Goal: Task Accomplishment & Management: Complete application form

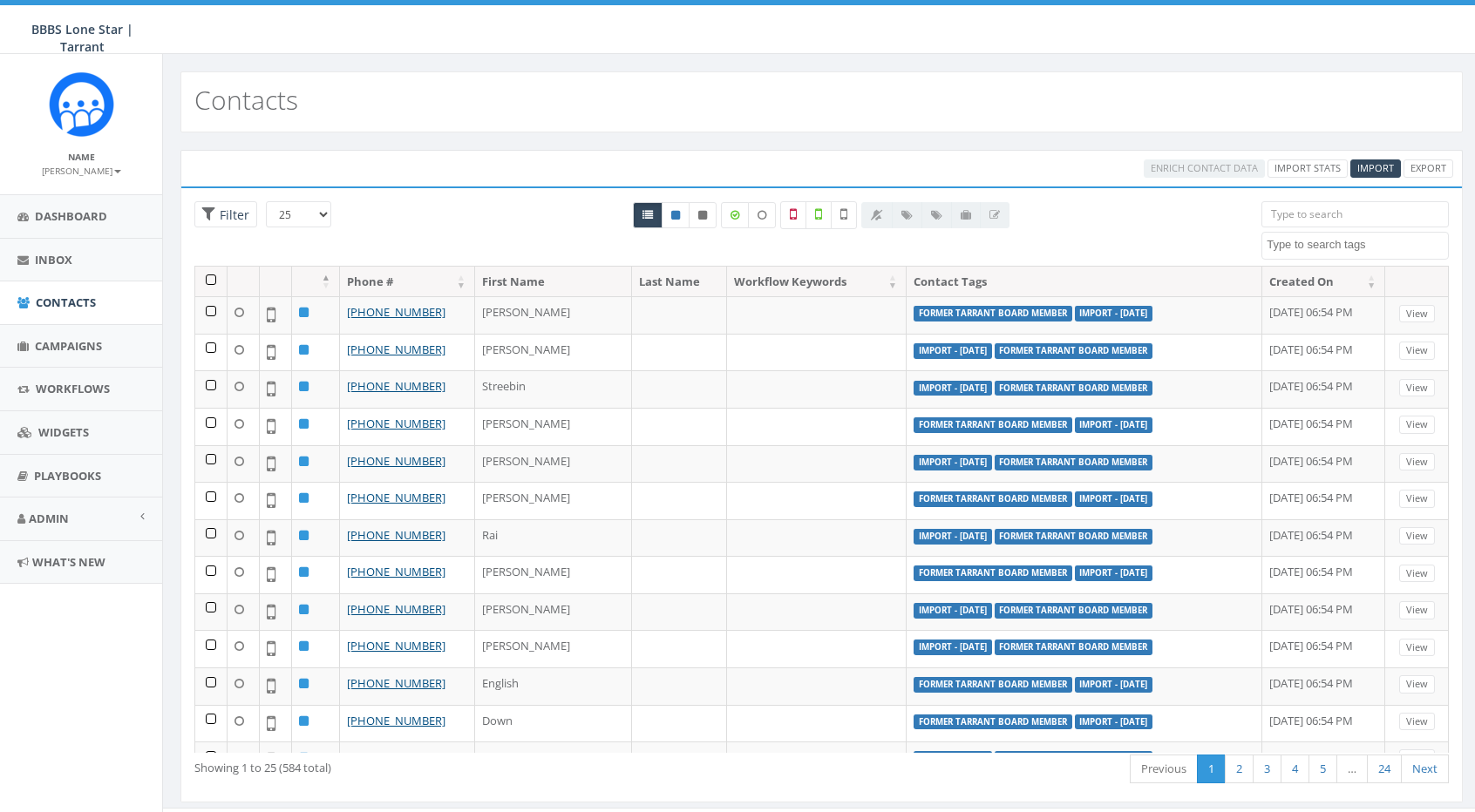
select select
click at [65, 343] on span "Campaigns" at bounding box center [68, 346] width 67 height 15
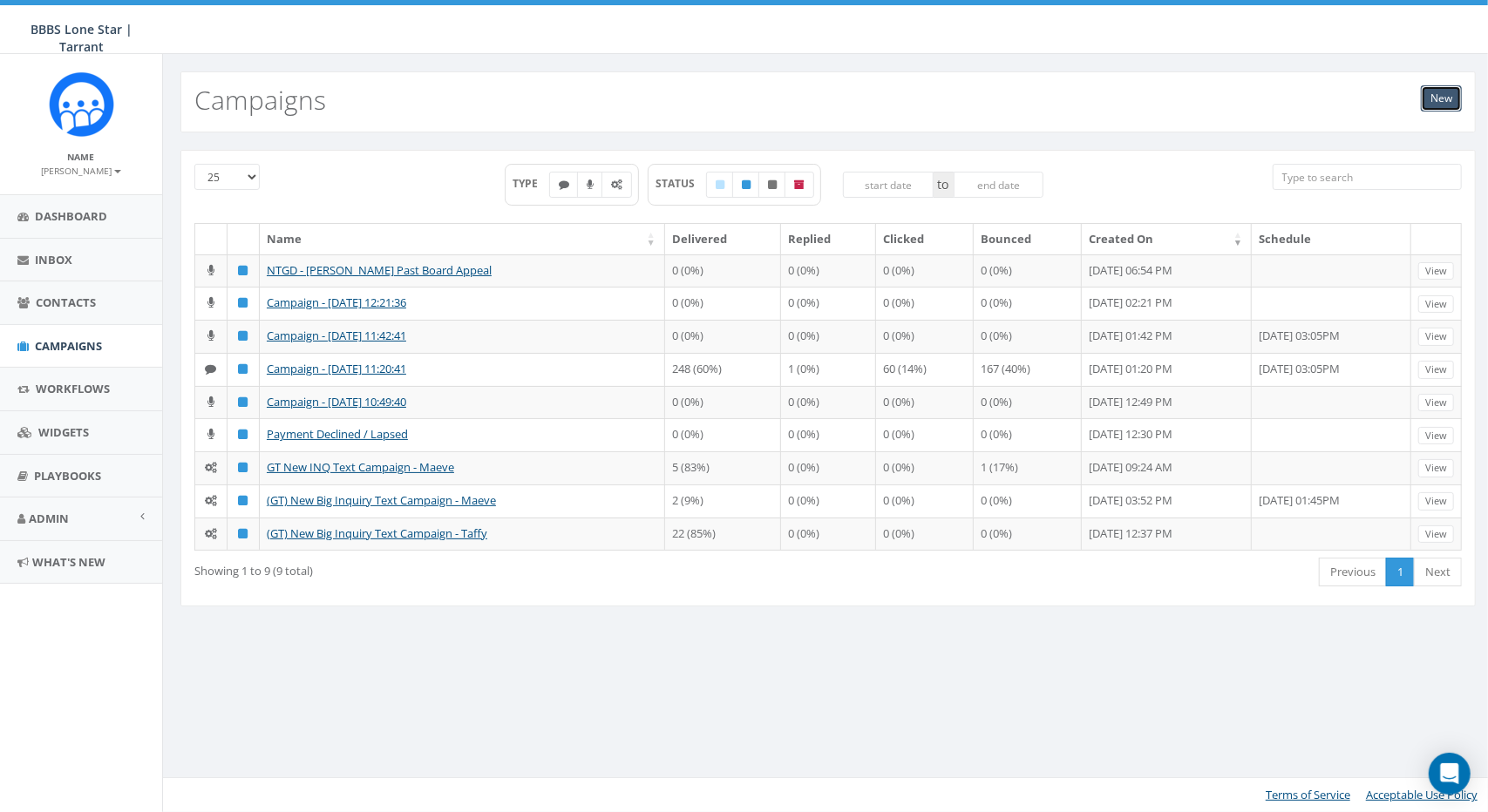
click at [1433, 105] on link "New" at bounding box center [1441, 98] width 41 height 26
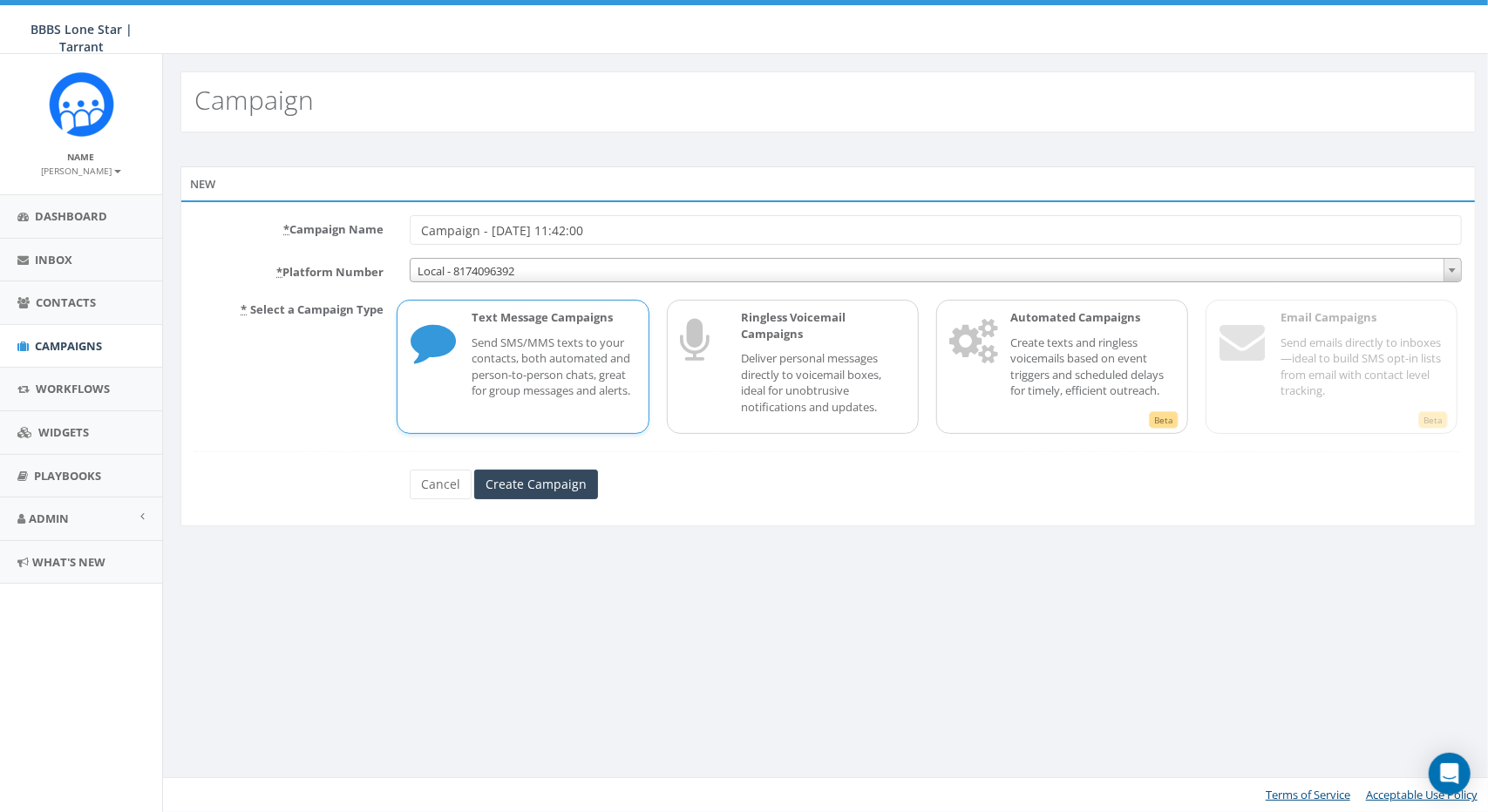
click at [586, 345] on p "Send SMS/MMS texts to your contacts, both automated and person-to-person chats,…" at bounding box center [553, 366] width 163 height 64
drag, startPoint x: 652, startPoint y: 236, endPoint x: 382, endPoint y: 222, distance: 270.4
click at [382, 222] on div "* Campaign Name Campaign - 09/18/2025, 11:42:00" at bounding box center [829, 230] width 1294 height 30
click at [572, 222] on input "NTGD" at bounding box center [936, 230] width 1053 height 30
type input "NTGD"
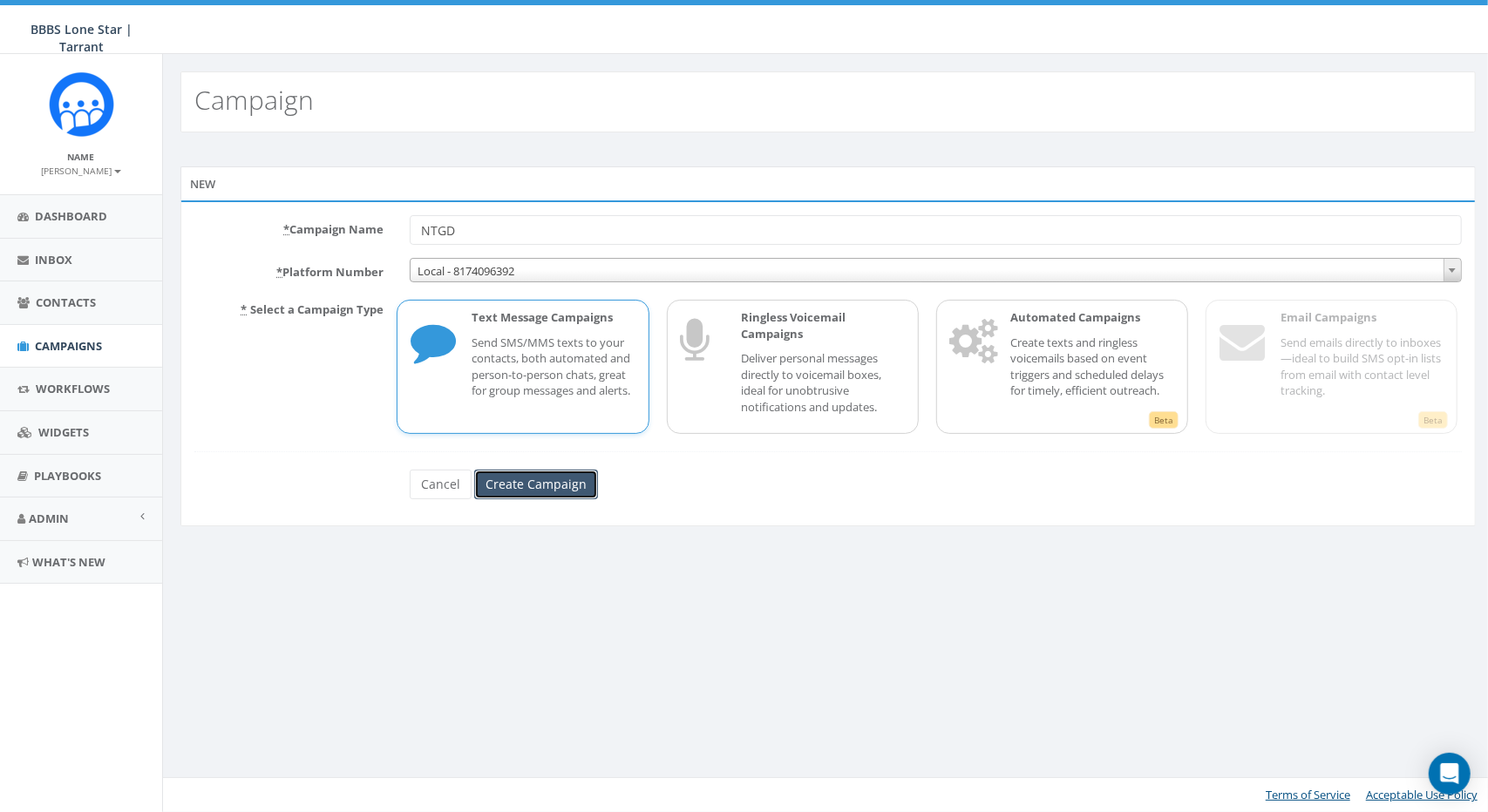
click at [557, 484] on input "Create Campaign" at bounding box center [536, 484] width 123 height 30
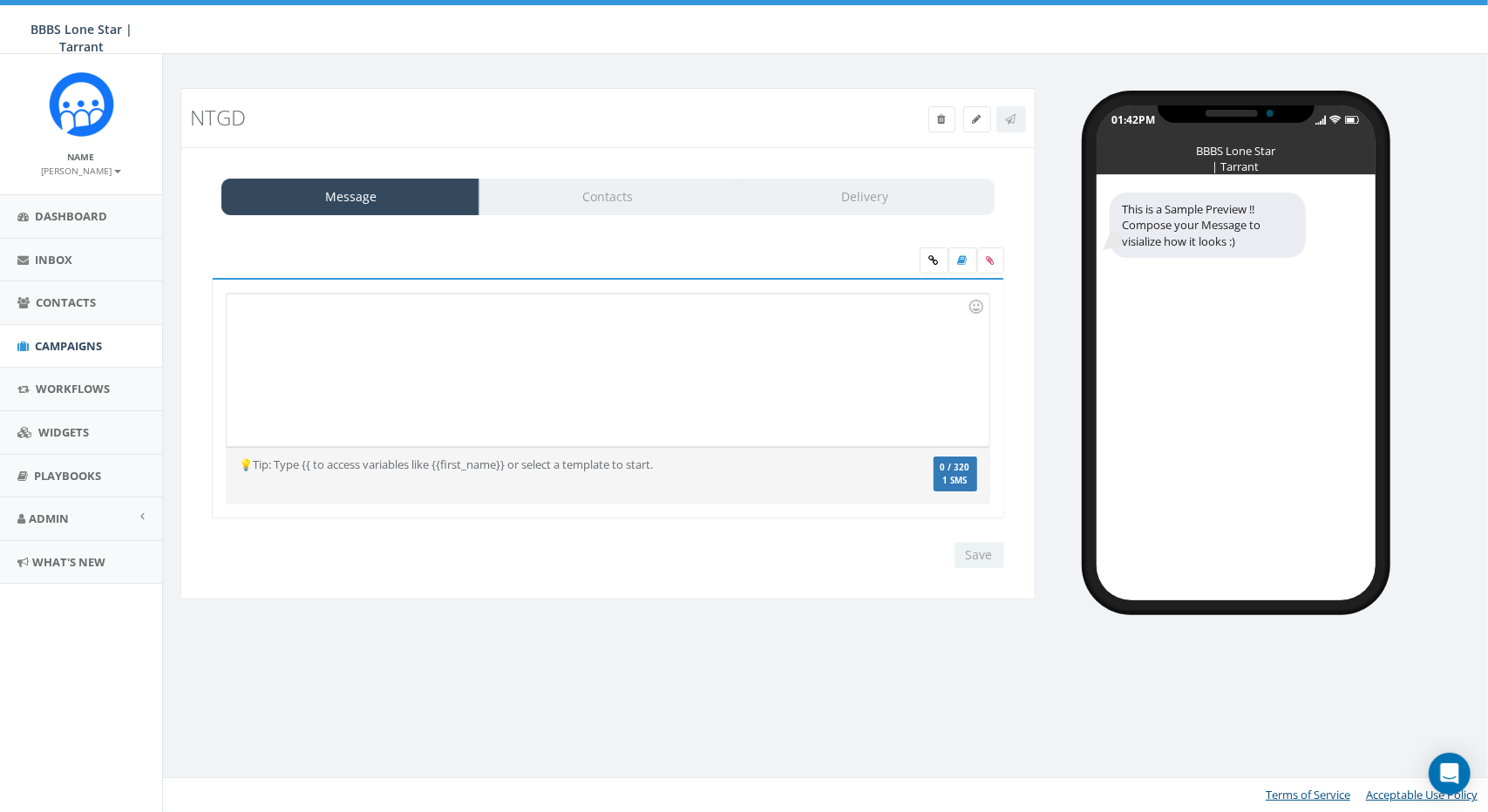
click at [397, 336] on div at bounding box center [608, 369] width 762 height 152
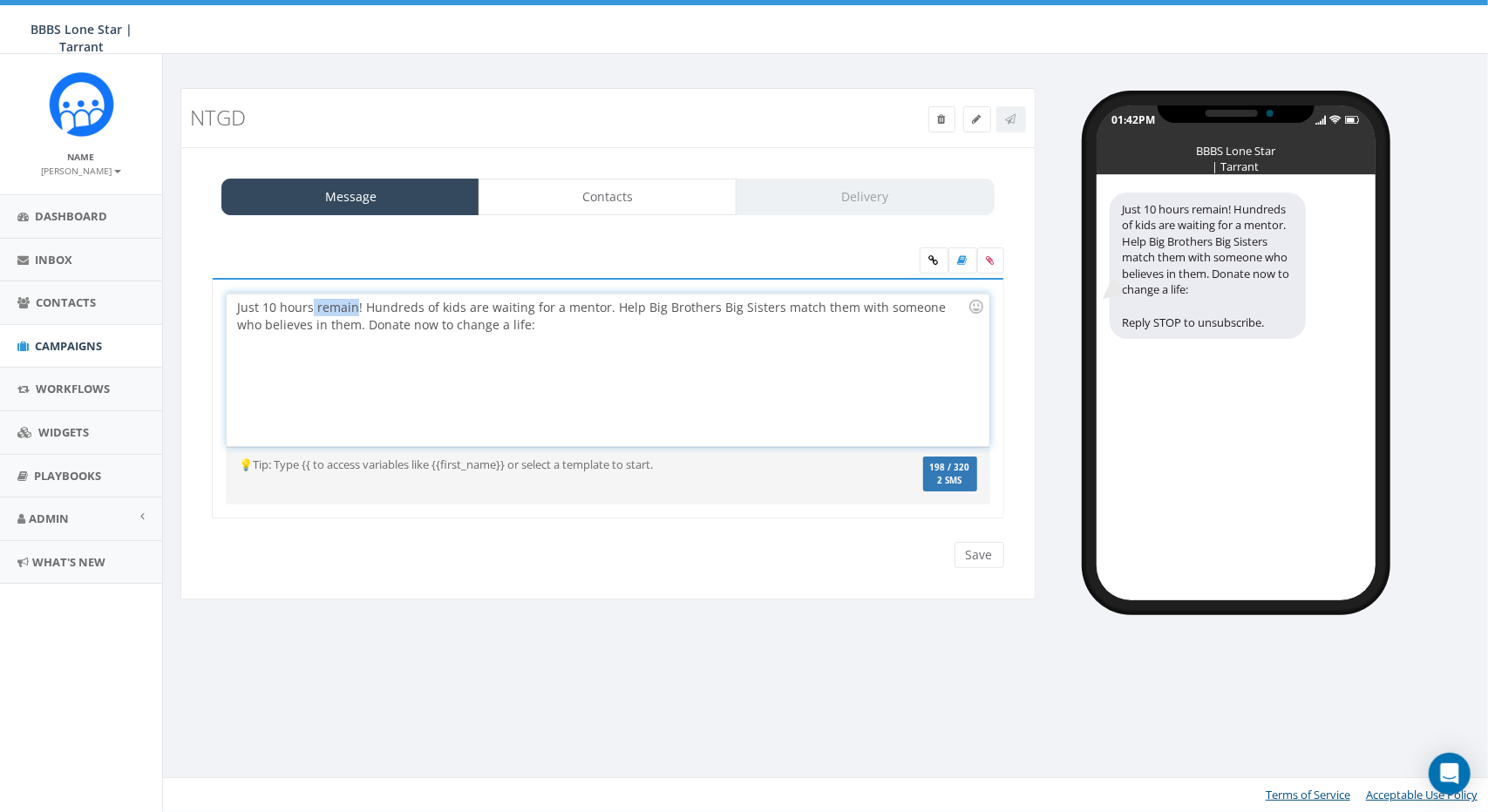
drag, startPoint x: 350, startPoint y: 306, endPoint x: 310, endPoint y: 307, distance: 40.0
click at [310, 307] on div "Just 10 hours remain! Hundreds of kids are waiting for a mentor. Help Big Broth…" at bounding box center [608, 369] width 762 height 152
click at [328, 323] on div "Just 10 hours left! Hundreds of kids are waiting for a mentor. Help Big Brother…" at bounding box center [608, 369] width 762 height 152
click at [433, 306] on div "Just 10 hours left! Hundreds of kids are waiting for a mentor. Help Big Brother…" at bounding box center [608, 369] width 762 height 152
click at [440, 304] on div "Just 10 hours left! Hundreds of kids are waiting for a mentor. Help Big Brother…" at bounding box center [608, 369] width 762 height 152
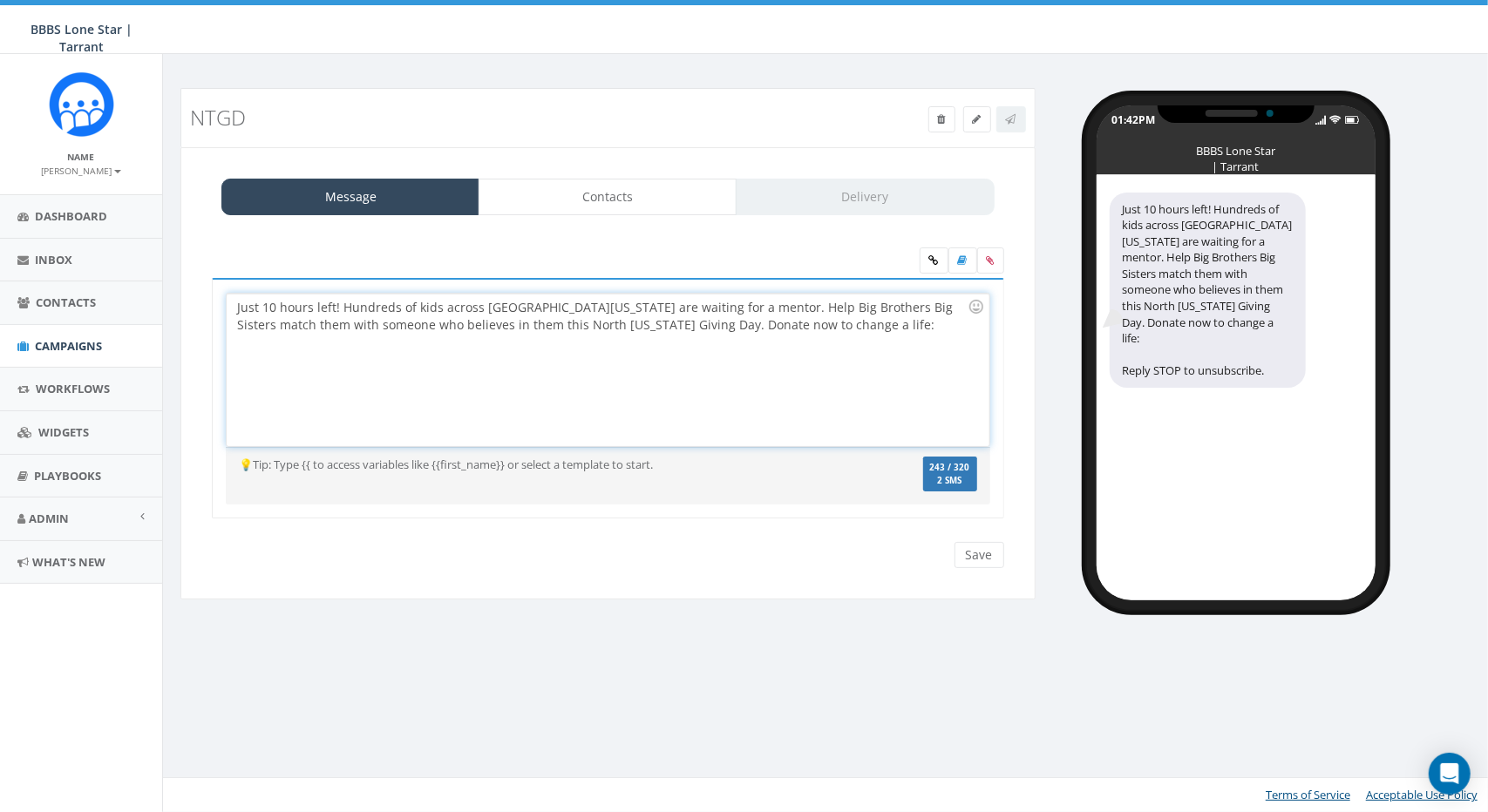
click at [750, 306] on div "Just 10 hours left! Hundreds of kids across North Texas are waiting for a mento…" at bounding box center [608, 369] width 762 height 152
click at [839, 311] on div "Just 10 hours left! Hundreds of kids across North Texas are waiting for a mento…" at bounding box center [608, 369] width 762 height 152
click at [471, 334] on div "Just 10 hours left! Hundreds of kids across North Texas are waiting for a mento…" at bounding box center [608, 369] width 762 height 152
click at [384, 313] on div "Just 10 hours left! Hundreds of kids across North Texas are waiting for a mento…" at bounding box center [608, 369] width 762 height 152
click at [290, 327] on div "Just 10 hours left! Hundreds of kids across North Texas are waiting for a mento…" at bounding box center [608, 369] width 762 height 152
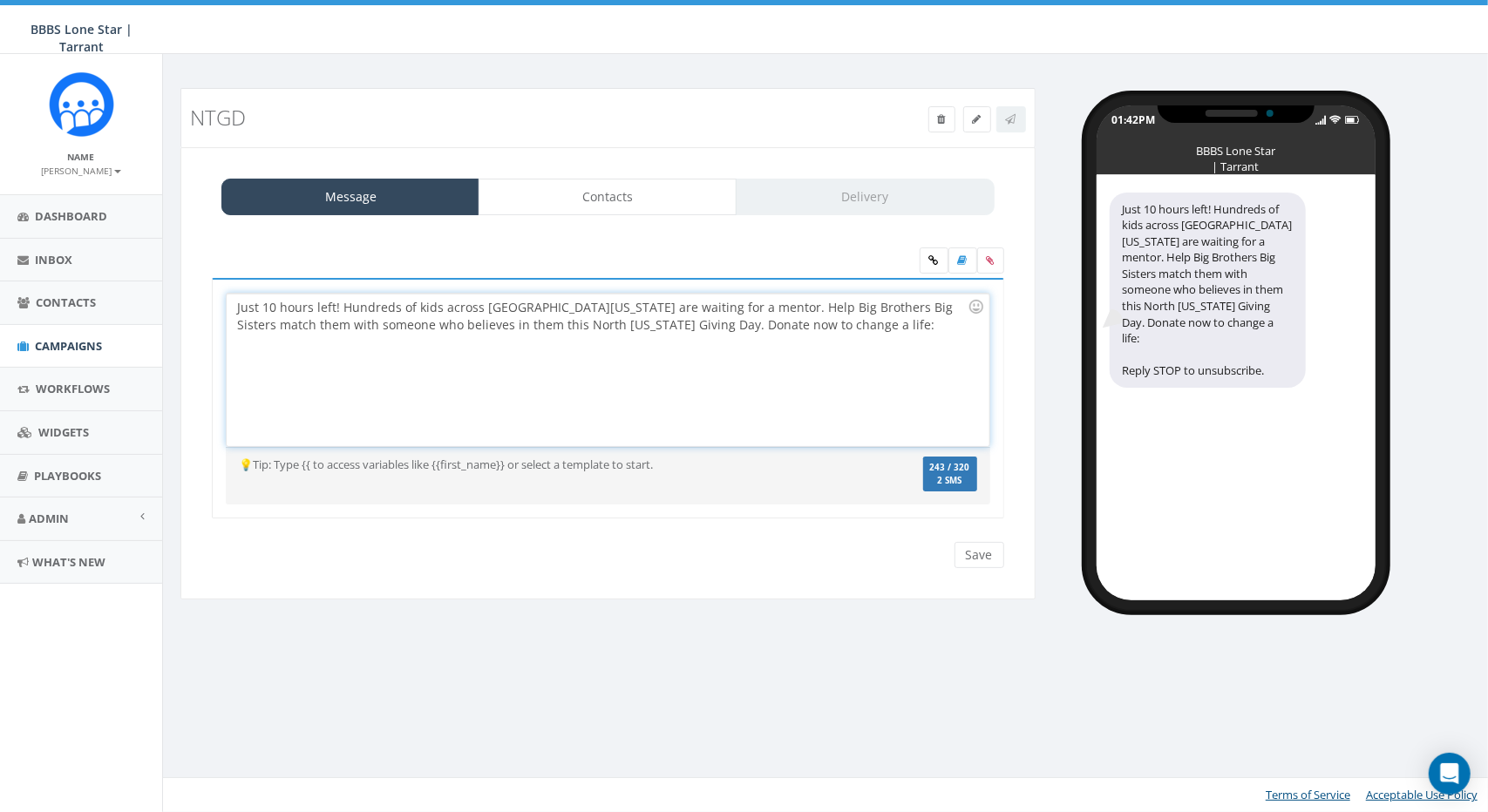
click at [361, 330] on div "Just 10 hours left! Hundreds of kids across North Texas are waiting for a mento…" at bounding box center [608, 369] width 762 height 152
click at [371, 318] on div "Just 10 hours left! Hundreds of kids across North Texas are waiting for a mento…" at bounding box center [608, 369] width 762 height 152
click at [365, 325] on div "Just 10 hours left! Hundreds of kids across North Texas are waiting for a mento…" at bounding box center [608, 369] width 762 height 152
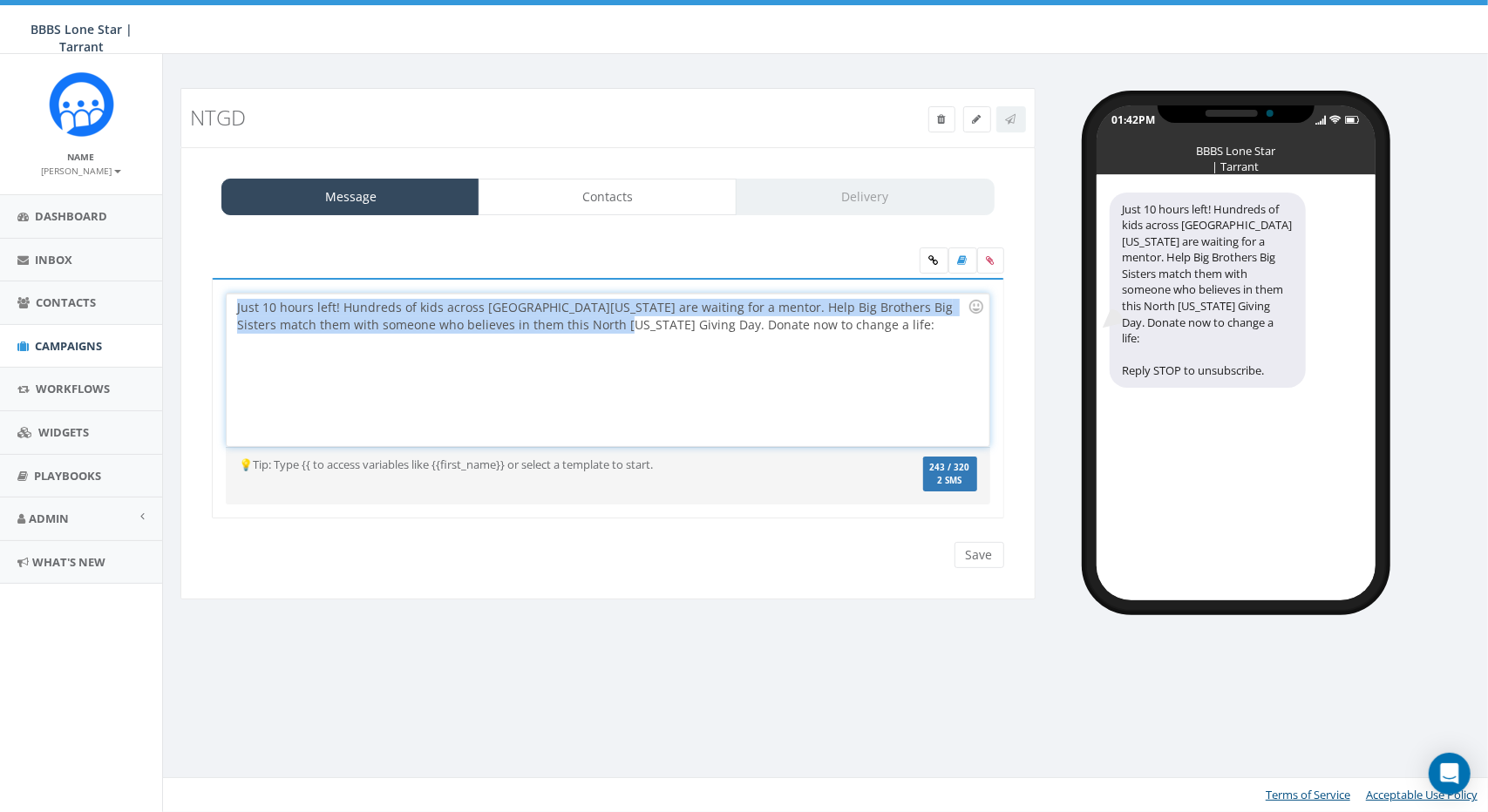
drag, startPoint x: 575, startPoint y: 325, endPoint x: 198, endPoint y: 303, distance: 377.6
click at [199, 303] on div "Just 10 hours left! Hundreds of kids across North Texas are waiting for a mento…" at bounding box center [609, 409] width 819 height 263
copy div "Just 10 hours left! Hundreds of kids across North Texas are waiting for a mento…"
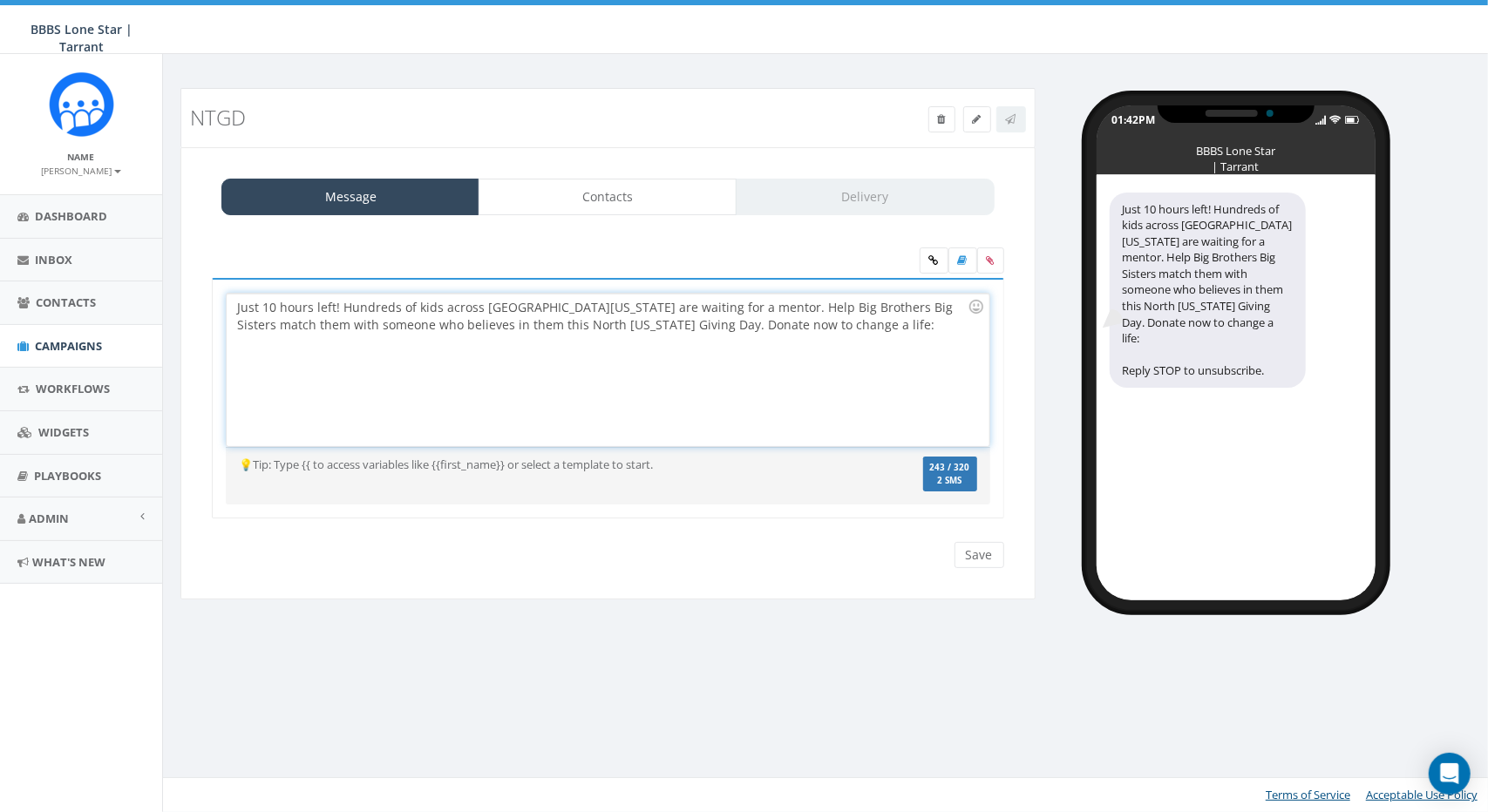
click at [731, 331] on div "Just 10 hours left! Hundreds of kids across North Texas are waiting for a mento…" at bounding box center [608, 369] width 762 height 152
click at [543, 302] on div "Just 10 hours left! Hundreds of kids across North Texas are waiting for a mento…" at bounding box center [608, 369] width 762 height 152
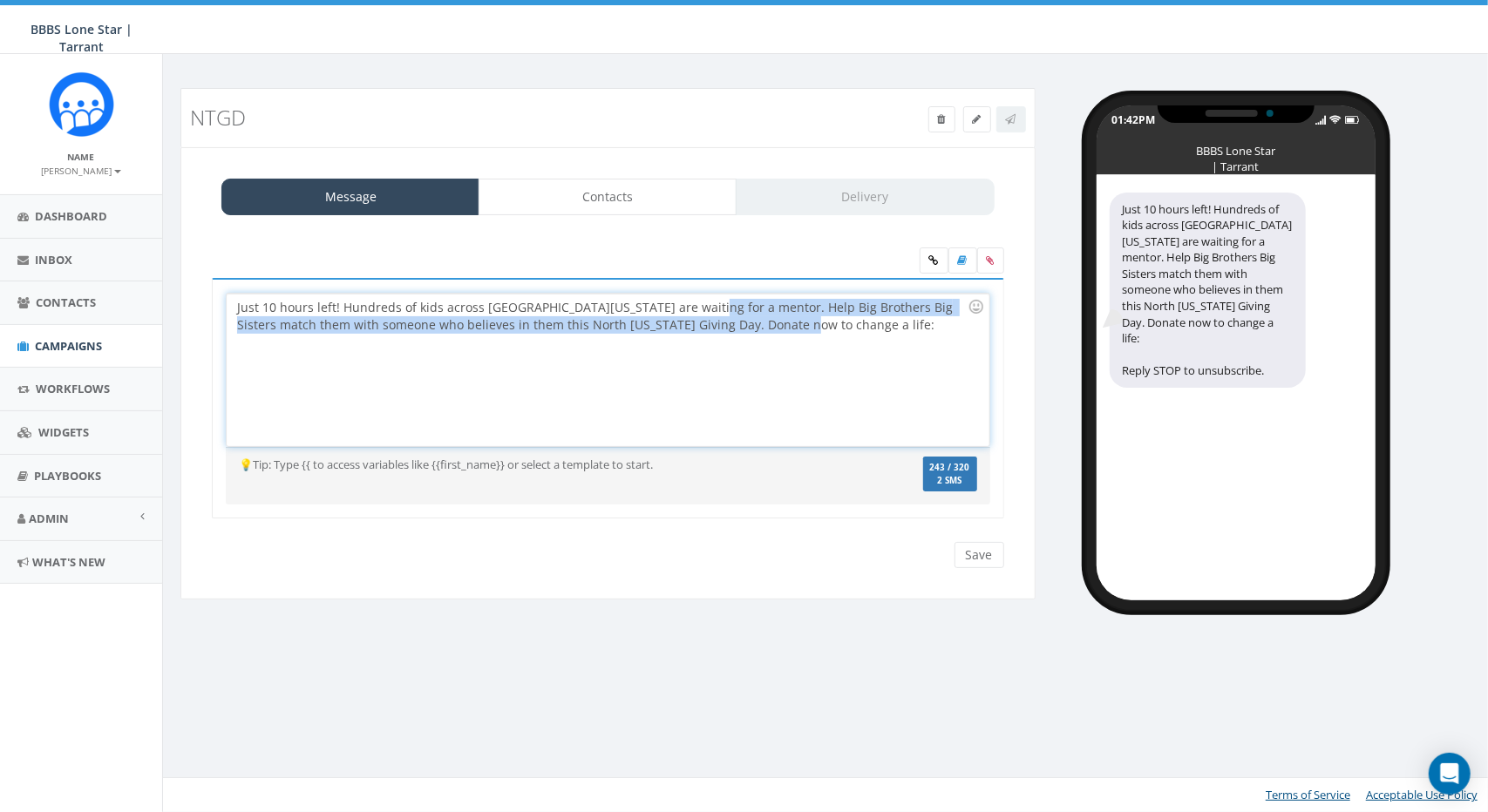
drag, startPoint x: 698, startPoint y: 303, endPoint x: 762, endPoint y: 327, distance: 68.4
click at [802, 330] on div "Just 10 hours left! Hundreds of kids across North Texas are waiting for a mento…" at bounding box center [608, 369] width 762 height 152
drag, startPoint x: 724, startPoint y: 321, endPoint x: 611, endPoint y: 334, distance: 113.7
click at [626, 336] on div "Just 10 hours left! Hundreds of kids across North Texas are waiting for a mento…" at bounding box center [608, 369] width 762 height 152
click at [581, 325] on div "Just 10 hours left! Hundreds of kids across North Texas are waiting for a mento…" at bounding box center [608, 369] width 762 height 152
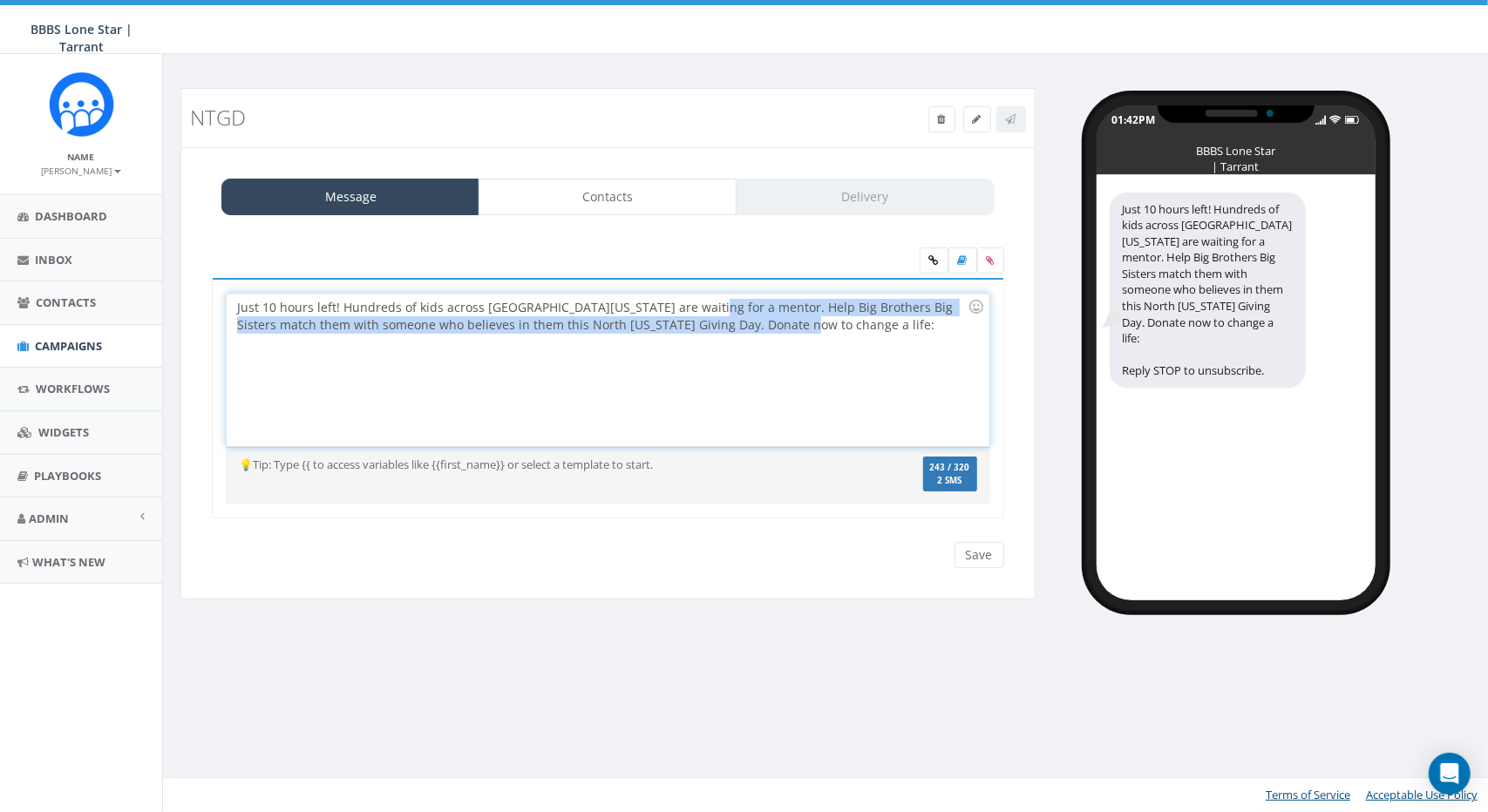
click at [574, 326] on div "Just 10 hours left! Hundreds of kids across North Texas are waiting for a mento…" at bounding box center [608, 369] width 762 height 152
drag, startPoint x: 576, startPoint y: 325, endPoint x: 695, endPoint y: 300, distance: 121.6
click at [695, 300] on div "Just 10 hours left! Hundreds of kids across North Texas are waiting for a mento…" at bounding box center [608, 369] width 762 height 152
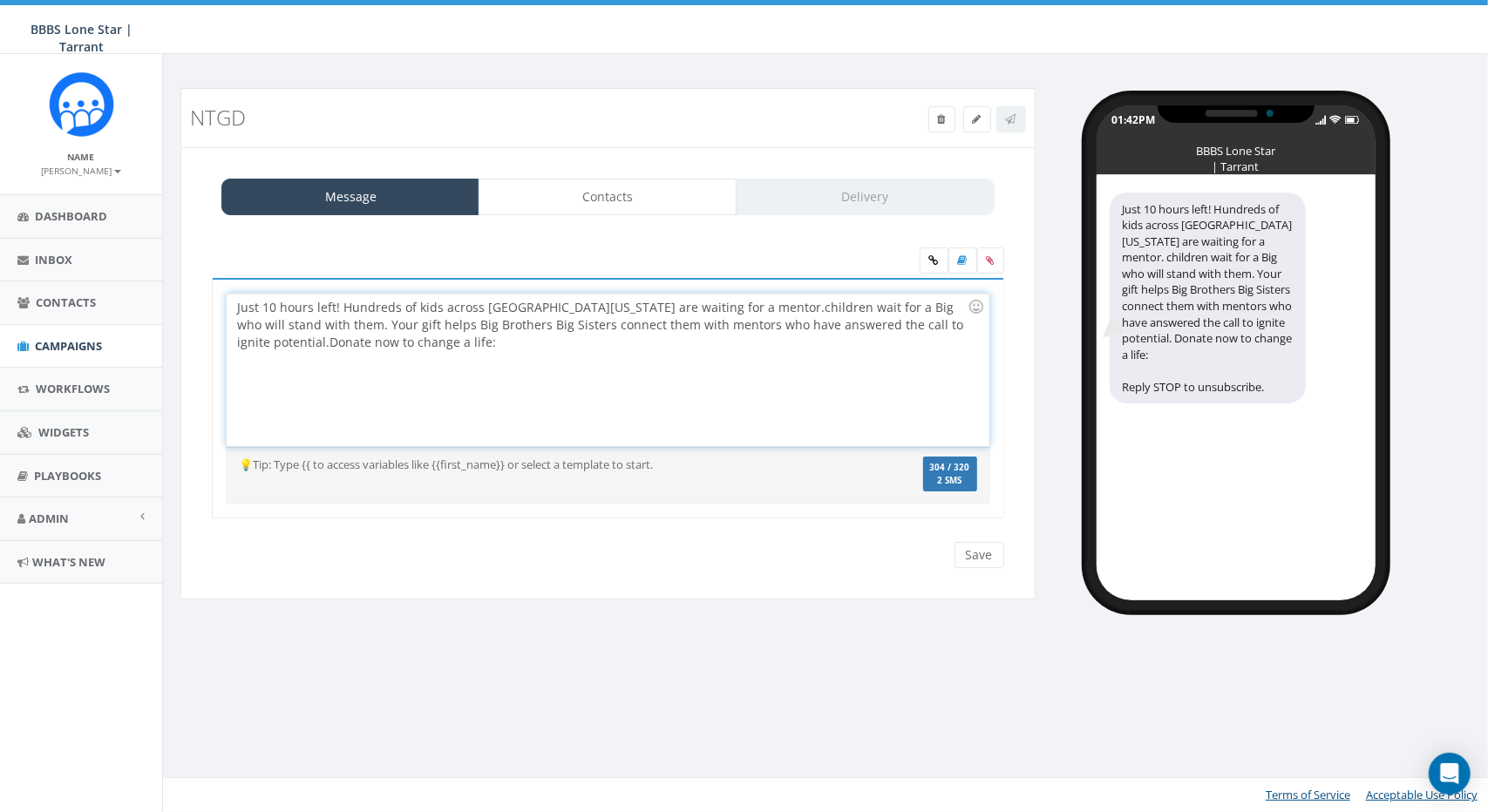
click at [699, 302] on div "Just 10 hours left! Hundreds of kids across North Texas are waiting for a mento…" at bounding box center [608, 369] width 762 height 152
click at [687, 302] on div "Just 10 hours left! Hundreds of kids across North Texas are waiting for a mento…" at bounding box center [608, 369] width 762 height 152
drag, startPoint x: 797, startPoint y: 302, endPoint x: 650, endPoint y: 304, distance: 147.0
click at [650, 304] on div "Just 10 hours left! Hundreds of kids across North Texas are waiting for a mento…" at bounding box center [608, 369] width 762 height 152
click at [753, 314] on div "Just 10 hours left! Hundreds of kids across North Texas are waiting for a Big w…" at bounding box center [608, 369] width 762 height 152
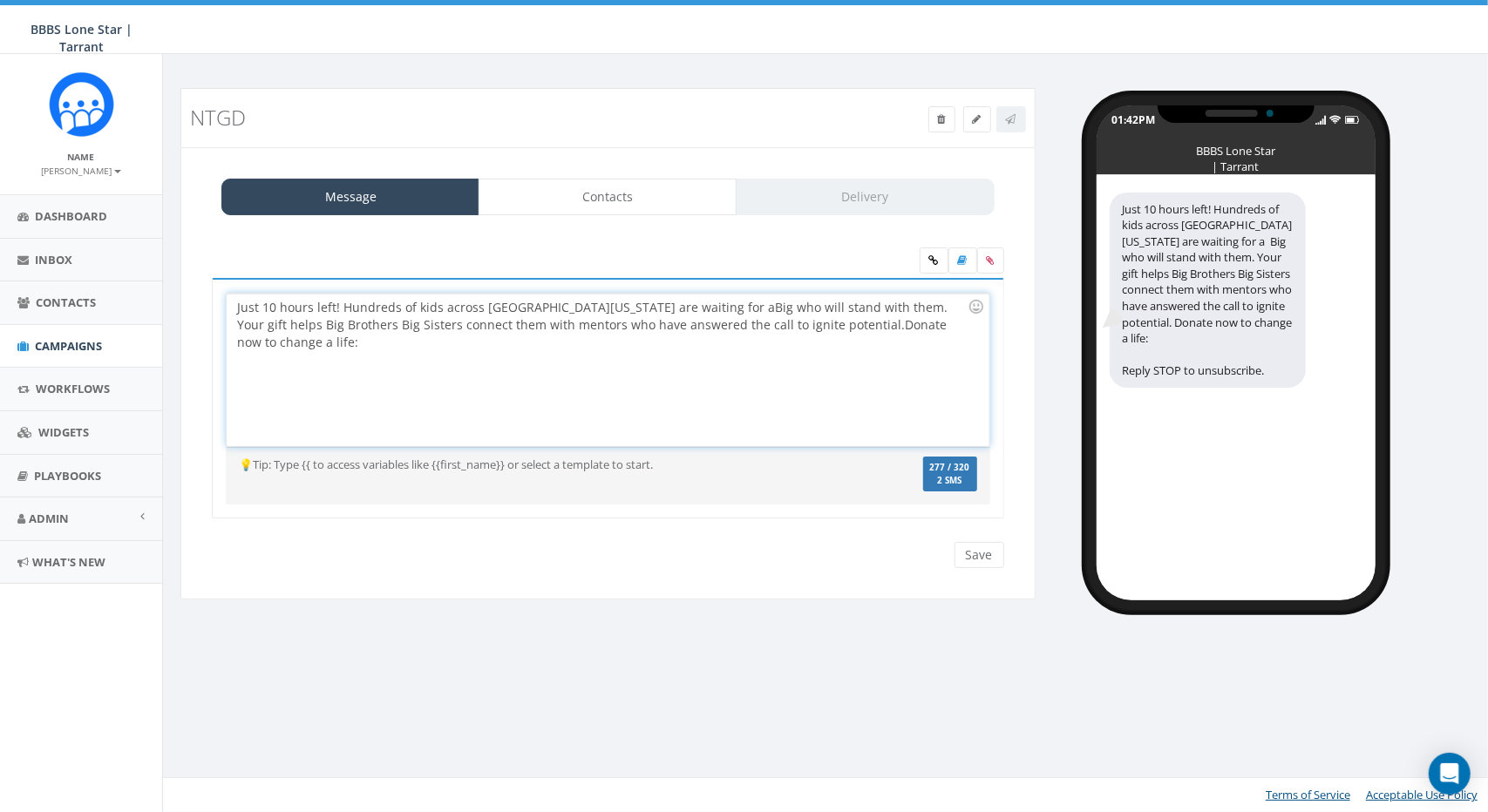
click at [803, 323] on div "Just 10 hours left! Hundreds of kids across North Texas are waiting for a Big w…" at bounding box center [608, 369] width 762 height 152
click at [644, 308] on div "Just 10 hours left! Hundreds of kids across North Texas are waiting for a Big w…" at bounding box center [608, 369] width 762 height 152
click at [944, 330] on div "Just 10 hours left! Hundreds of kids across North Texas are waiting for a Big w…" at bounding box center [608, 369] width 762 height 152
click at [436, 304] on div "Just 10 hours left! Hundreds of kids across North Texas are waiting for a Big w…" at bounding box center [608, 369] width 762 height 152
click at [545, 309] on div "Just 10 hours left! Hundreds of kids across North Texas are waiting for a Big w…" at bounding box center [608, 369] width 762 height 152
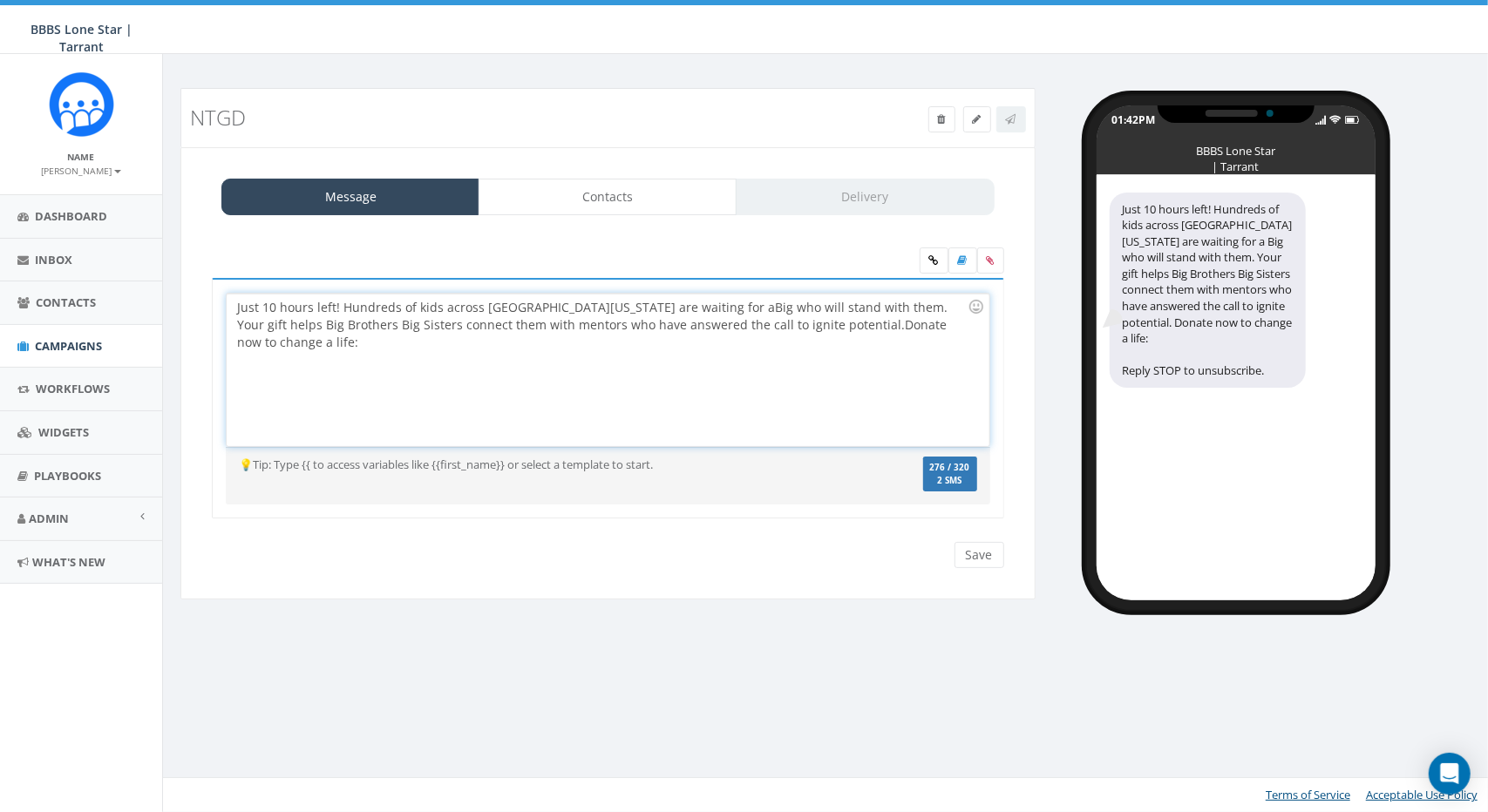
click at [965, 325] on div "Just 10 hours left! Hundreds of kids across North Texas are waiting for a Big w…" at bounding box center [608, 369] width 762 height 152
click at [973, 321] on div "Just 10 hours left! Hundreds of kids across North Texas are waiting for a Big w…" at bounding box center [608, 369] width 762 height 152
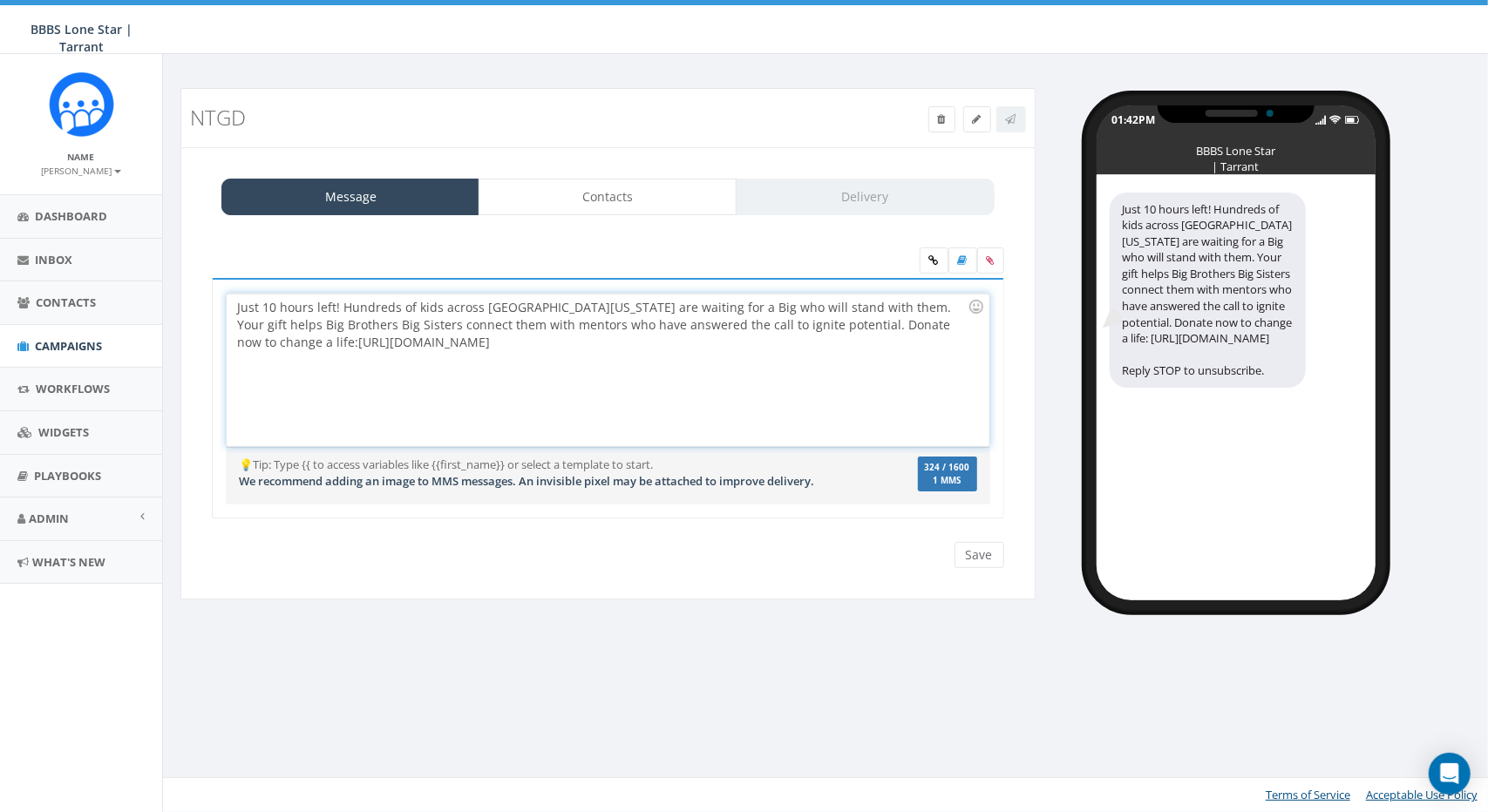
click at [826, 395] on div "Just 10 hours left! Hundreds of kids across North Texas are waiting for a Big w…" at bounding box center [608, 369] width 762 height 152
click at [948, 472] on label "324 / 1600 1 MMS" at bounding box center [947, 473] width 59 height 35
click at [966, 553] on input "Save" at bounding box center [980, 555] width 50 height 26
click at [619, 170] on div "Message Contacts Delivery Just 10 hours left! Hundreds of kids across North Tex…" at bounding box center [609, 374] width 855 height 453
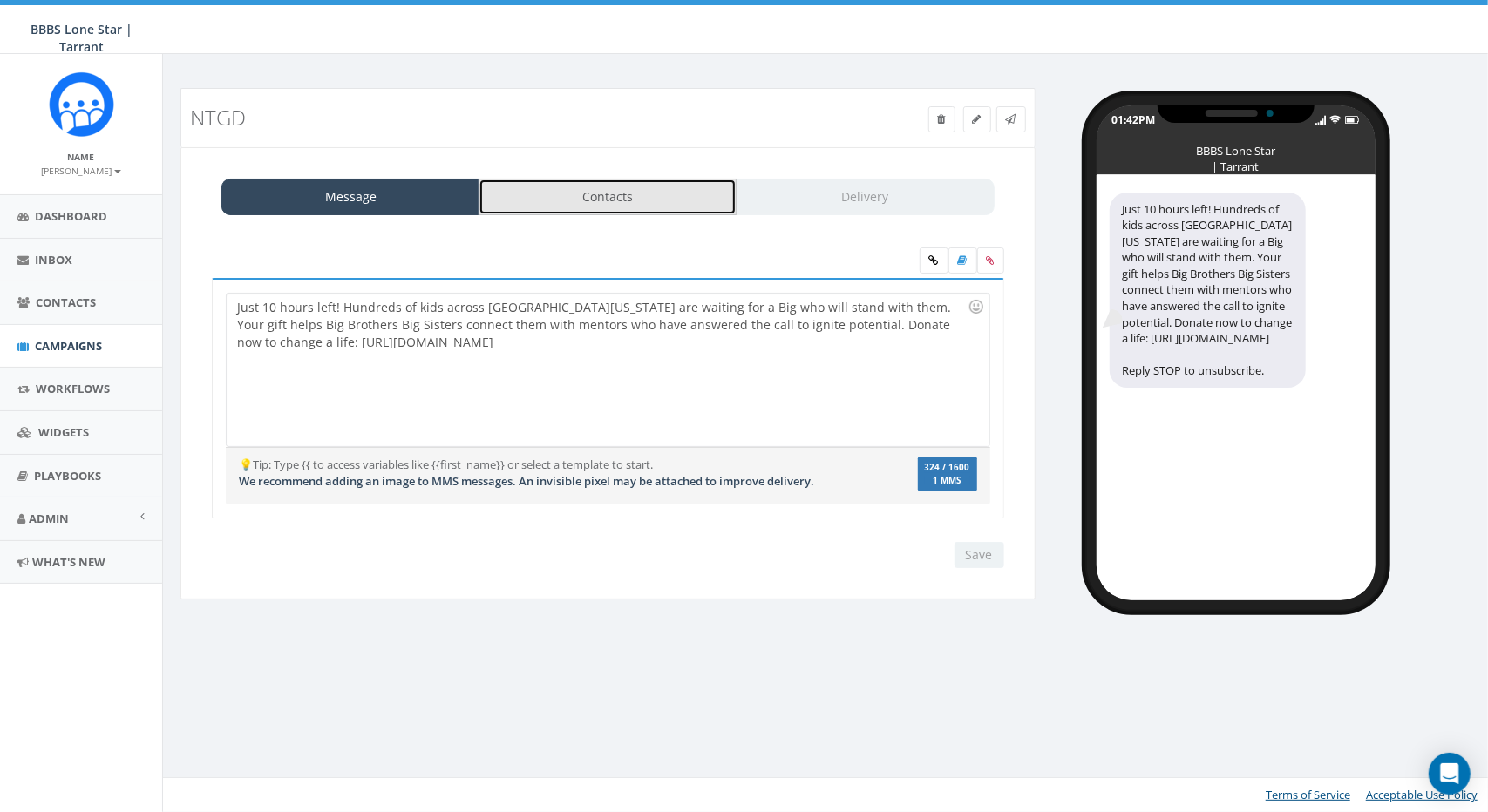
click at [622, 190] on link "Contacts" at bounding box center [608, 197] width 258 height 36
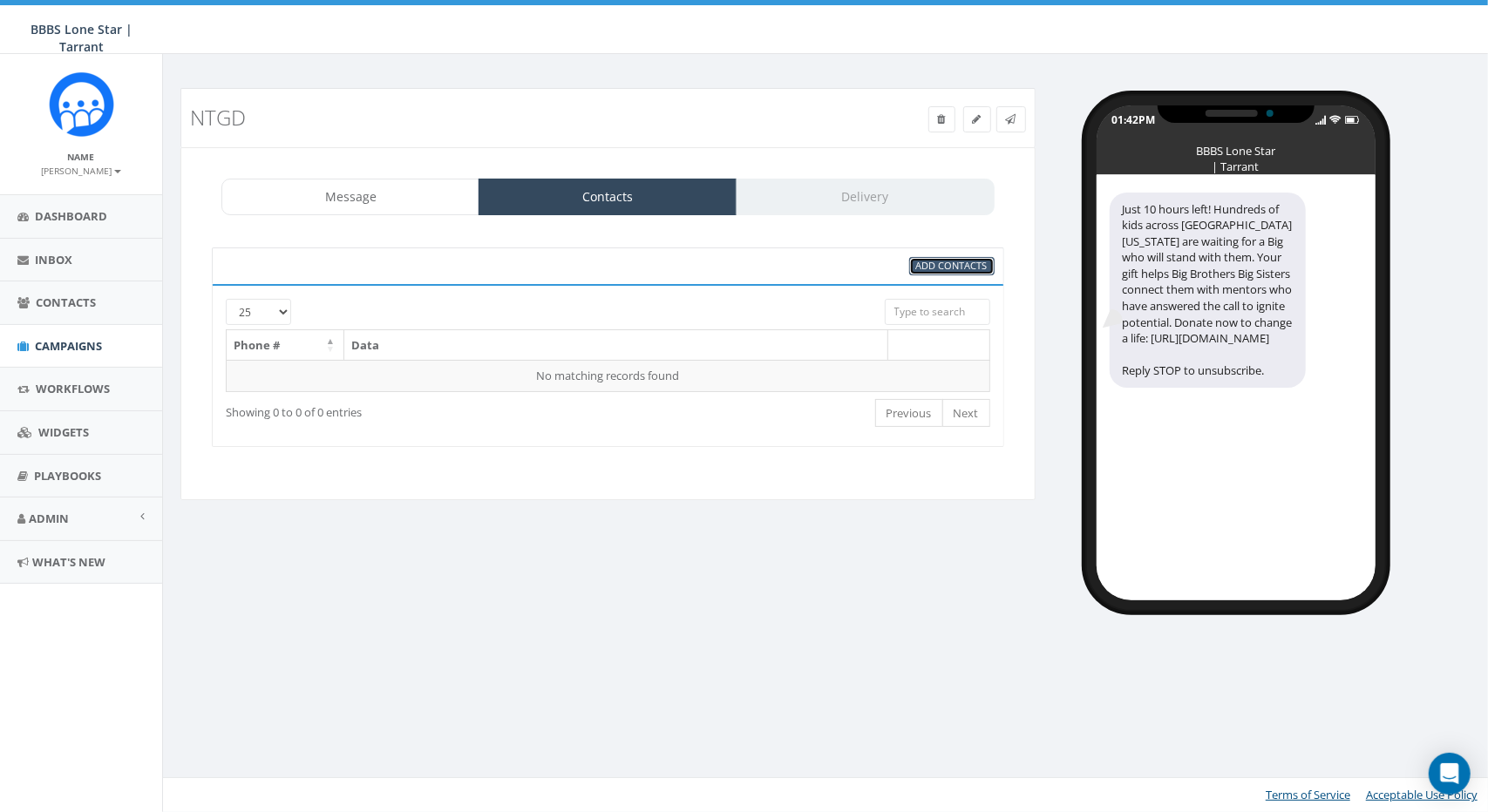
click at [926, 268] on span "Add Contacts" at bounding box center [952, 266] width 72 height 13
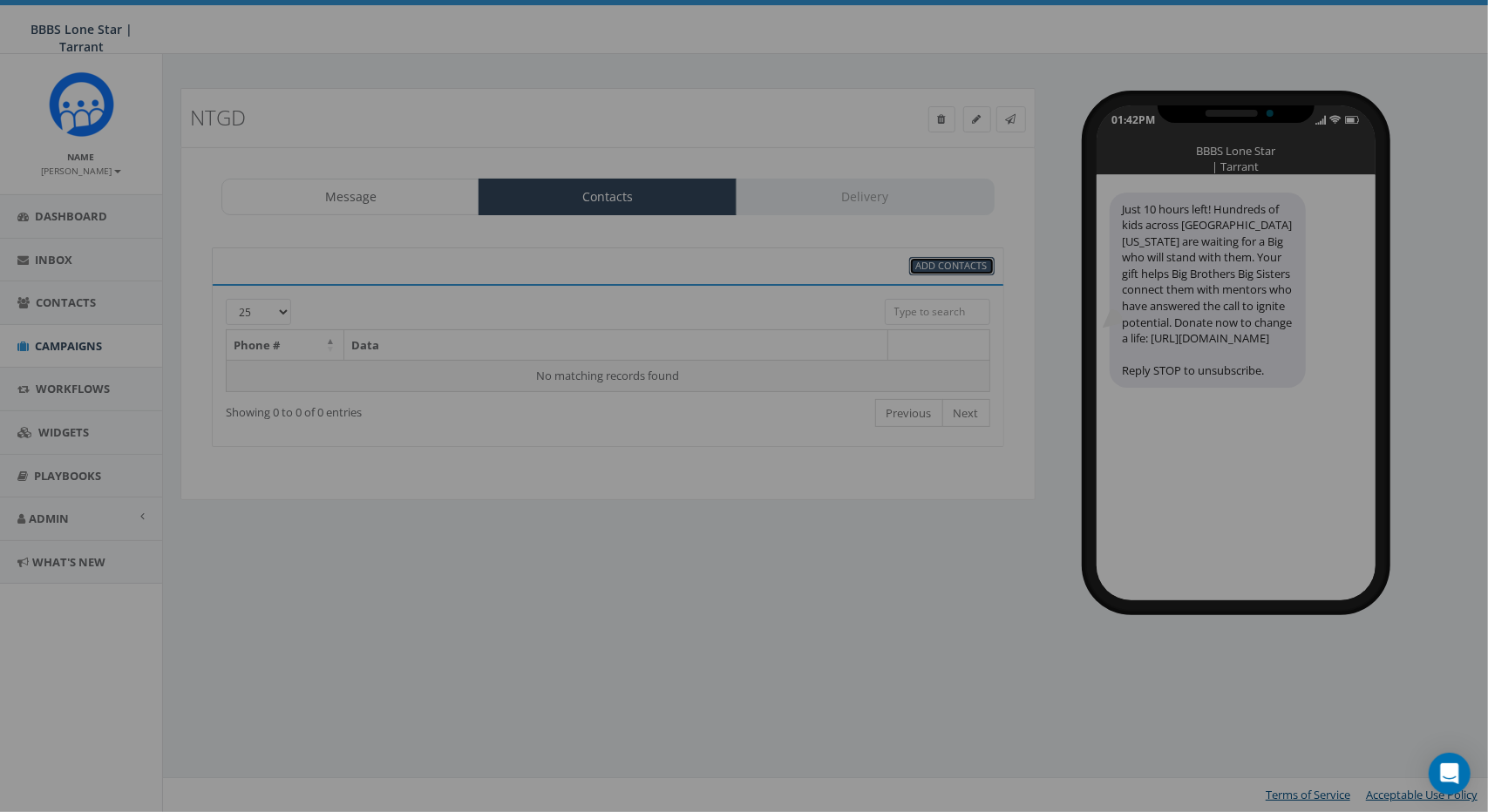
select select
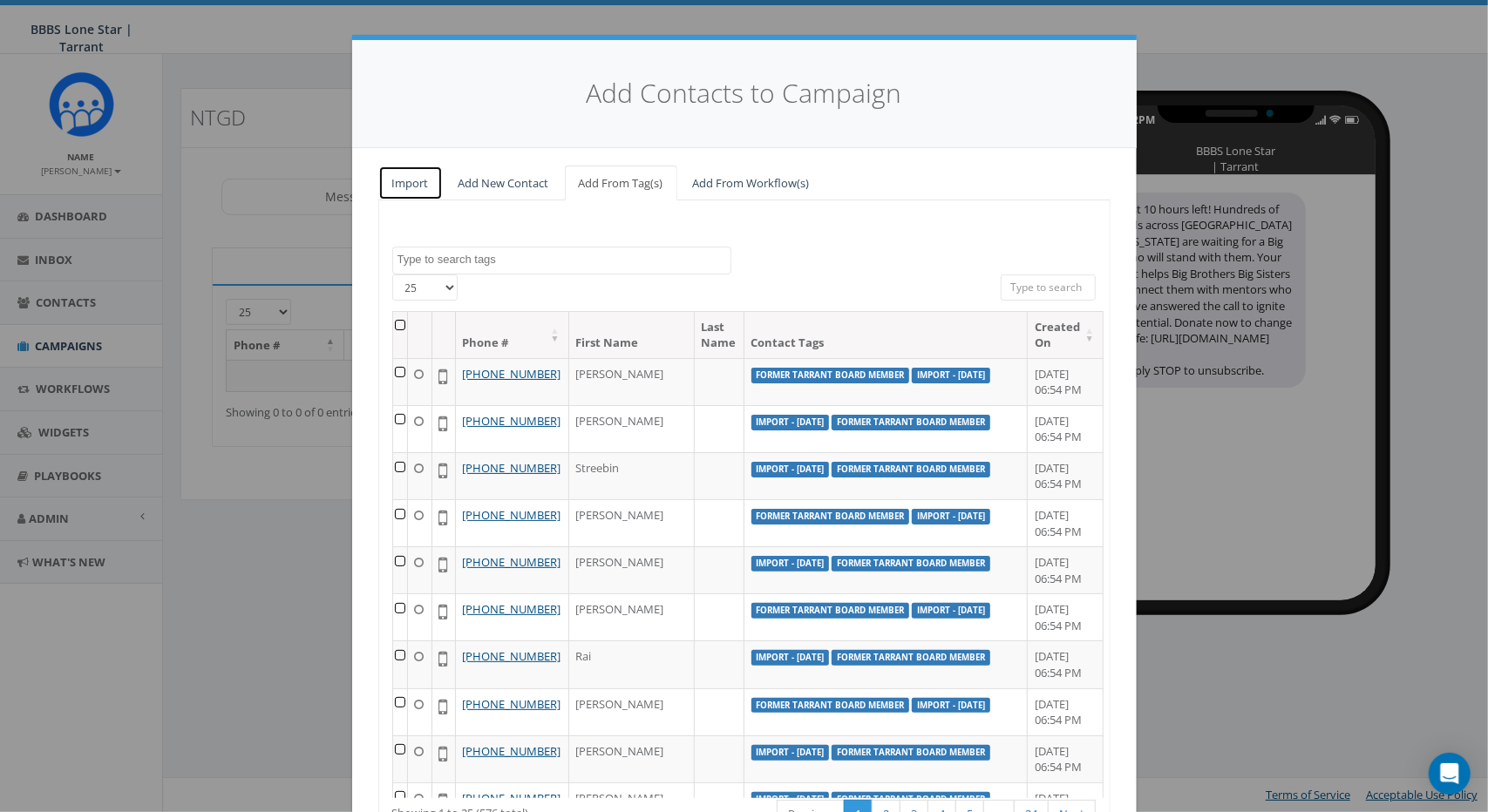
click at [422, 173] on link "Import" at bounding box center [410, 183] width 64 height 35
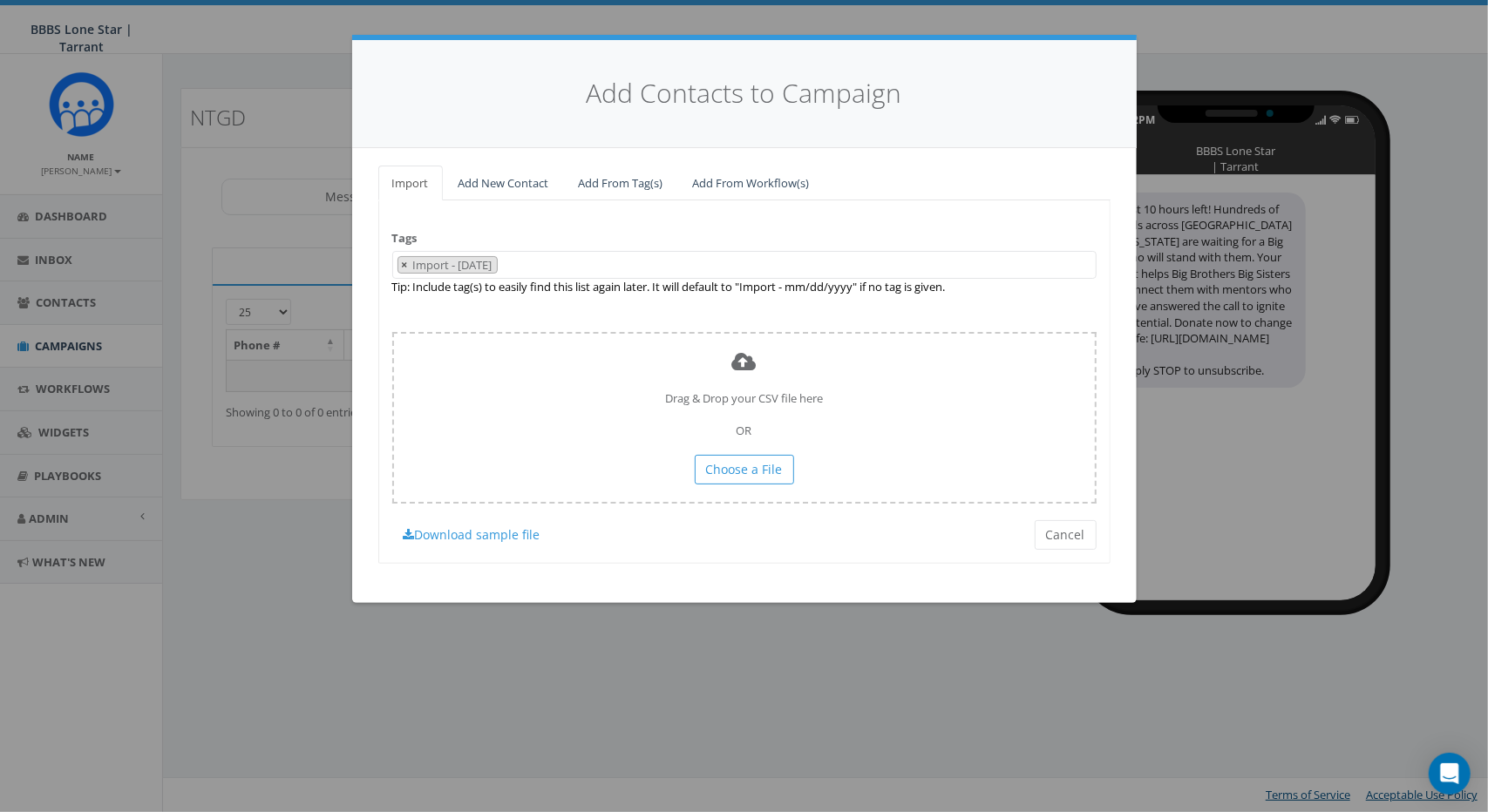
click at [407, 263] on span "×" at bounding box center [405, 265] width 6 height 15
select select
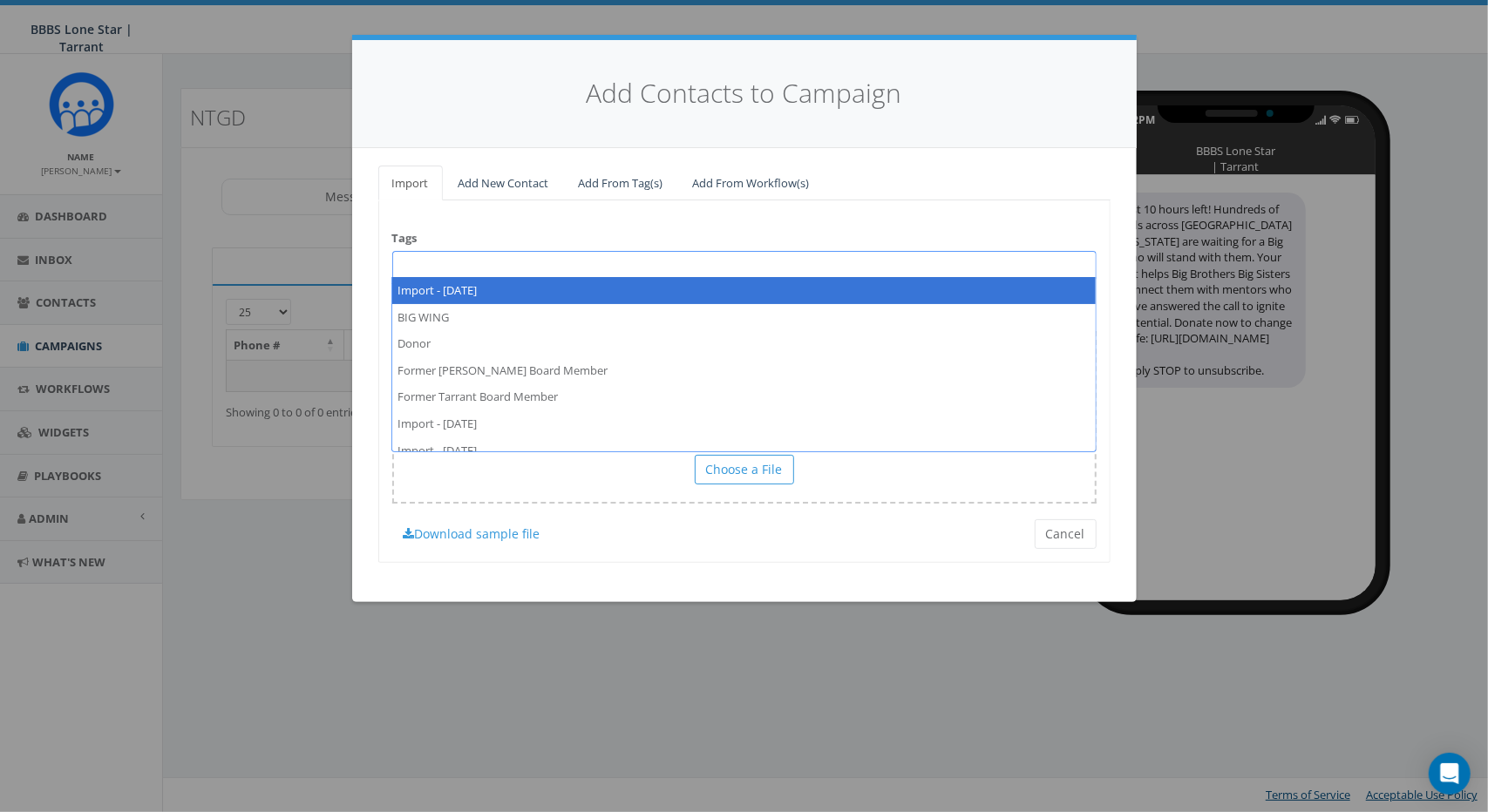
click at [438, 265] on span at bounding box center [744, 264] width 704 height 28
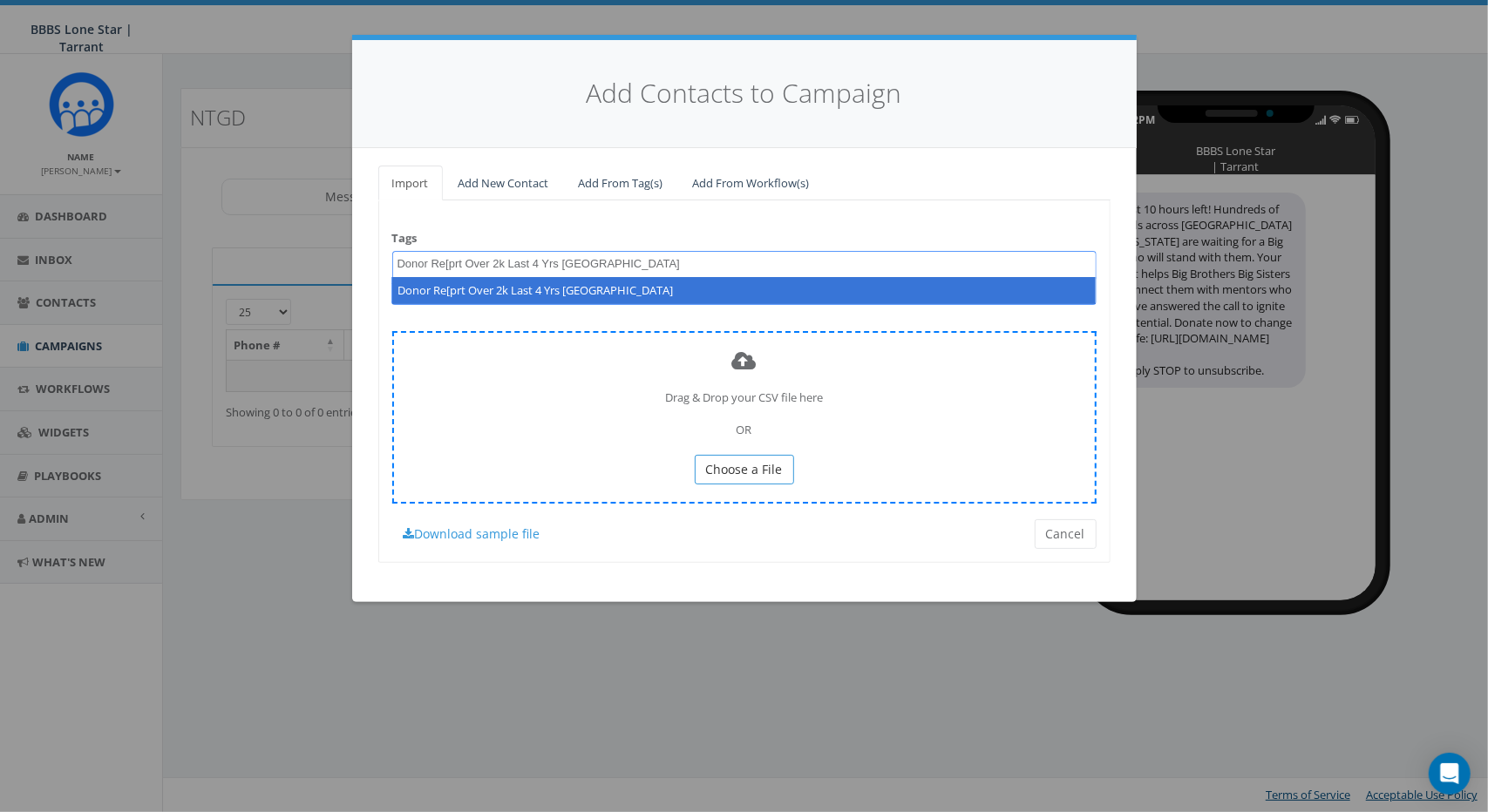
type textarea "Donor Re[prt Over 2k Last 4 Yrs Tarrant County"
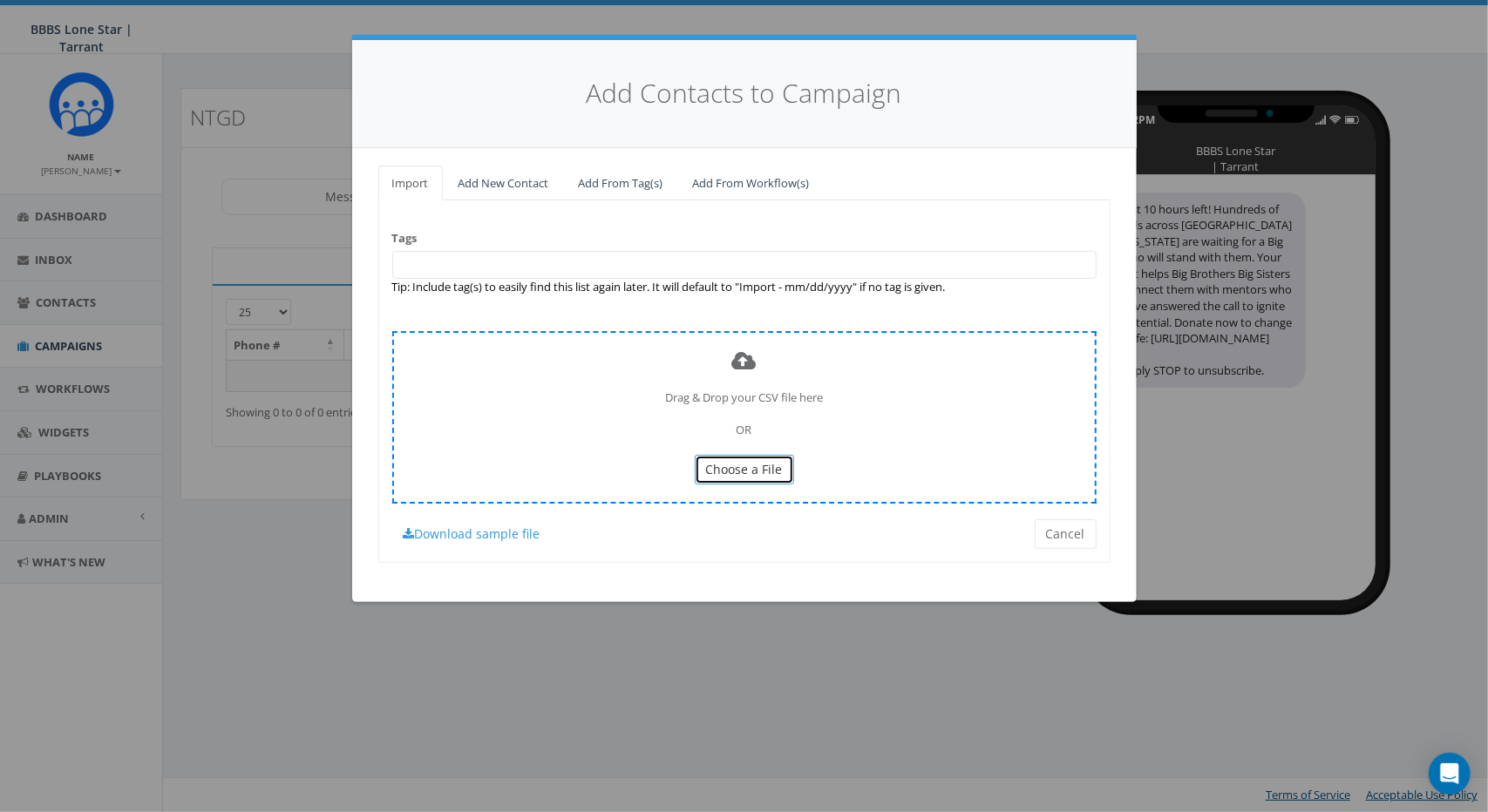
click at [763, 468] on span "Choose a File" at bounding box center [744, 469] width 77 height 16
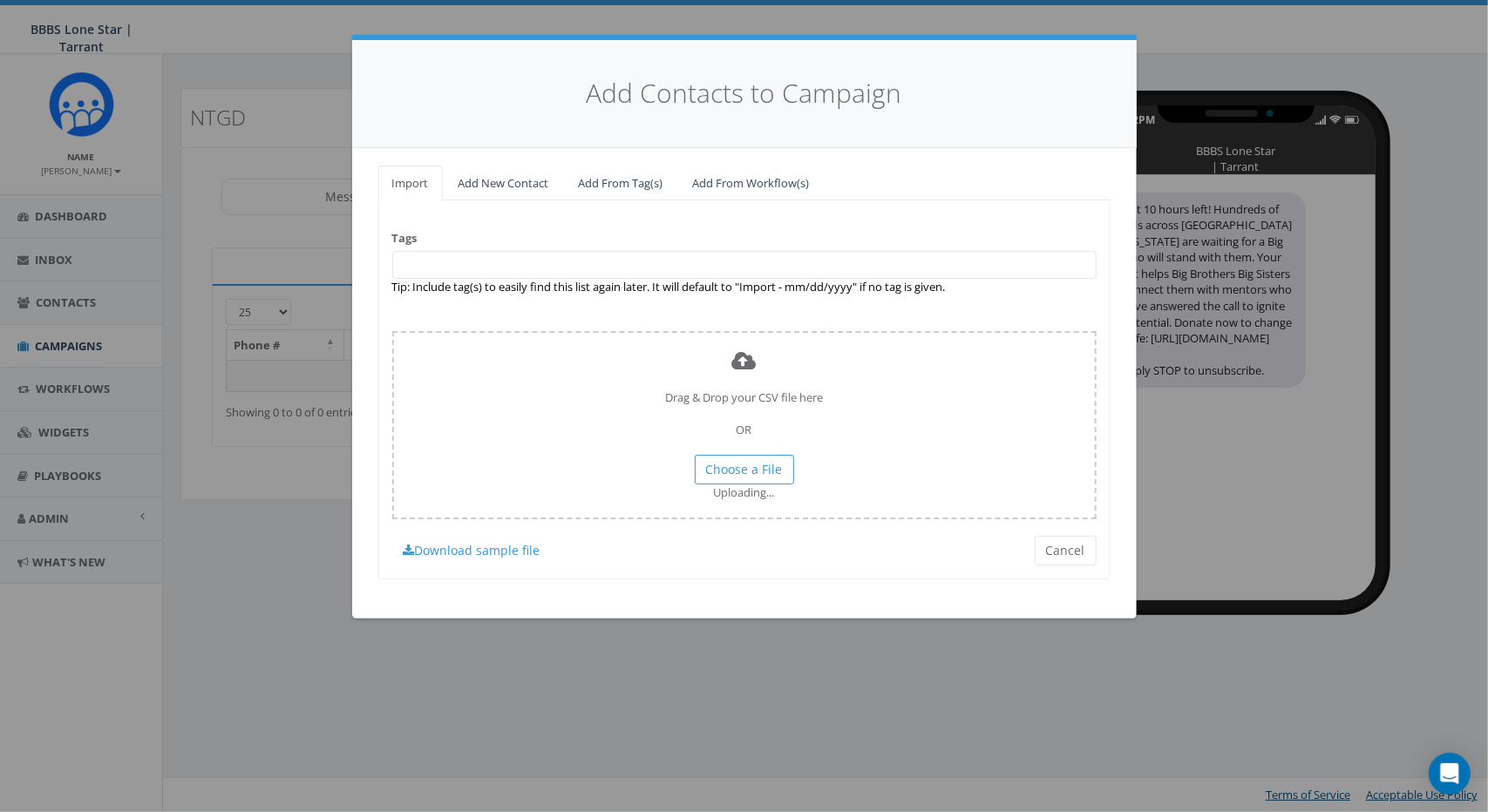
click at [563, 237] on div "Tags Import - 09/18/2025 BIG WING Donor Former Denton Board Member Former Tarra…" at bounding box center [744, 389] width 732 height 378
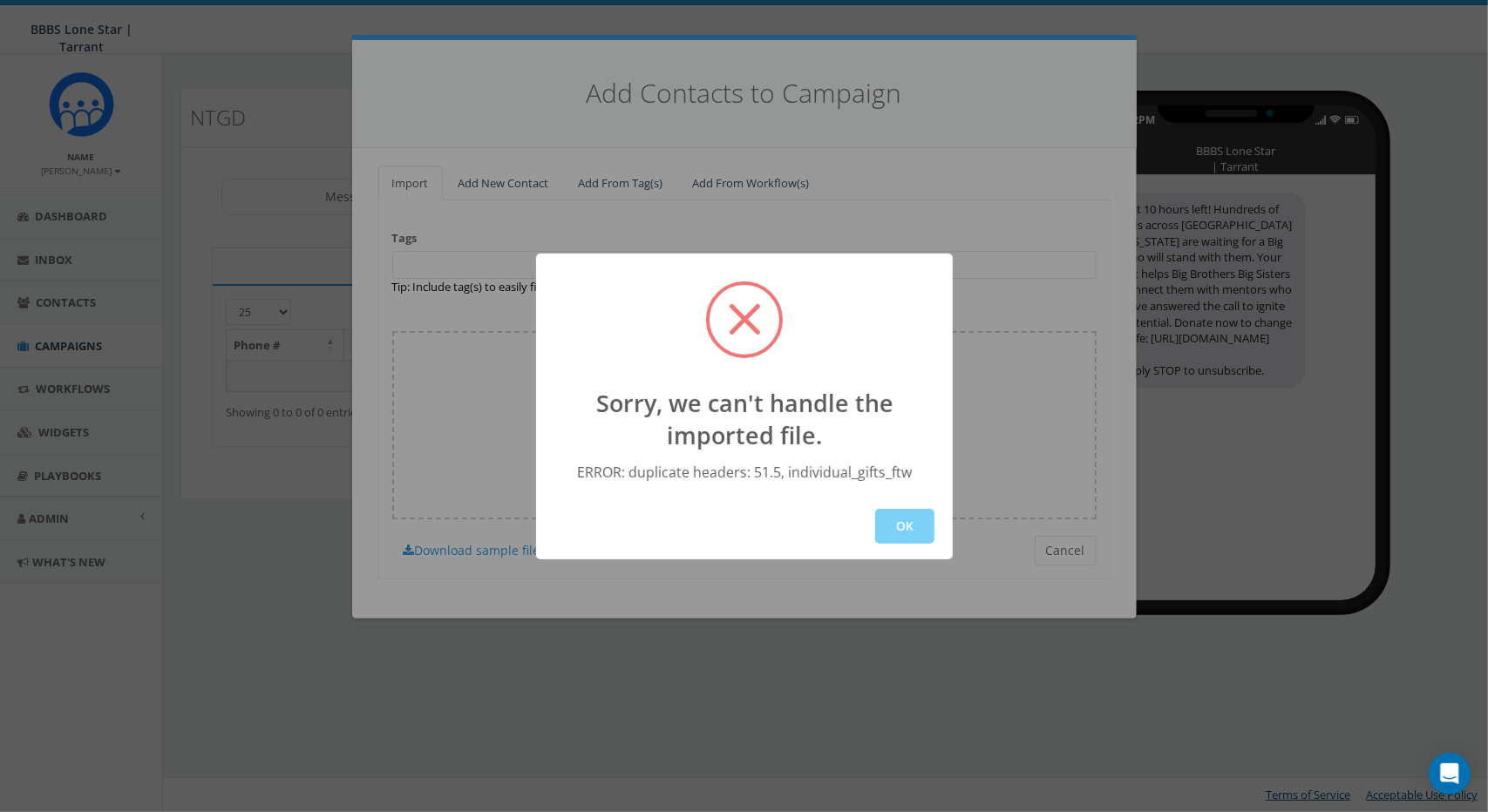
click at [558, 265] on div "Sorry, we can't handle the imported file. ERROR: duplicate headers: 51.5, indiv…" at bounding box center [744, 406] width 417 height 306
click at [908, 524] on button "OK" at bounding box center [905, 526] width 59 height 34
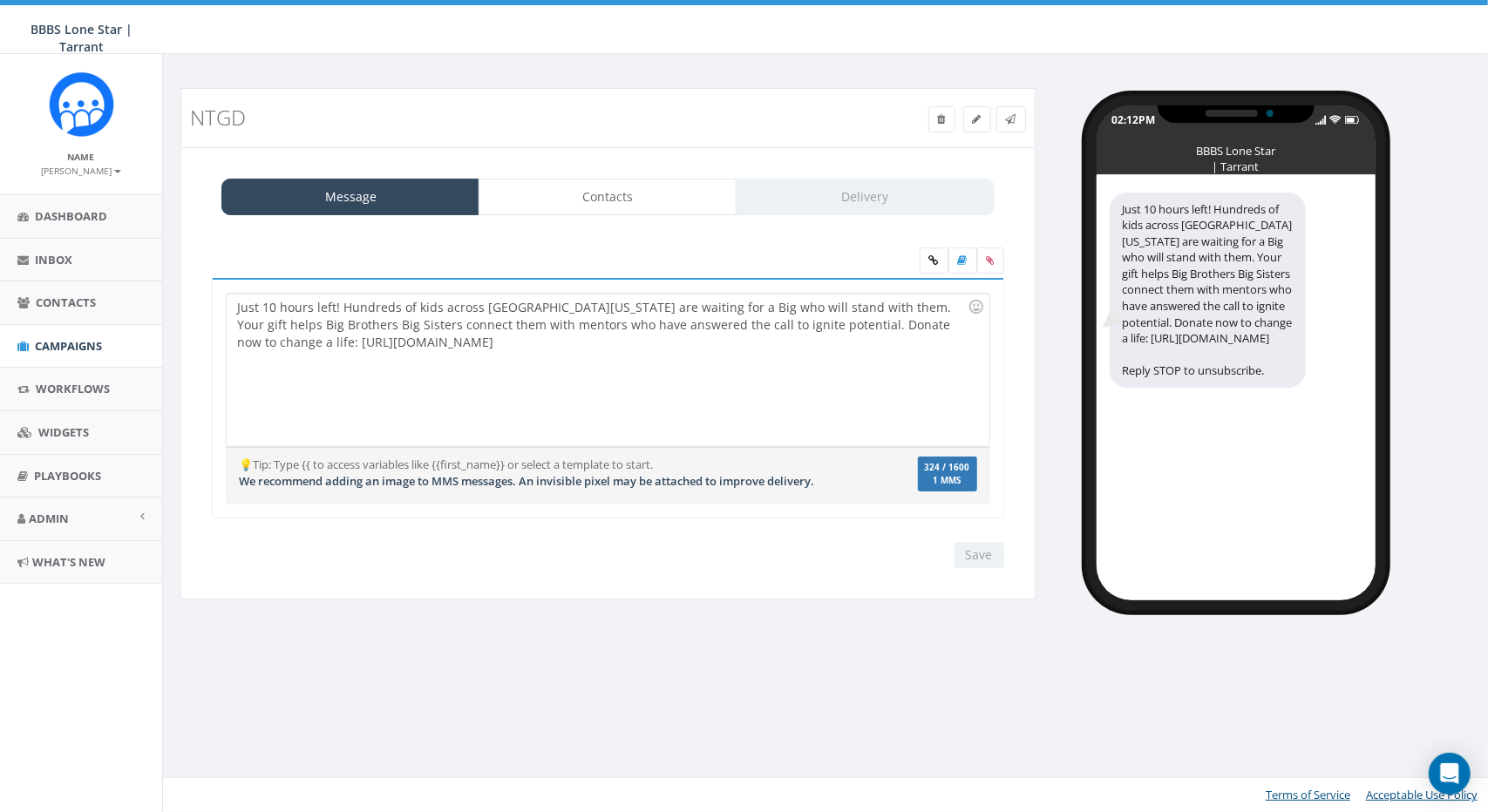
click at [759, 397] on div "Just 10 hours left! Hundreds of kids across [GEOGRAPHIC_DATA][US_STATE] are wai…" at bounding box center [608, 369] width 762 height 152
drag, startPoint x: 632, startPoint y: 207, endPoint x: 628, endPoint y: 221, distance: 14.6
click at [632, 207] on link "Contacts" at bounding box center [608, 197] width 258 height 36
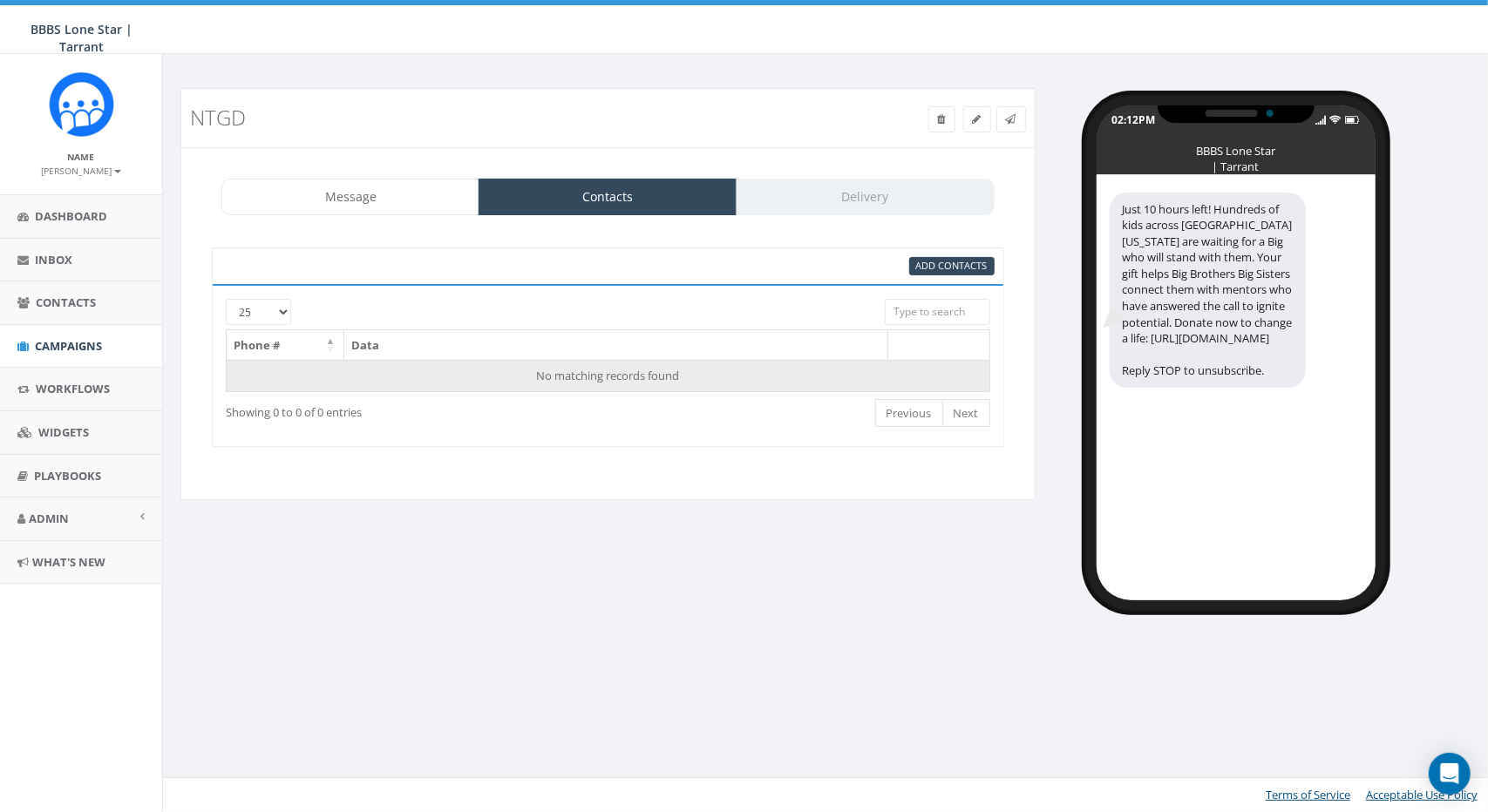
click at [450, 373] on td "No matching records found" at bounding box center [609, 375] width 764 height 32
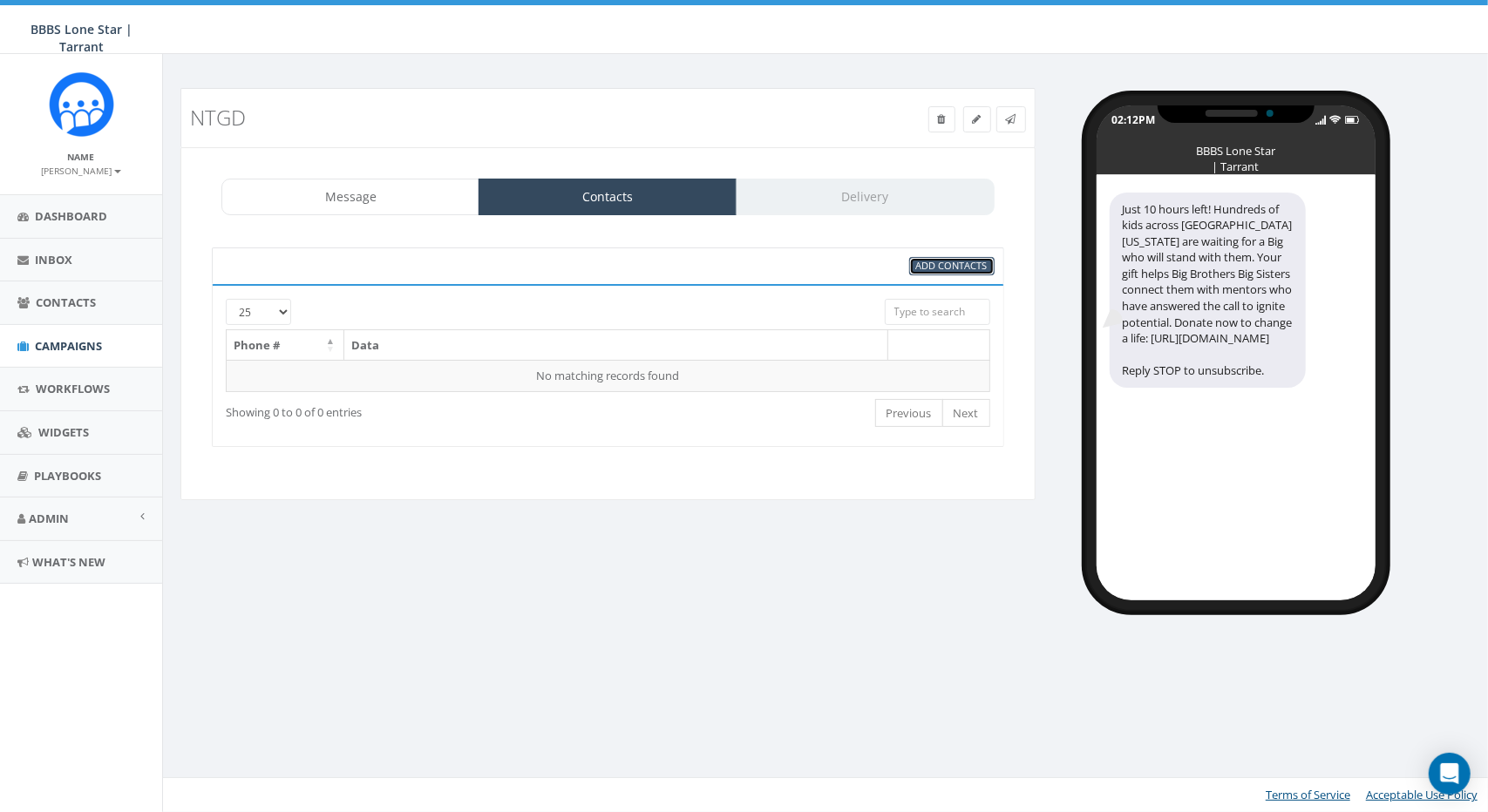
click at [964, 265] on span "Add Contacts" at bounding box center [952, 266] width 72 height 13
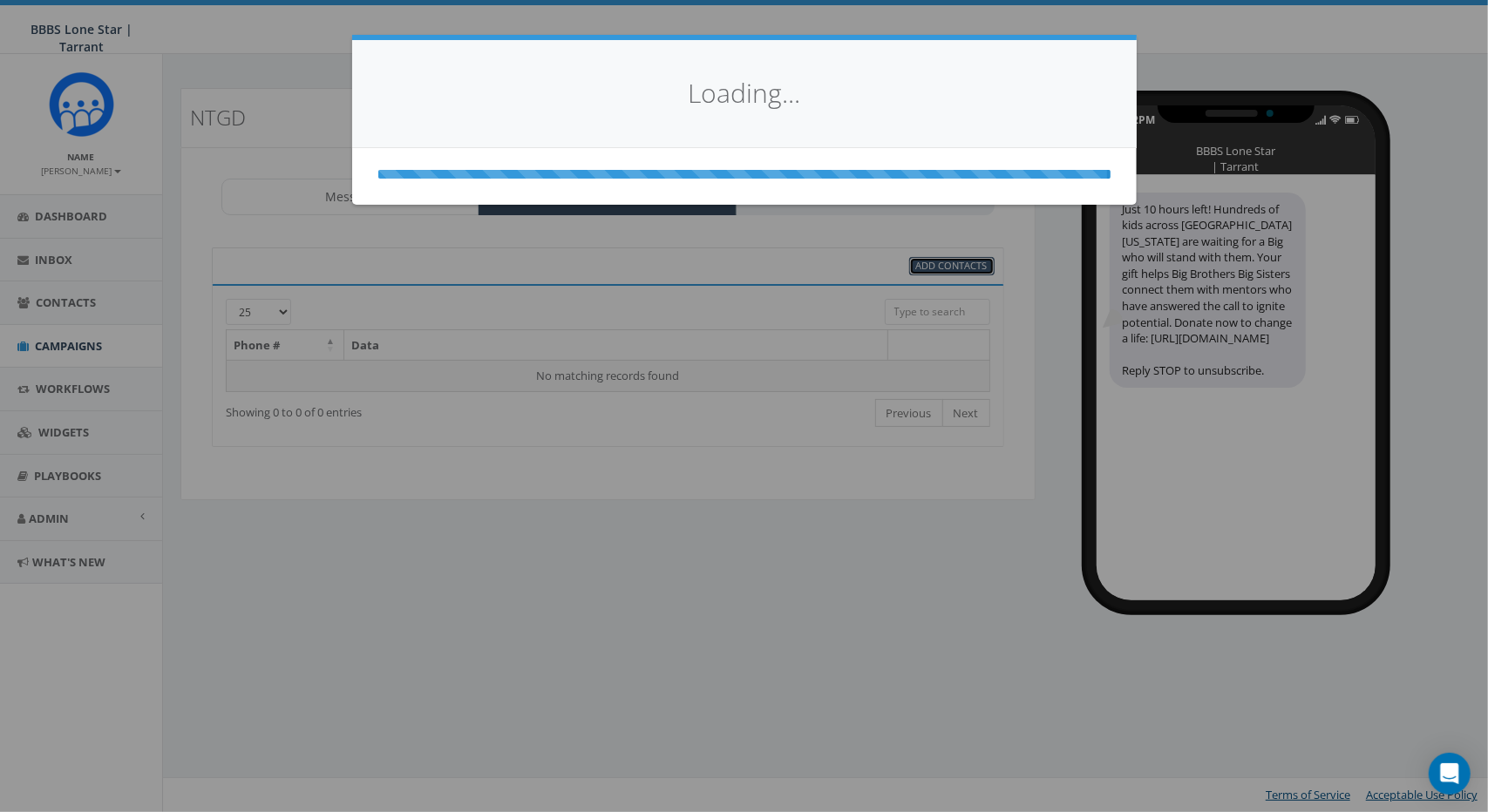
select select
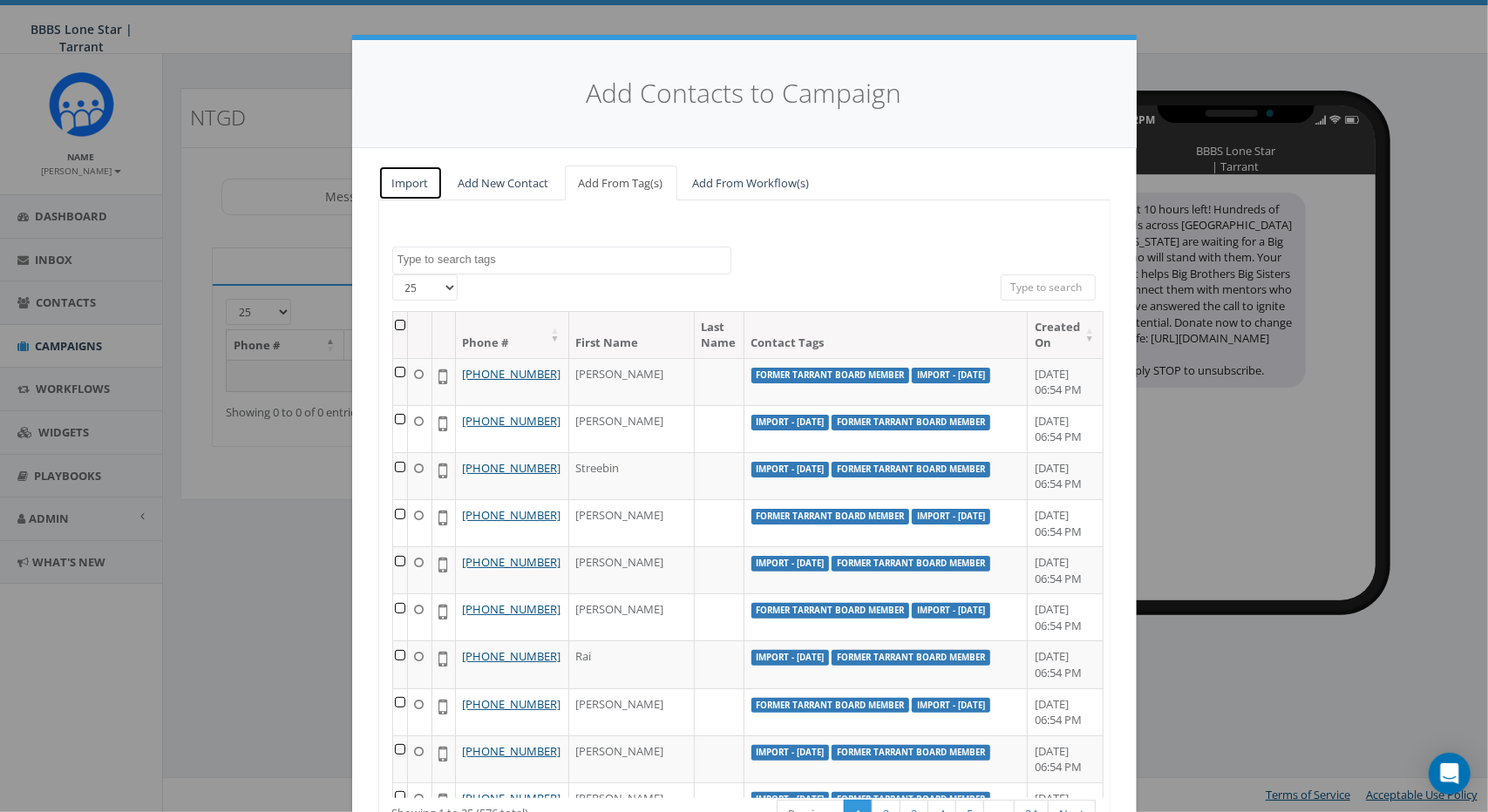
click at [412, 185] on link "Import" at bounding box center [410, 183] width 64 height 35
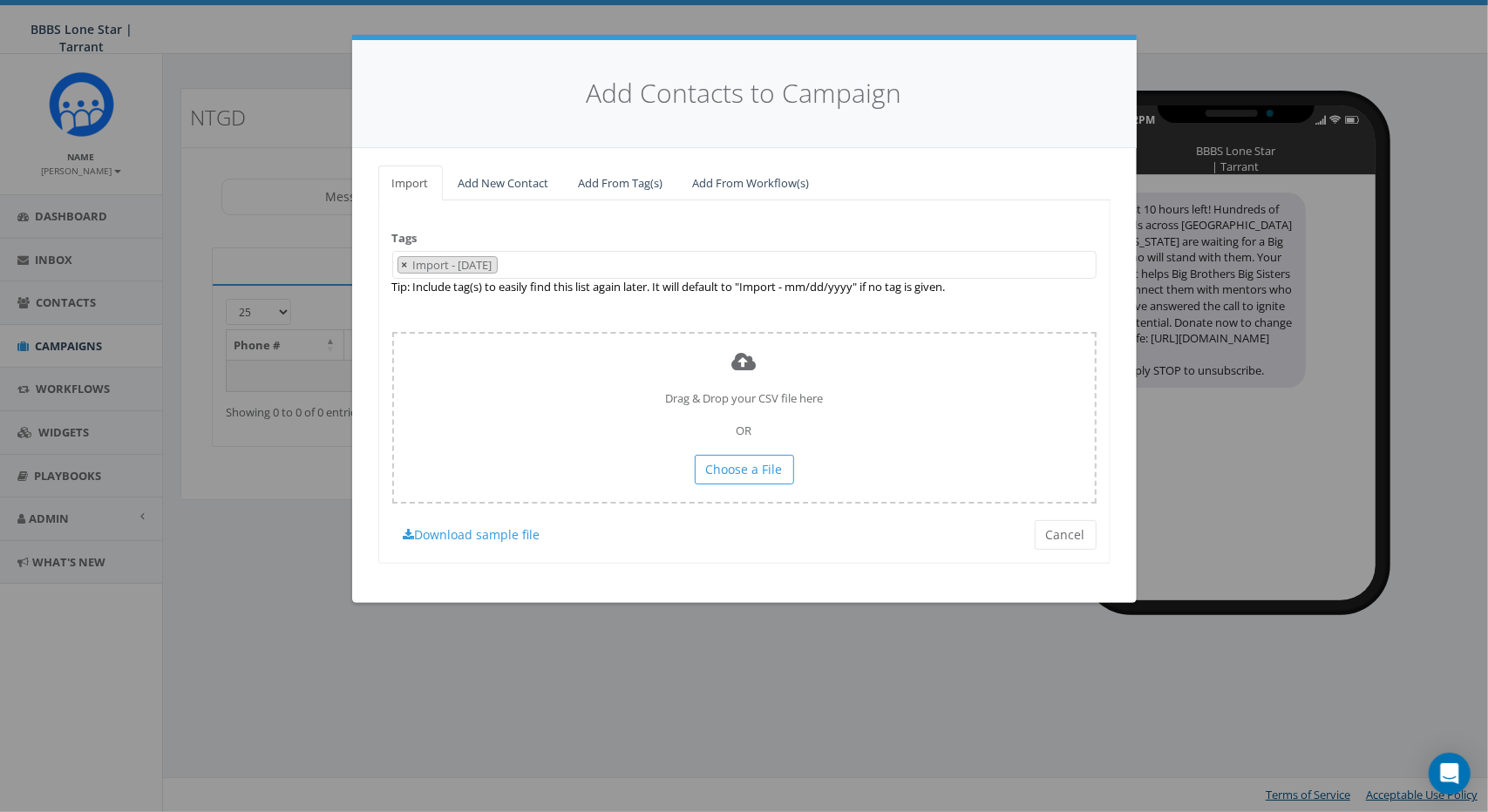
click at [402, 263] on span "×" at bounding box center [405, 265] width 6 height 15
select select
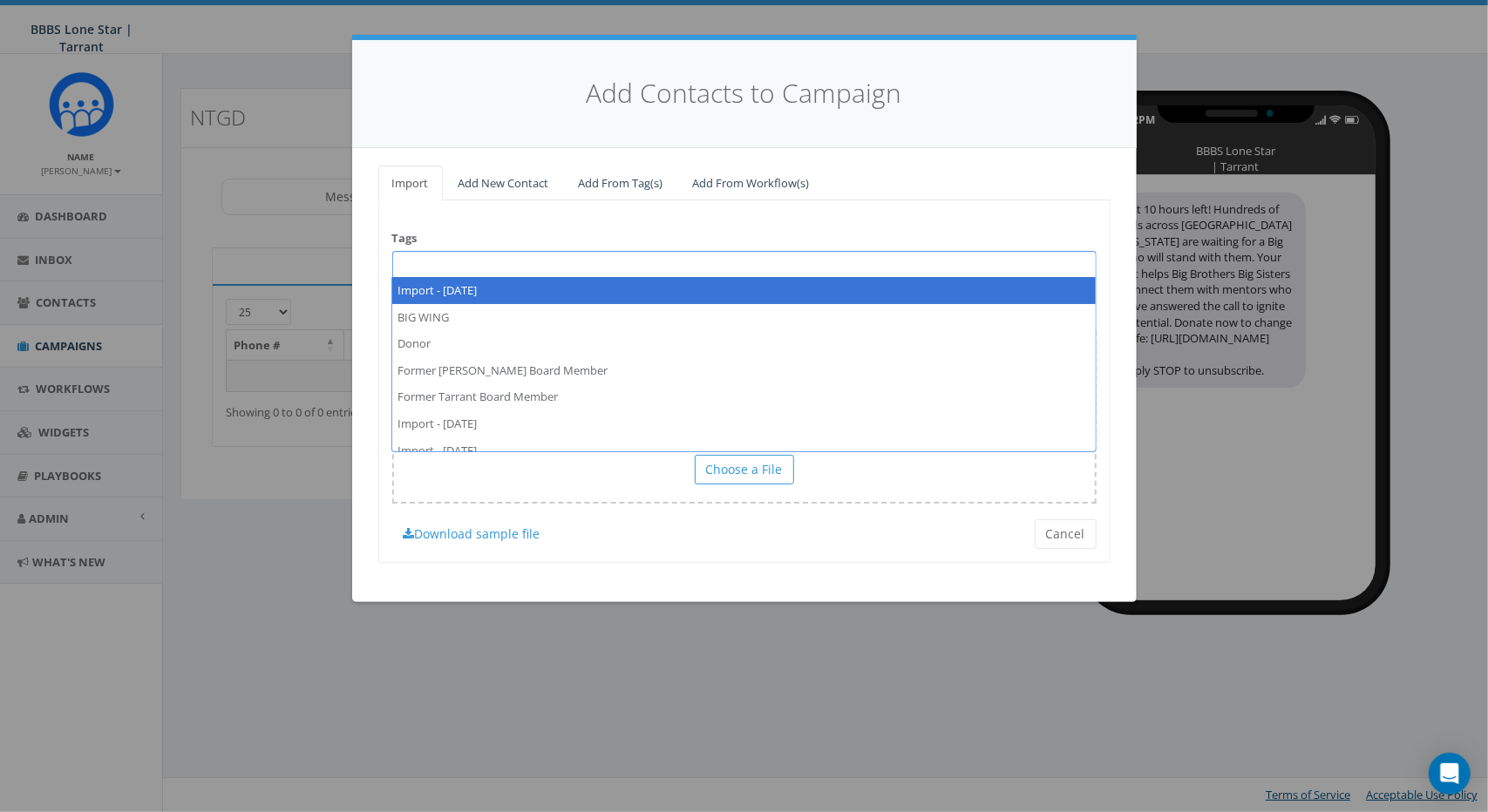
click at [424, 261] on span at bounding box center [744, 264] width 704 height 28
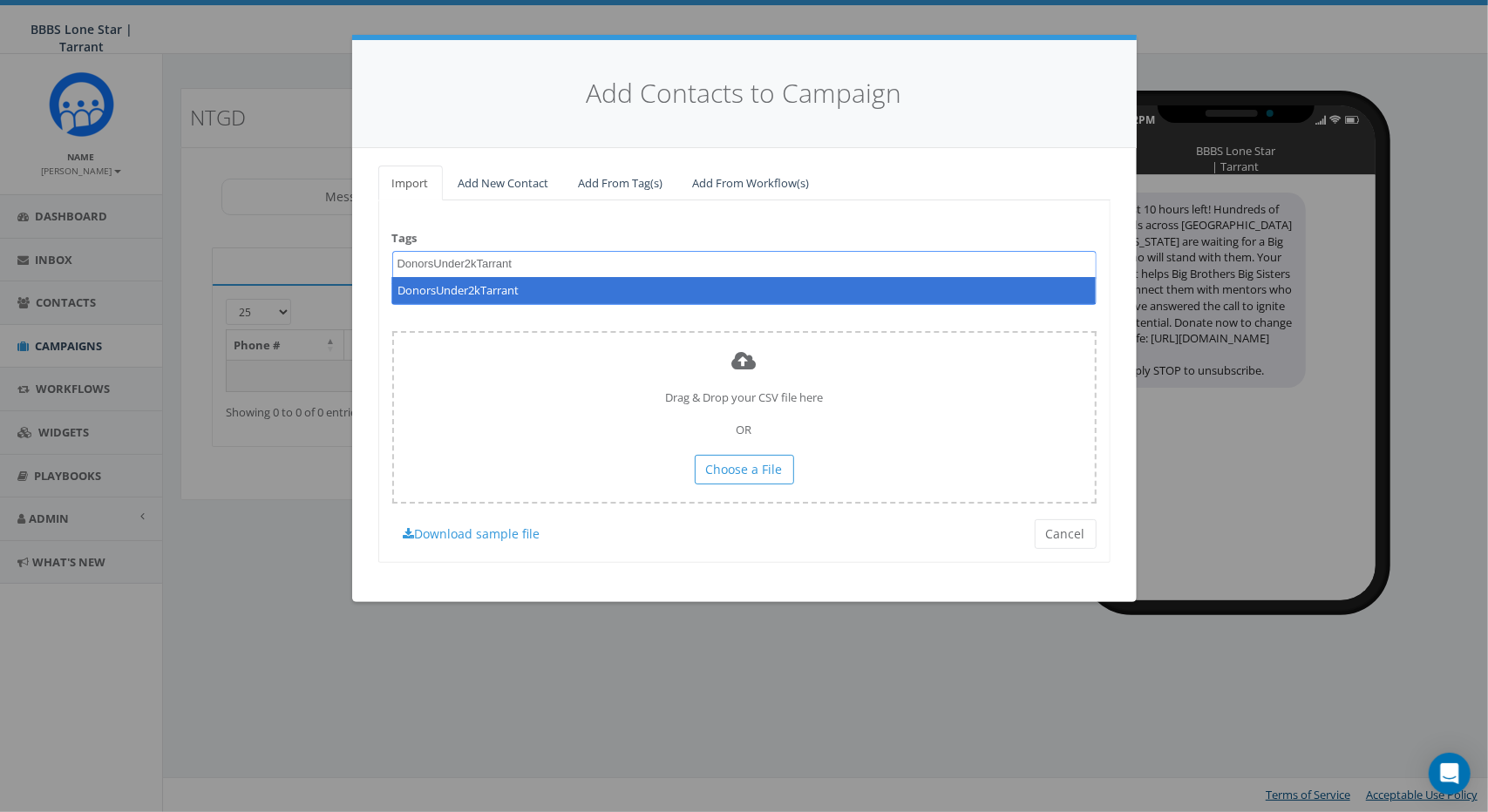
type textarea "DonorsUnder2kTarrant"
select select "DonorsUnder2kTarrant"
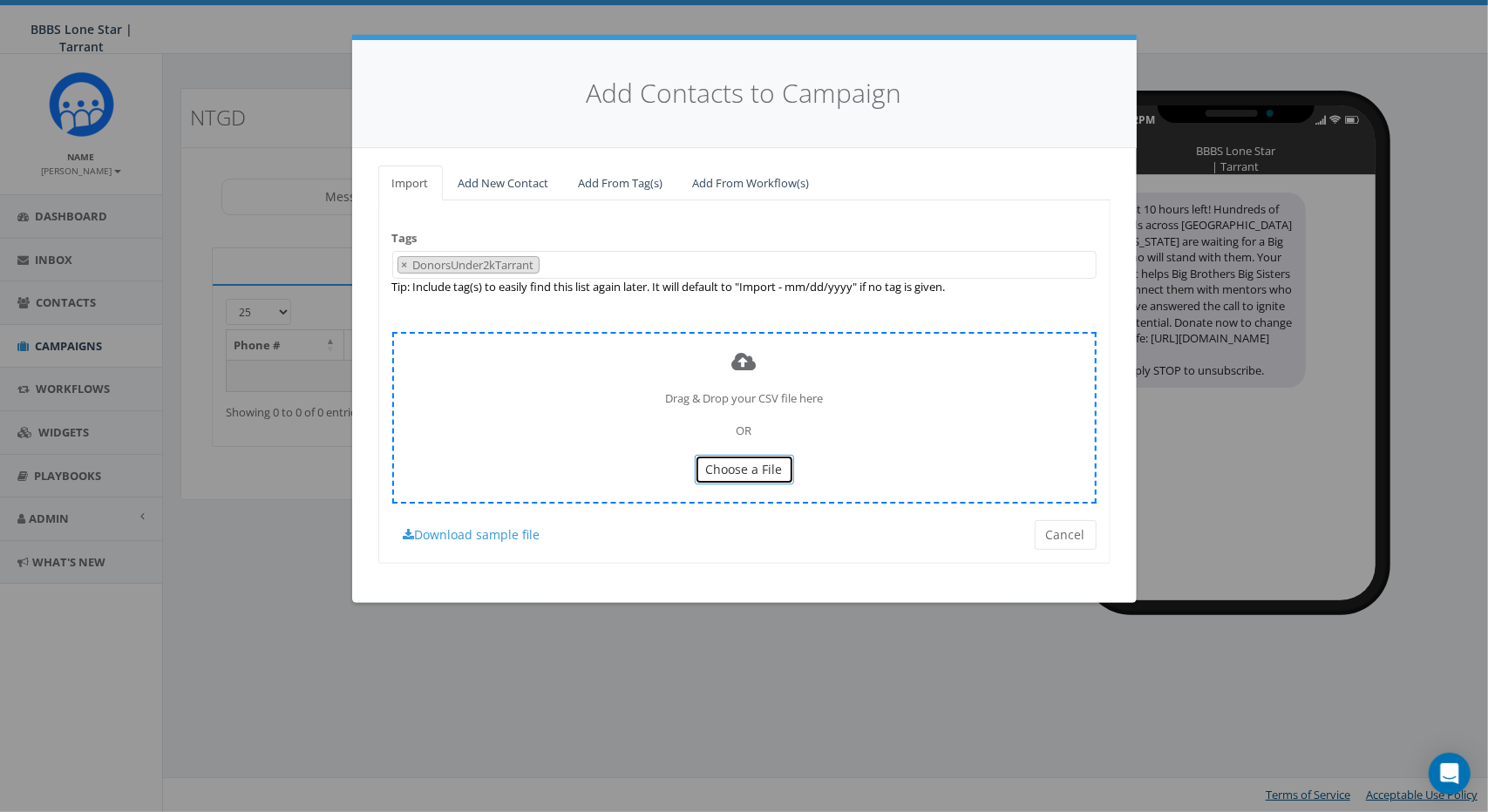
click at [778, 475] on button "Choose a File" at bounding box center [744, 470] width 100 height 30
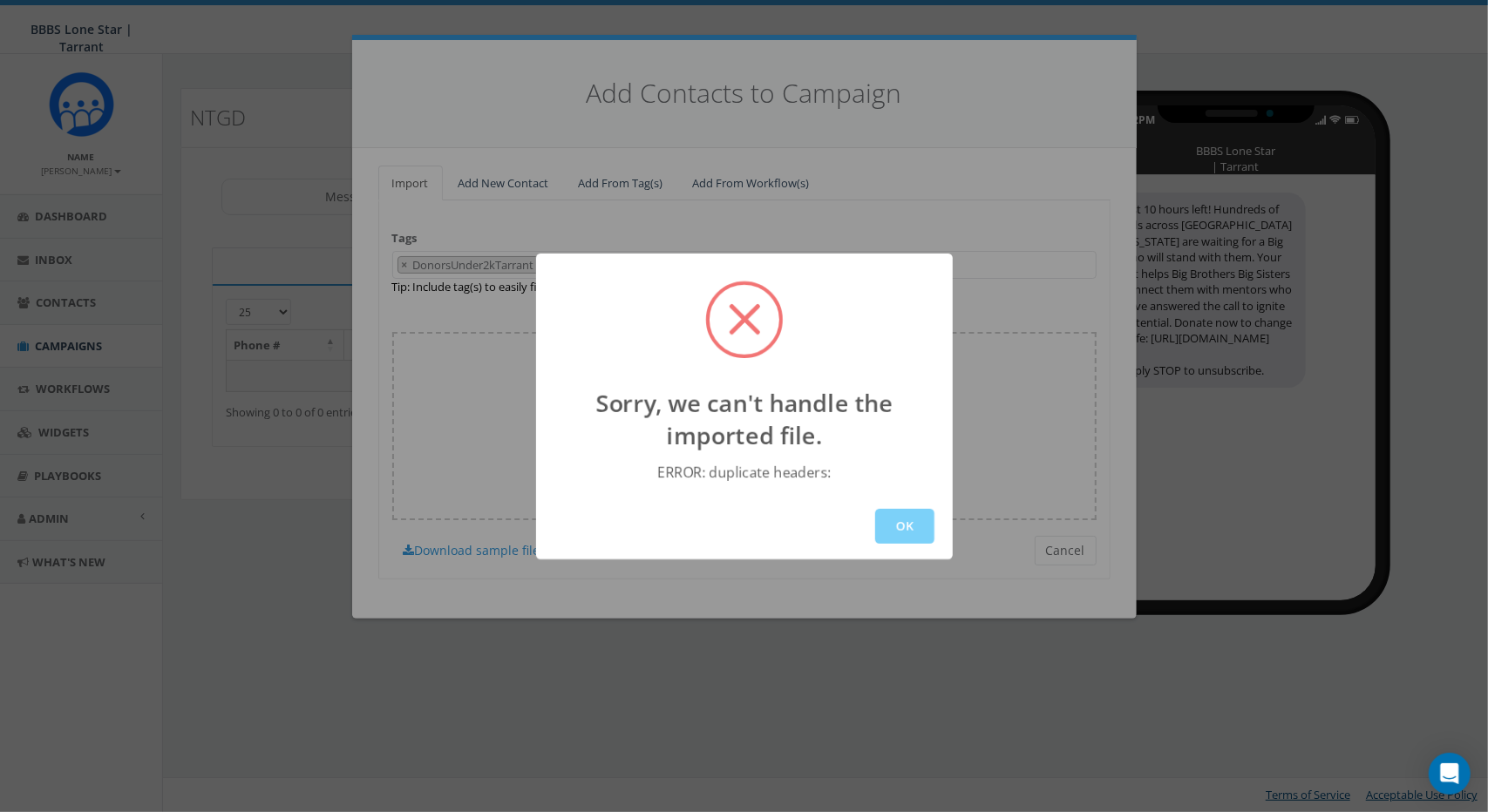
click at [759, 466] on div "ERROR: duplicate headers:" at bounding box center [744, 472] width 191 height 19
click at [908, 521] on button "OK" at bounding box center [905, 526] width 59 height 34
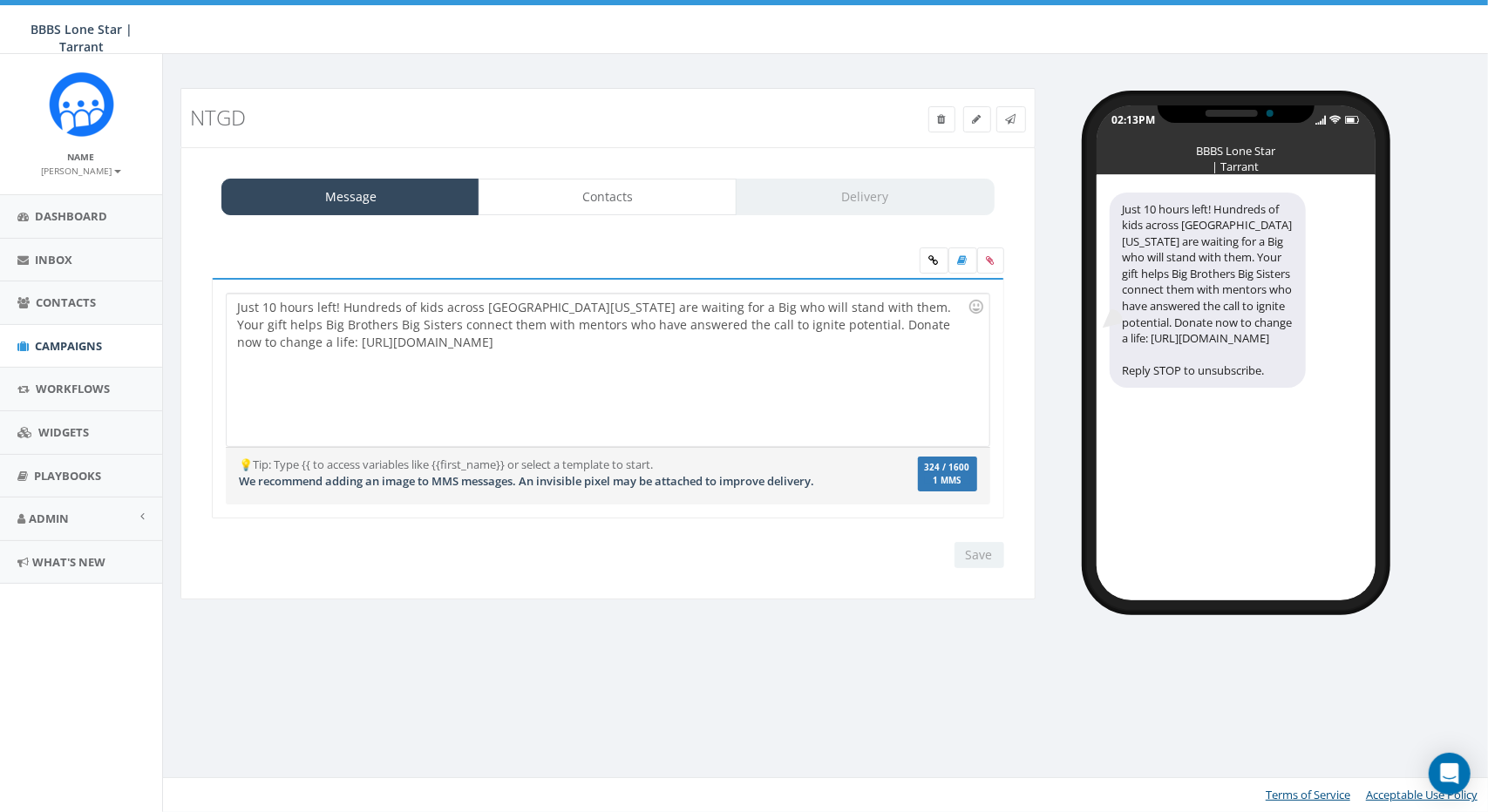
click at [816, 391] on div "Just 10 hours left! Hundreds of kids across [GEOGRAPHIC_DATA][US_STATE] are wai…" at bounding box center [608, 369] width 762 height 152
click at [639, 208] on link "Contacts" at bounding box center [608, 197] width 258 height 36
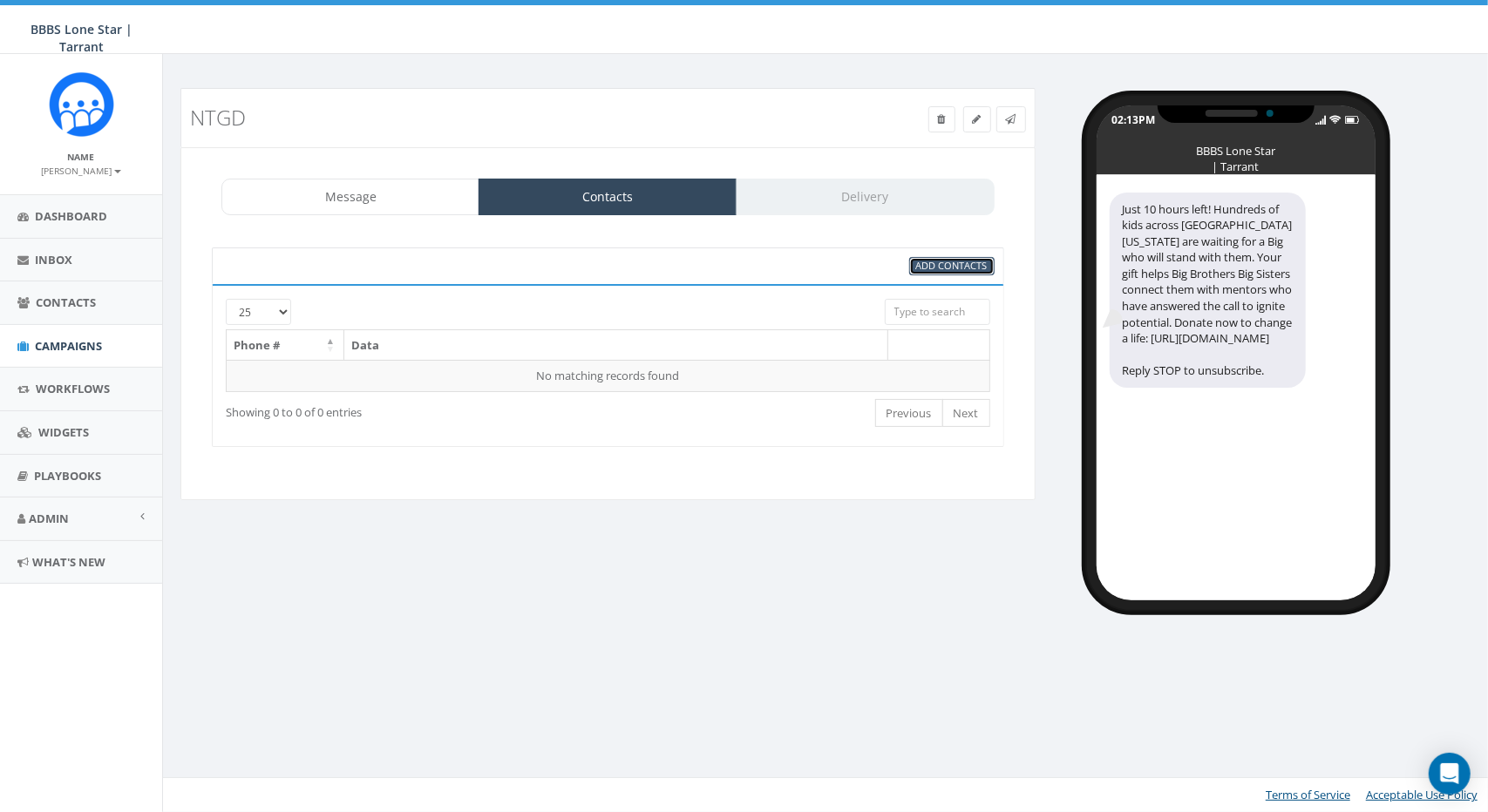
click at [947, 267] on span "Add Contacts" at bounding box center [952, 266] width 72 height 13
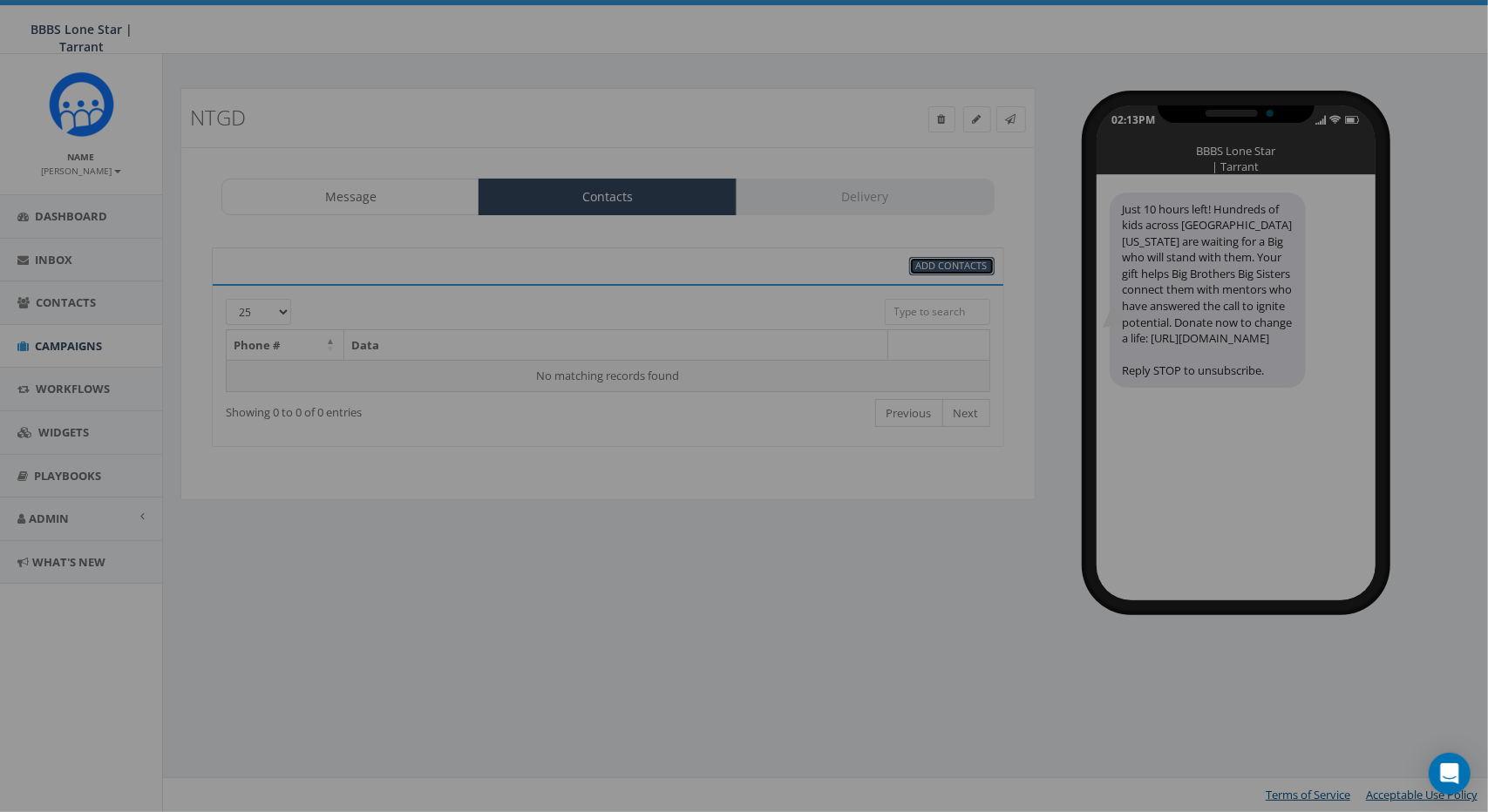
select select
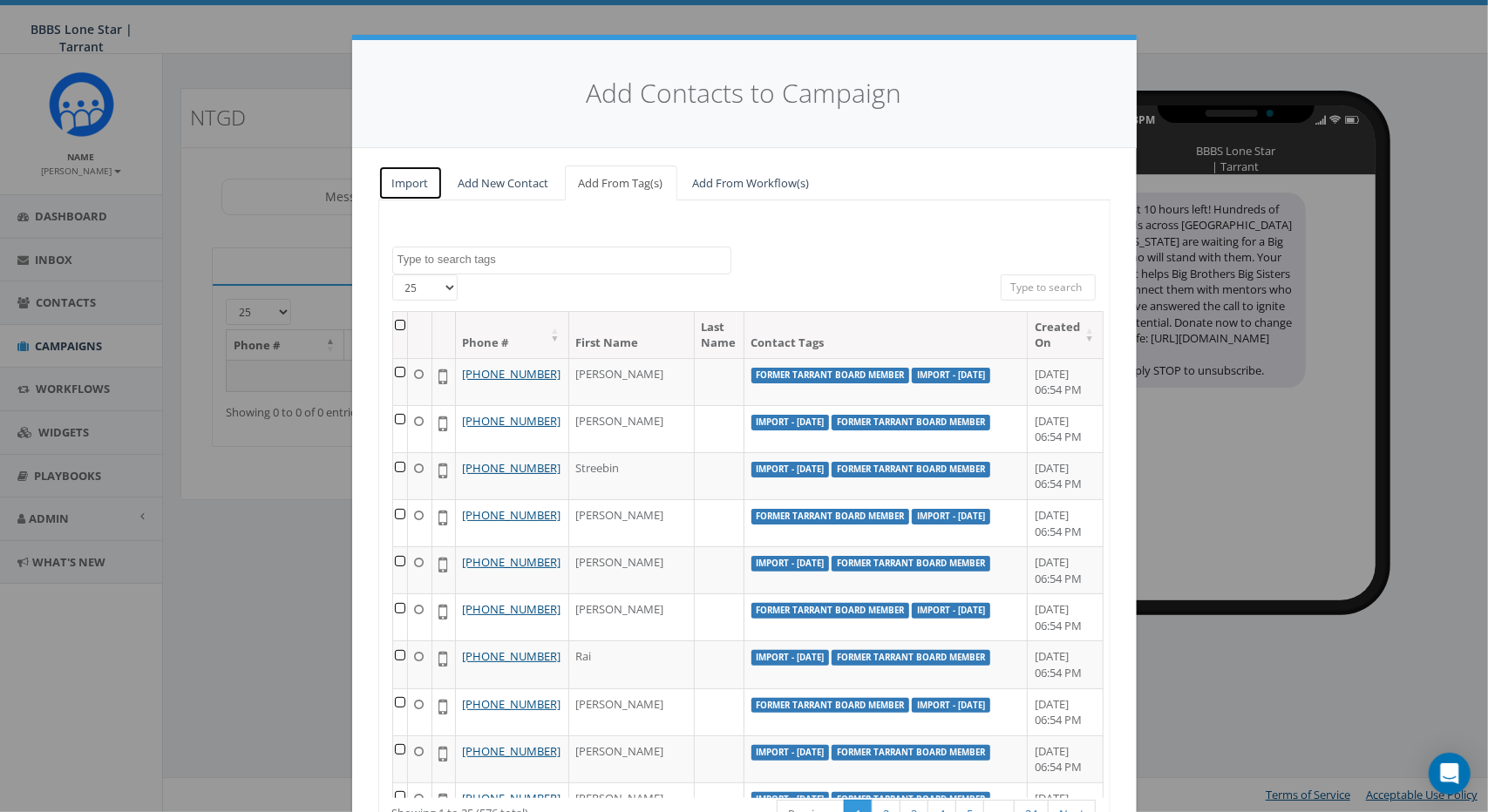
click at [415, 190] on link "Import" at bounding box center [410, 183] width 64 height 35
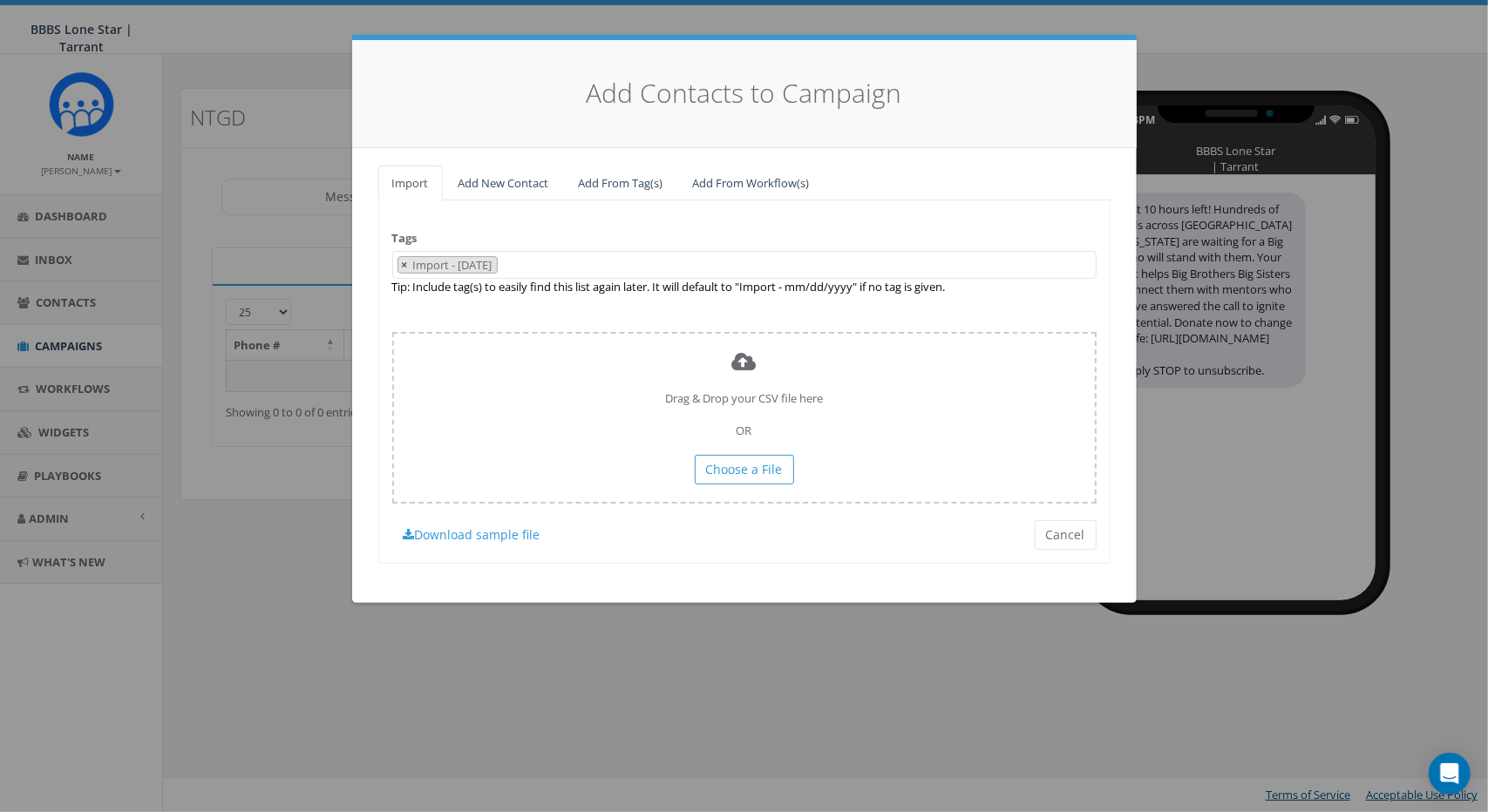
click at [408, 266] on button "×" at bounding box center [405, 265] width 13 height 16
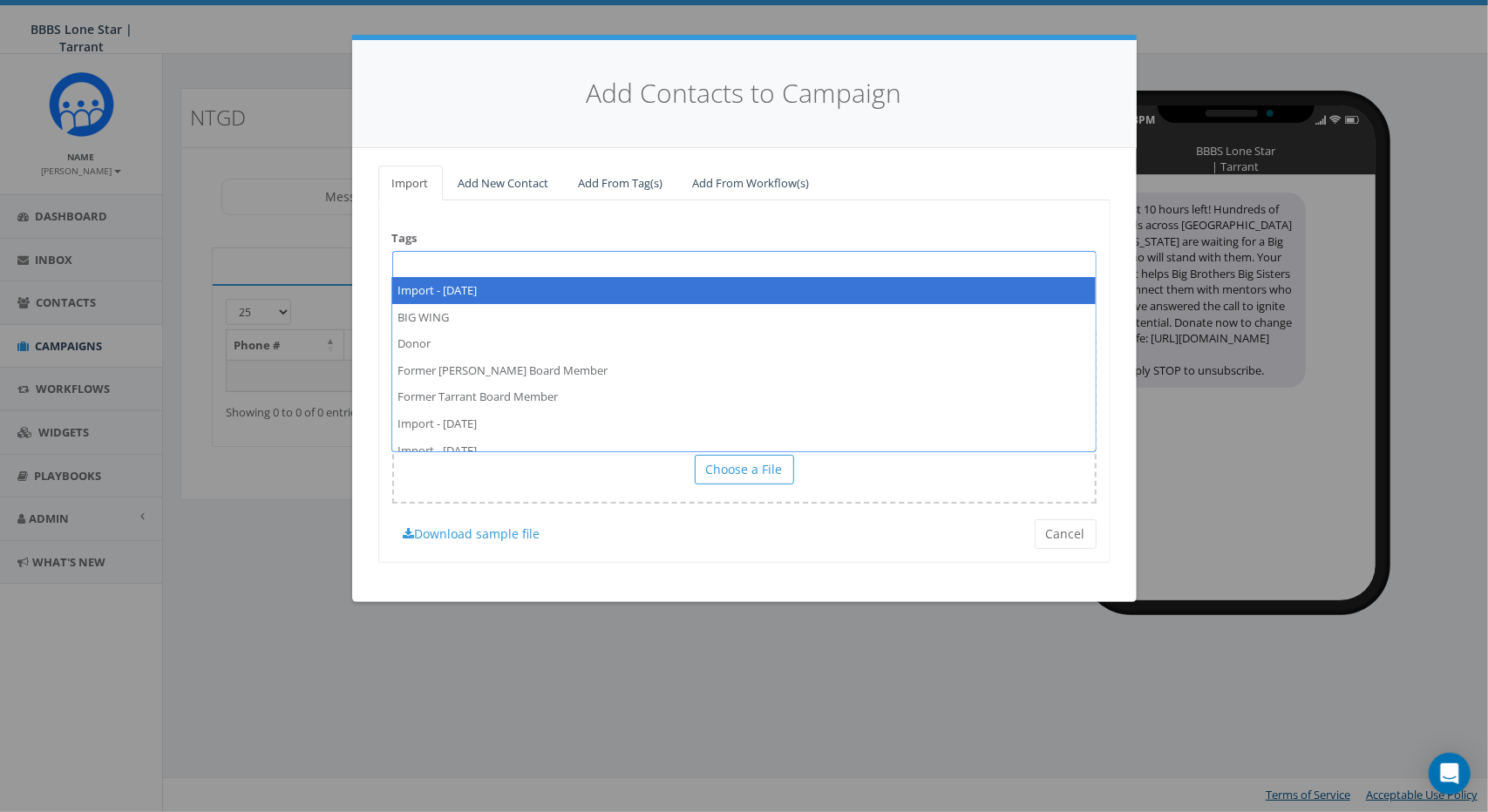
select select "Import - 09/18/2025"
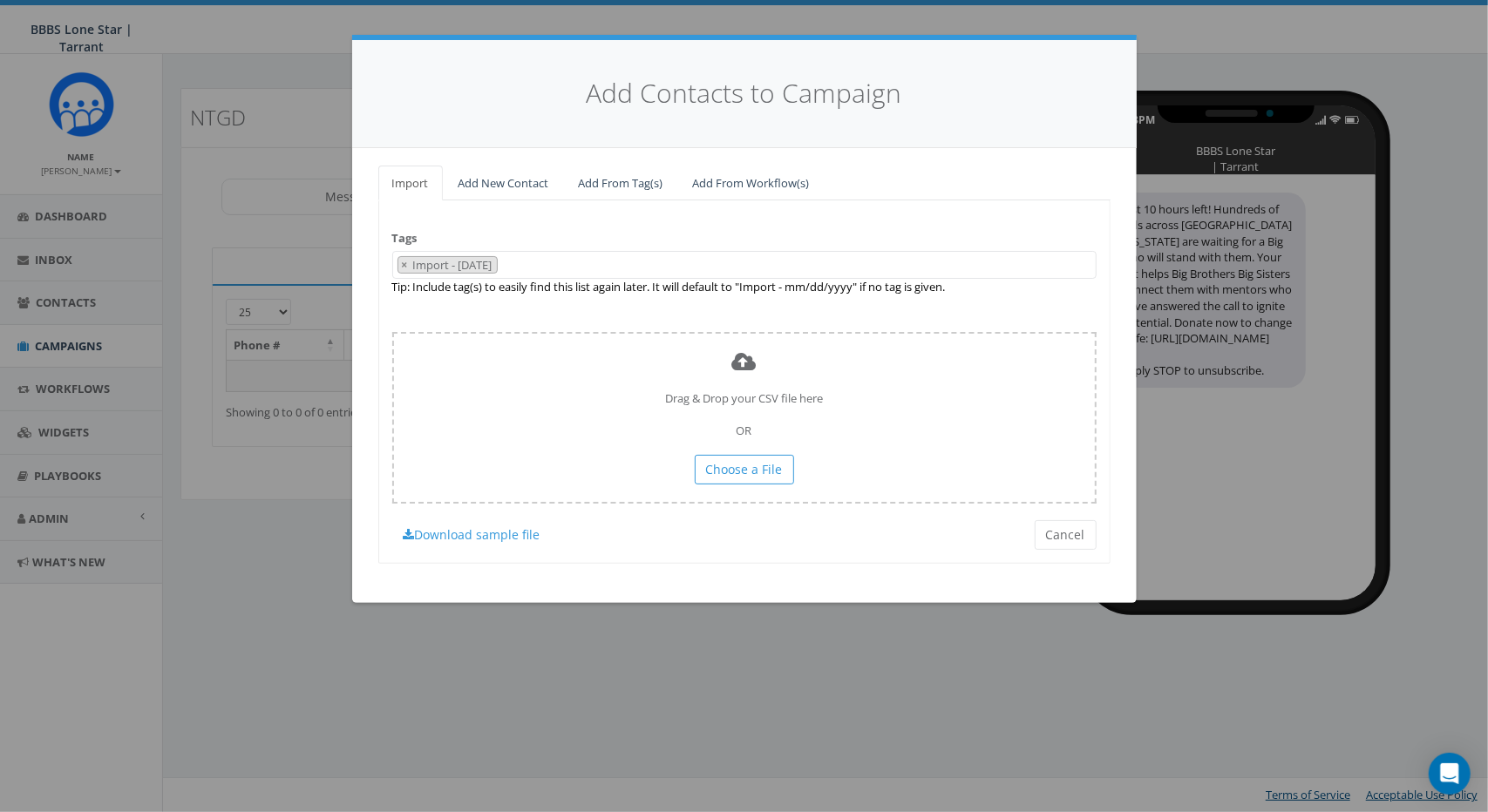
click at [407, 263] on button "×" at bounding box center [405, 265] width 13 height 16
select select
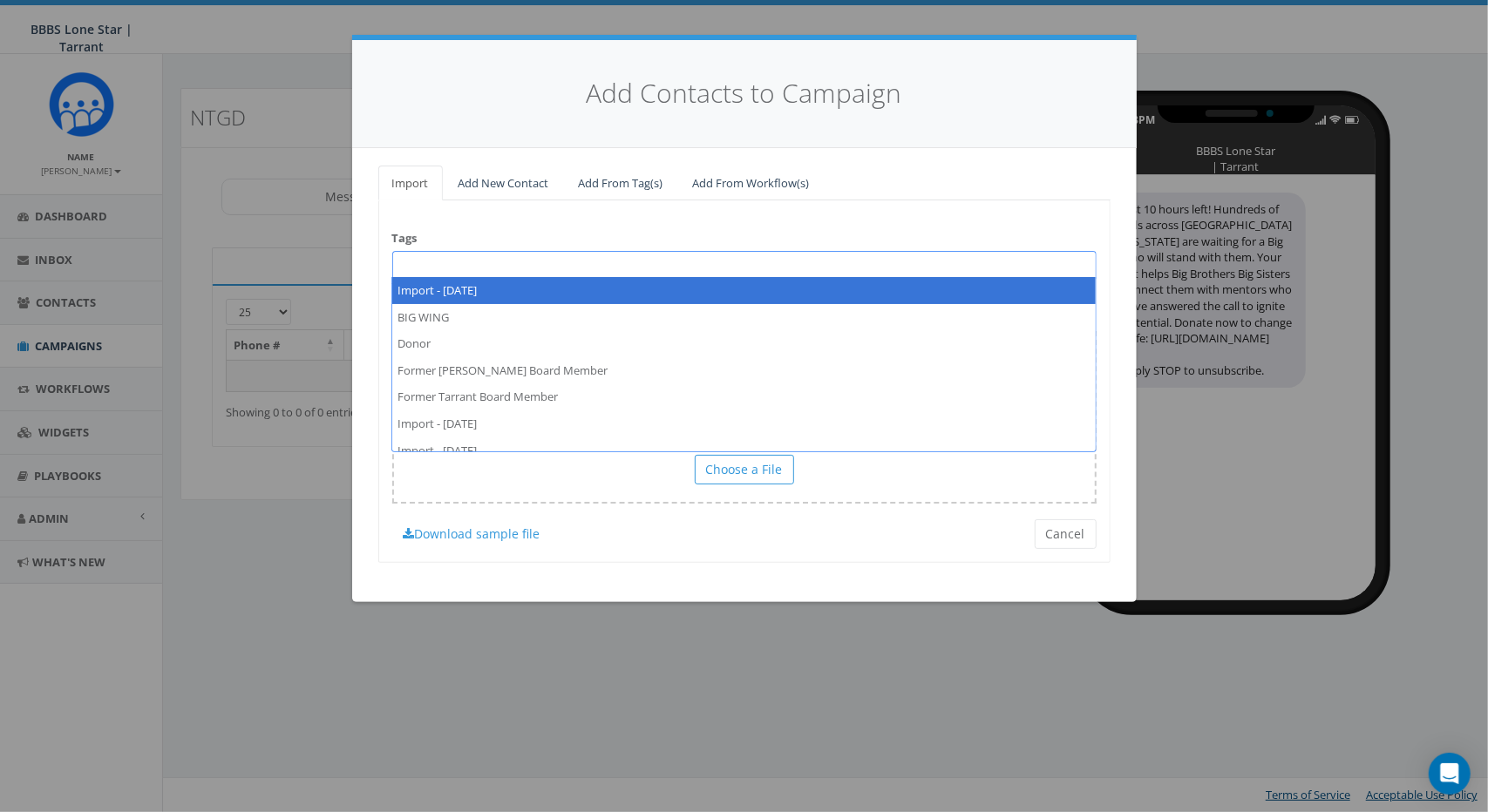
drag, startPoint x: 410, startPoint y: 264, endPoint x: 423, endPoint y: 274, distance: 16.4
click at [411, 266] on span at bounding box center [744, 264] width 704 height 28
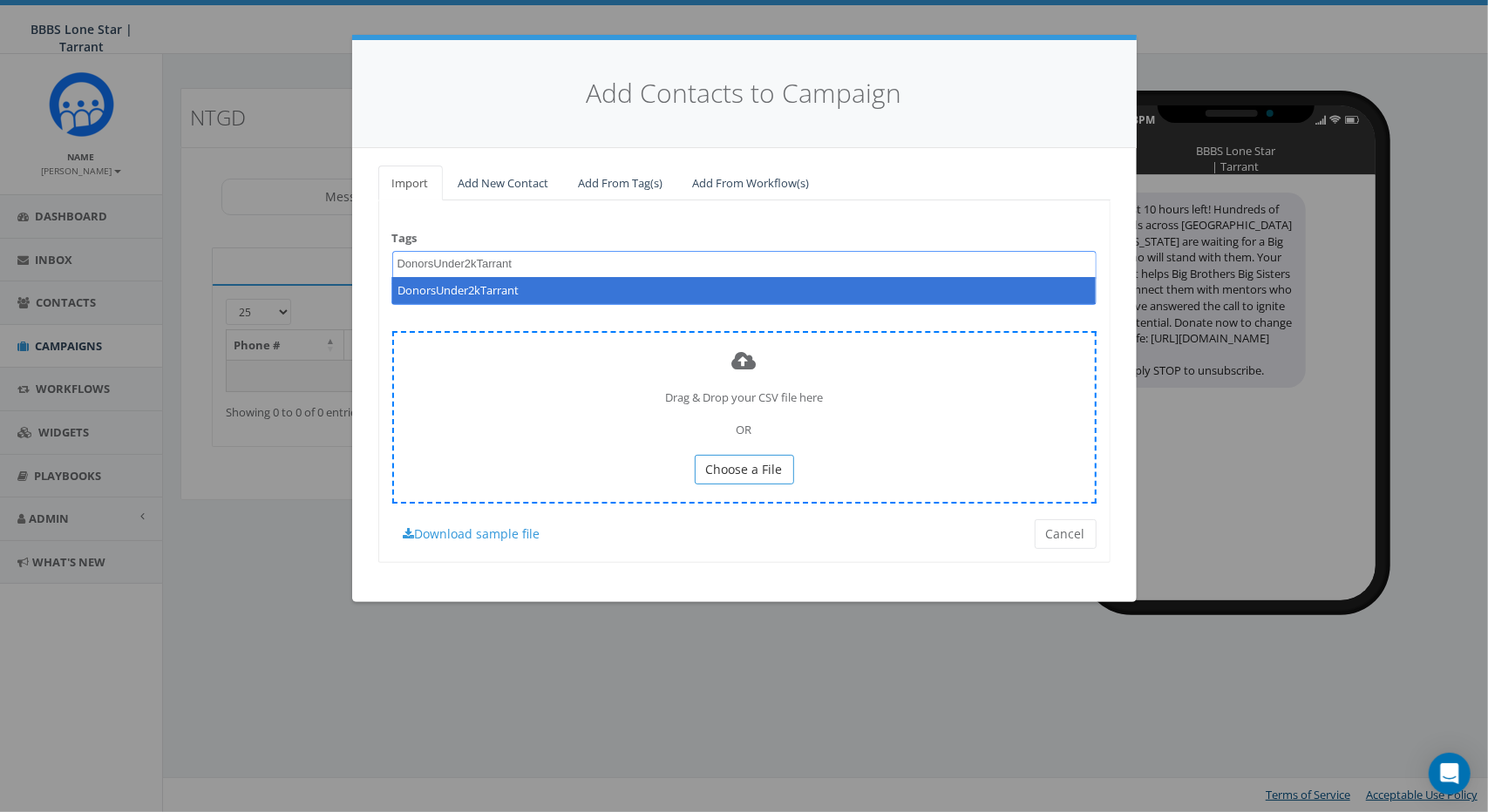
type textarea "DonorsUnder2kTarrant"
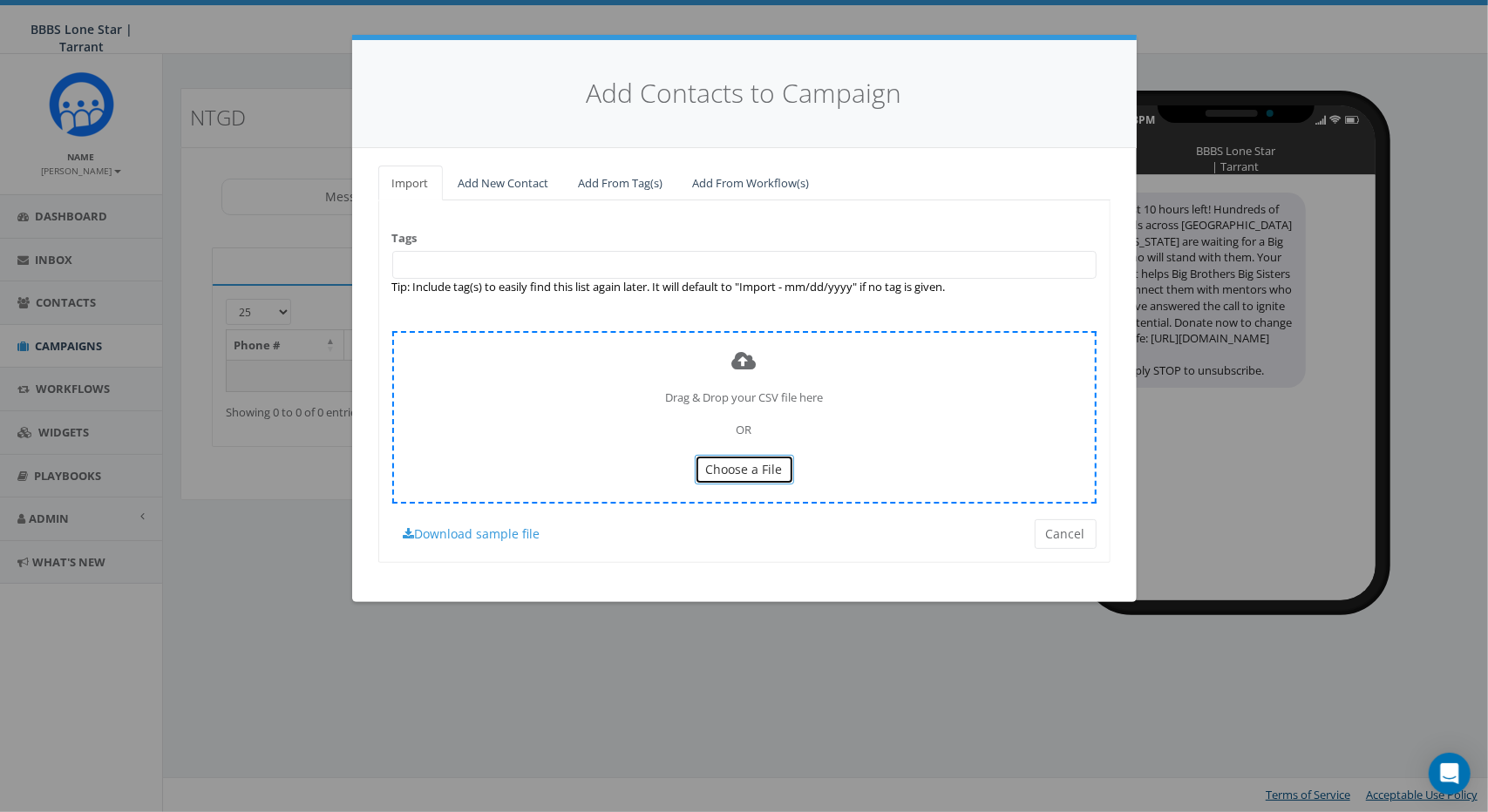
click at [721, 455] on button "Choose a File" at bounding box center [744, 470] width 100 height 30
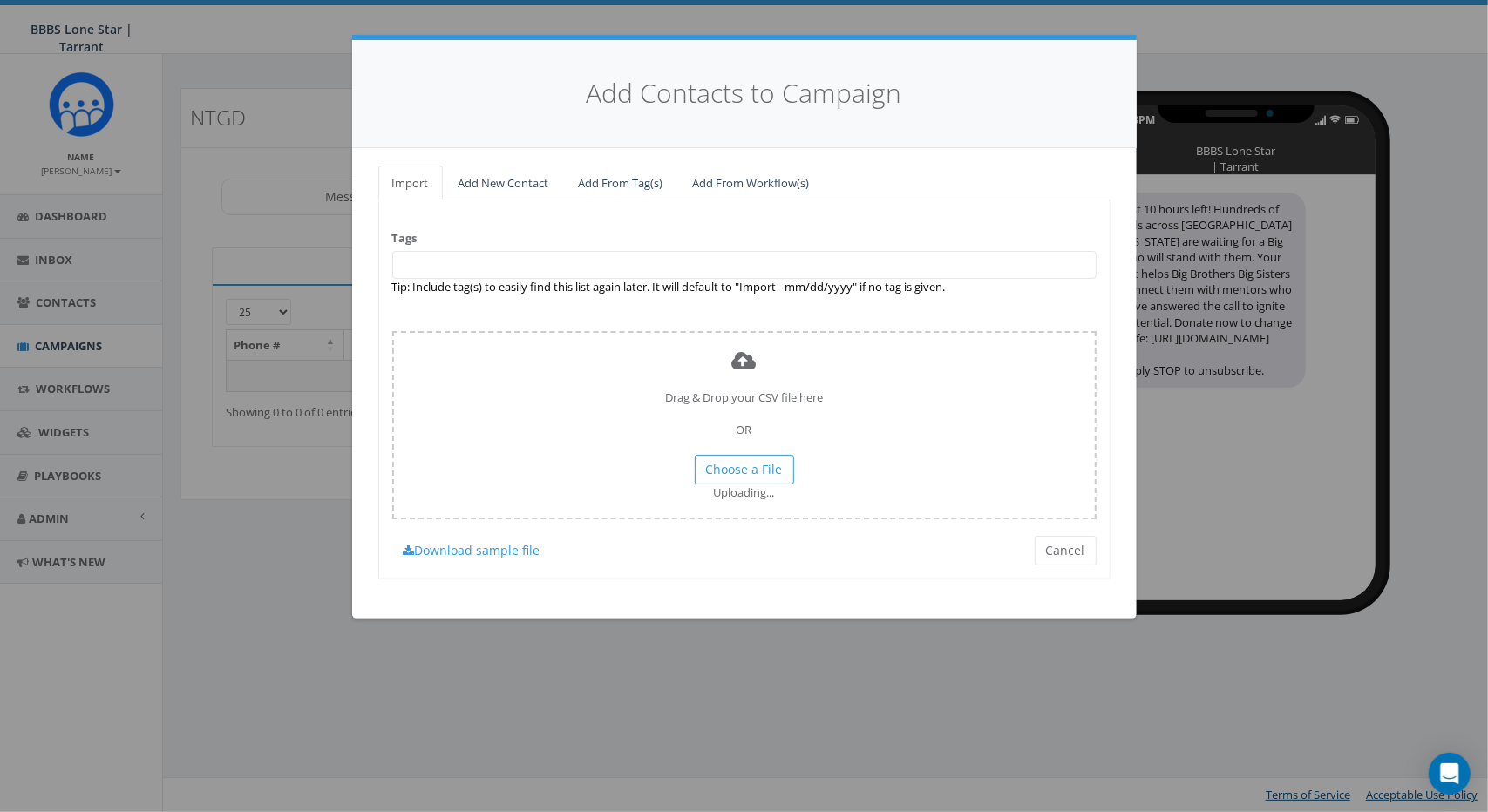
click at [544, 273] on span at bounding box center [744, 264] width 704 height 28
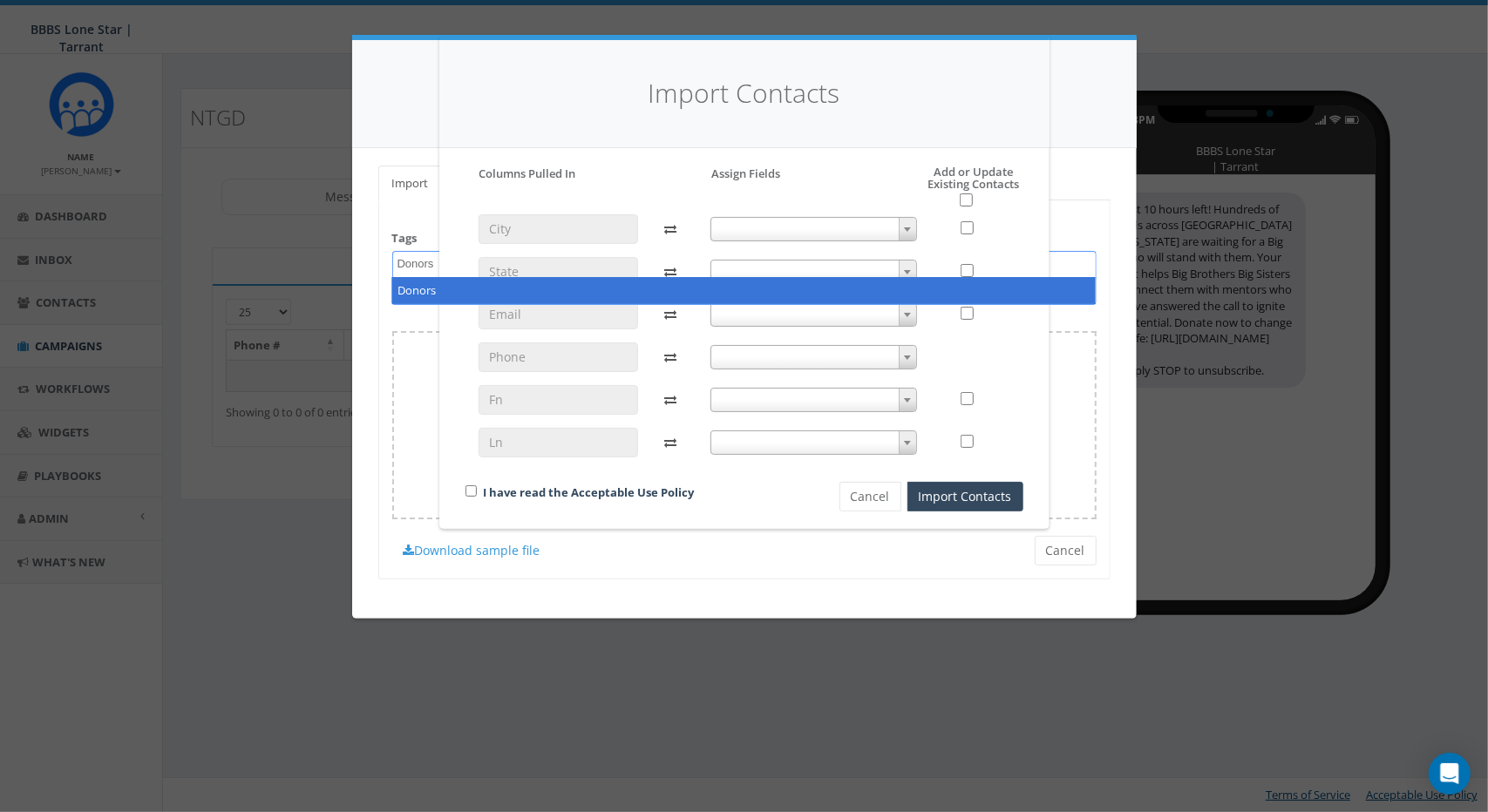
type textarea "Donors"
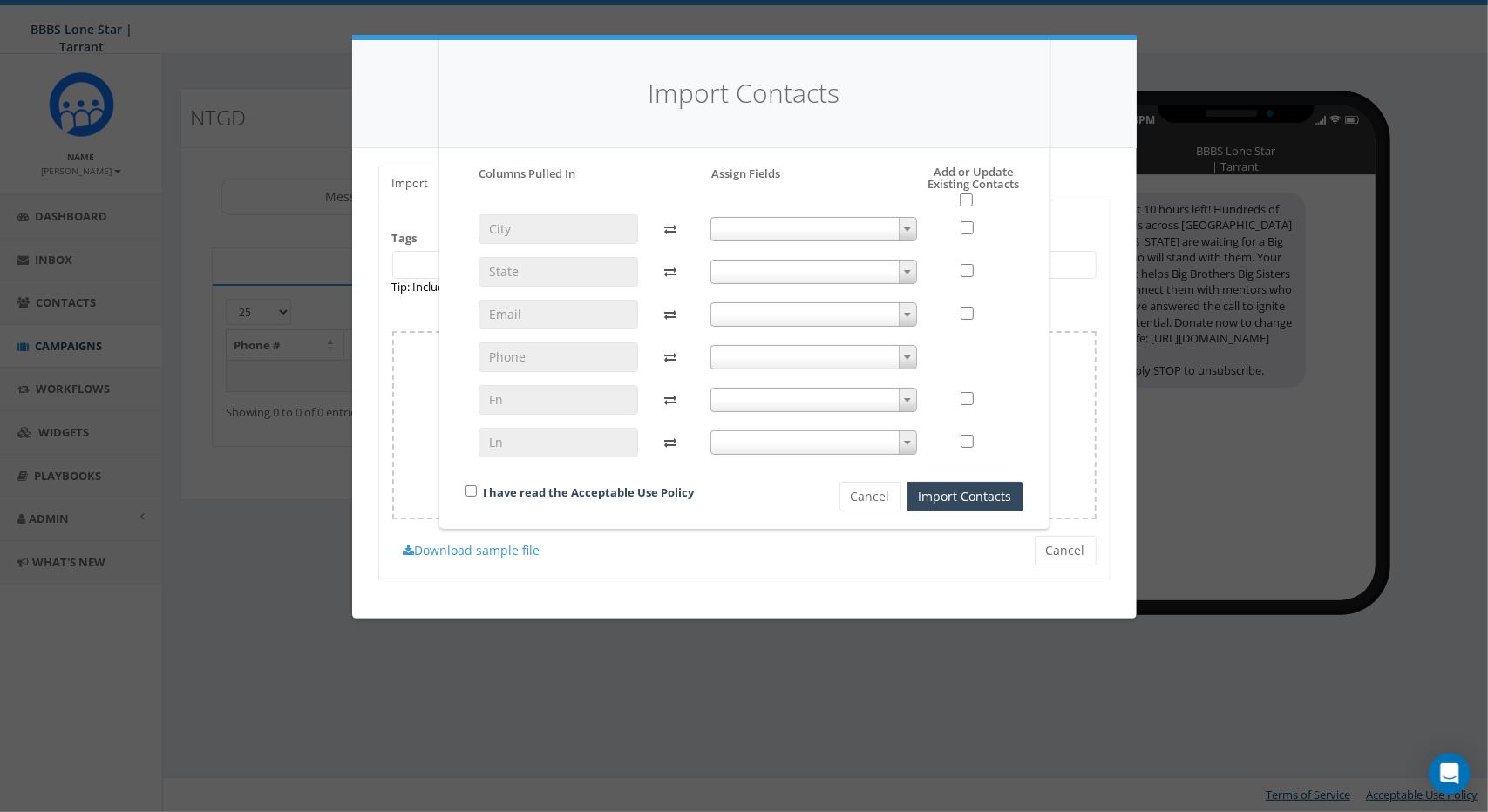
click at [765, 200] on div "Please accept policy to proceed Please map phone number field to proceed Column…" at bounding box center [744, 339] width 558 height 346
click at [808, 234] on span at bounding box center [814, 230] width 207 height 25
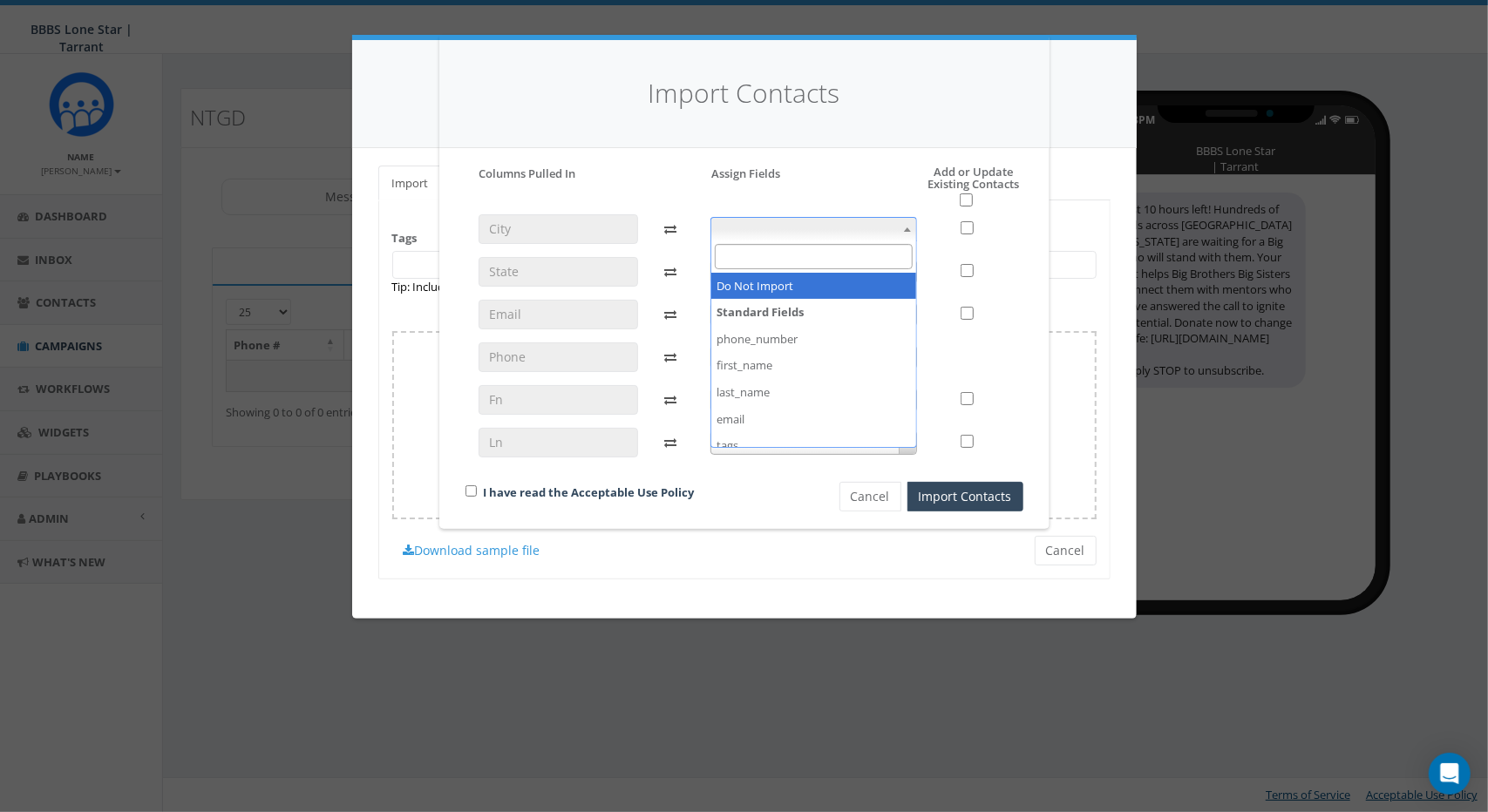
click at [808, 234] on span at bounding box center [814, 230] width 207 height 25
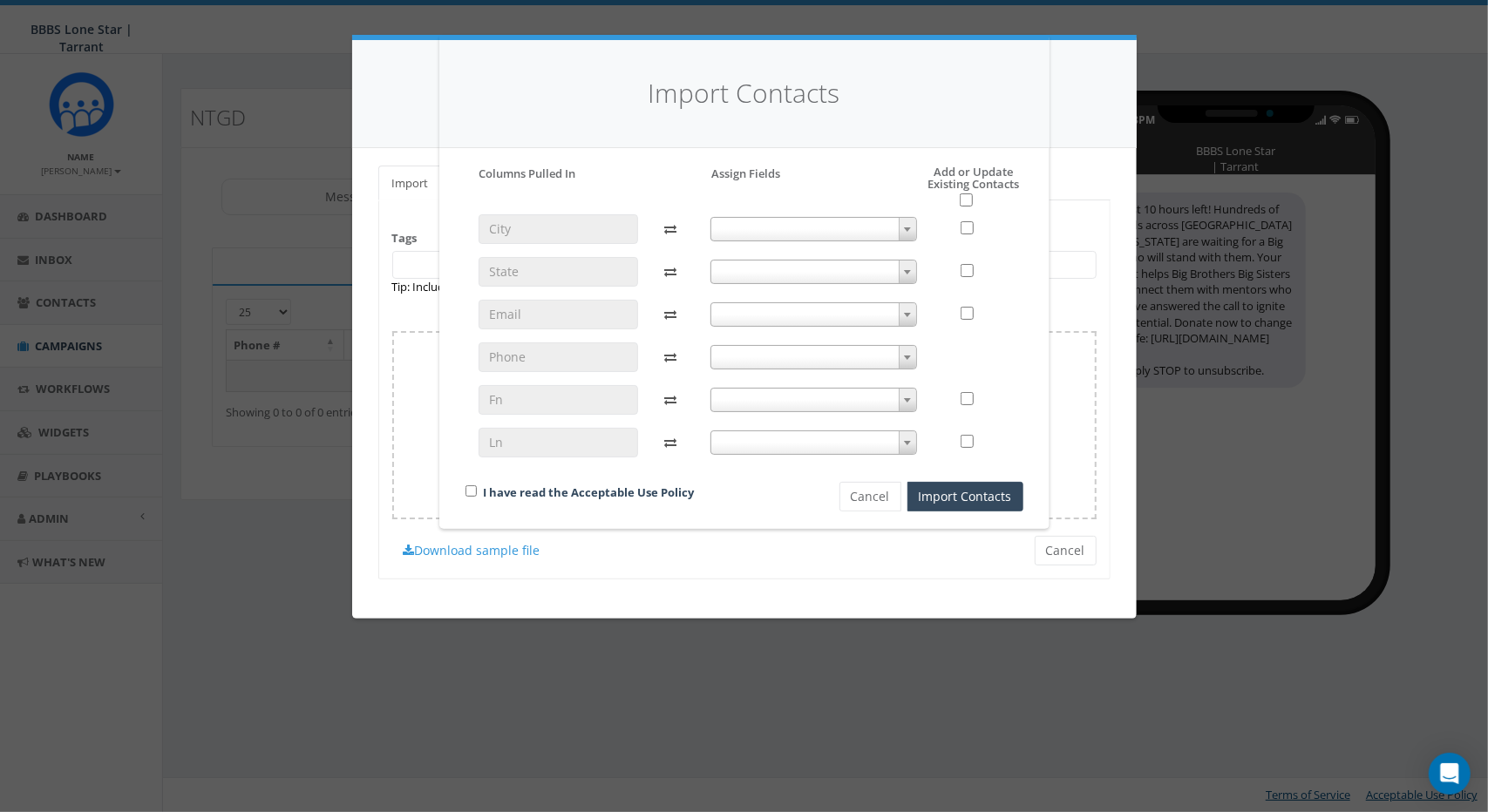
click at [810, 279] on span at bounding box center [814, 273] width 207 height 25
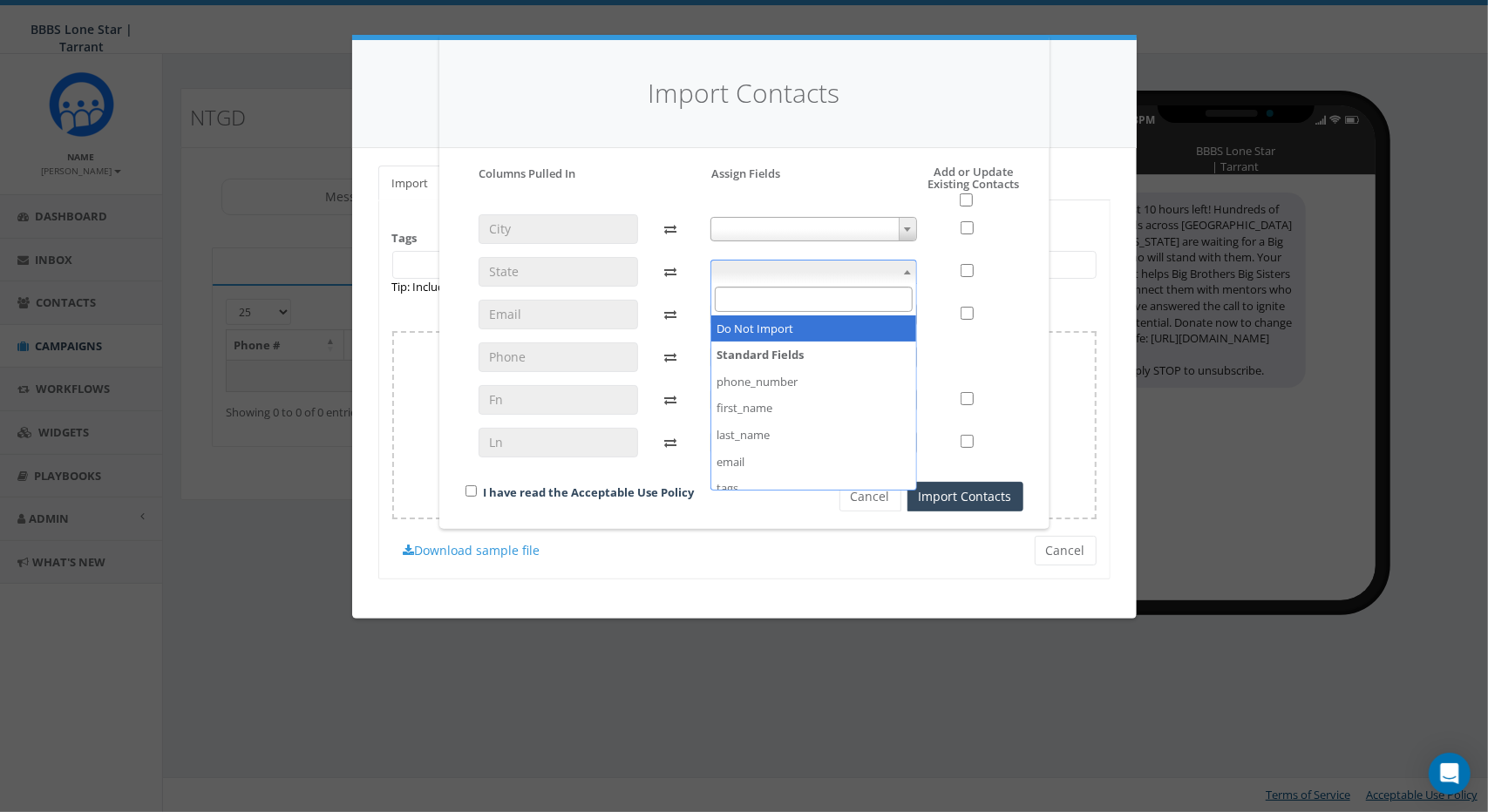
click at [810, 279] on span at bounding box center [814, 273] width 207 height 25
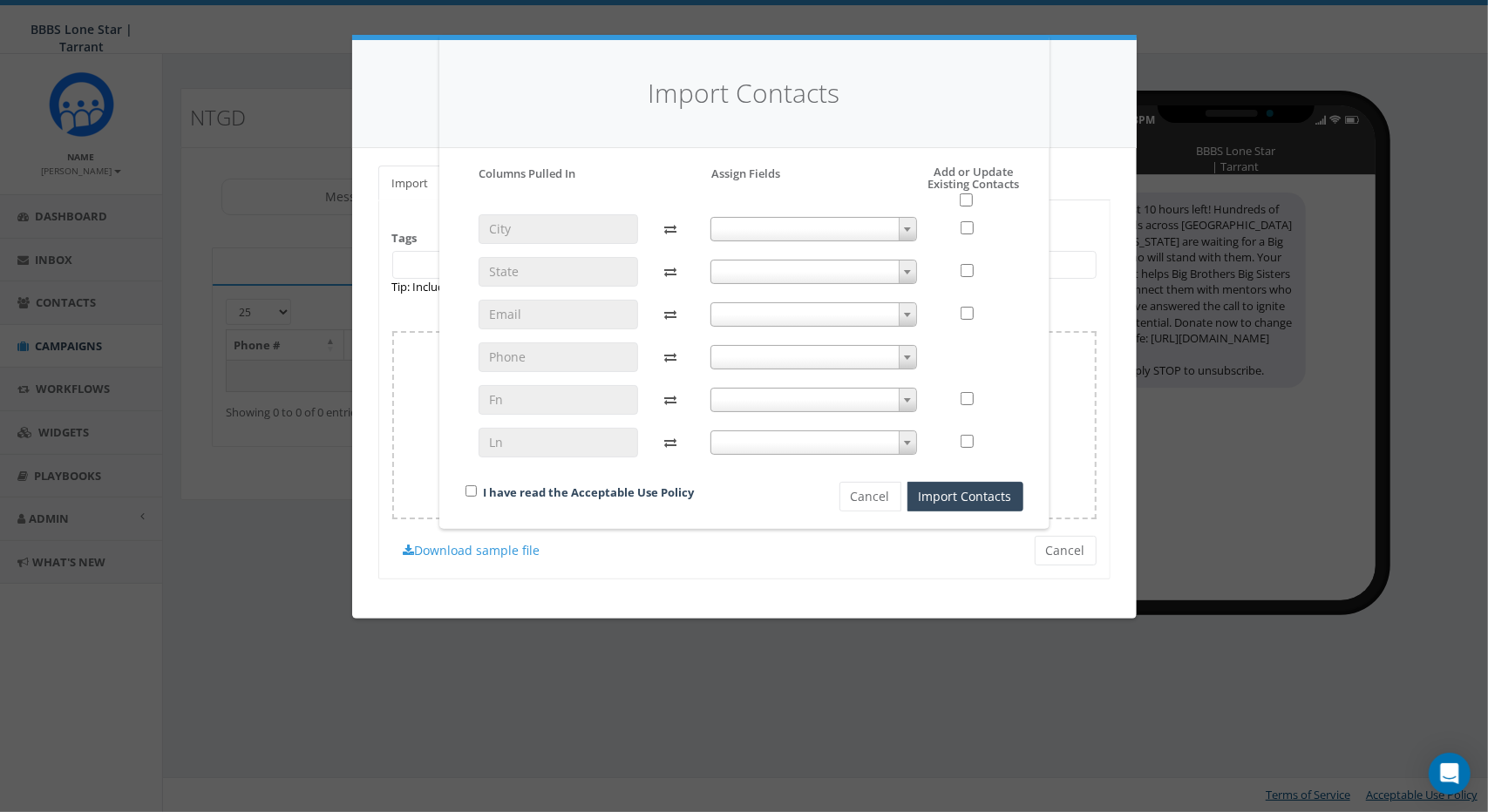
click at [797, 315] on span at bounding box center [814, 315] width 207 height 25
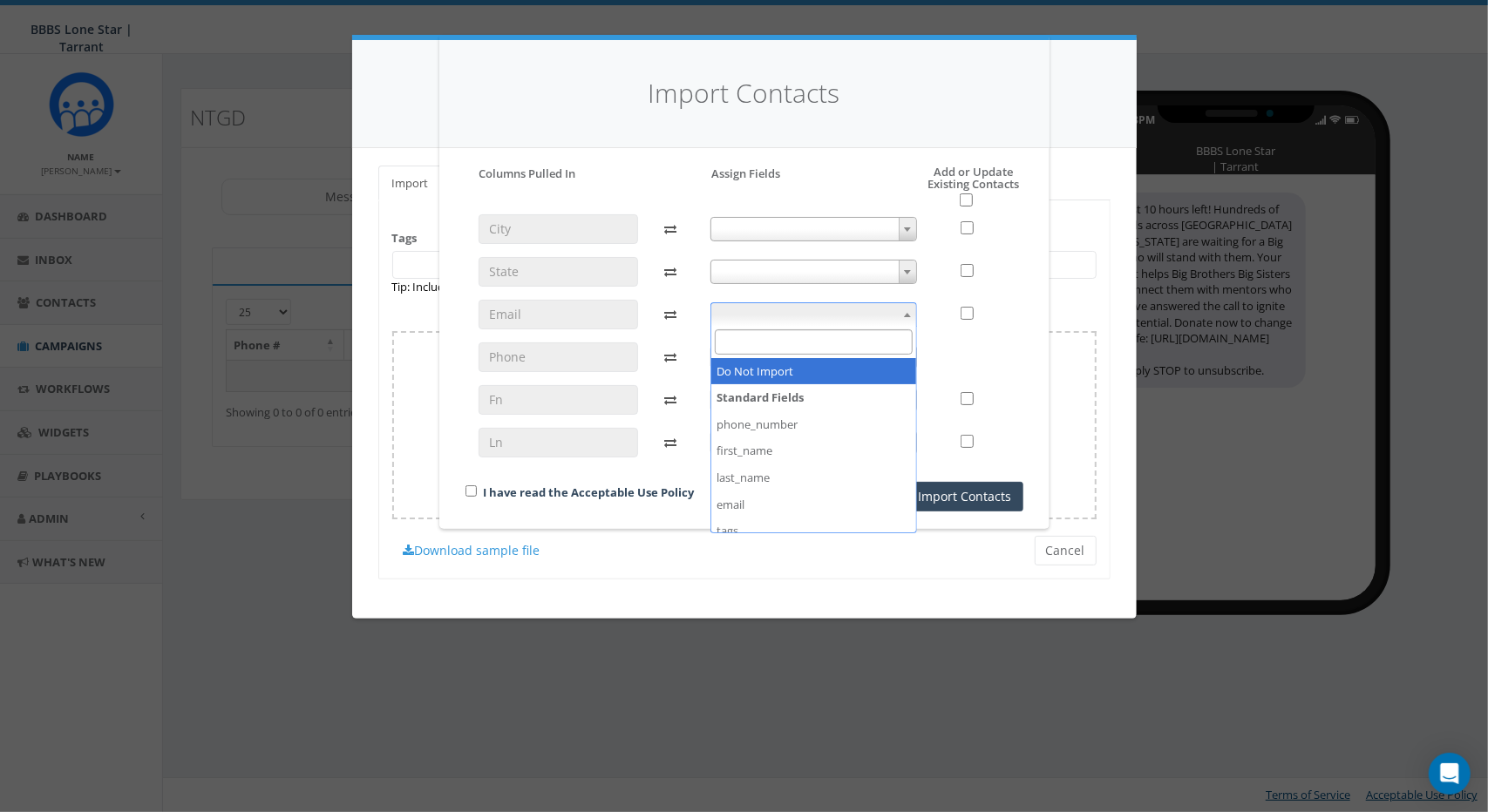
click at [797, 315] on span at bounding box center [814, 315] width 207 height 25
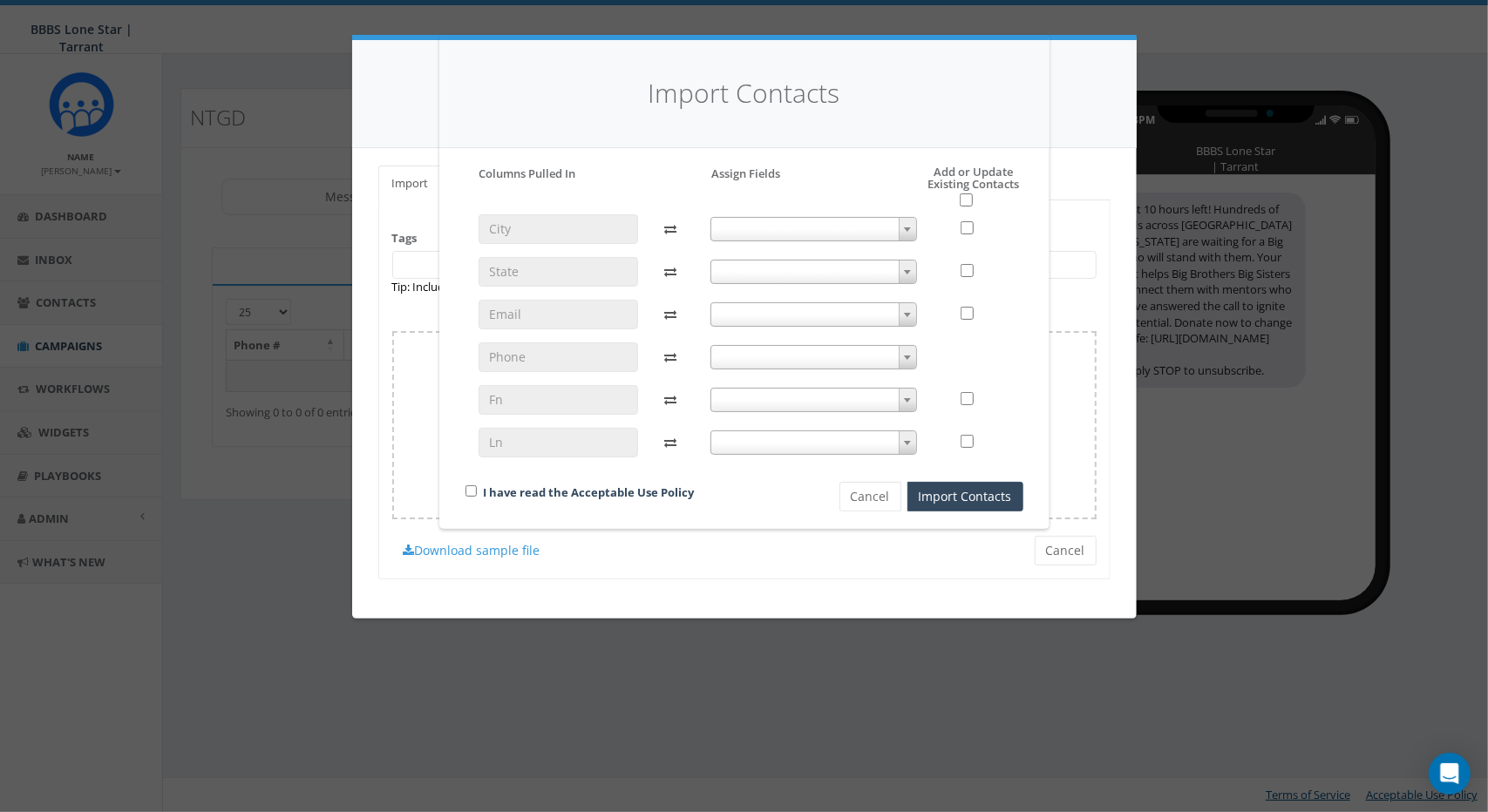
click at [761, 234] on span at bounding box center [814, 230] width 207 height 25
click at [799, 173] on div "Please accept policy to proceed Please map phone number field to proceed Column…" at bounding box center [744, 339] width 558 height 346
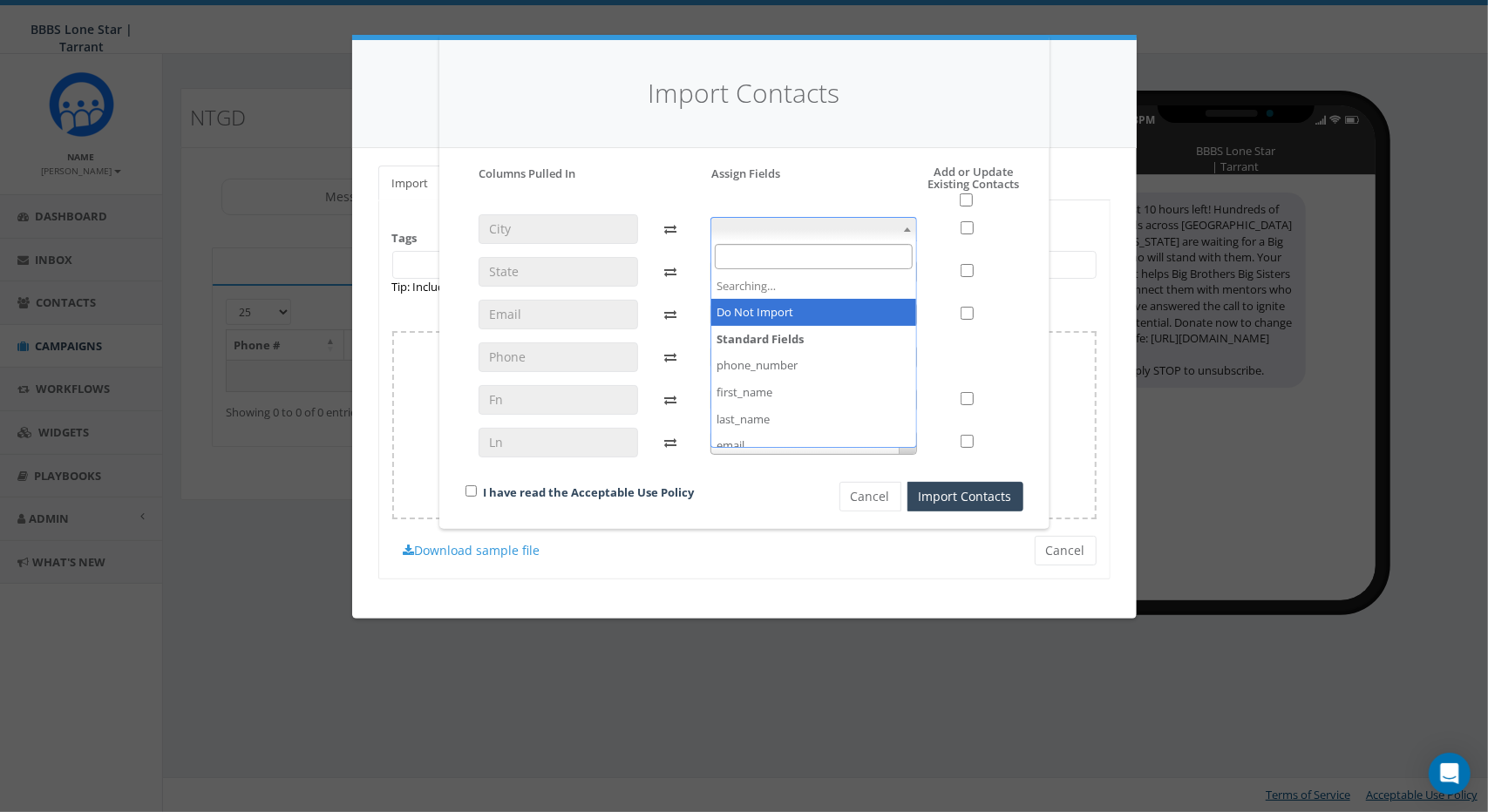
click at [777, 228] on span at bounding box center [814, 230] width 207 height 25
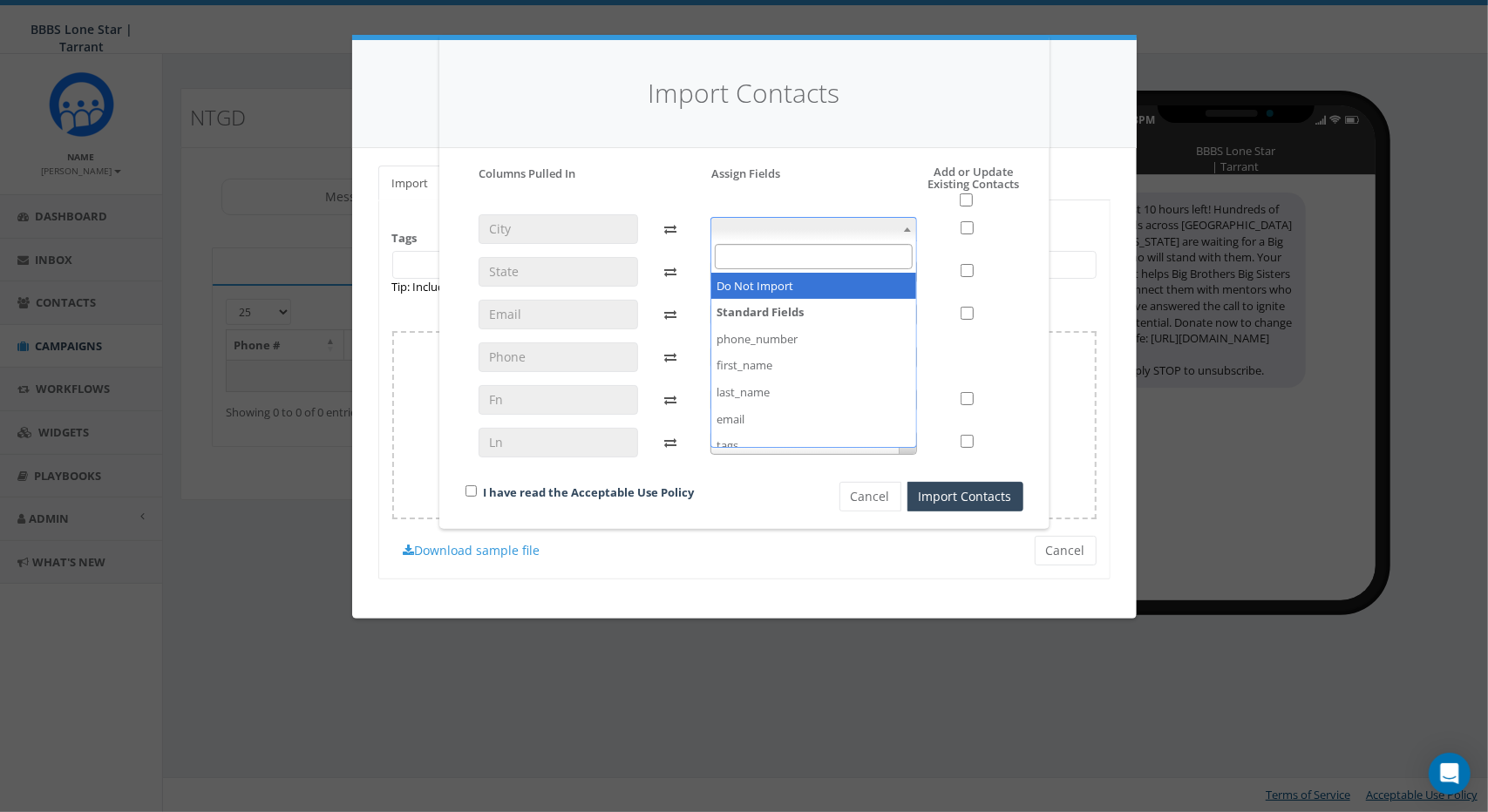
select select "do_not_import_this_field"
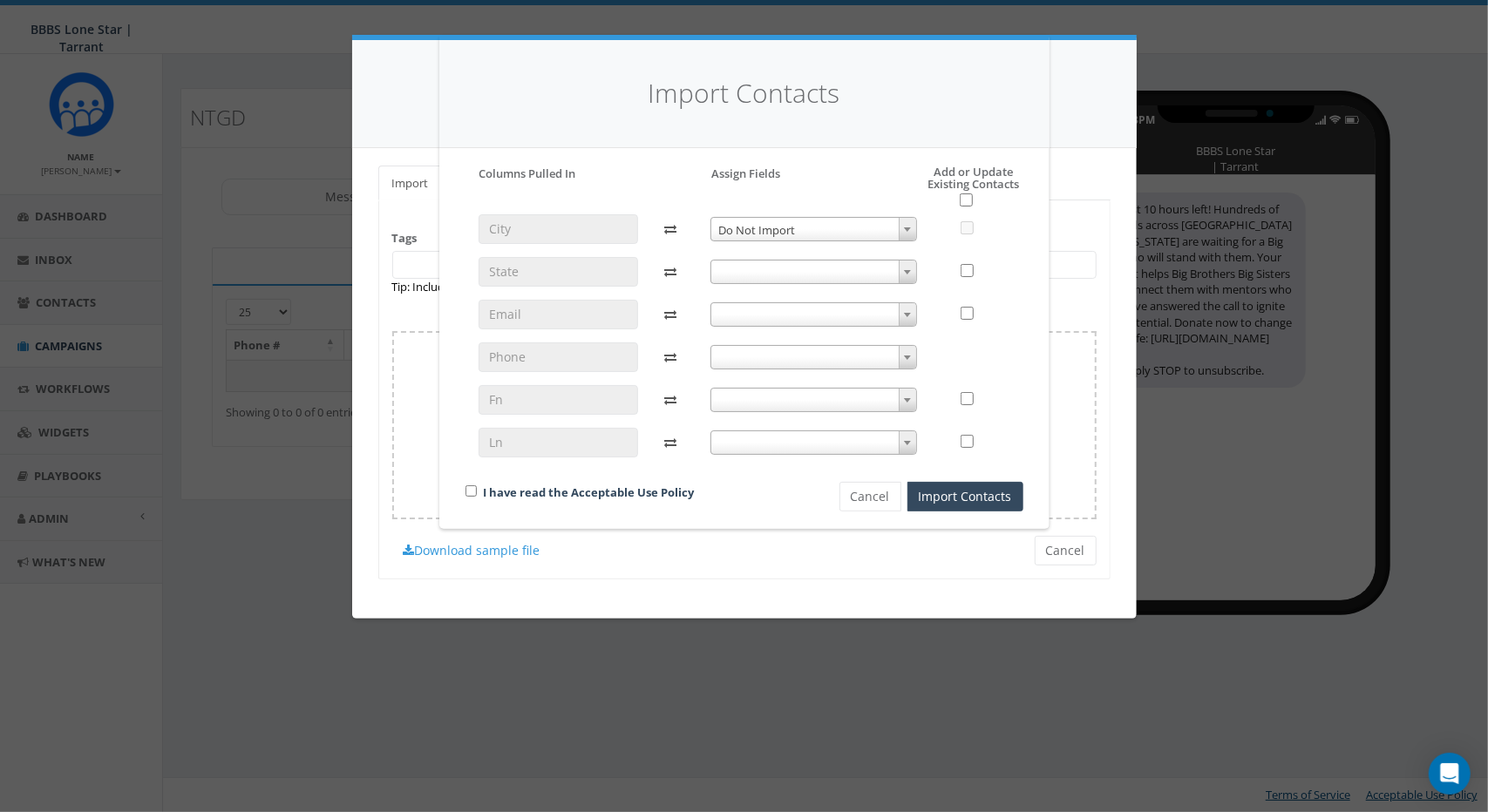
click at [750, 260] on span at bounding box center [814, 273] width 207 height 25
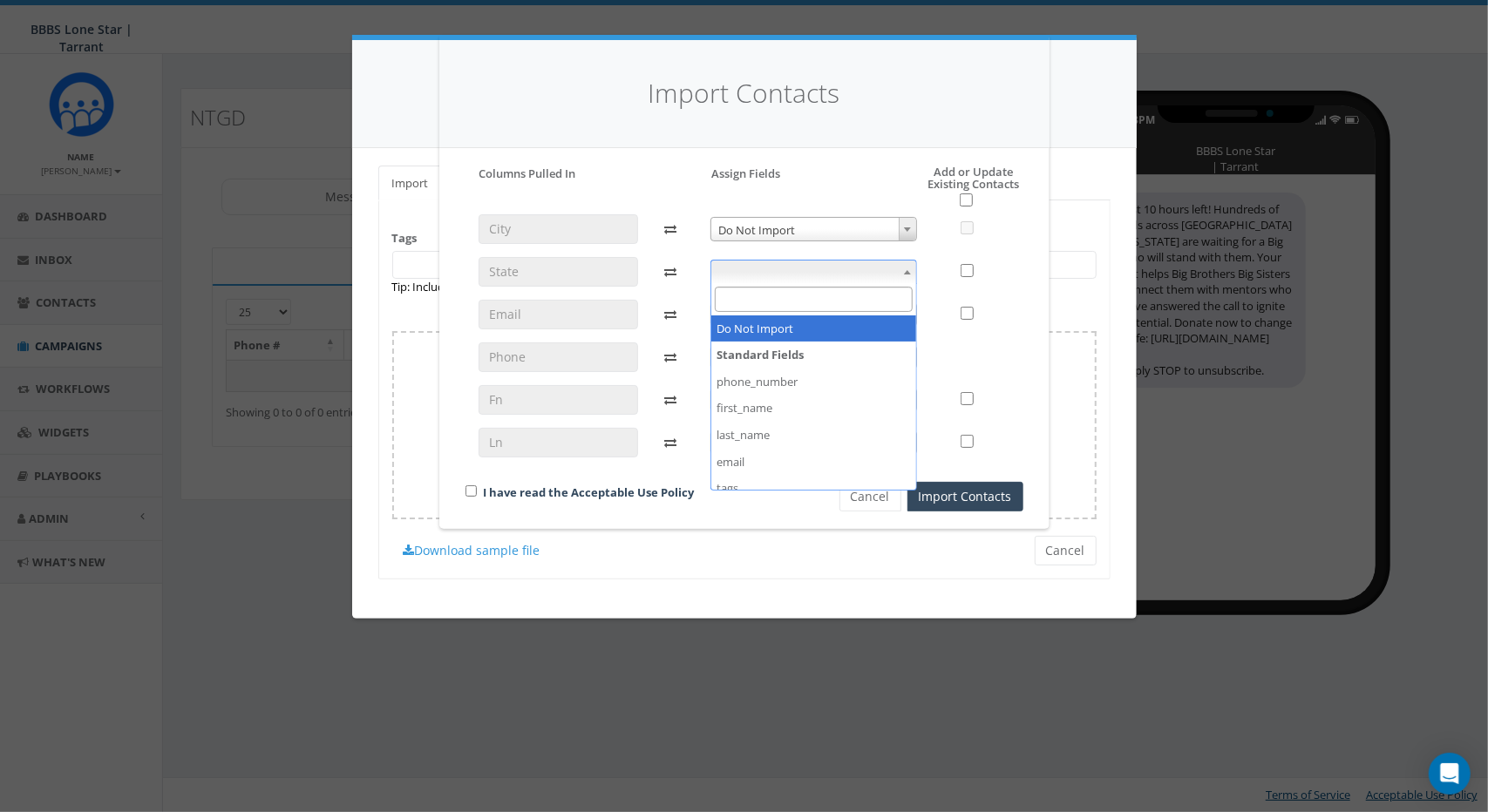
select select "do_not_import_this_field"
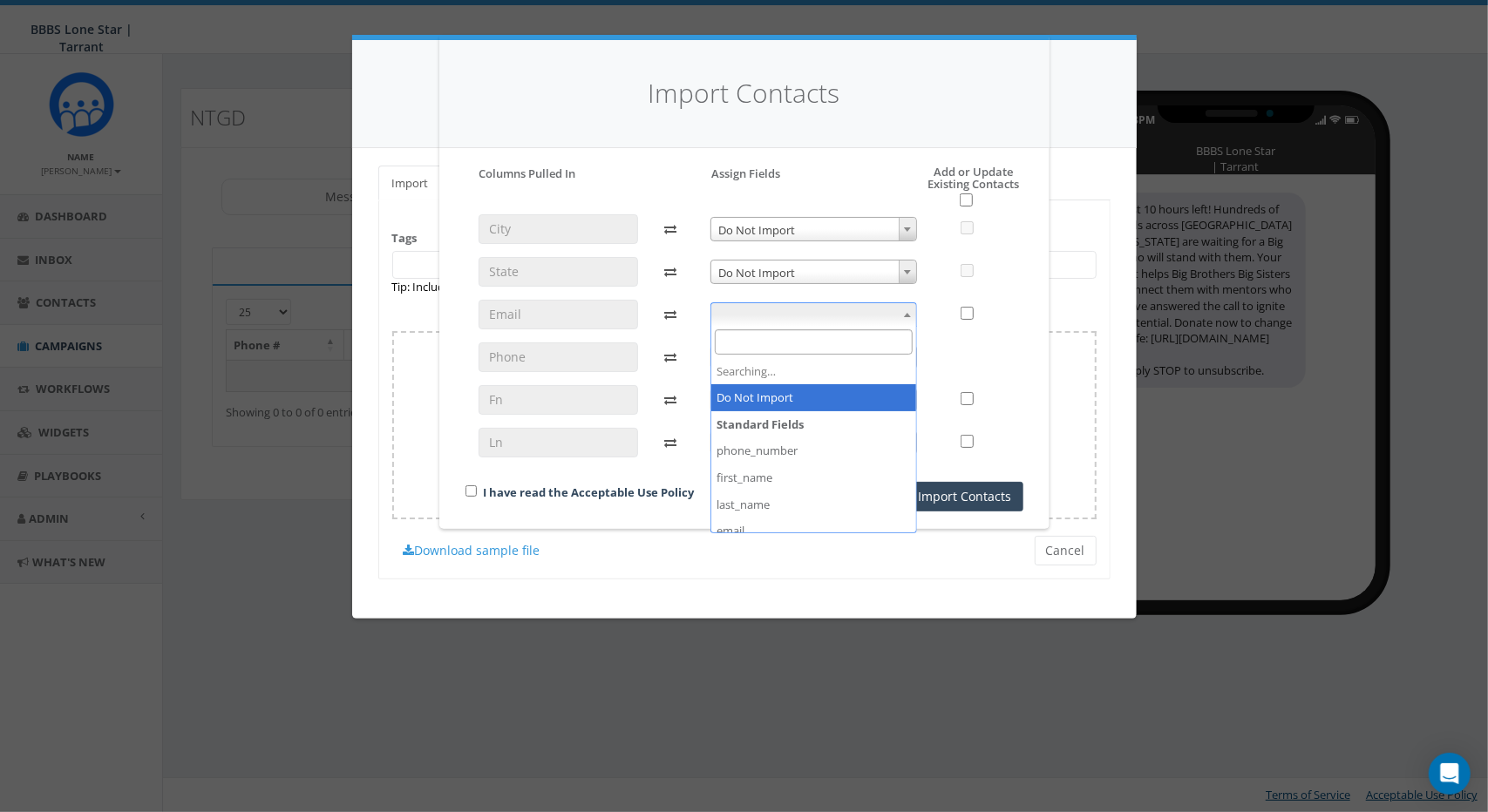
click at [762, 322] on span at bounding box center [814, 315] width 207 height 25
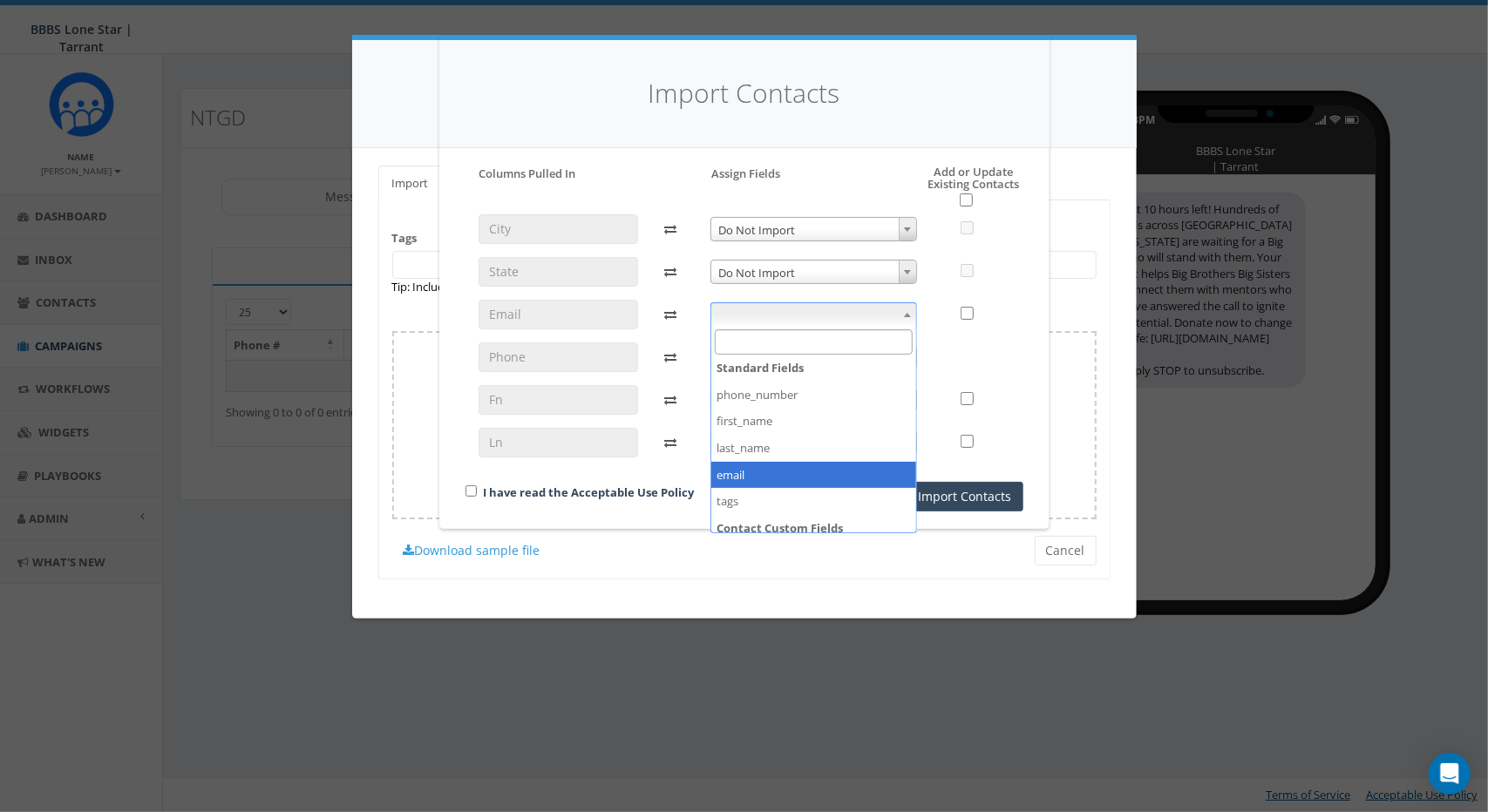
scroll to position [65, 0]
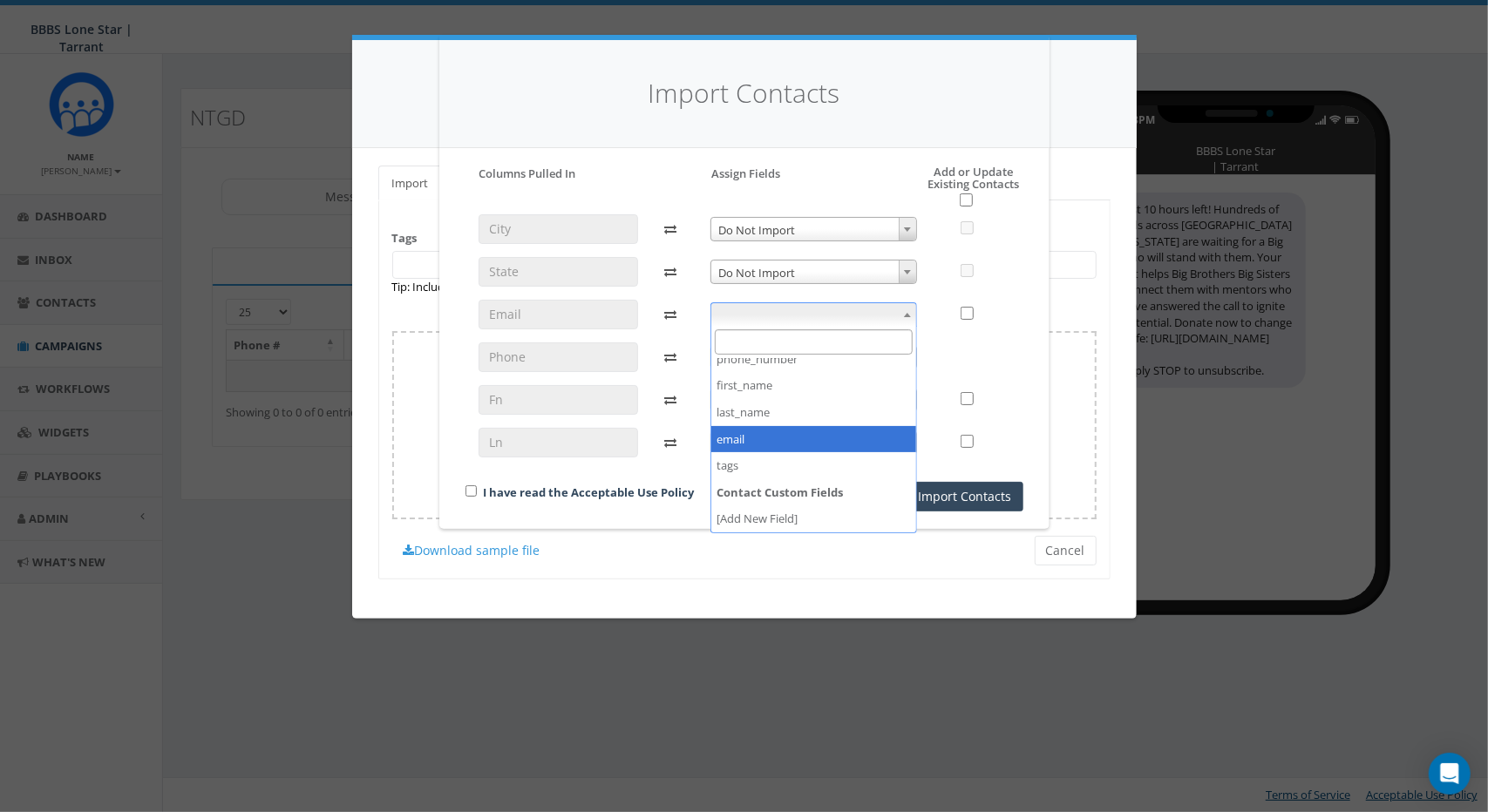
select select "email"
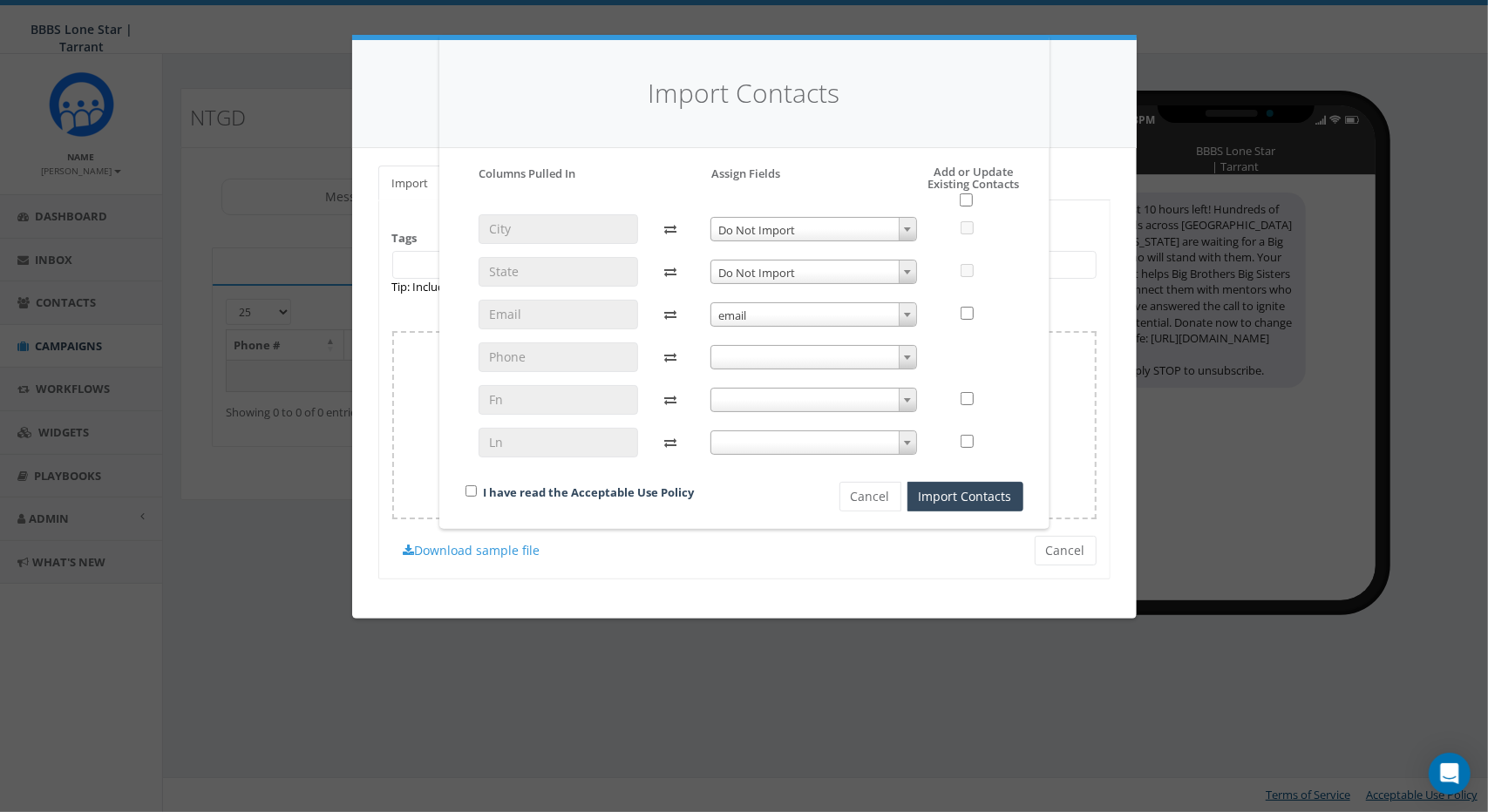
click at [756, 355] on span at bounding box center [814, 358] width 207 height 25
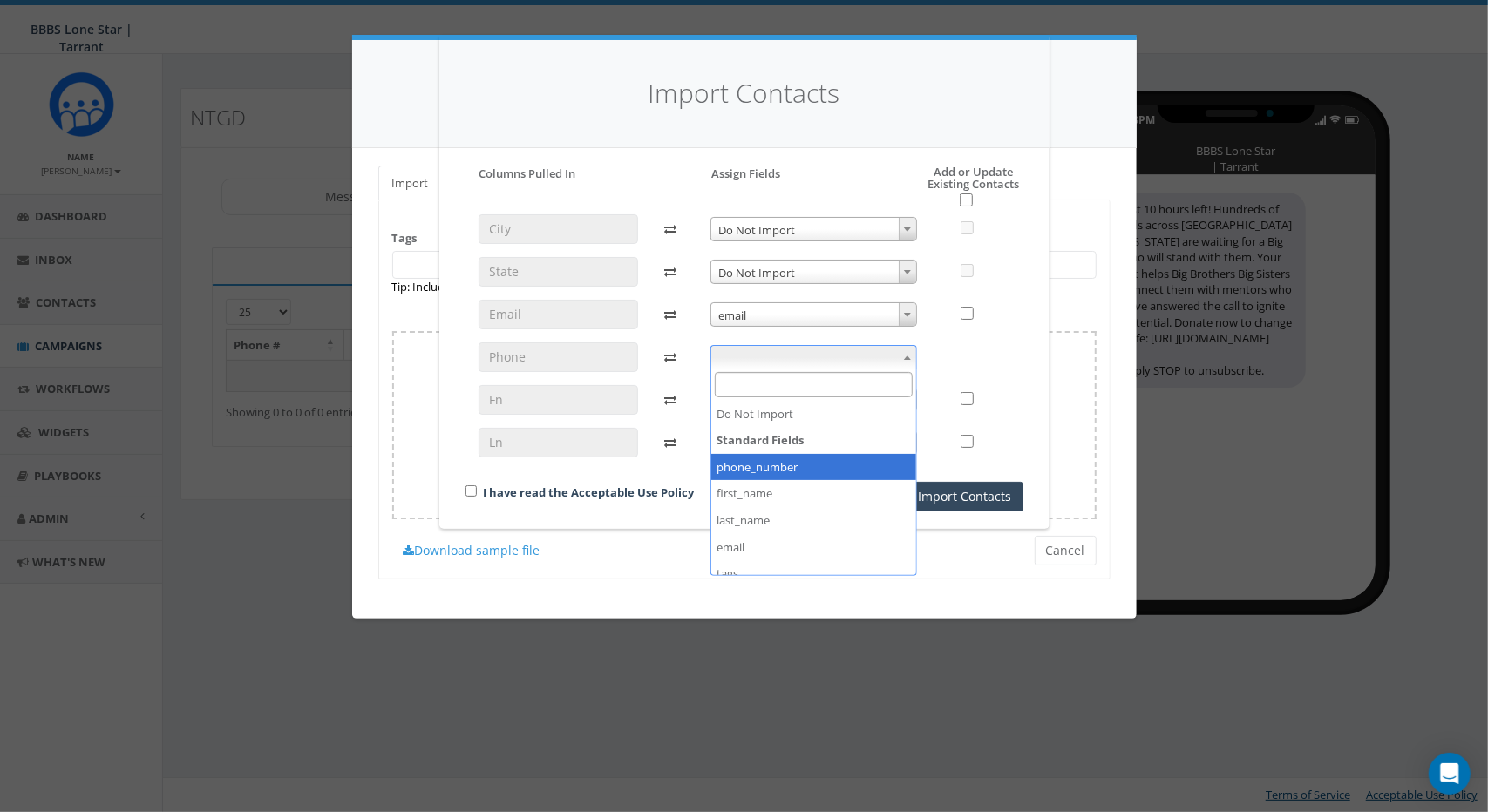
select select "phone_number"
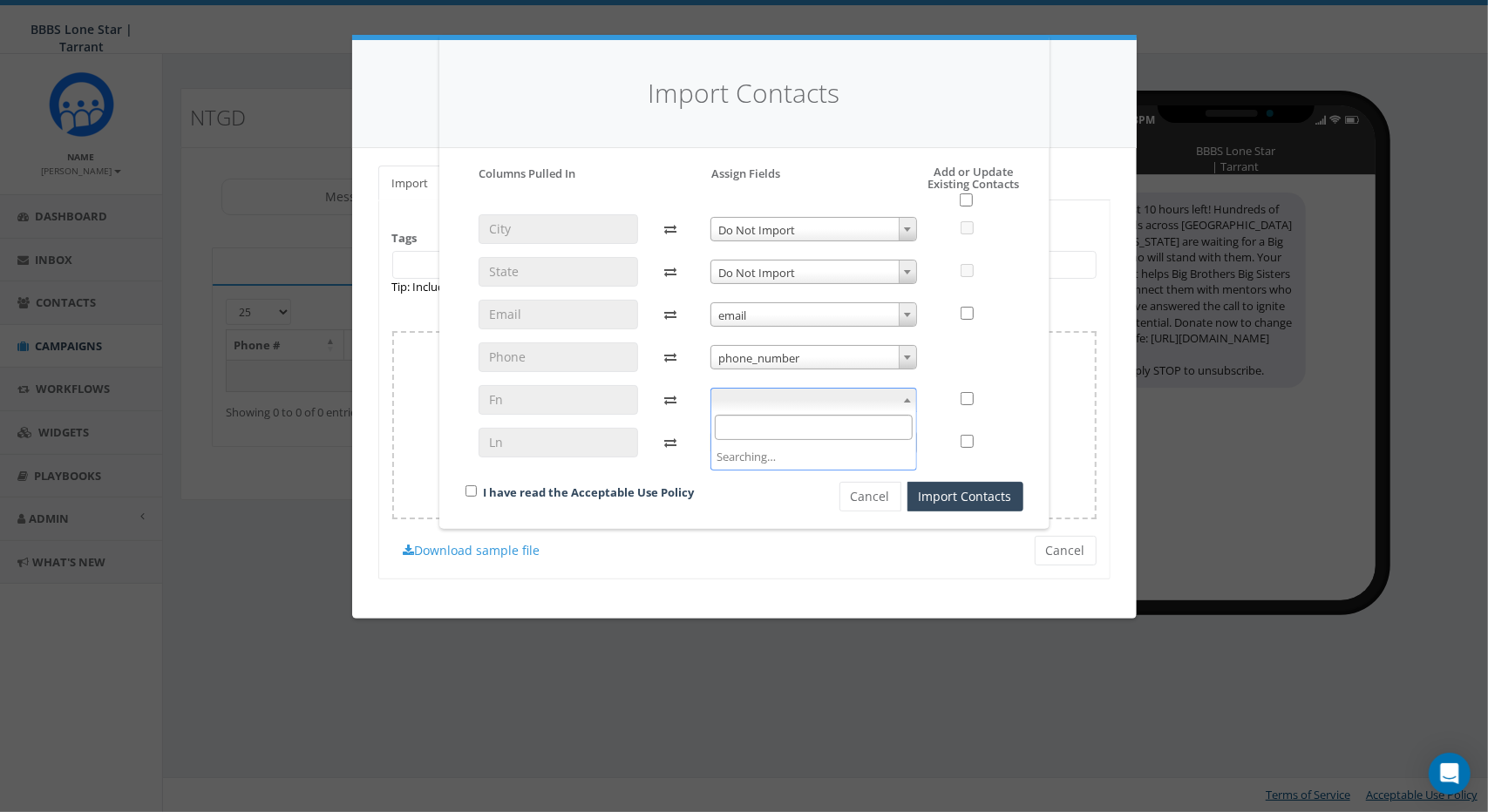
click at [748, 401] on span at bounding box center [814, 400] width 207 height 25
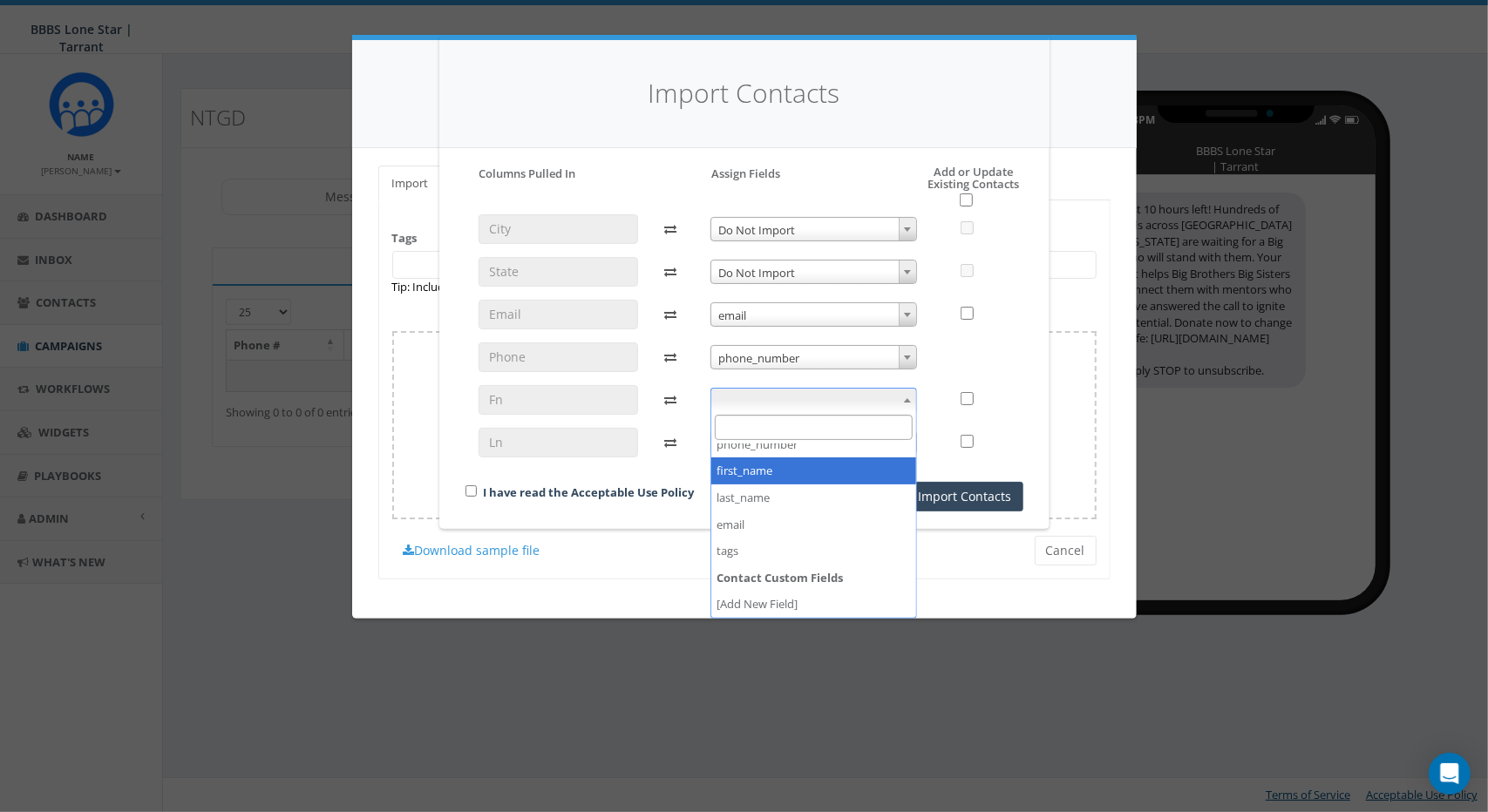
select select "first_name"
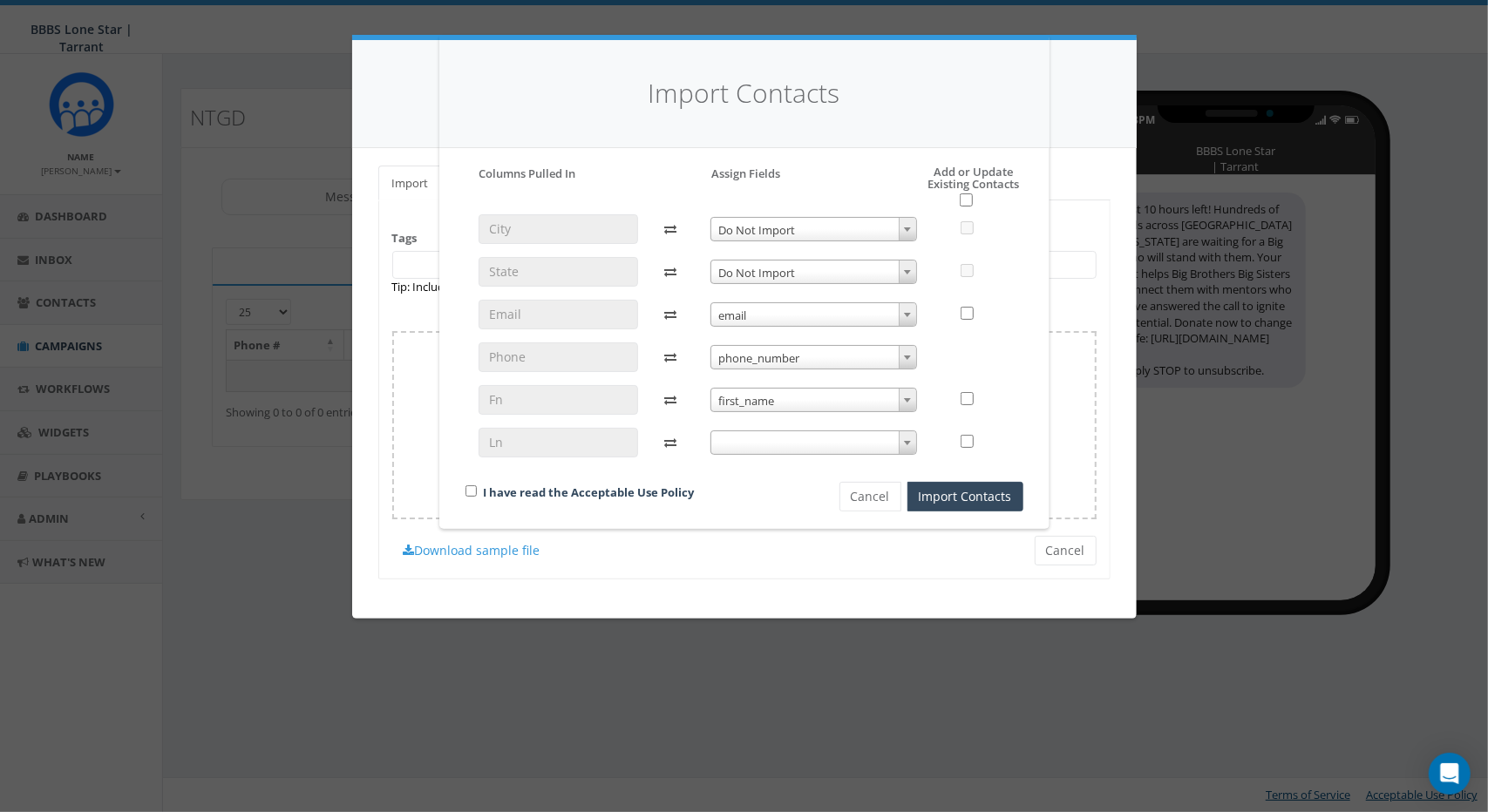
click at [787, 444] on span at bounding box center [814, 443] width 207 height 25
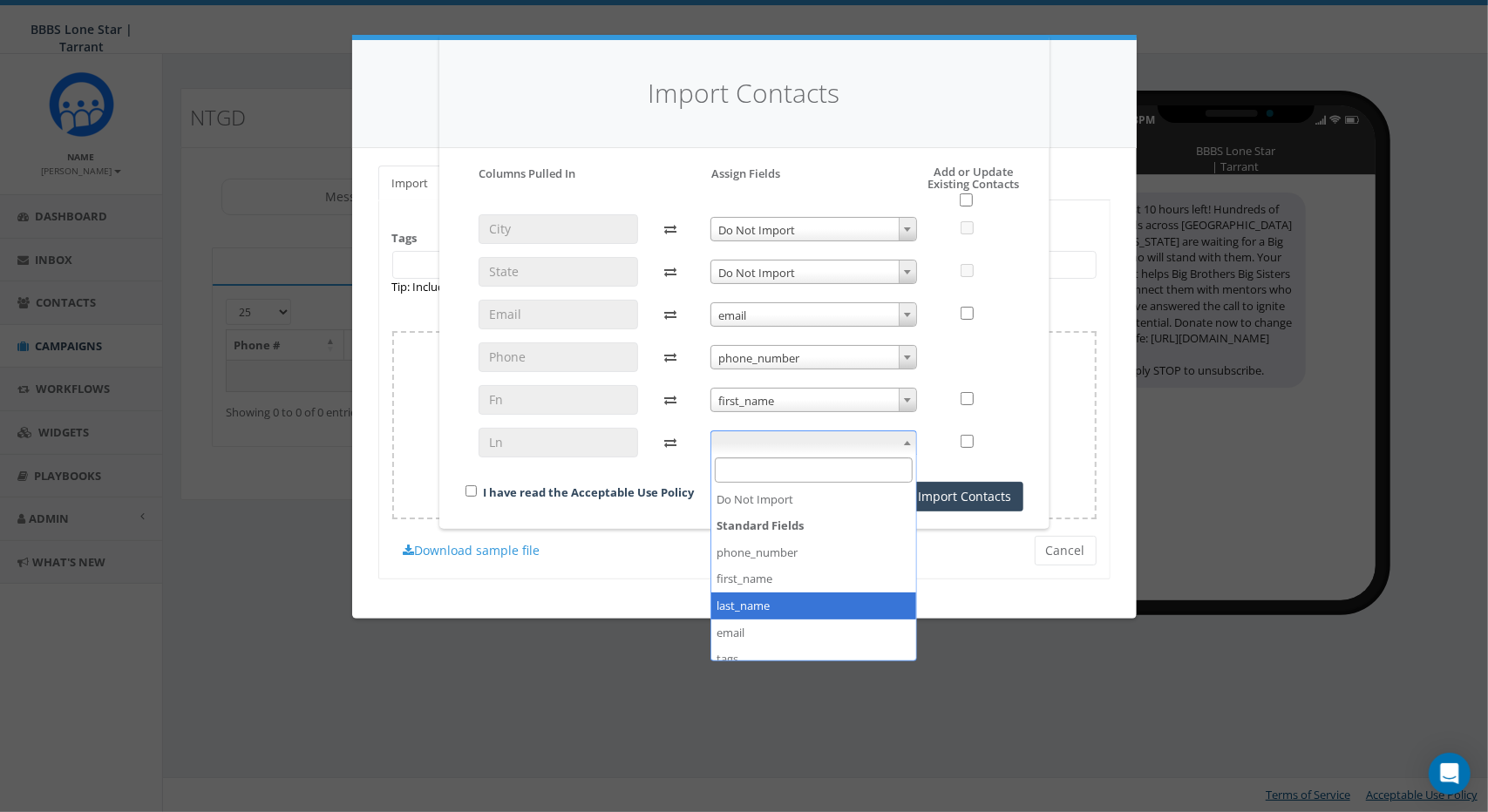
select select "last_name"
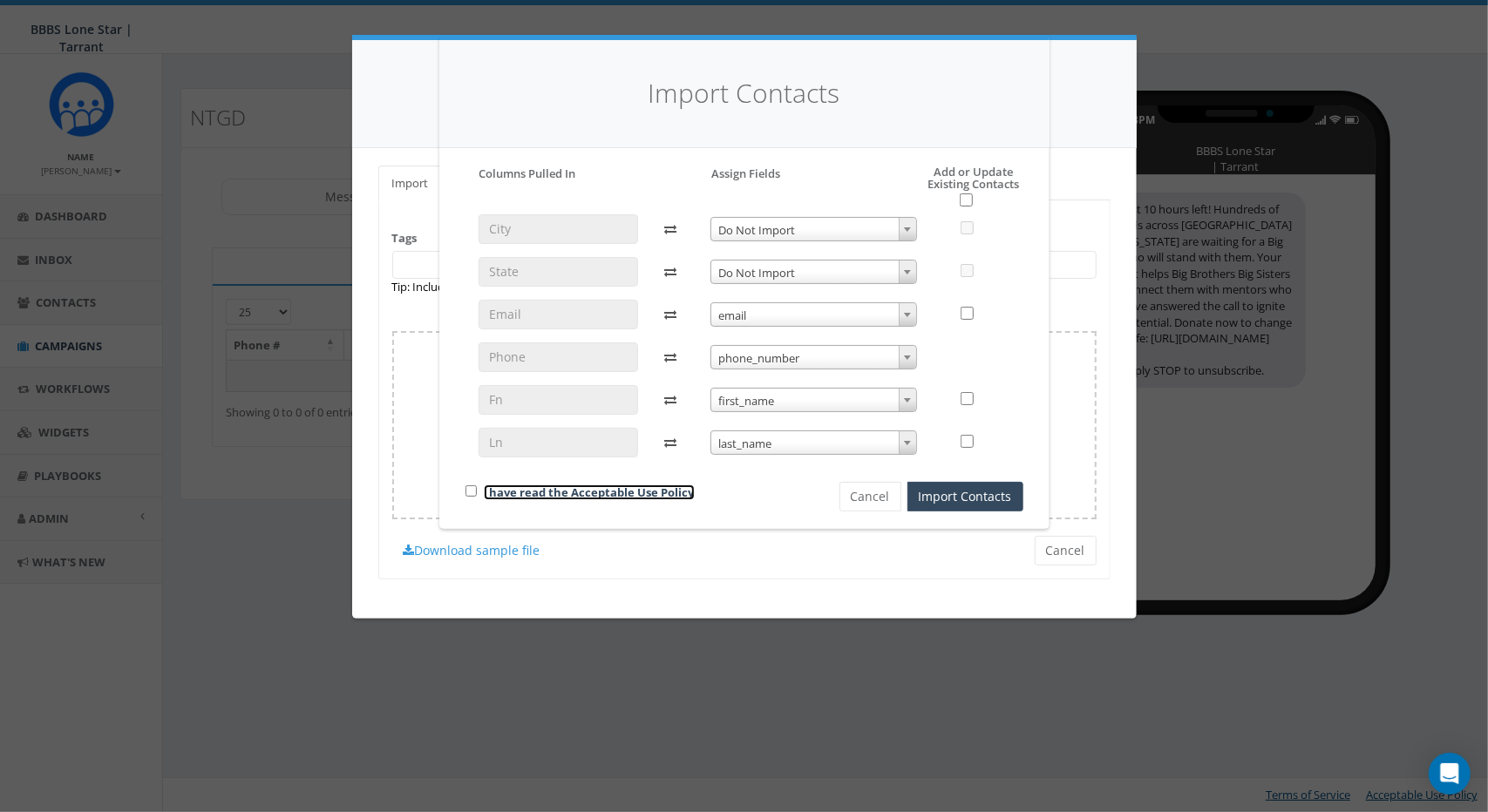
click at [643, 488] on link "I have read the Acceptable Use Policy" at bounding box center [589, 493] width 211 height 15
click at [471, 494] on input "checkbox" at bounding box center [472, 492] width 11 height 11
checkbox input "true"
click at [997, 507] on button "Import Contacts" at bounding box center [966, 496] width 116 height 30
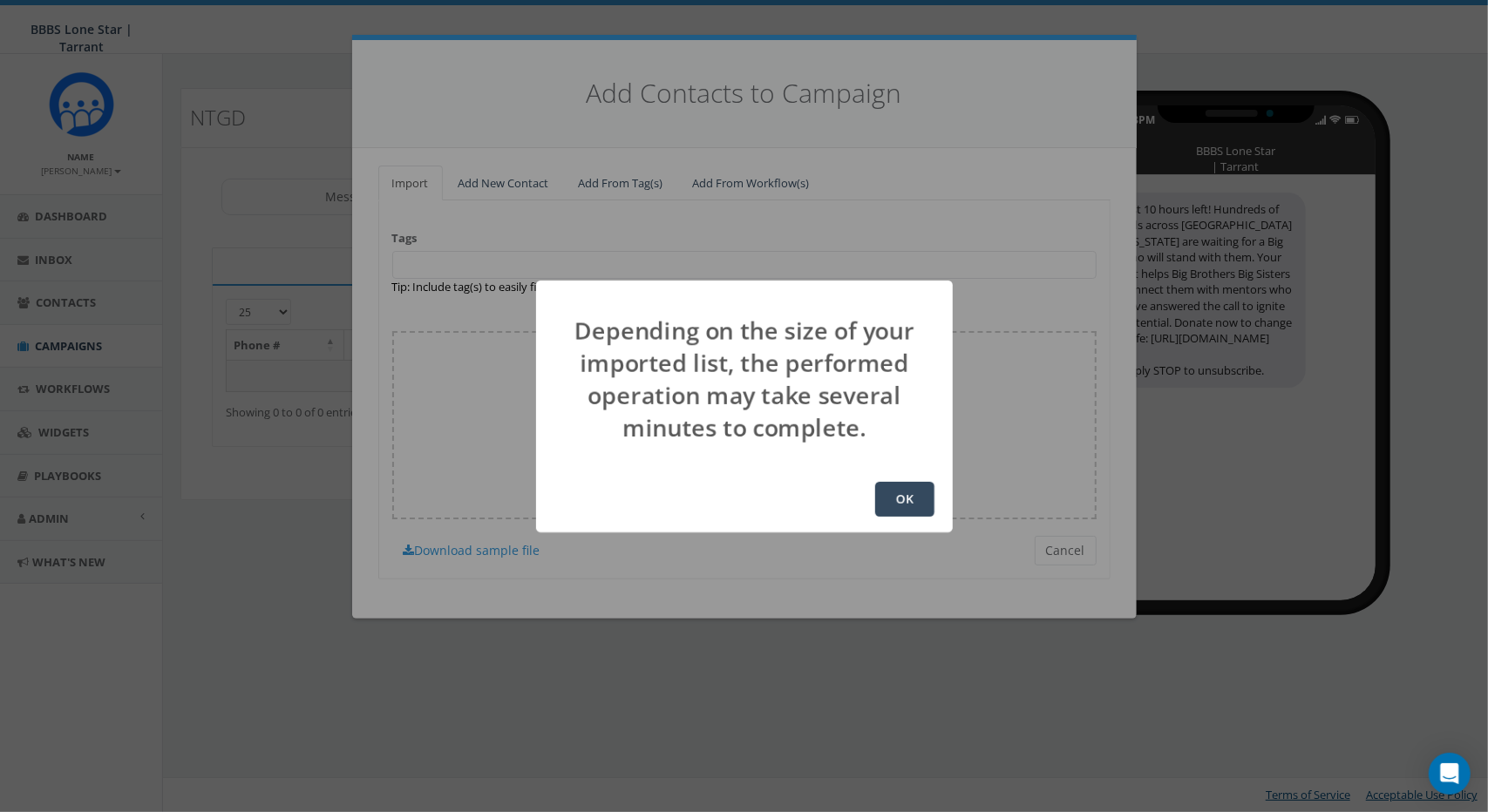
click at [886, 494] on button "OK" at bounding box center [905, 499] width 59 height 34
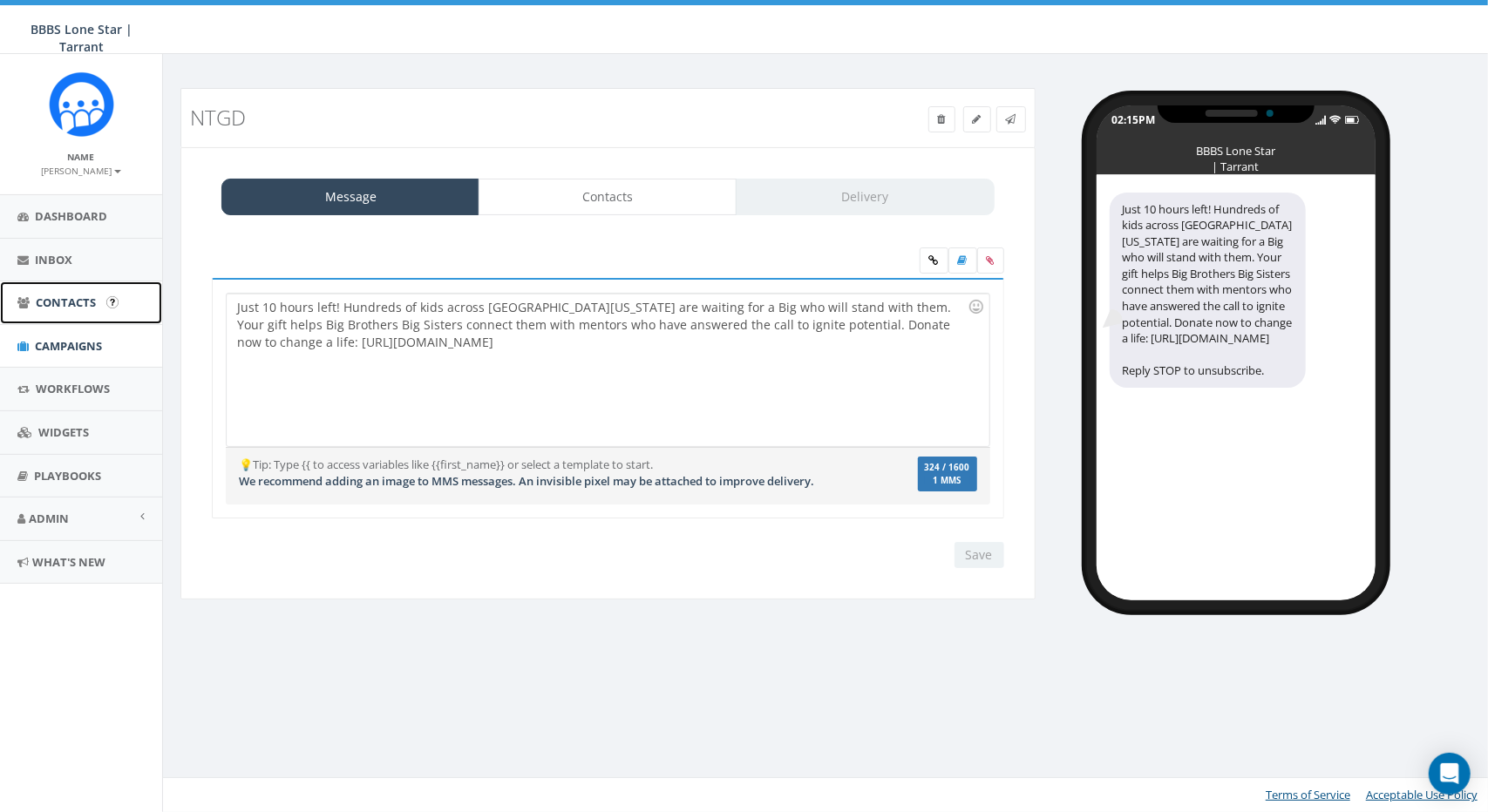
click at [73, 305] on span "Contacts" at bounding box center [65, 302] width 60 height 15
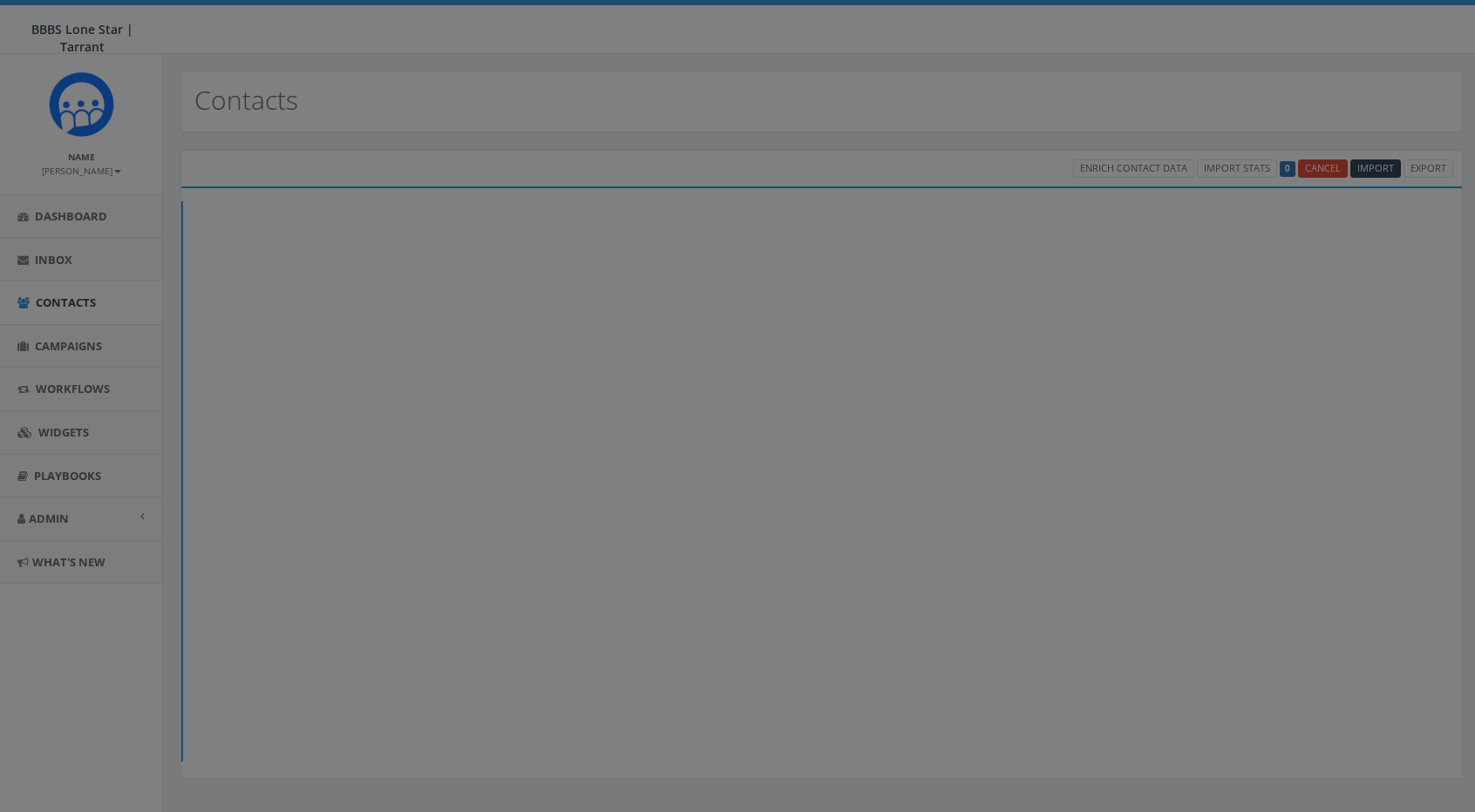
select select
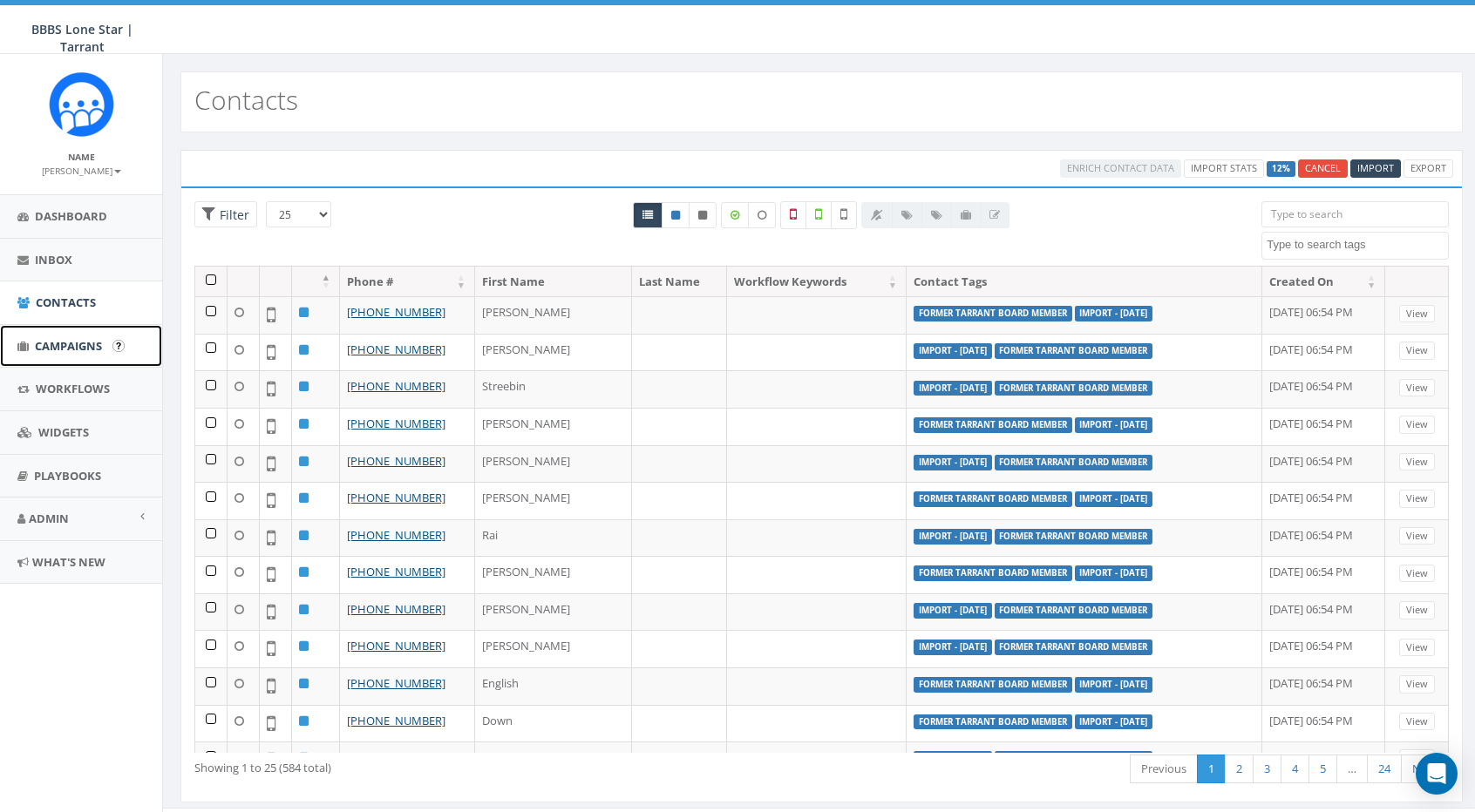
click at [58, 351] on span "Campaigns" at bounding box center [68, 346] width 67 height 15
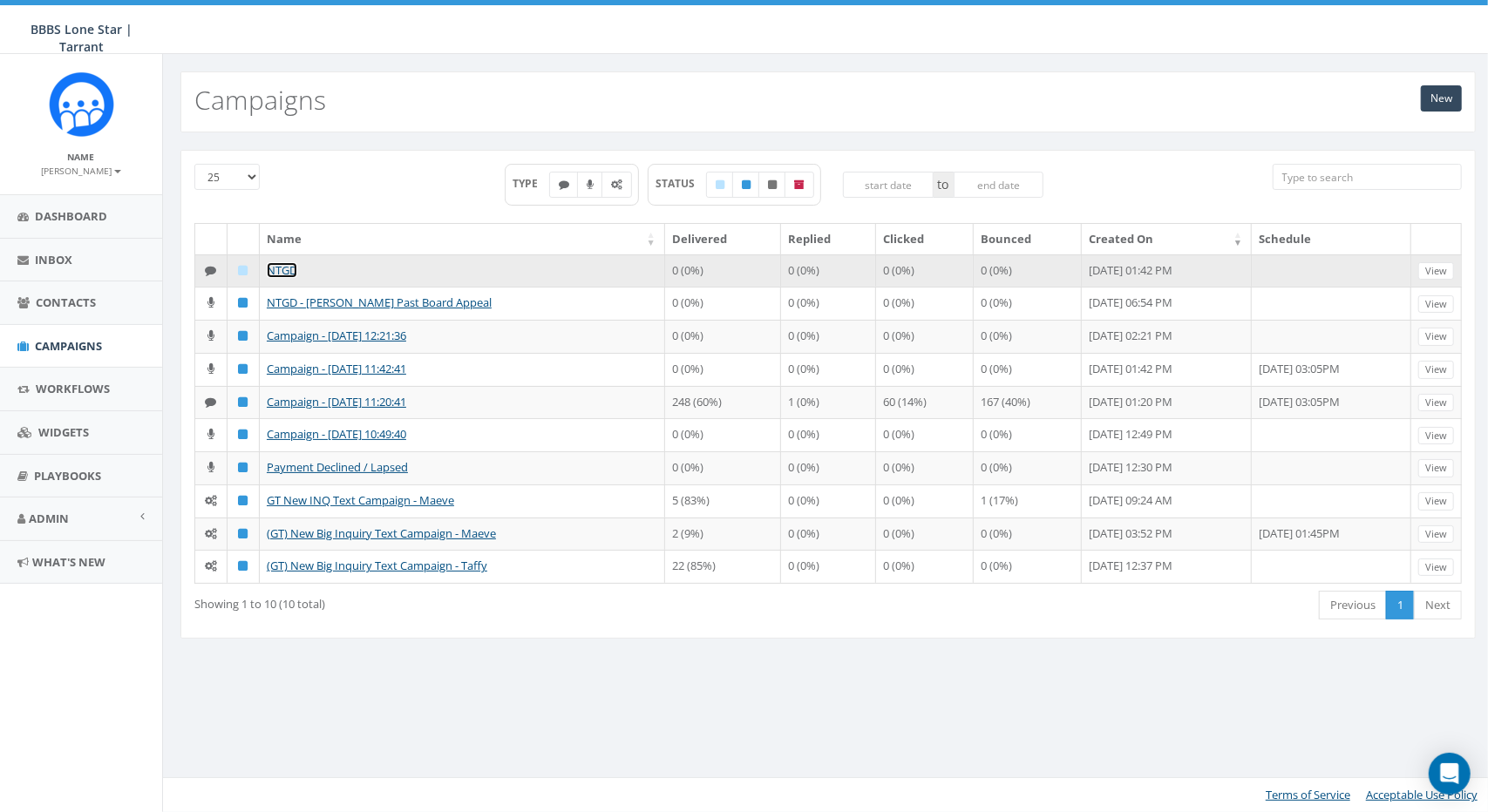
click at [272, 266] on link "NTGD" at bounding box center [282, 270] width 31 height 15
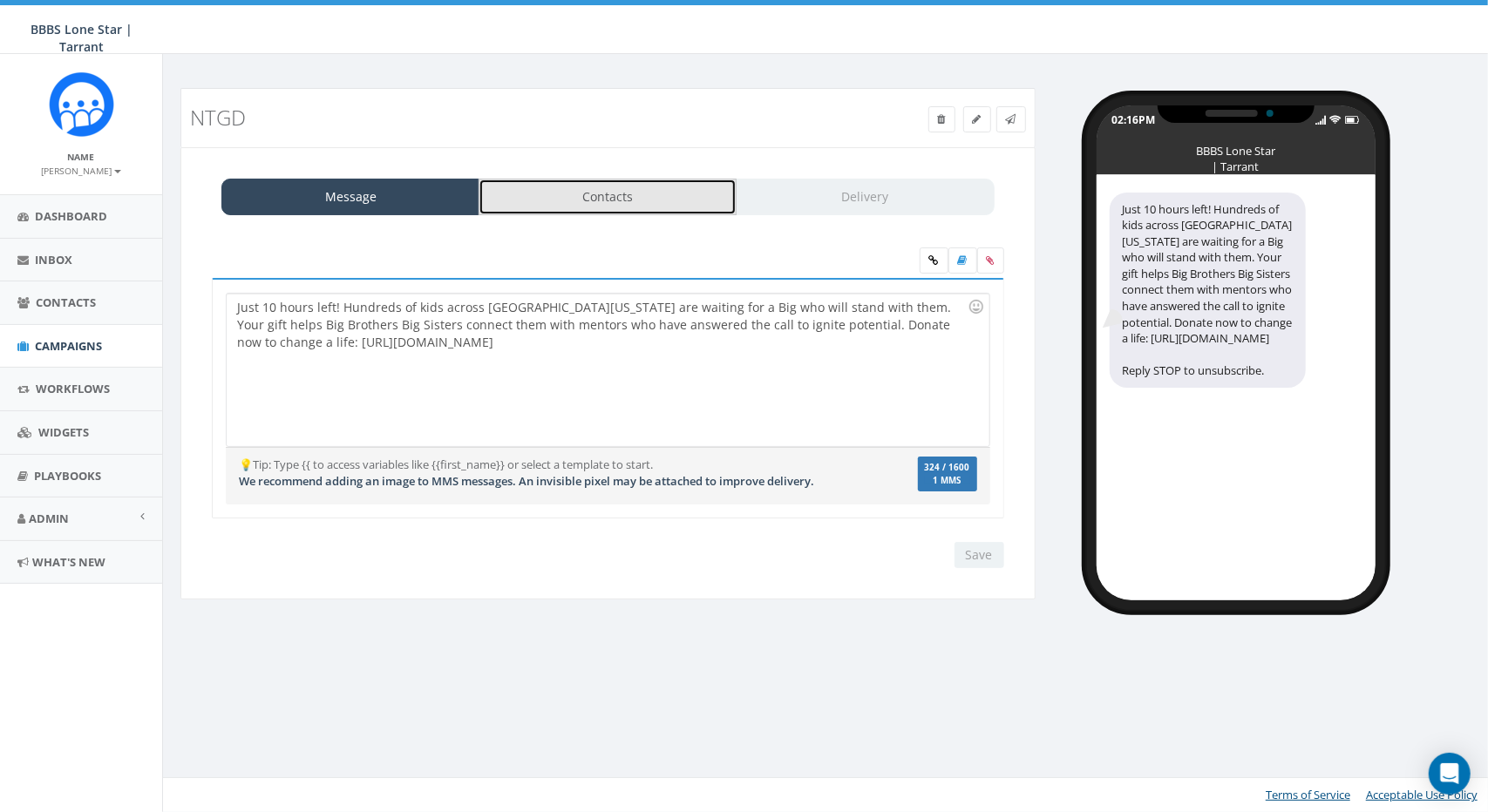
click at [565, 206] on link "Contacts" at bounding box center [608, 197] width 258 height 36
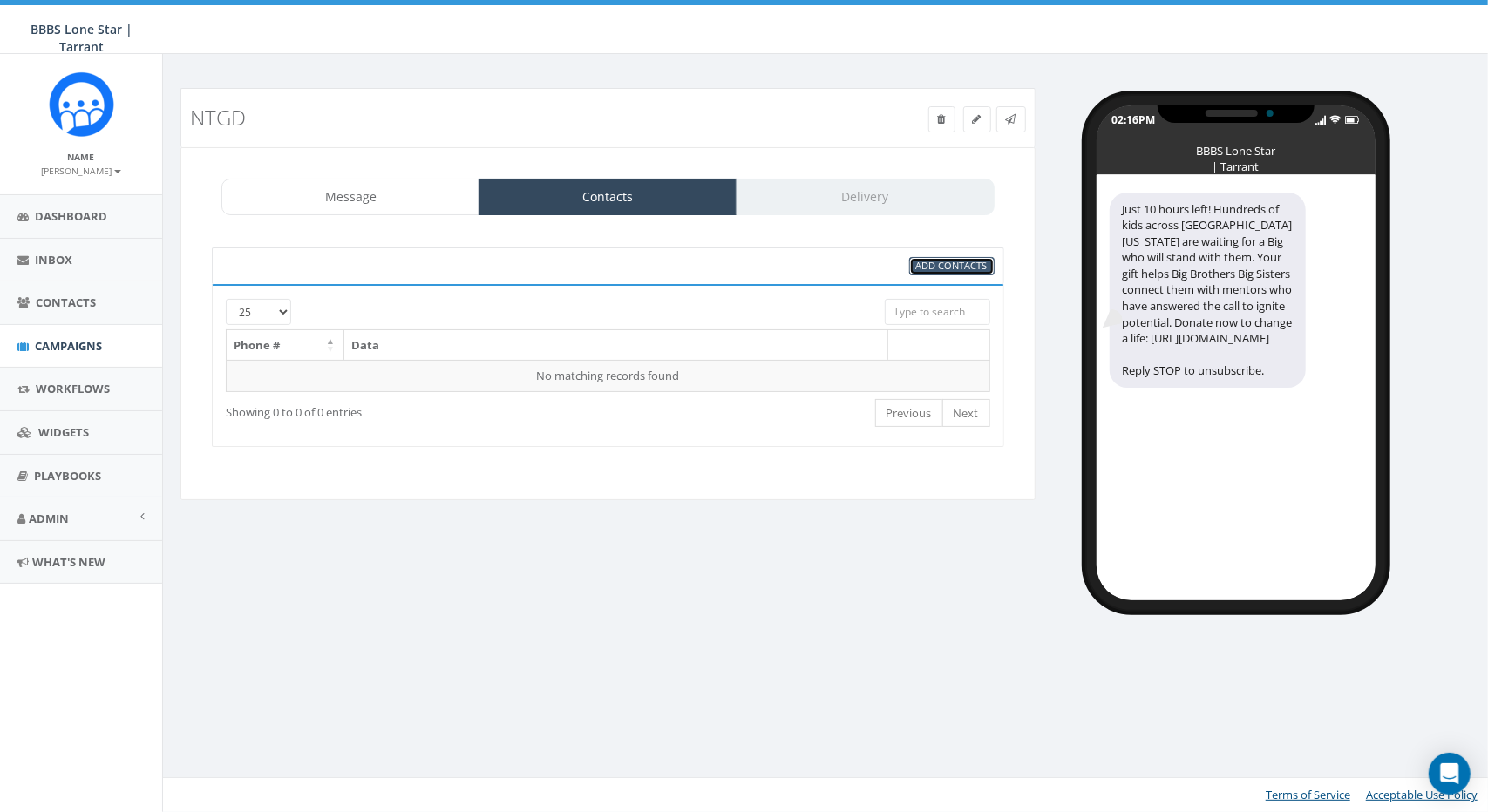
click at [950, 266] on span "Add Contacts" at bounding box center [952, 266] width 72 height 13
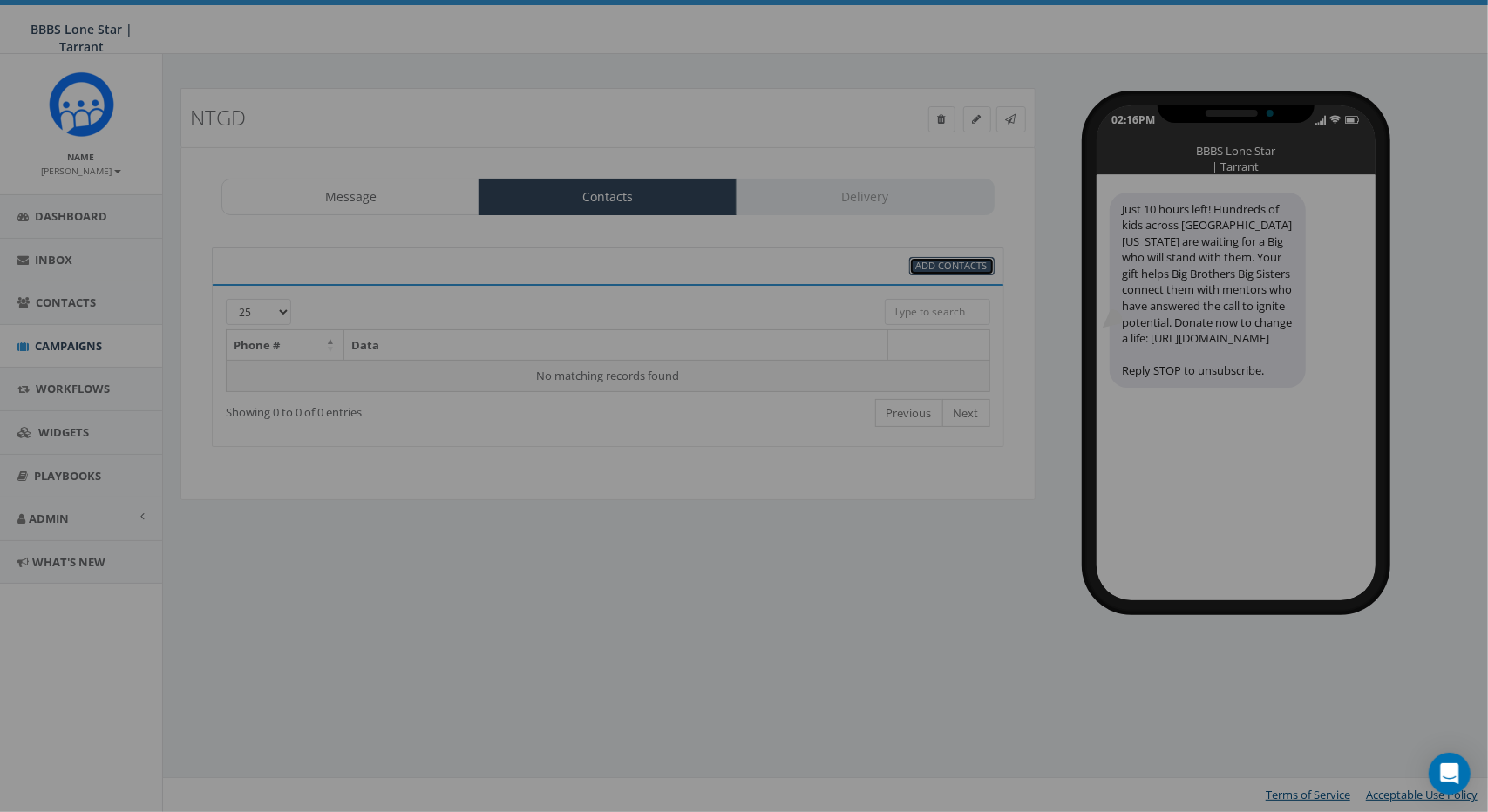
select select
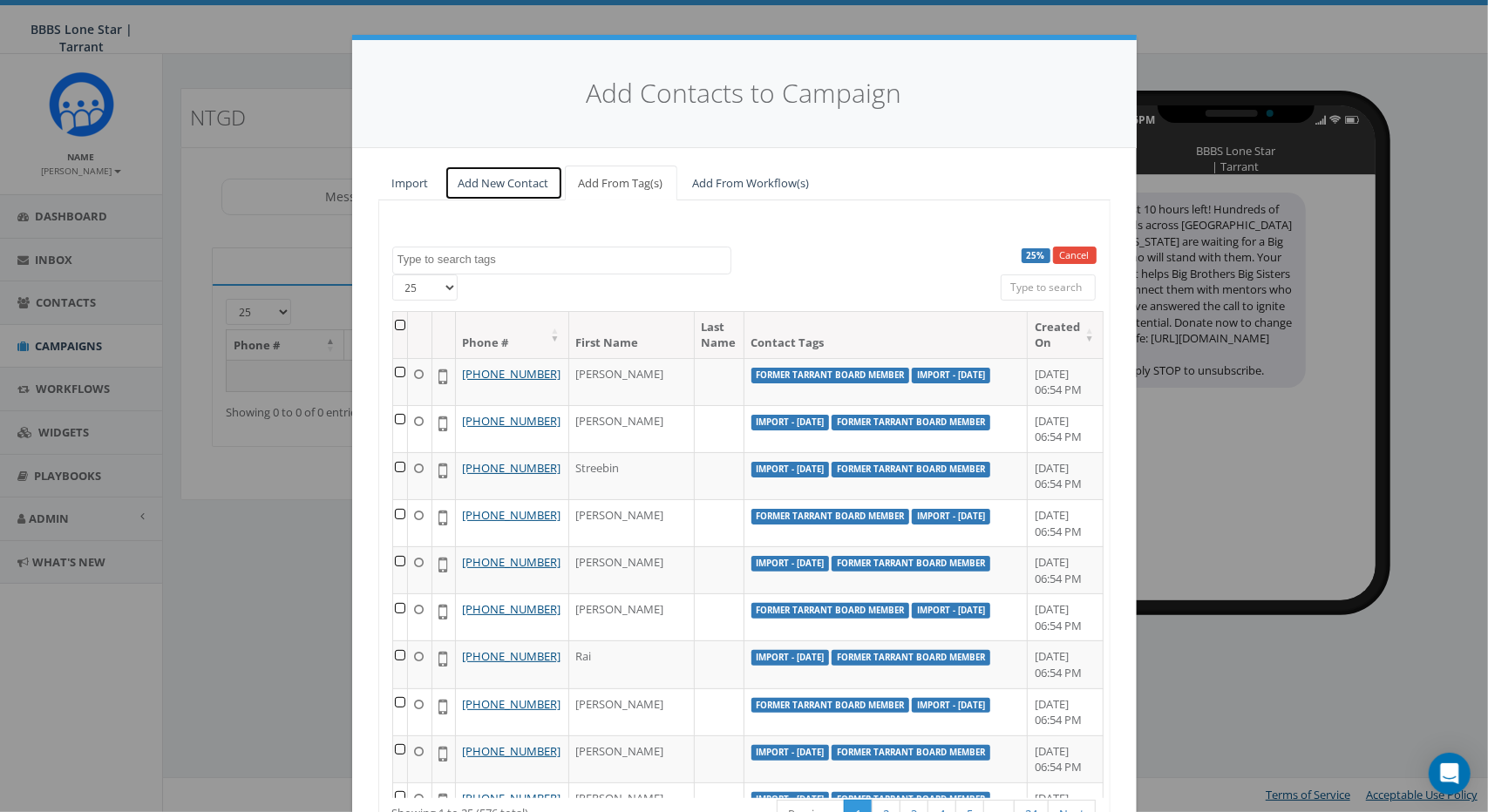
click at [503, 175] on link "Add New Contact" at bounding box center [504, 183] width 119 height 35
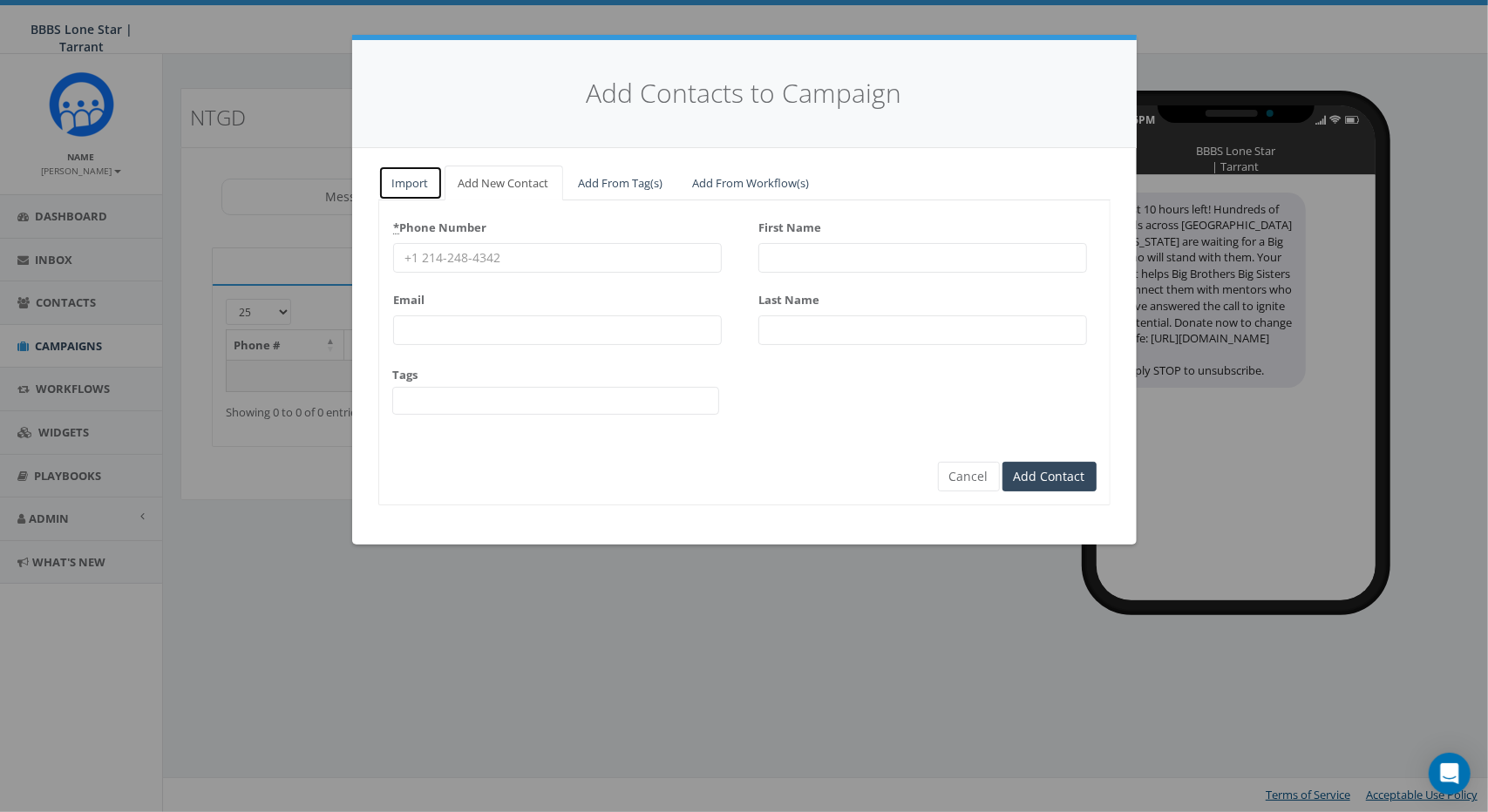
click at [397, 182] on link "Import" at bounding box center [410, 183] width 64 height 35
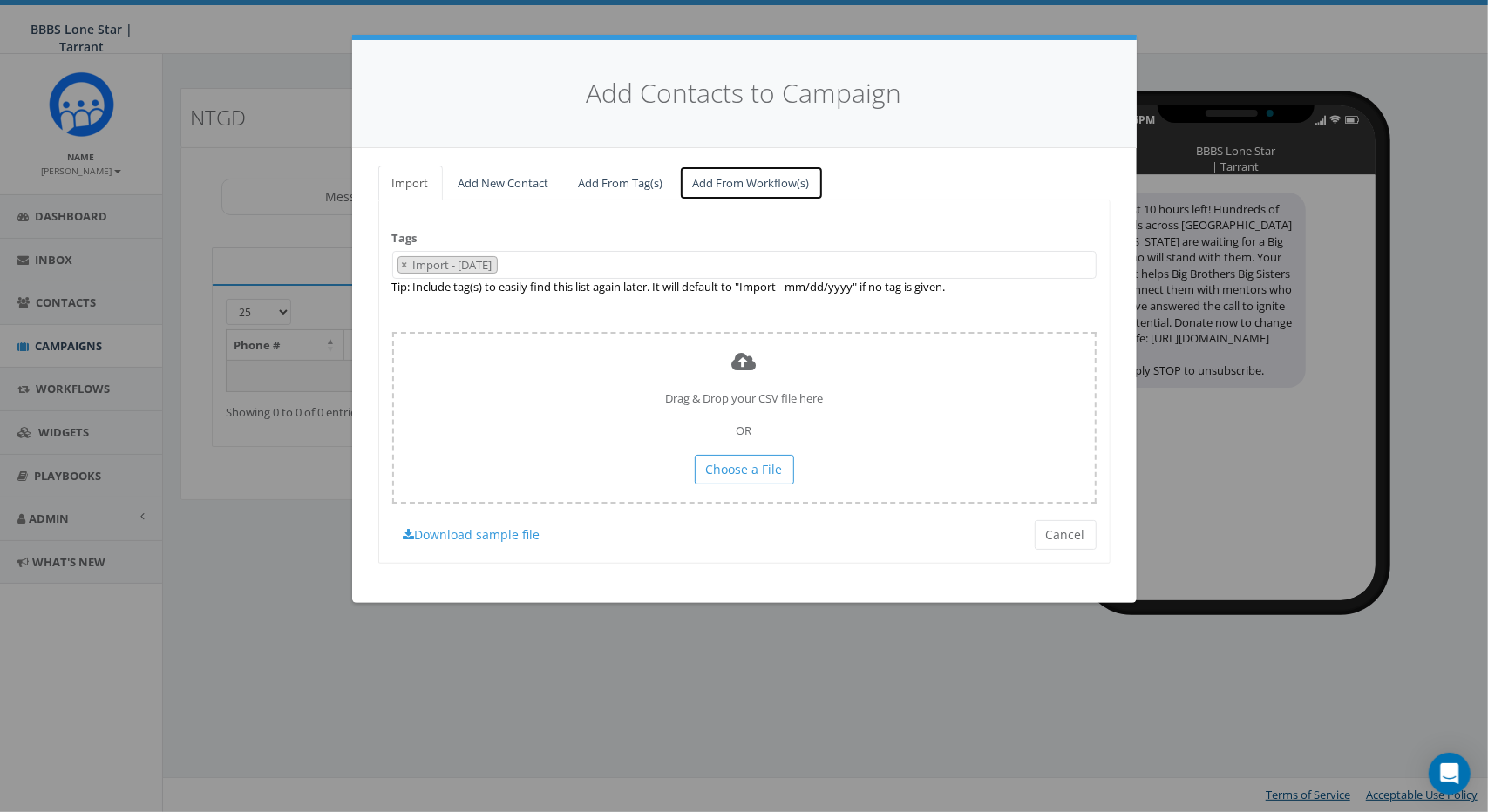
click at [783, 184] on link "Add From Workflow(s)" at bounding box center [751, 183] width 144 height 35
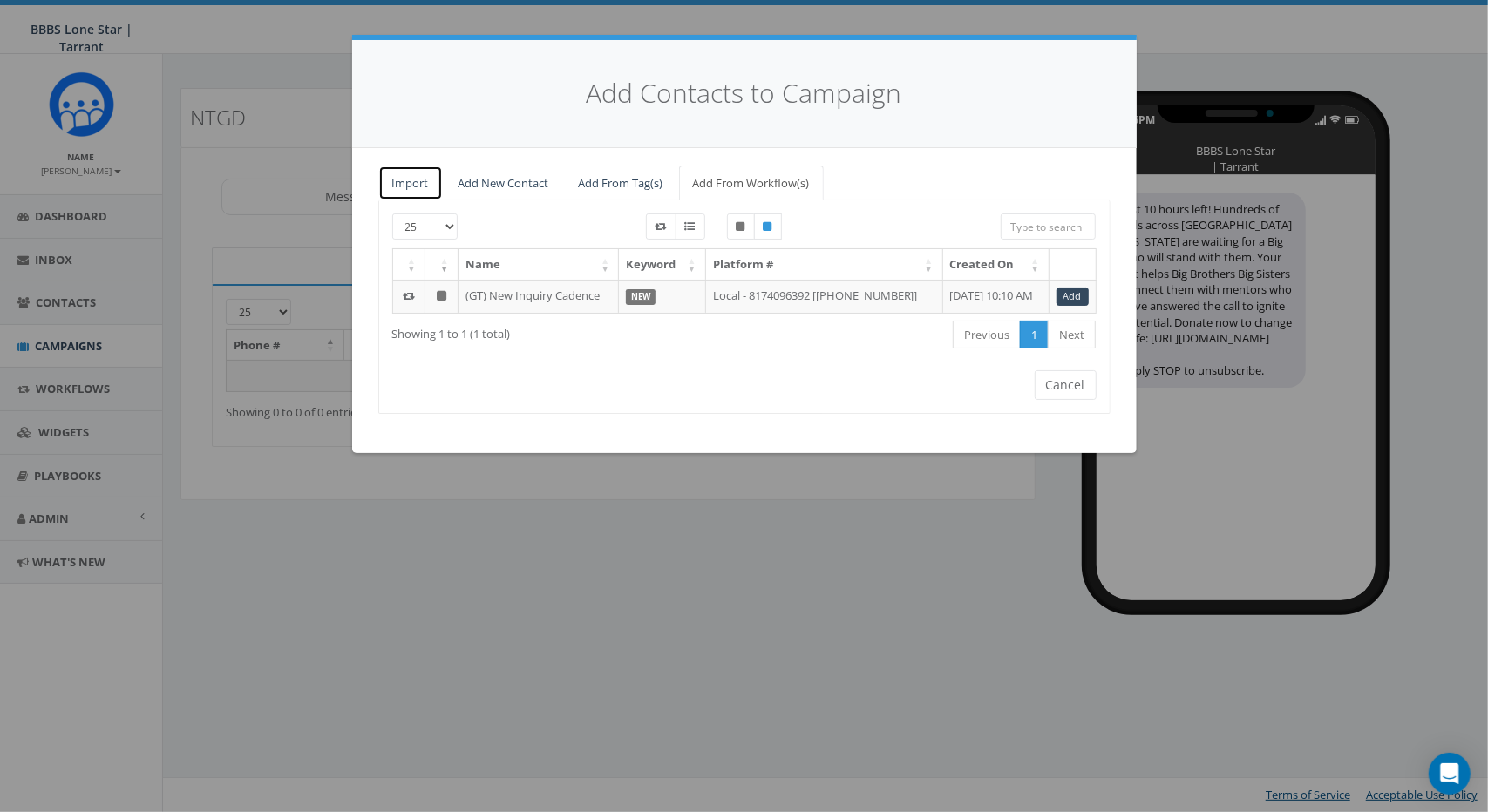
click at [408, 185] on link "Import" at bounding box center [410, 183] width 64 height 35
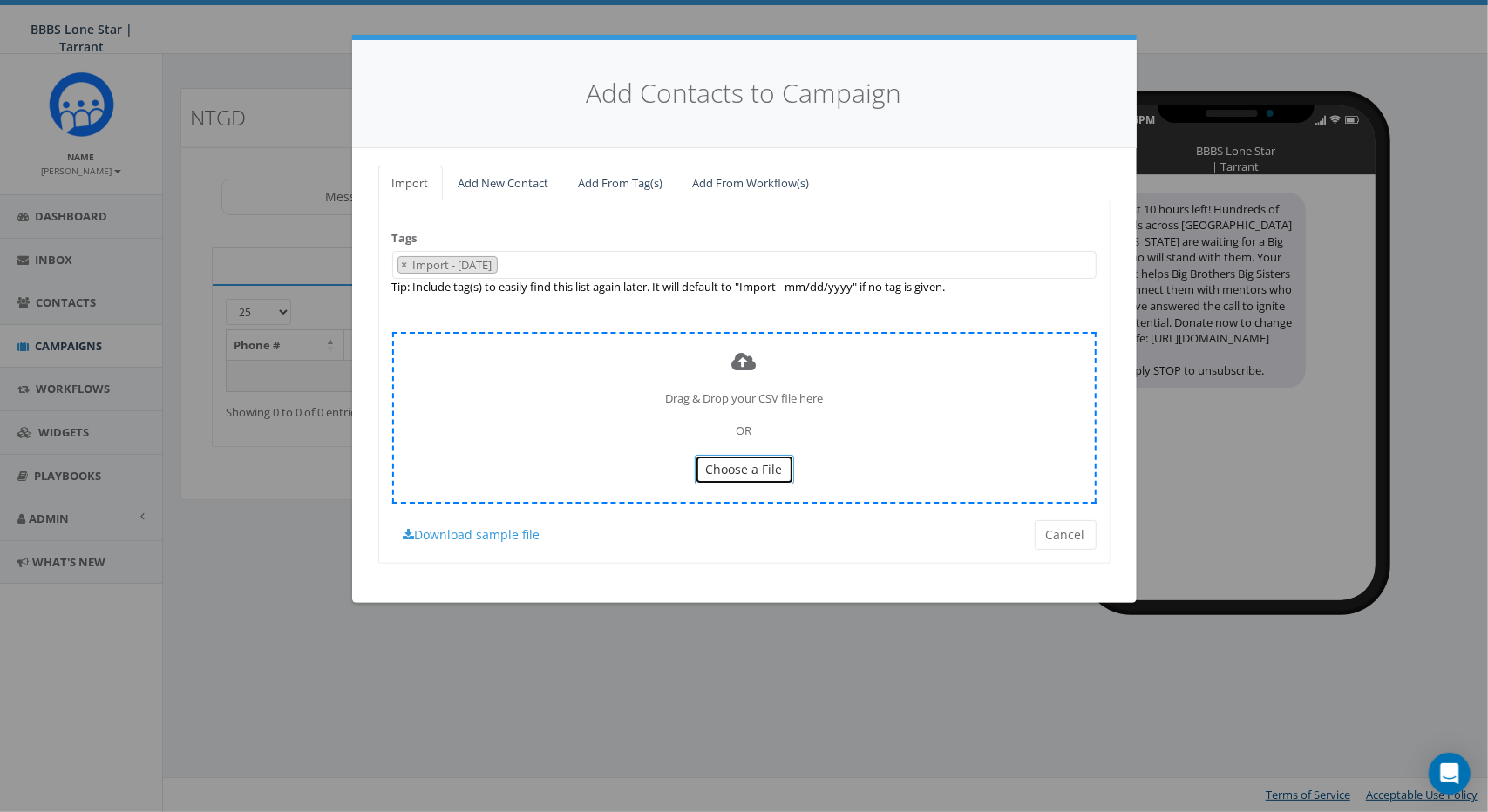
click at [771, 465] on span "Choose a File" at bounding box center [744, 469] width 77 height 16
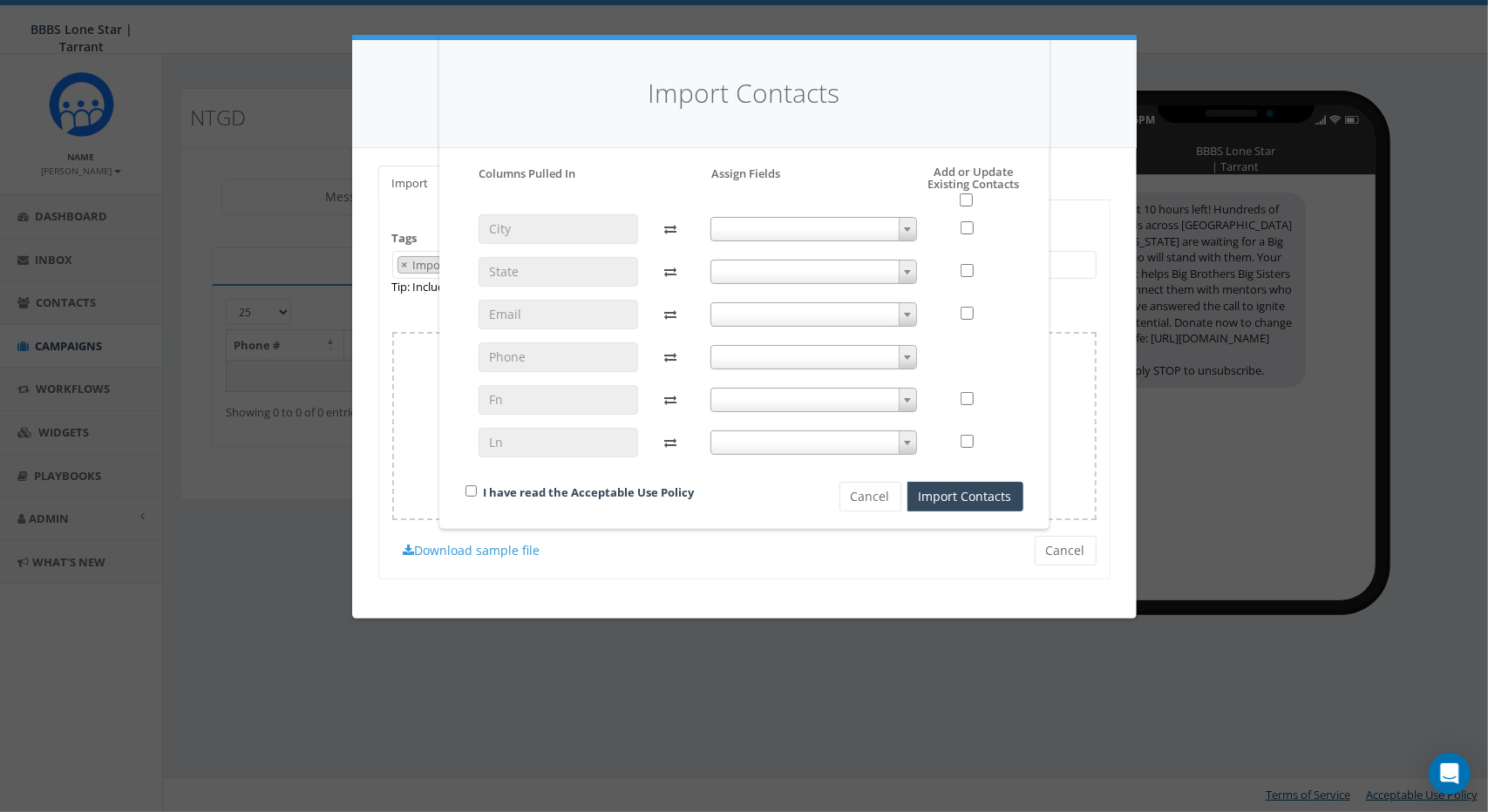
click at [410, 260] on div "Import Contacts Please accept policy to proceed Please map phone number field t…" at bounding box center [744, 406] width 1488 height 812
click at [884, 488] on button "Cancel" at bounding box center [870, 496] width 62 height 30
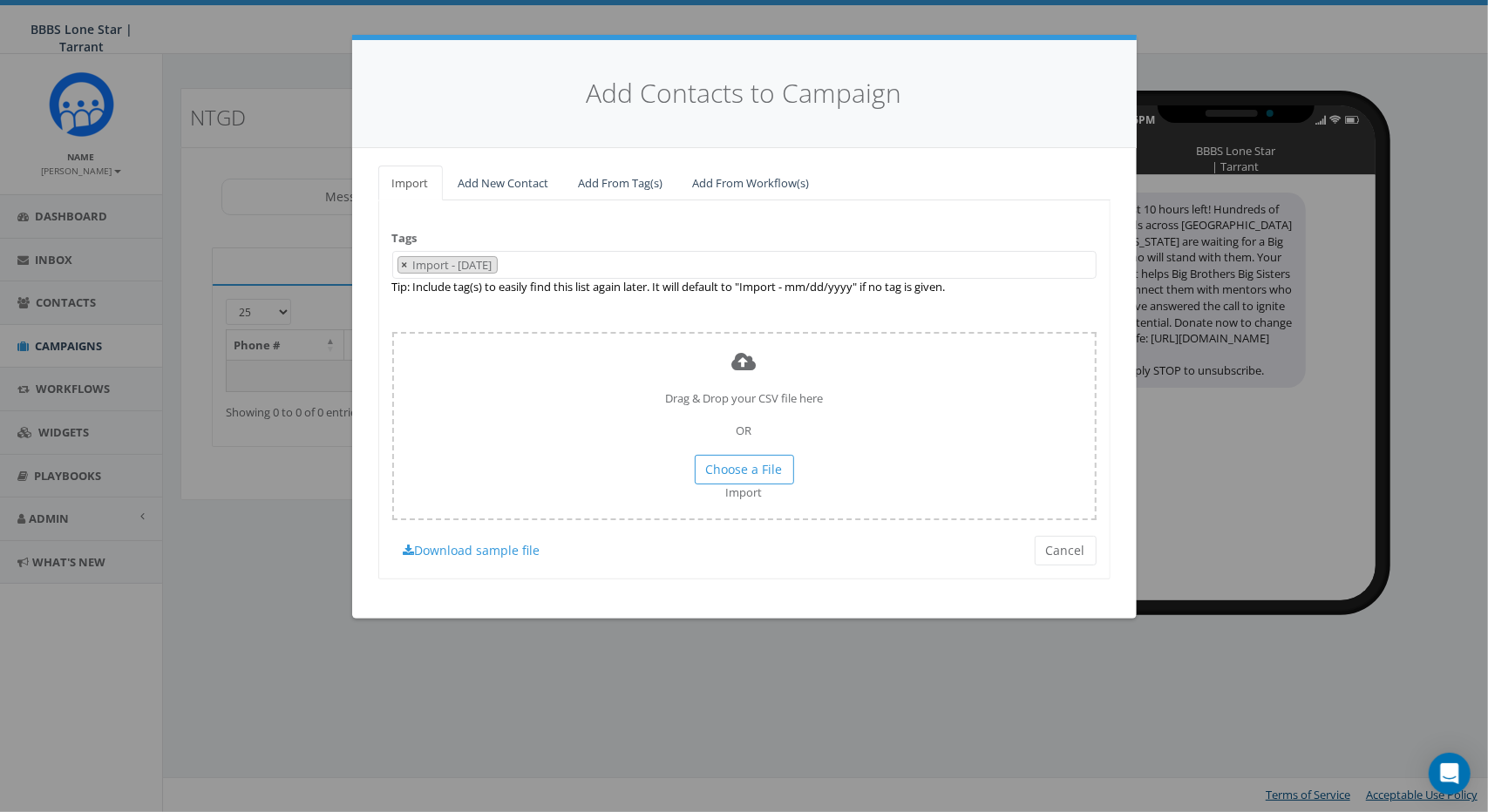
click at [402, 259] on span "×" at bounding box center [405, 265] width 6 height 15
select select
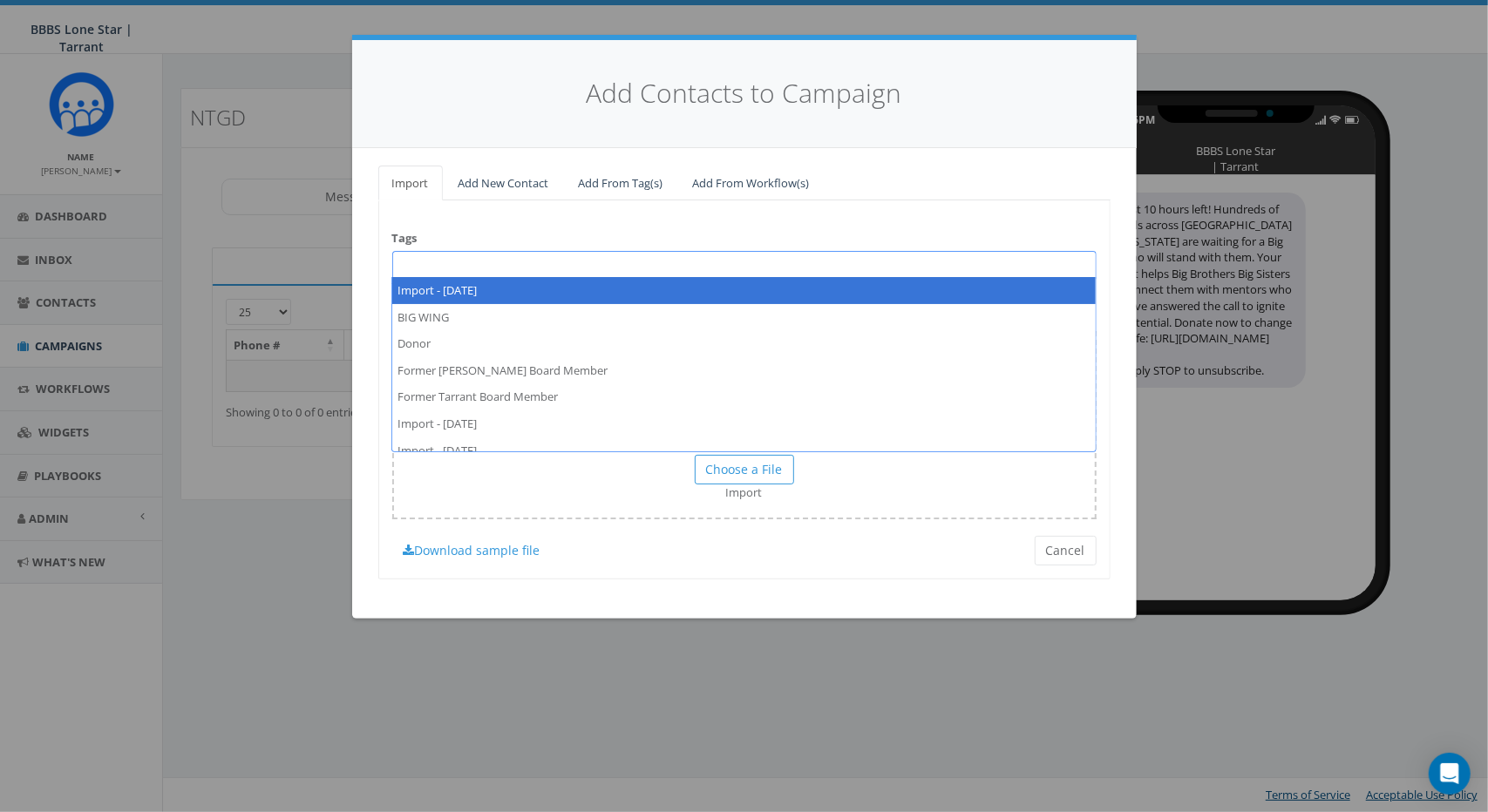
click at [441, 260] on span at bounding box center [744, 264] width 704 height 28
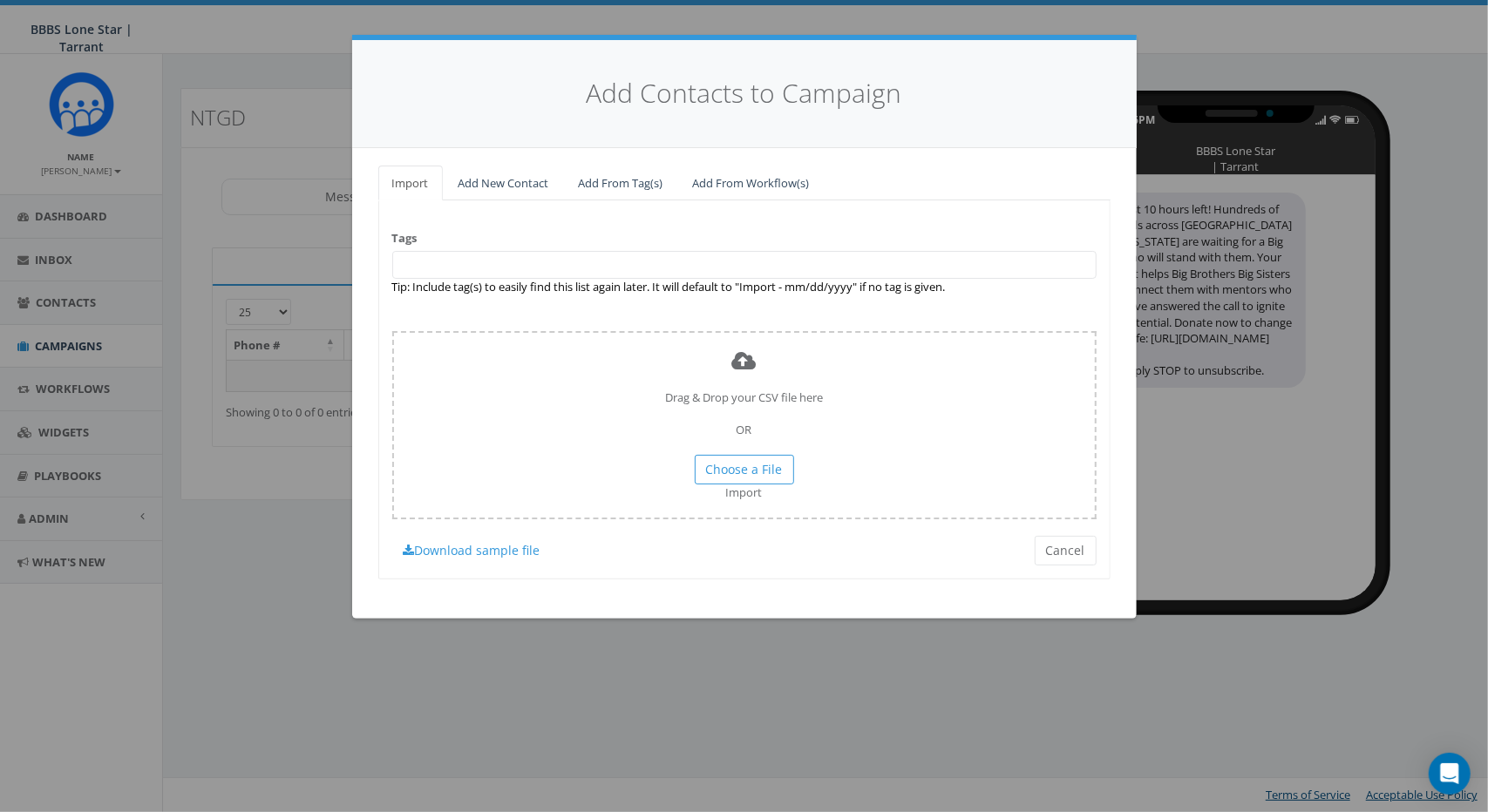
type textarea "4"
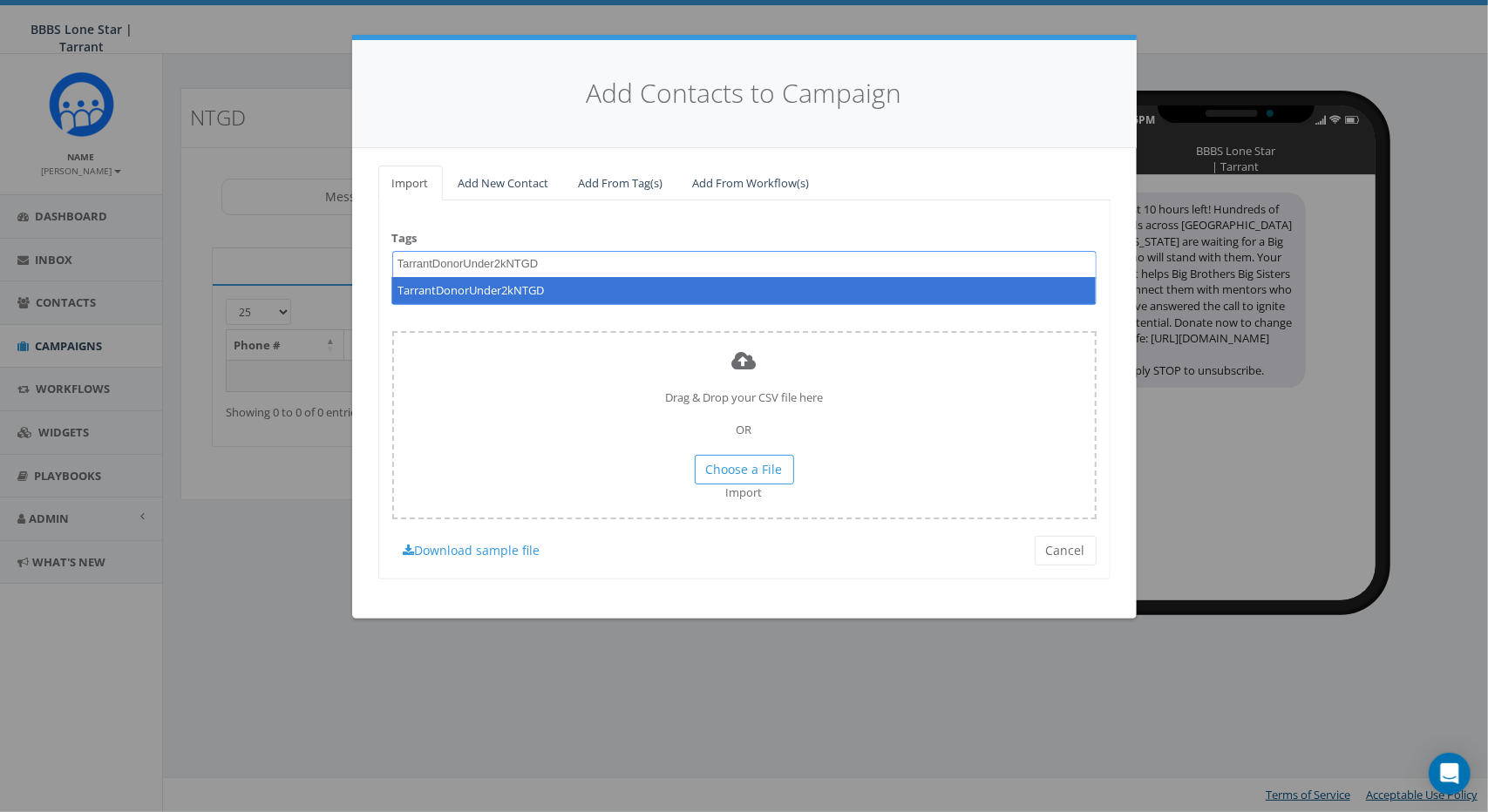
type textarea "TarrantDonorUnder2kNTGD"
select select "TarrantDonorUnder2kNTGD"
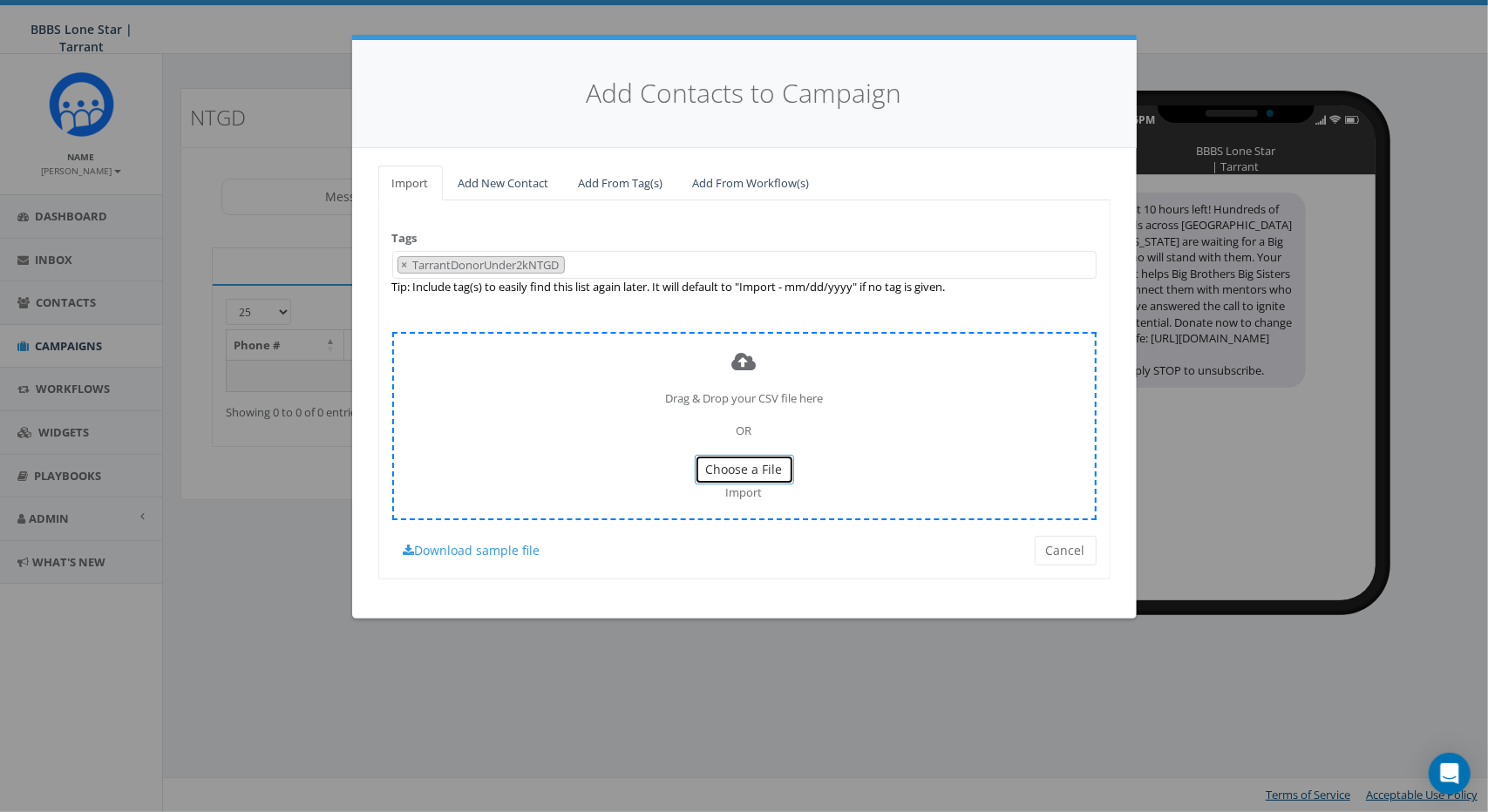
click at [731, 462] on span "Choose a File" at bounding box center [744, 469] width 77 height 16
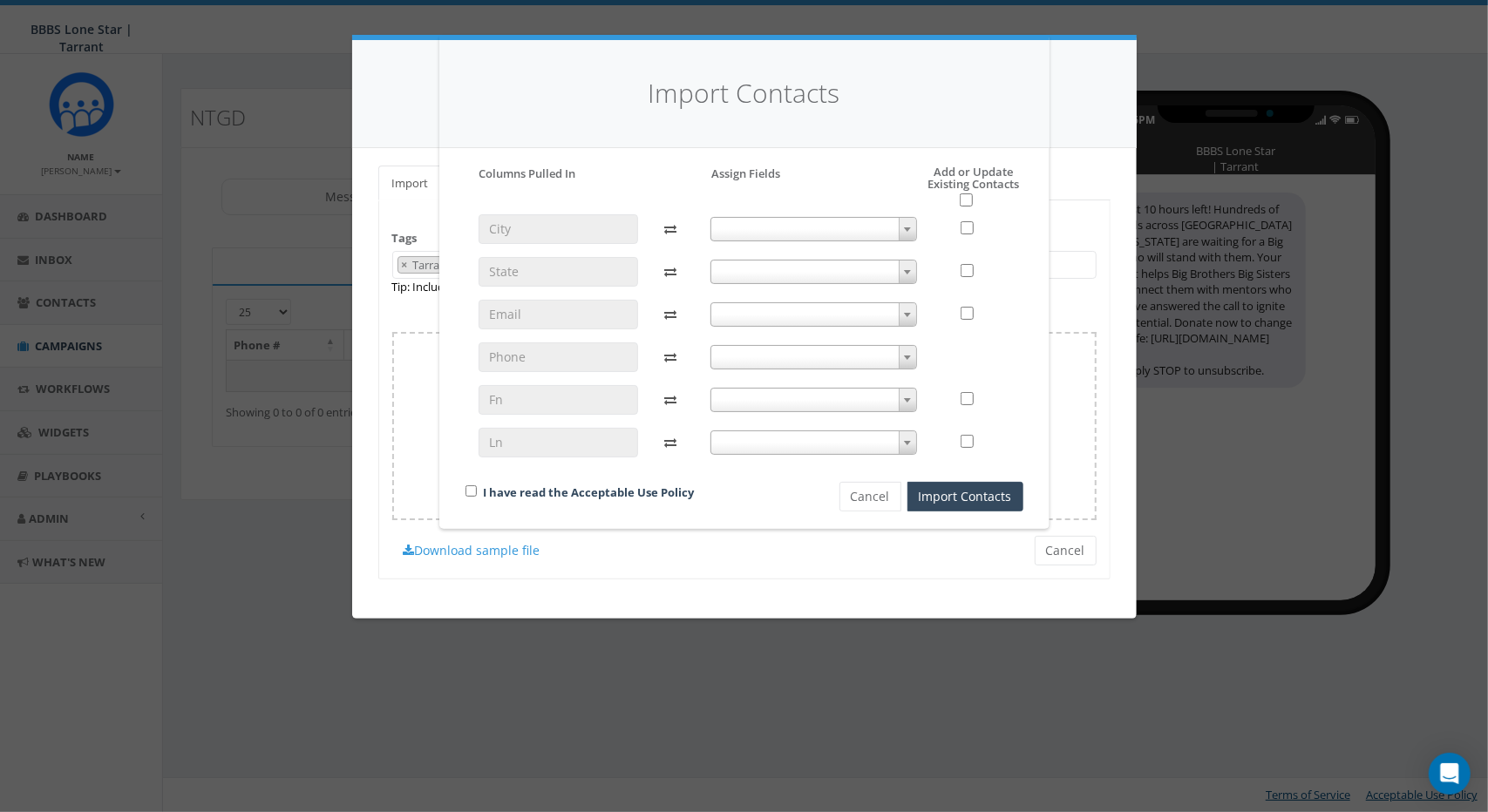
click at [789, 217] on span at bounding box center [814, 230] width 207 height 25
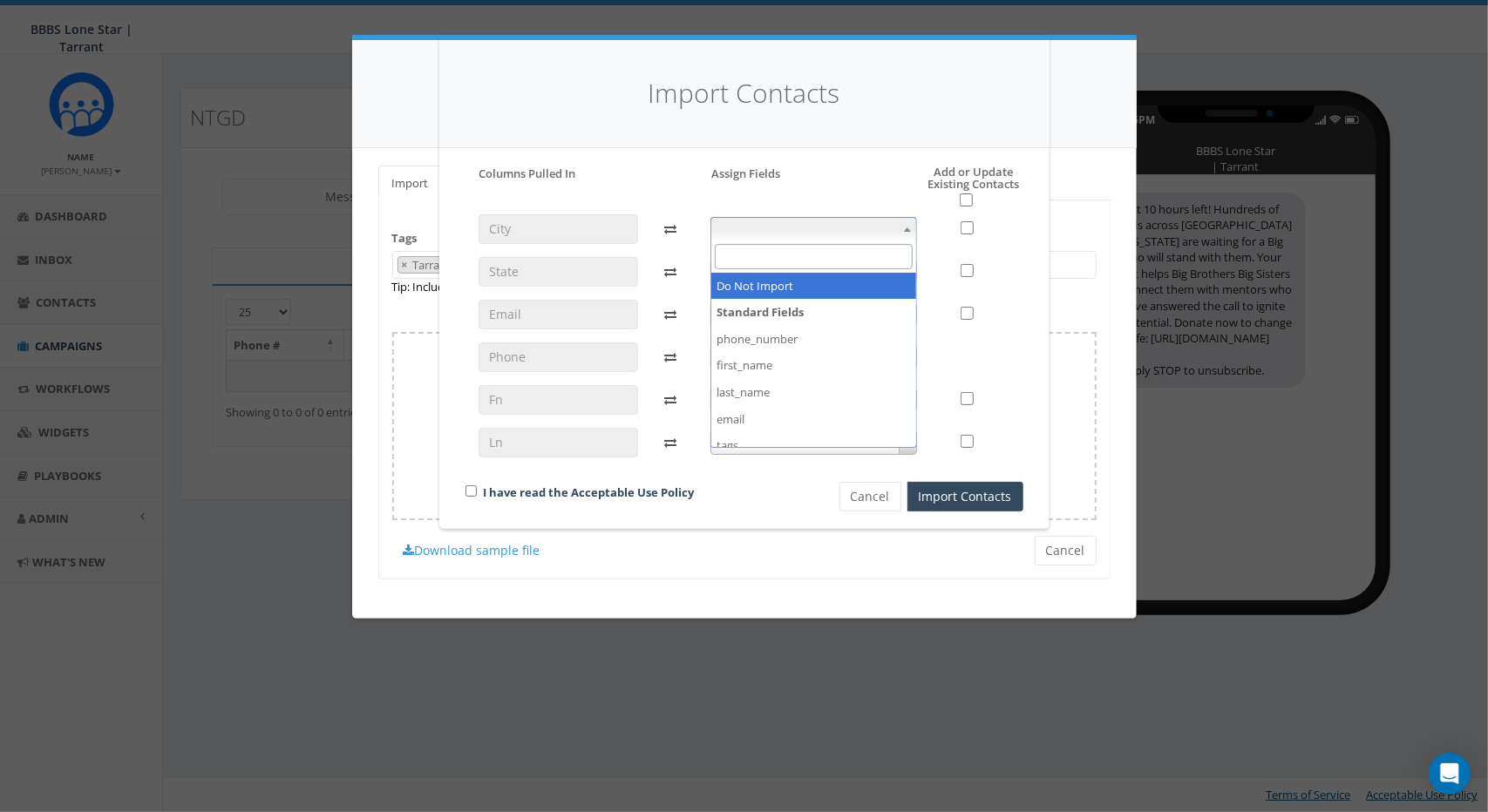
select select "do_not_import_this_field"
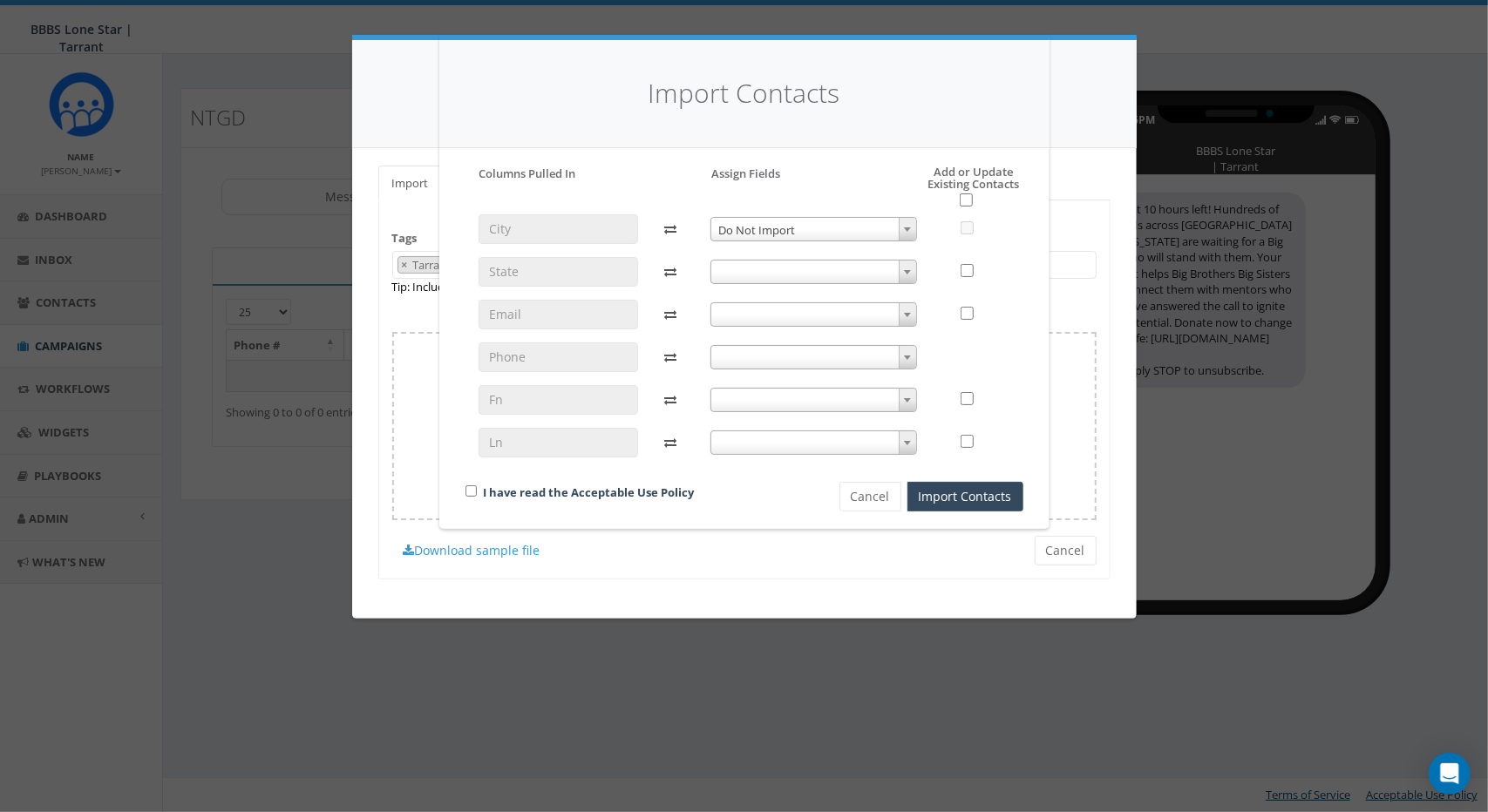
click at [780, 270] on span at bounding box center [814, 273] width 207 height 25
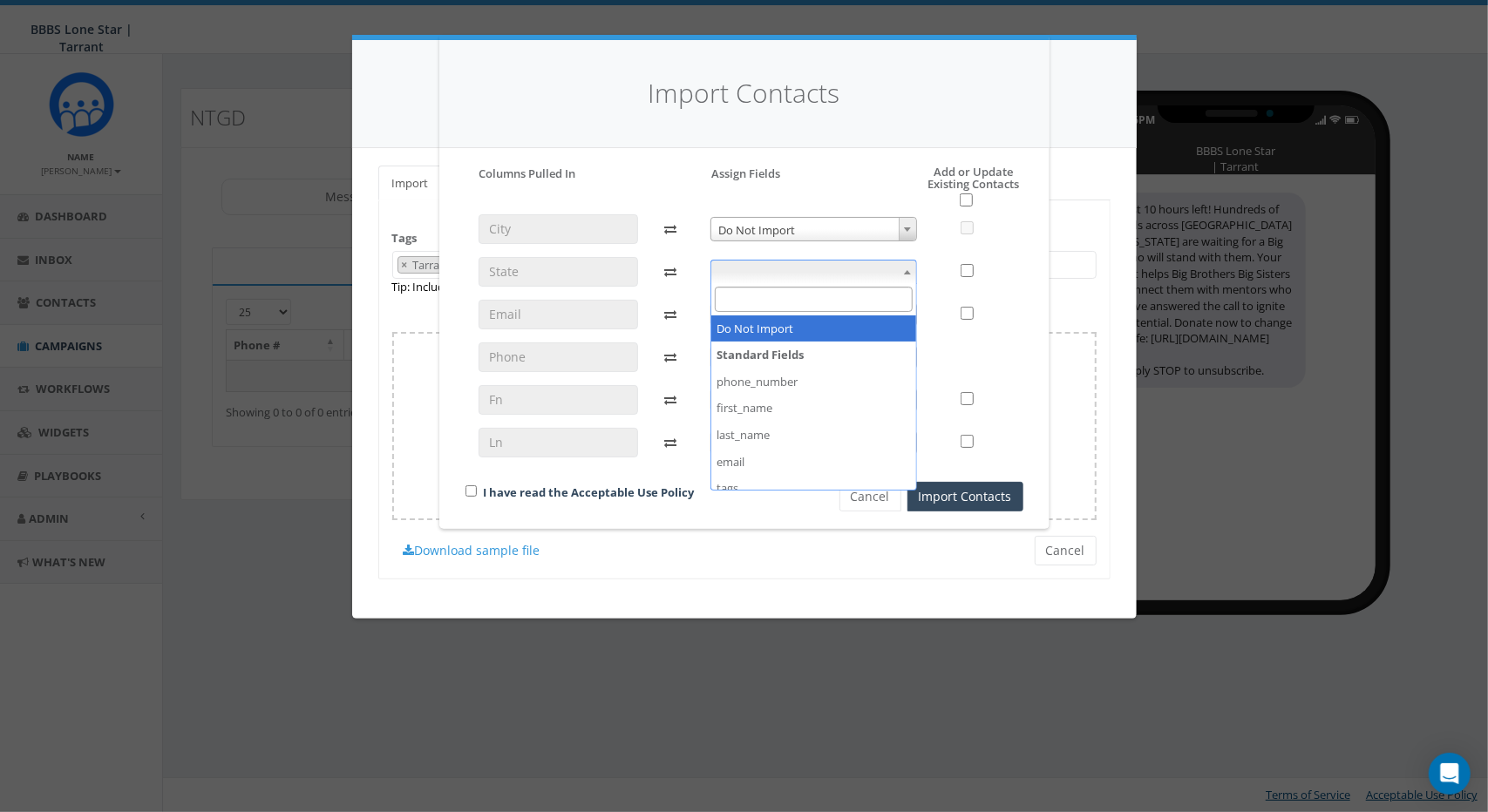
select select "do_not_import_this_field"
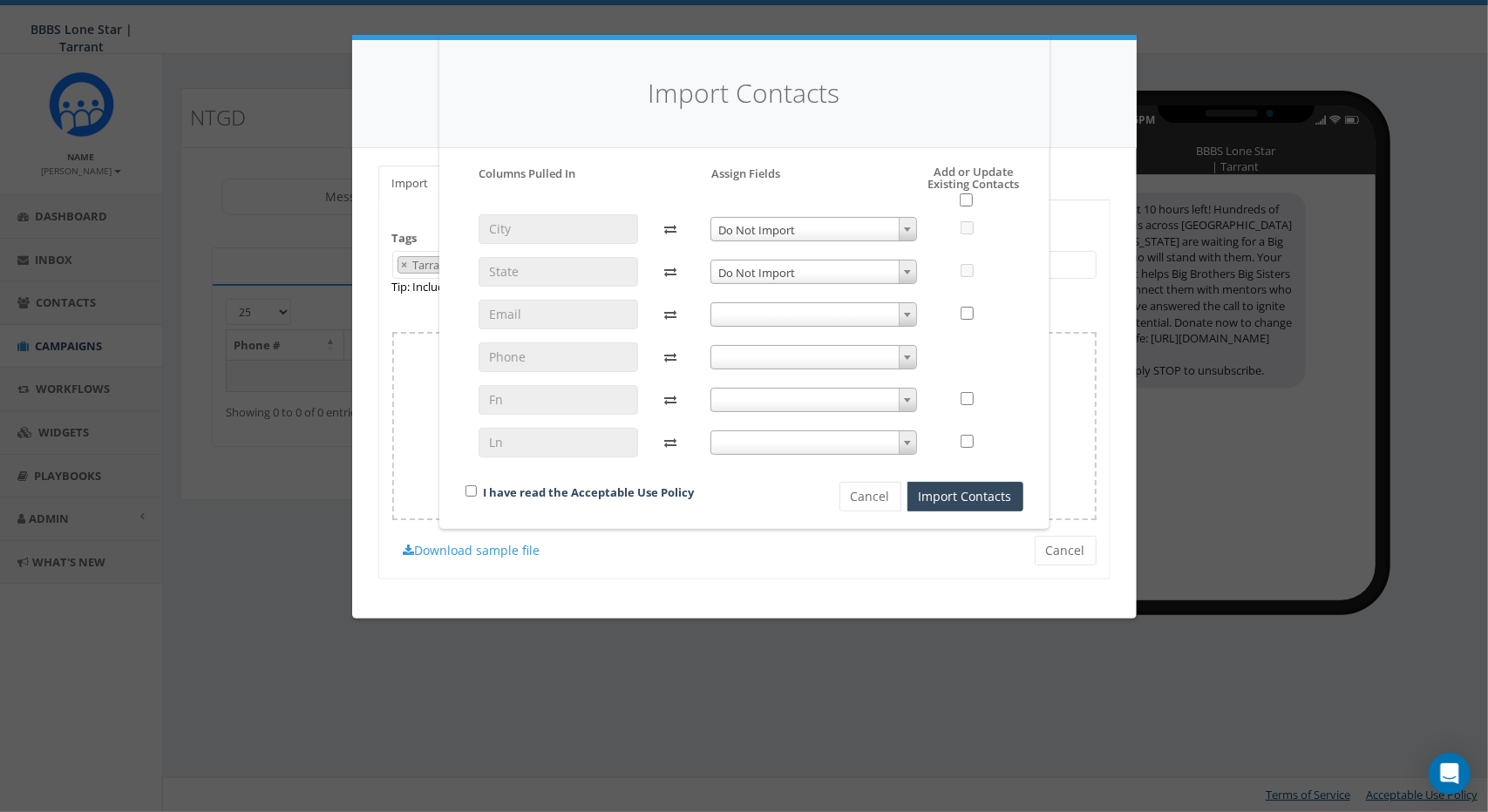
click at [780, 304] on span at bounding box center [814, 315] width 207 height 25
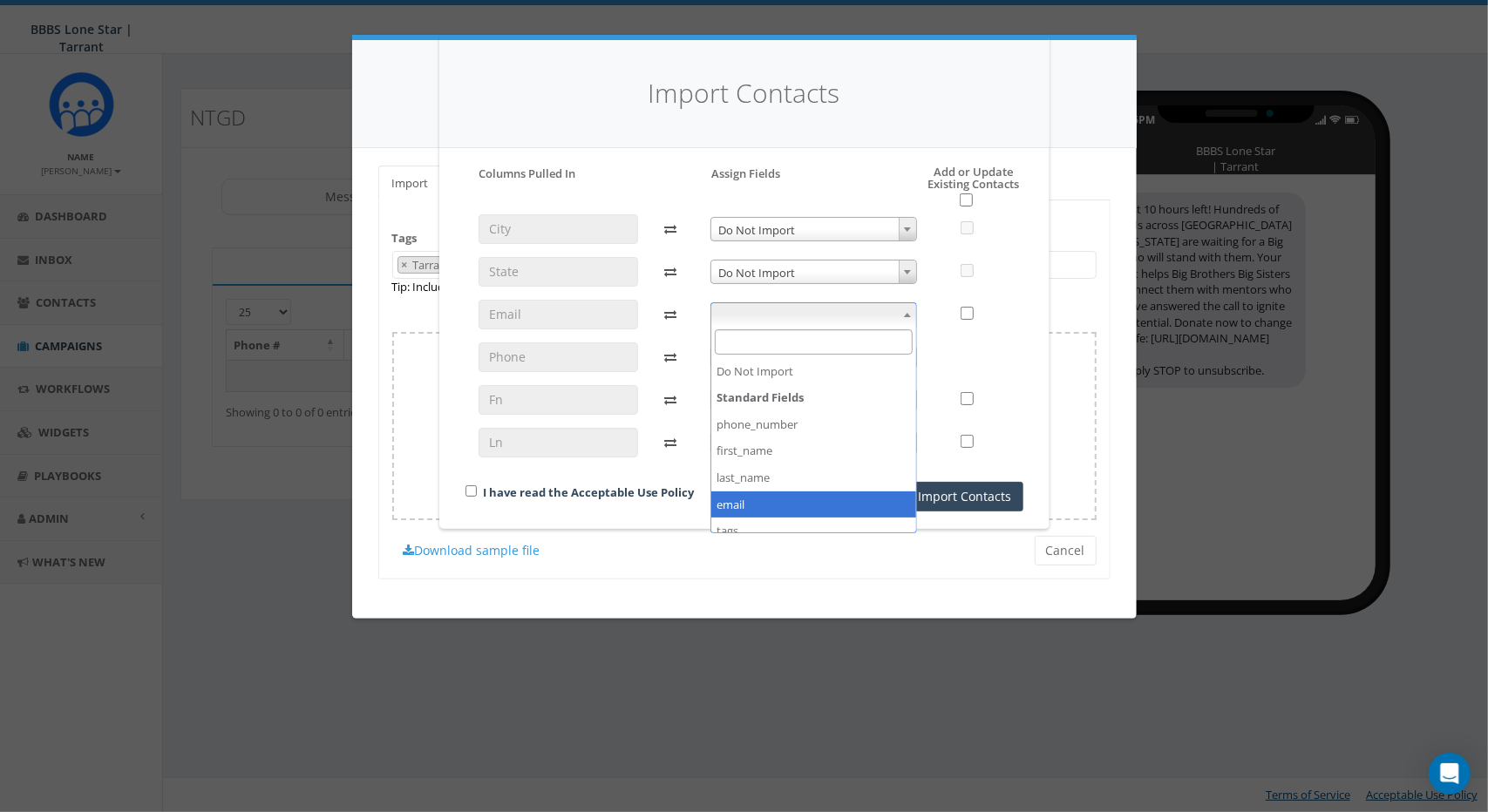
select select "email"
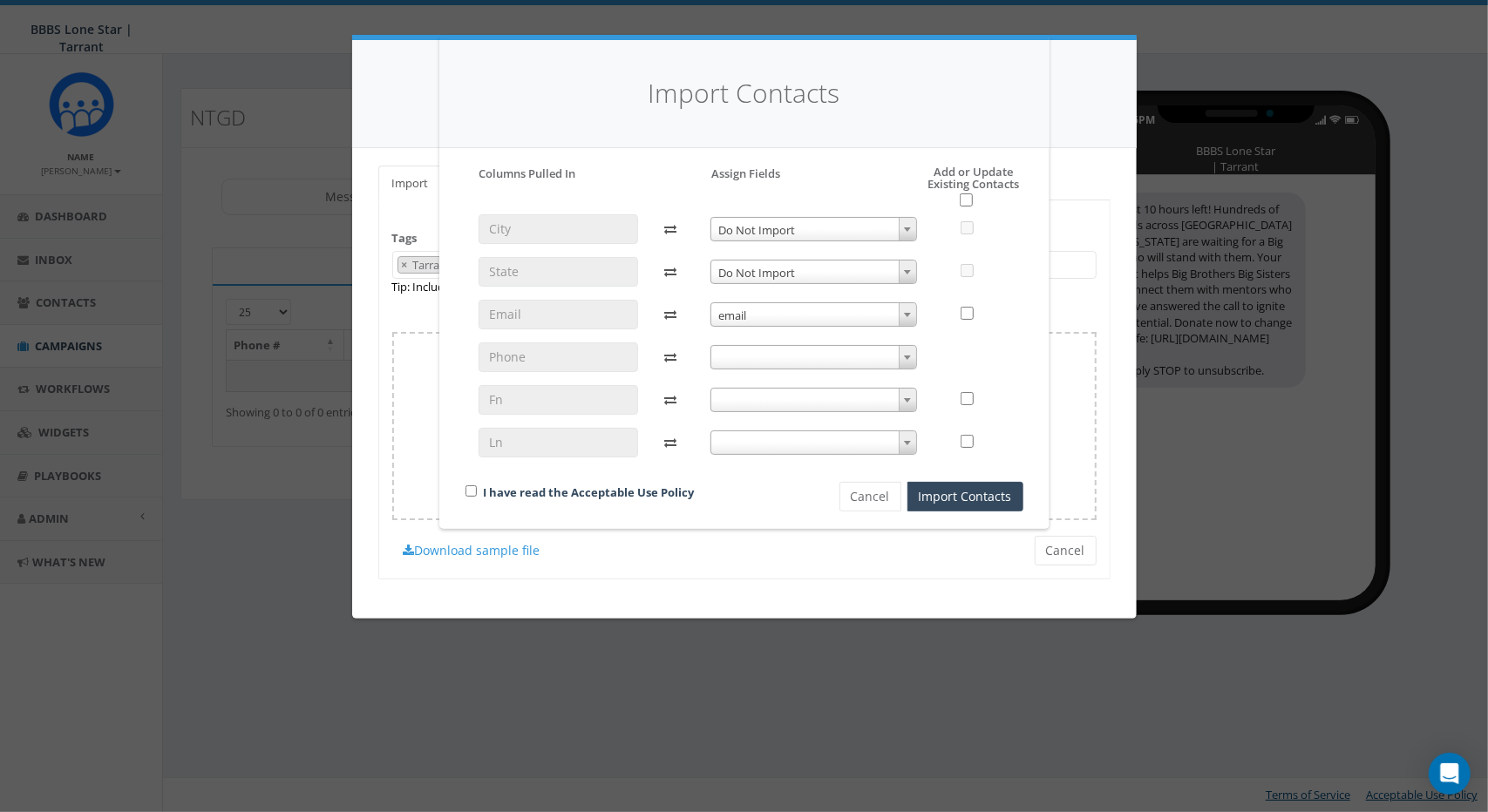
click at [734, 362] on span at bounding box center [814, 358] width 207 height 25
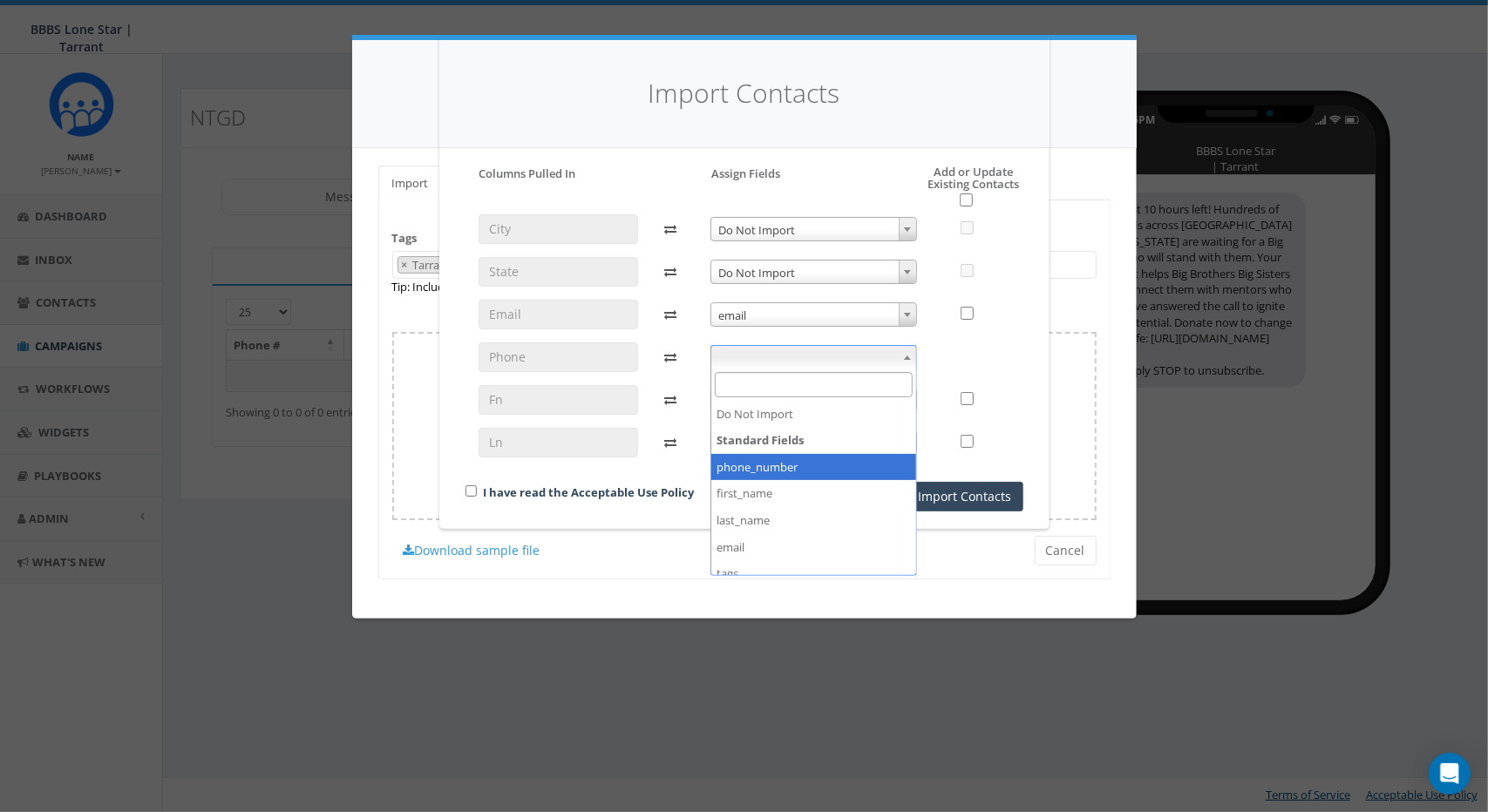
select select "phone_number"
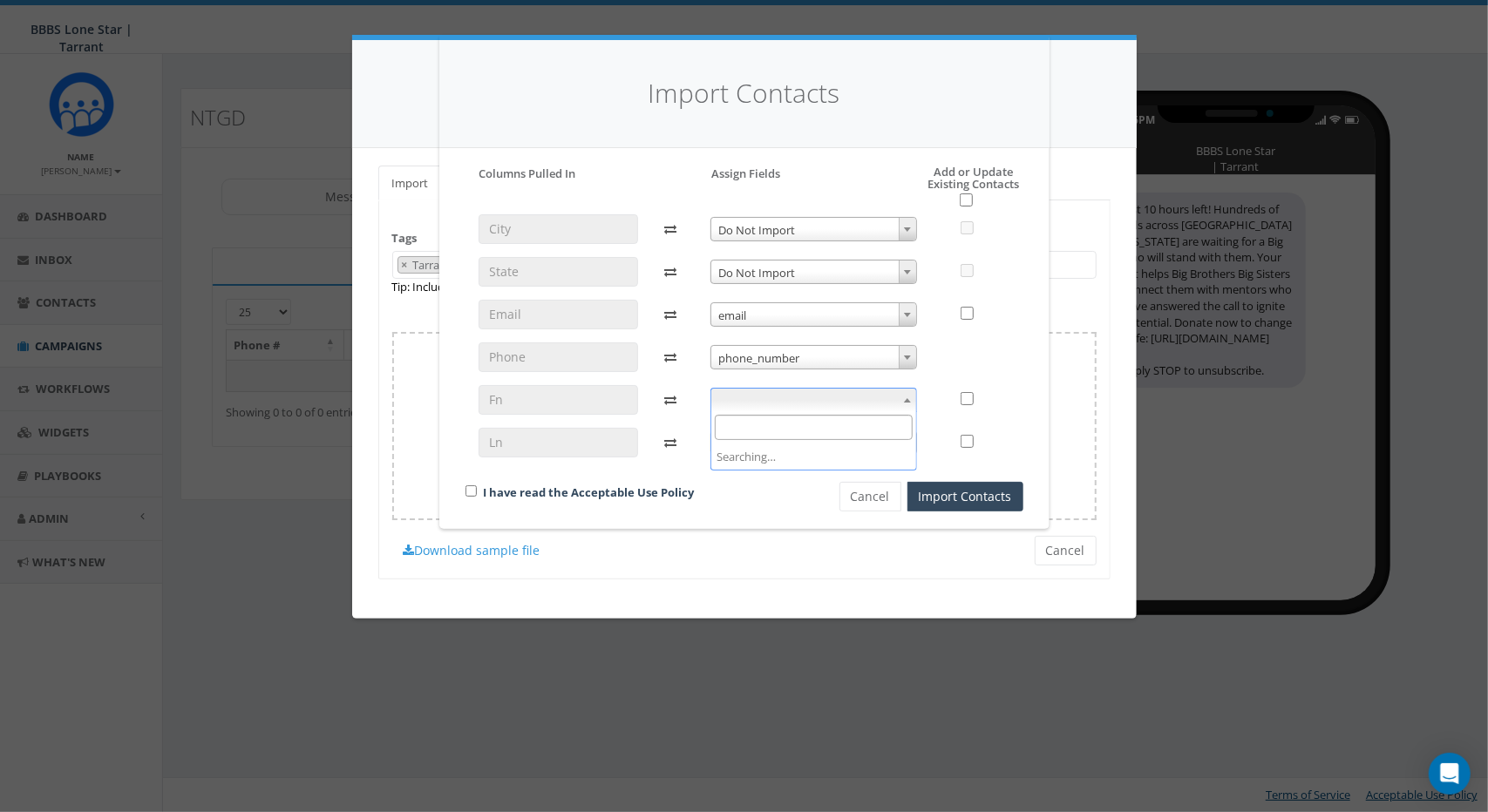
click at [754, 390] on span at bounding box center [814, 400] width 207 height 25
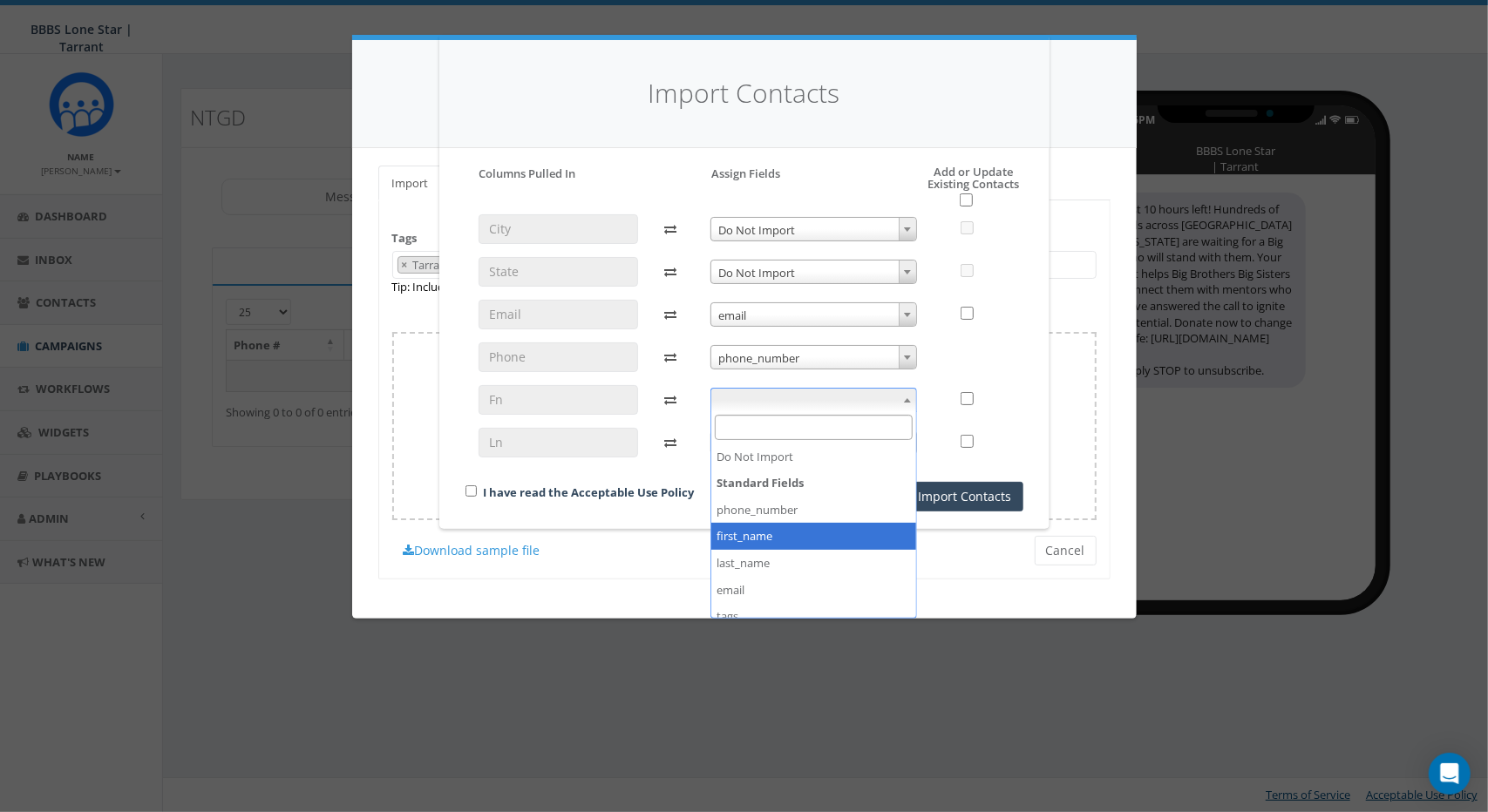
select select "first_name"
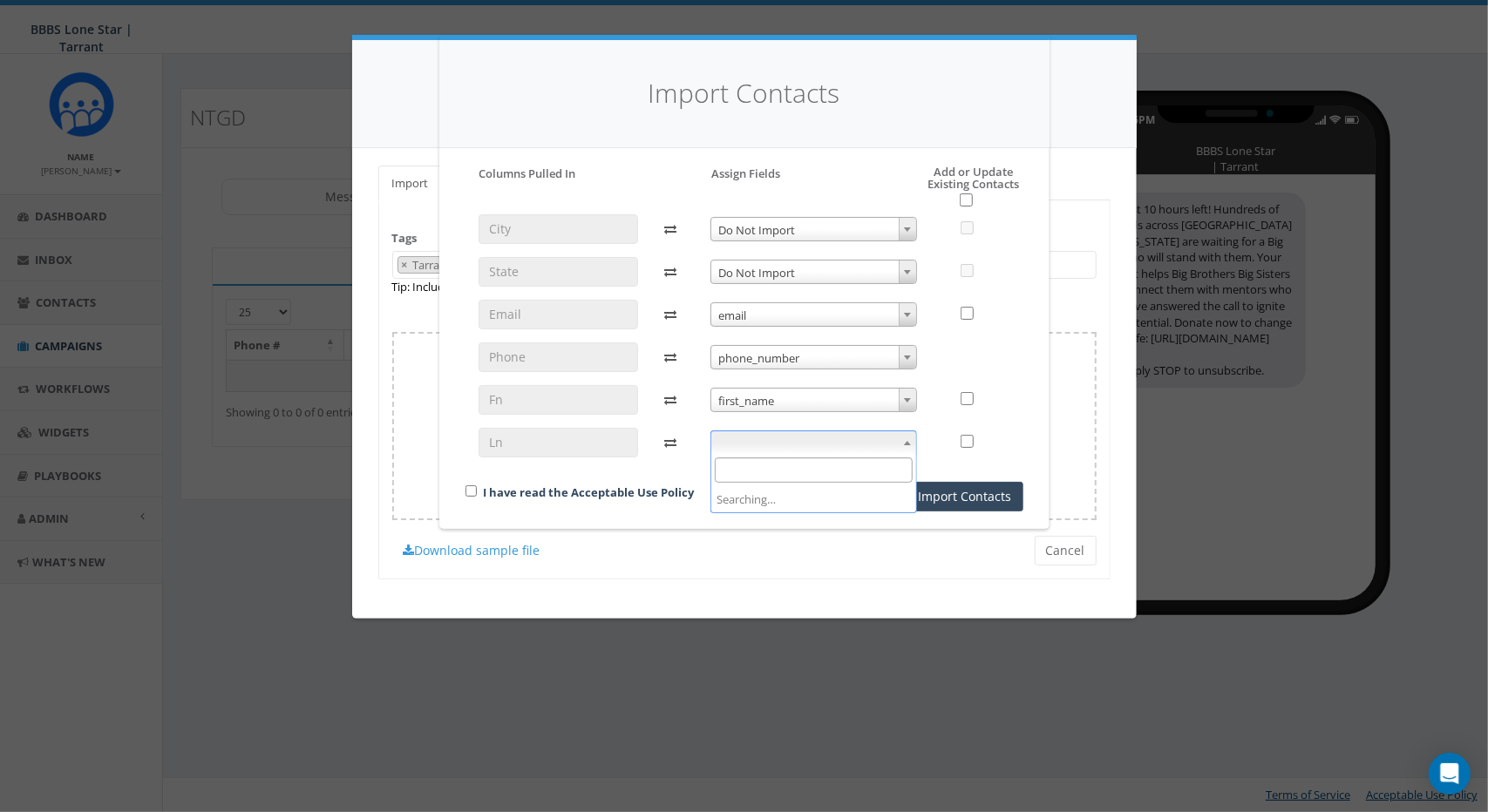
click at [779, 437] on span at bounding box center [814, 443] width 207 height 25
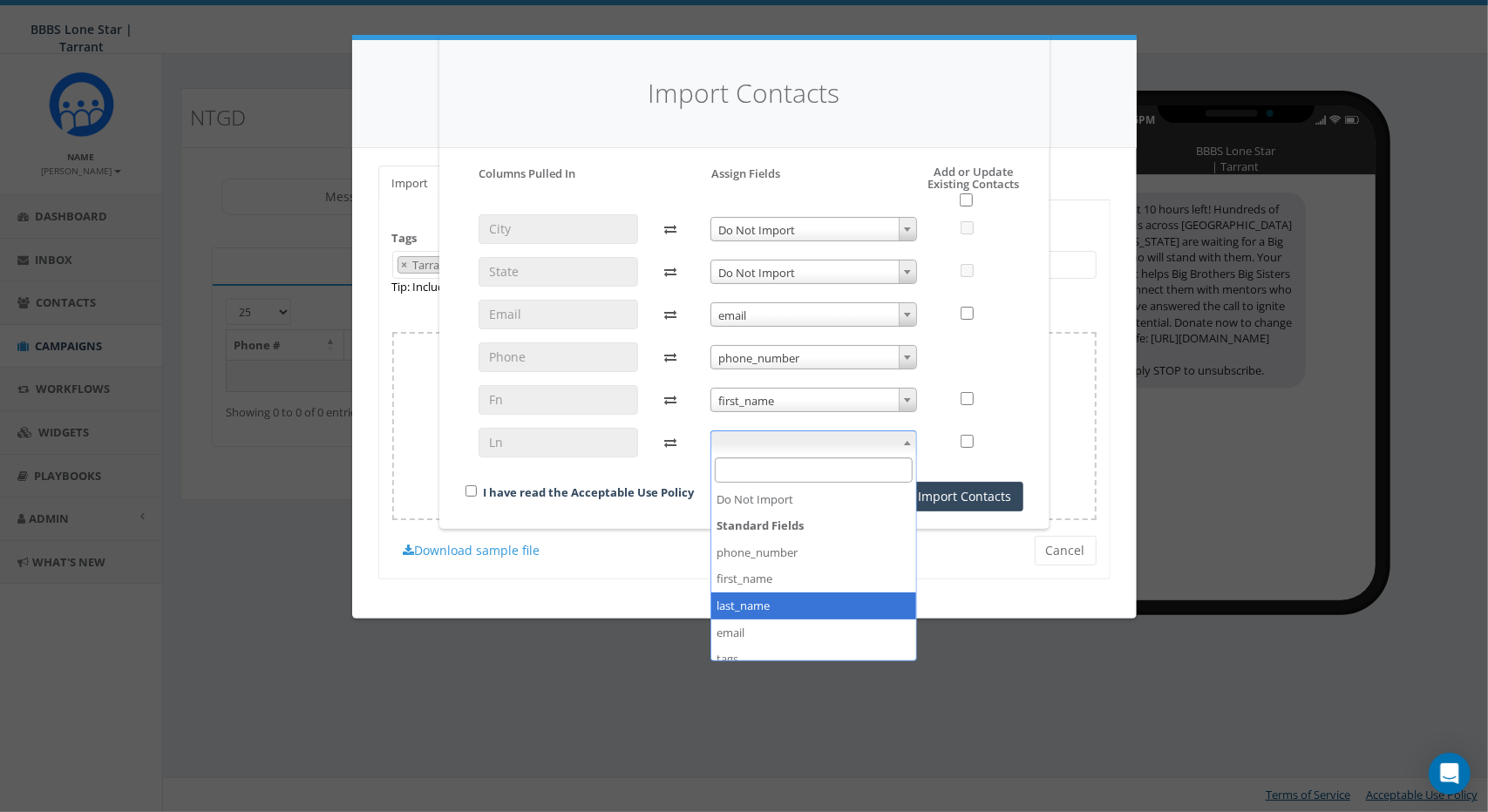
select select "last_name"
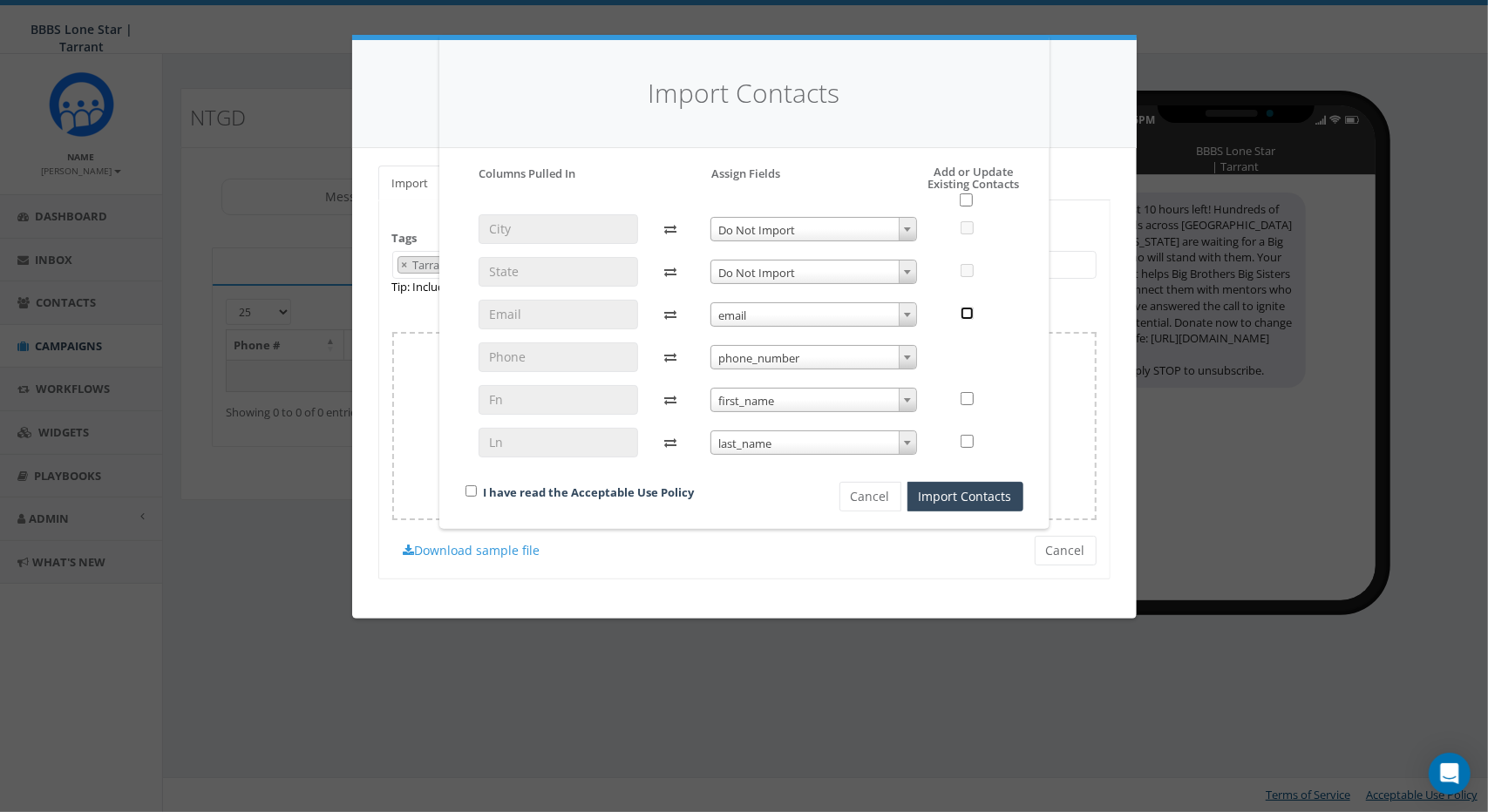
click at [973, 313] on input "checkbox" at bounding box center [967, 314] width 13 height 13
checkbox input "true"
click at [969, 400] on input "checkbox" at bounding box center [967, 399] width 13 height 13
checkbox input "true"
click at [969, 440] on input "checkbox" at bounding box center [967, 442] width 13 height 13
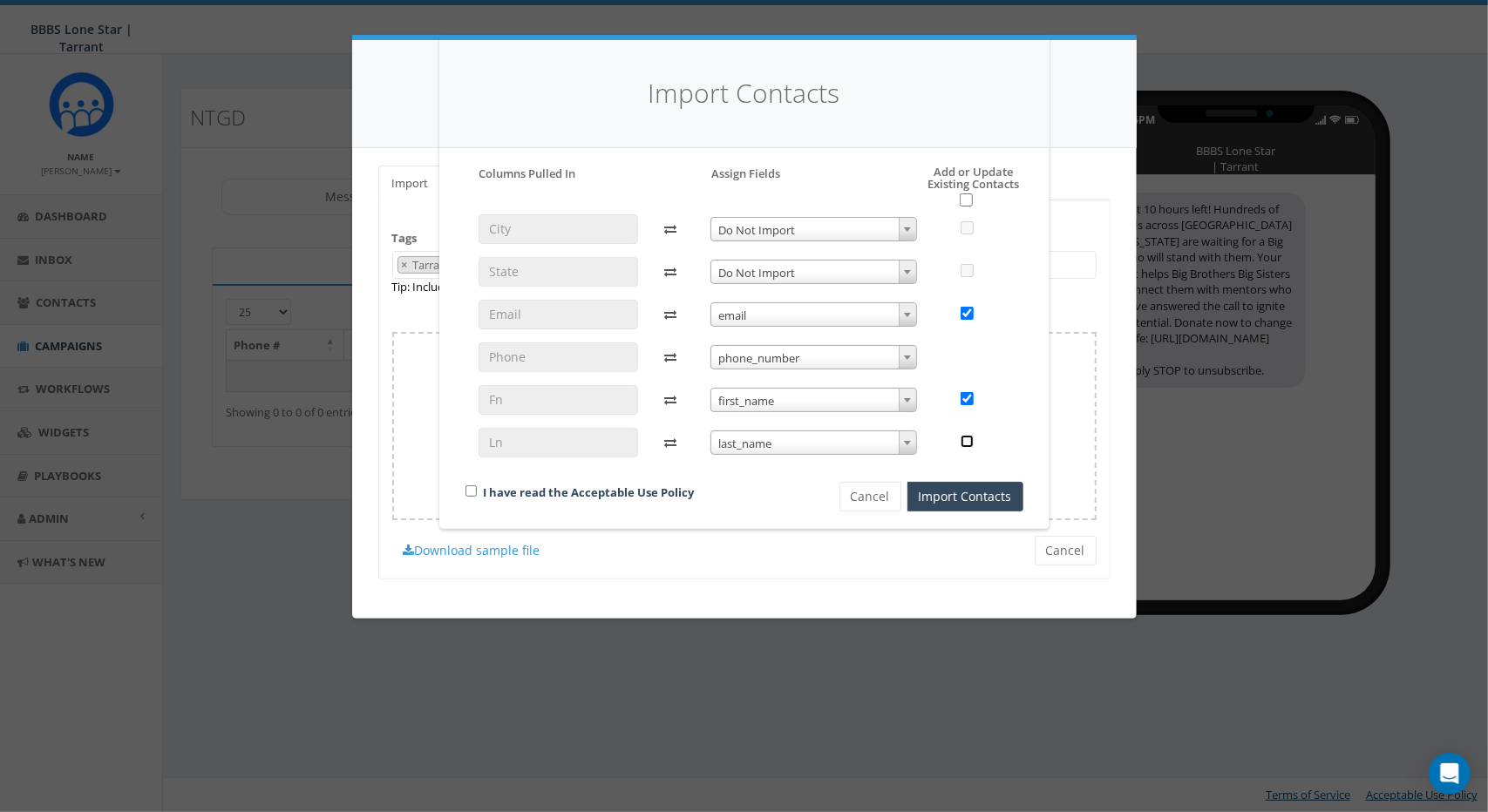
checkbox input "true"
click at [467, 495] on input "checkbox" at bounding box center [472, 492] width 11 height 11
checkbox input "true"
click at [959, 494] on button "Import Contacts" at bounding box center [966, 496] width 116 height 30
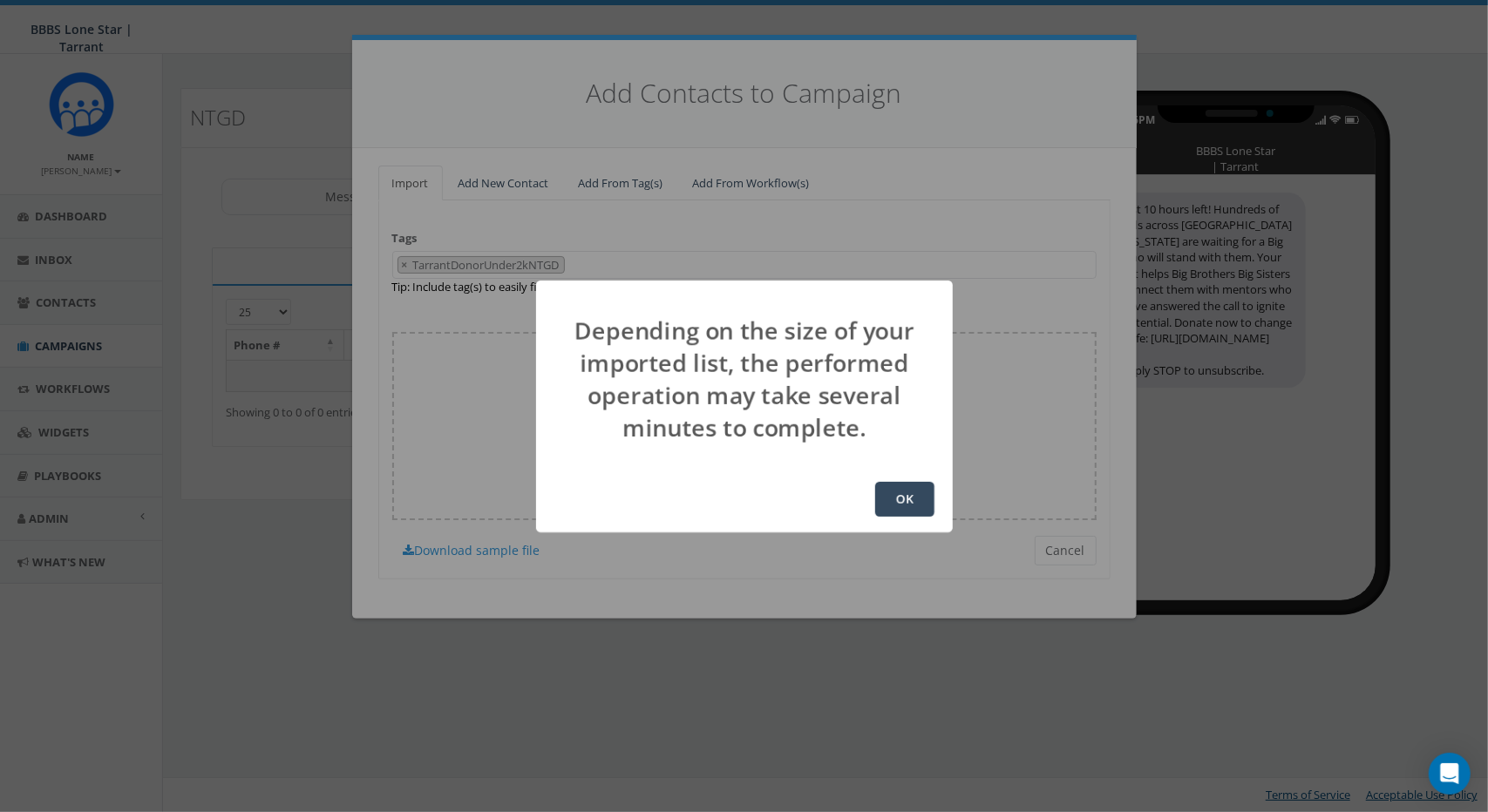
click at [916, 494] on button "OK" at bounding box center [905, 499] width 59 height 34
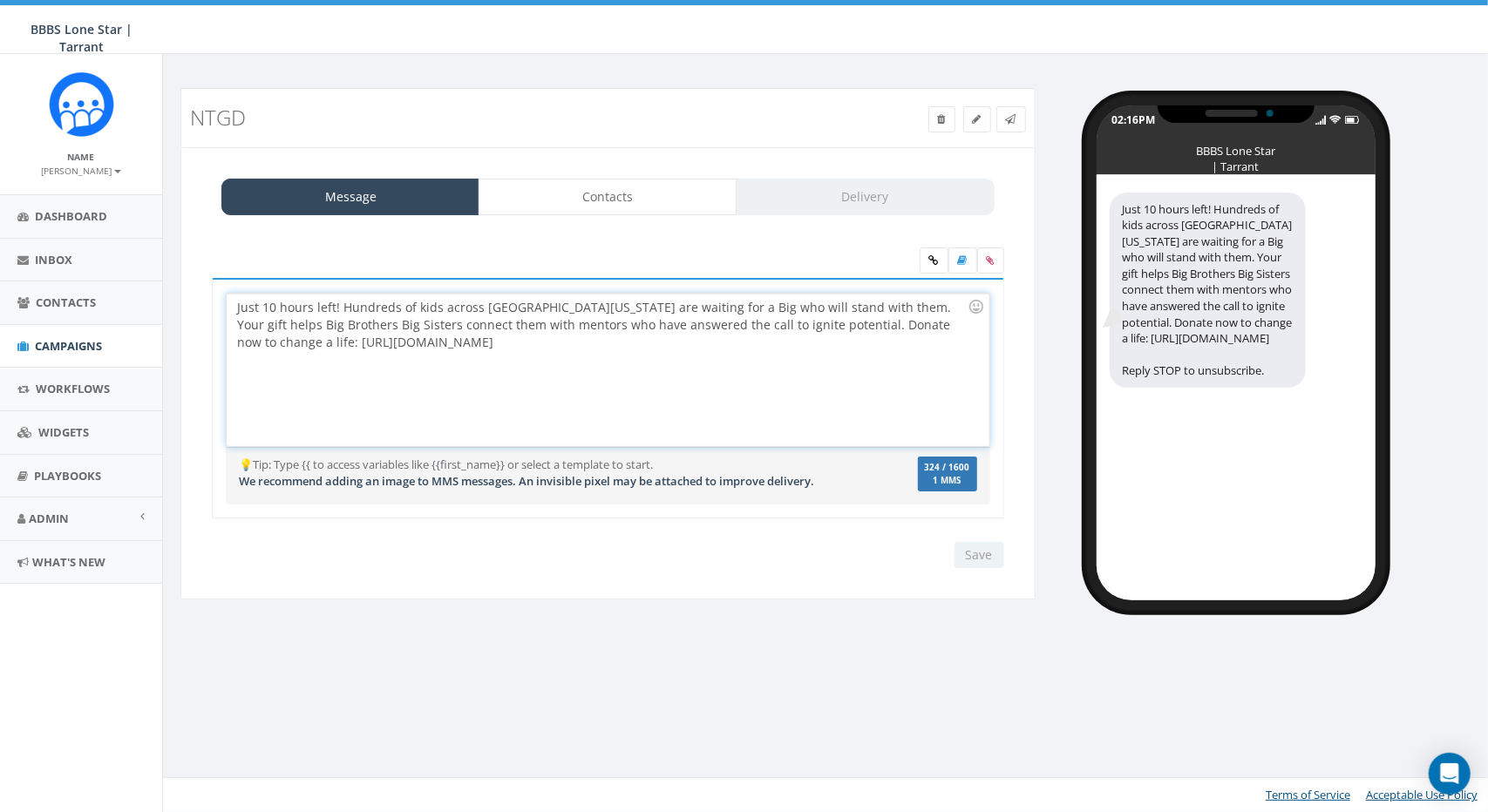
click at [727, 385] on div "Just 10 hours left! Hundreds of kids across [GEOGRAPHIC_DATA][US_STATE] are wai…" at bounding box center [608, 369] width 762 height 152
drag, startPoint x: 996, startPoint y: 549, endPoint x: 987, endPoint y: 550, distance: 9.1
click at [996, 549] on div "Save Next" at bounding box center [975, 555] width 58 height 26
click at [987, 554] on div "Save Next" at bounding box center [975, 555] width 58 height 26
click at [959, 476] on span "1 MMS" at bounding box center [947, 480] width 45 height 9
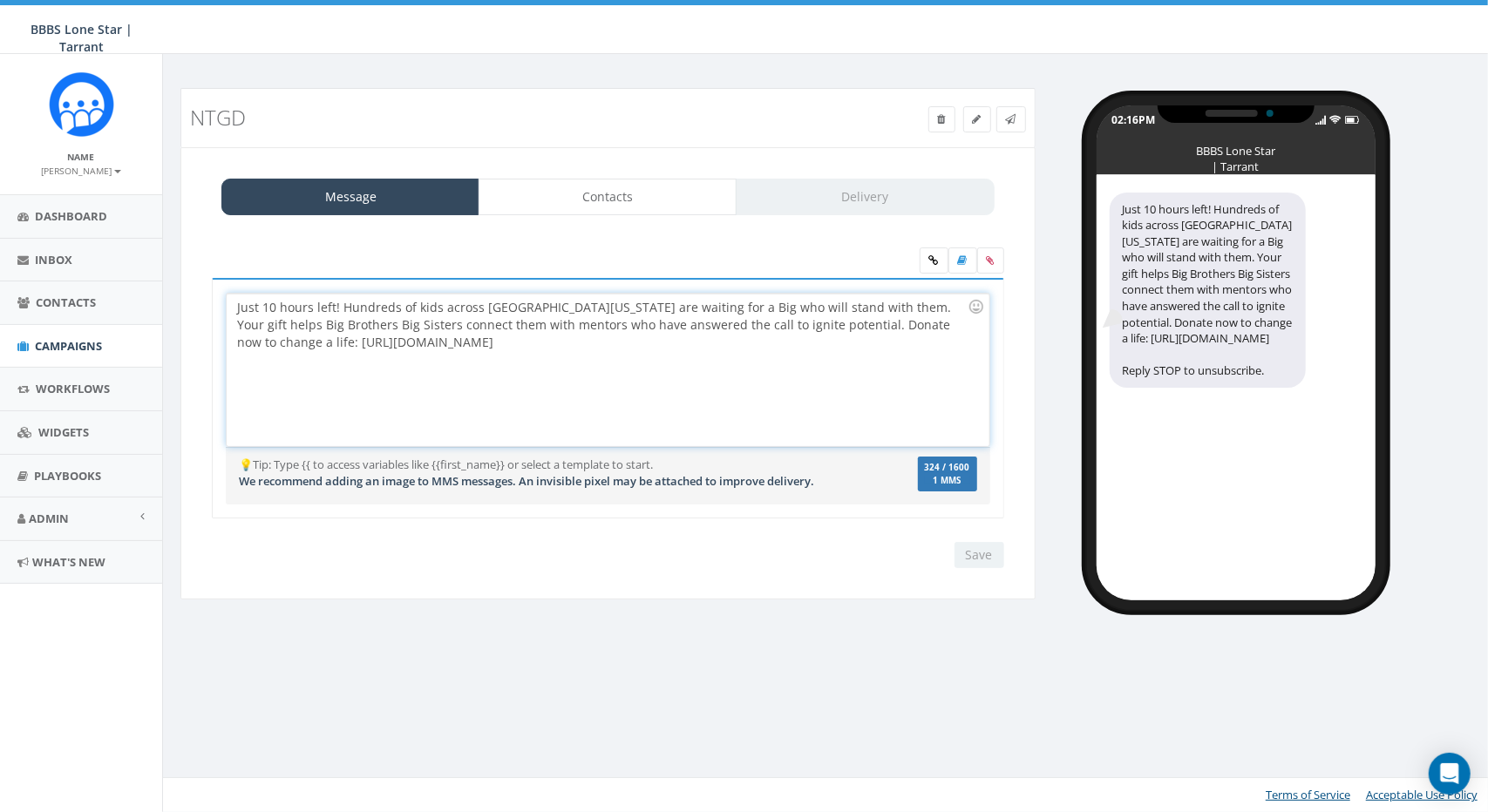
click at [800, 329] on div "Just 10 hours left! Hundreds of kids across [GEOGRAPHIC_DATA][US_STATE] are wai…" at bounding box center [608, 369] width 762 height 152
click at [801, 353] on div "Just 10 hours left! Hundreds of kids across [GEOGRAPHIC_DATA][US_STATE] are wai…" at bounding box center [608, 369] width 762 height 152
click at [633, 199] on link "Contacts" at bounding box center [608, 197] width 258 height 36
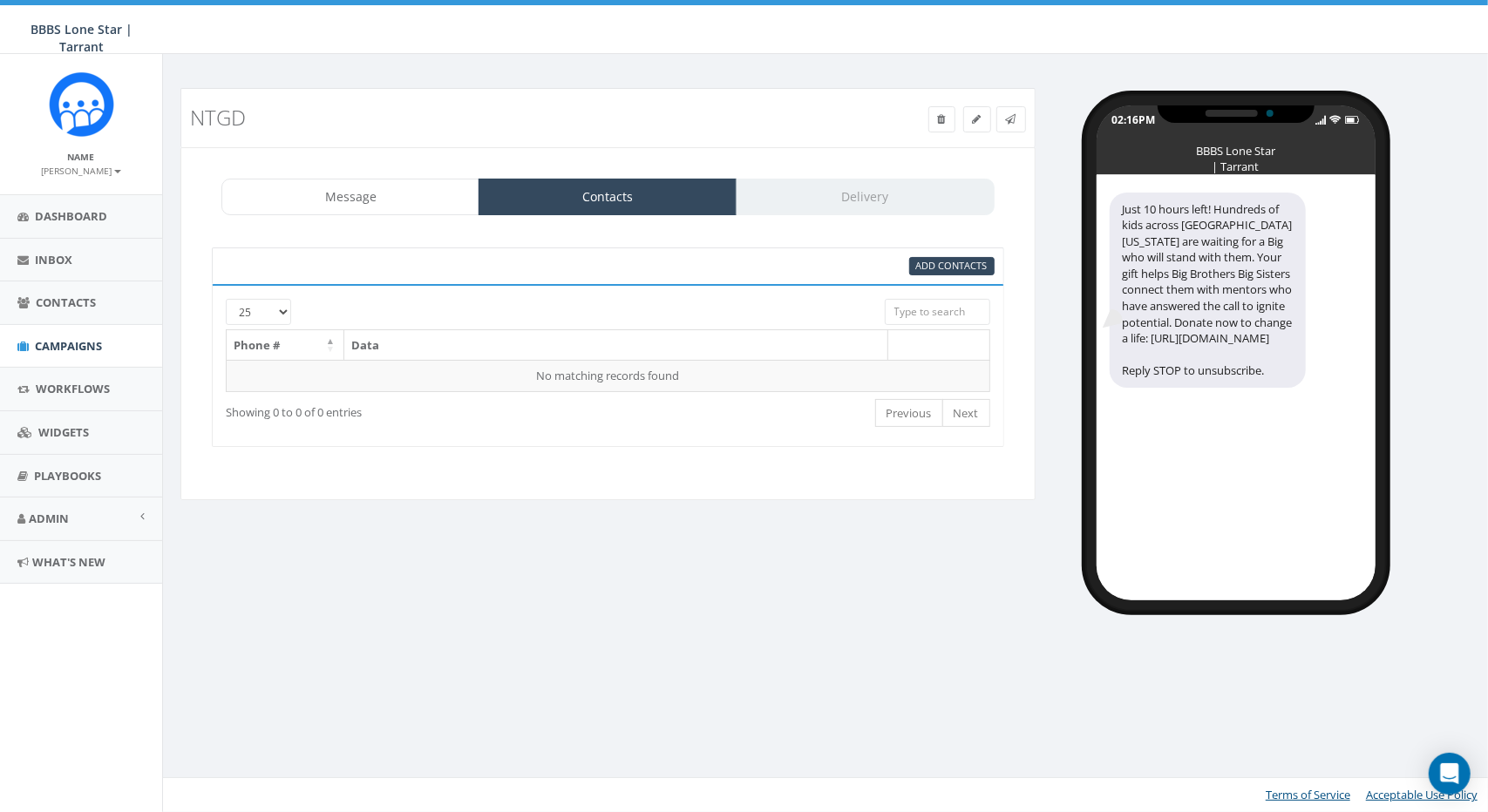
click at [738, 340] on th "Data" at bounding box center [616, 345] width 544 height 31
click at [878, 199] on div "Message Contacts Delivery" at bounding box center [608, 197] width 773 height 36
click at [681, 194] on link "Contacts" at bounding box center [608, 197] width 258 height 36
click at [966, 262] on span "Add Contacts" at bounding box center [952, 266] width 72 height 13
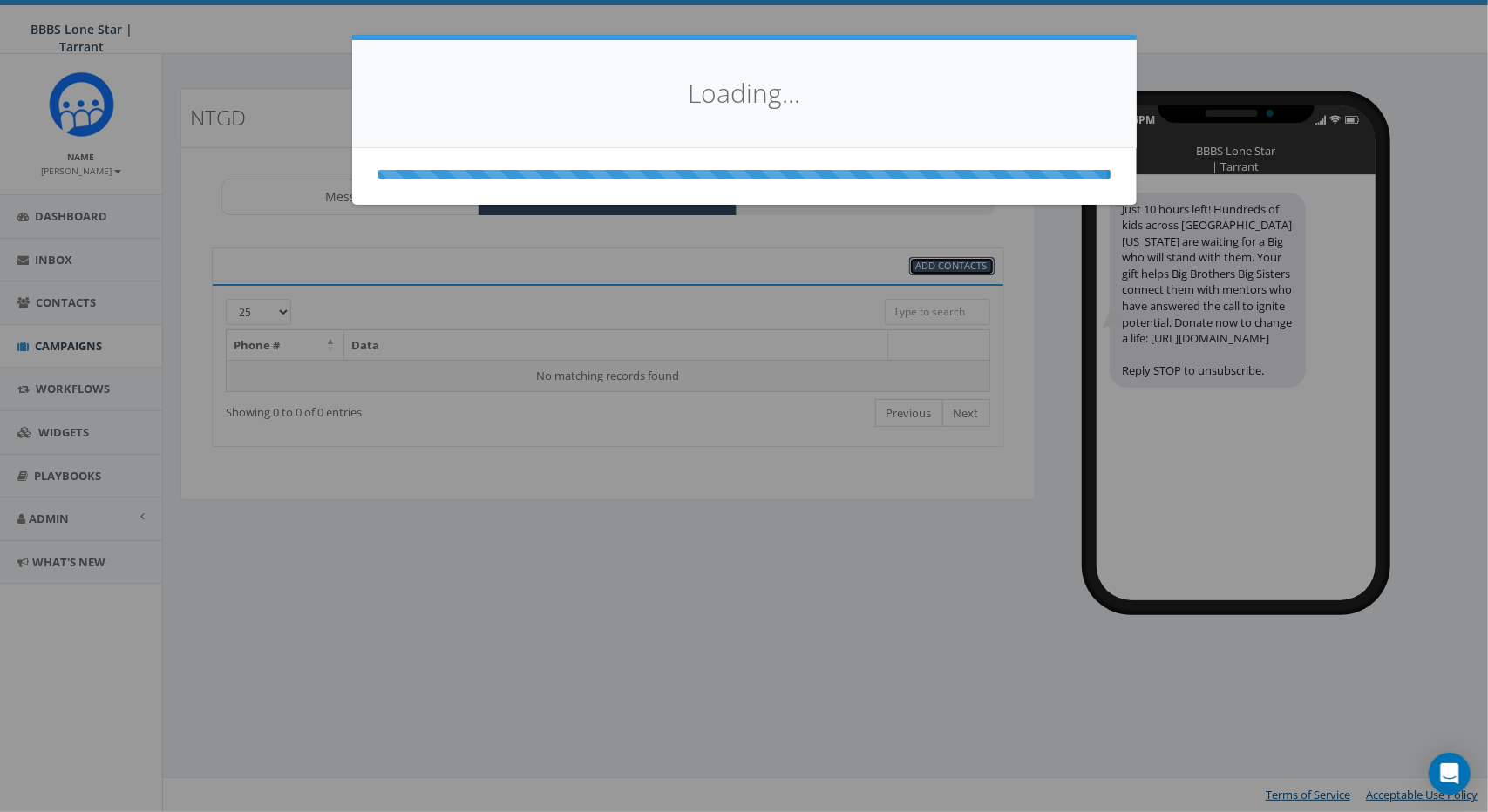
select select
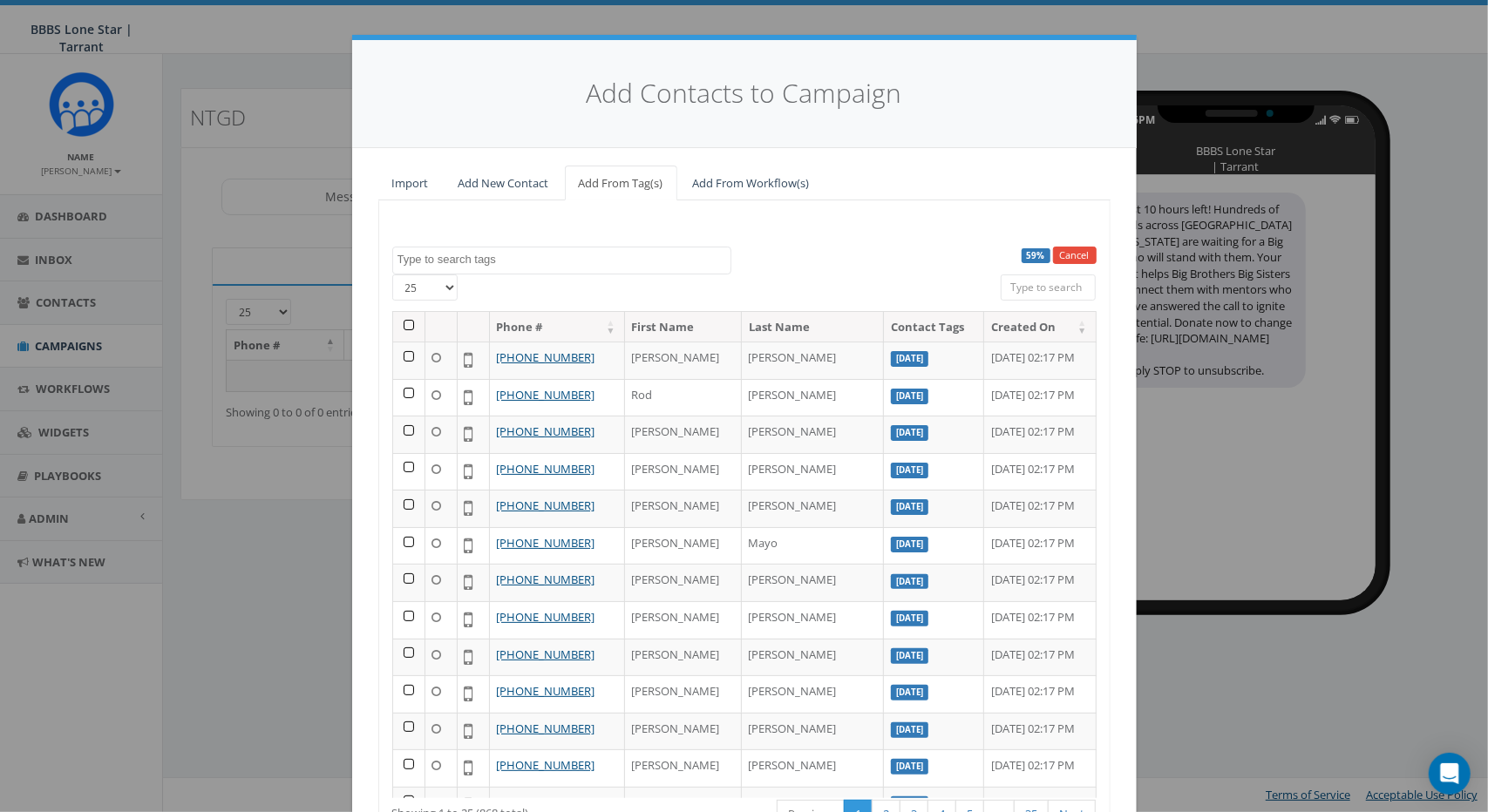
click at [884, 321] on th "Contact Tags" at bounding box center [934, 327] width 100 height 31
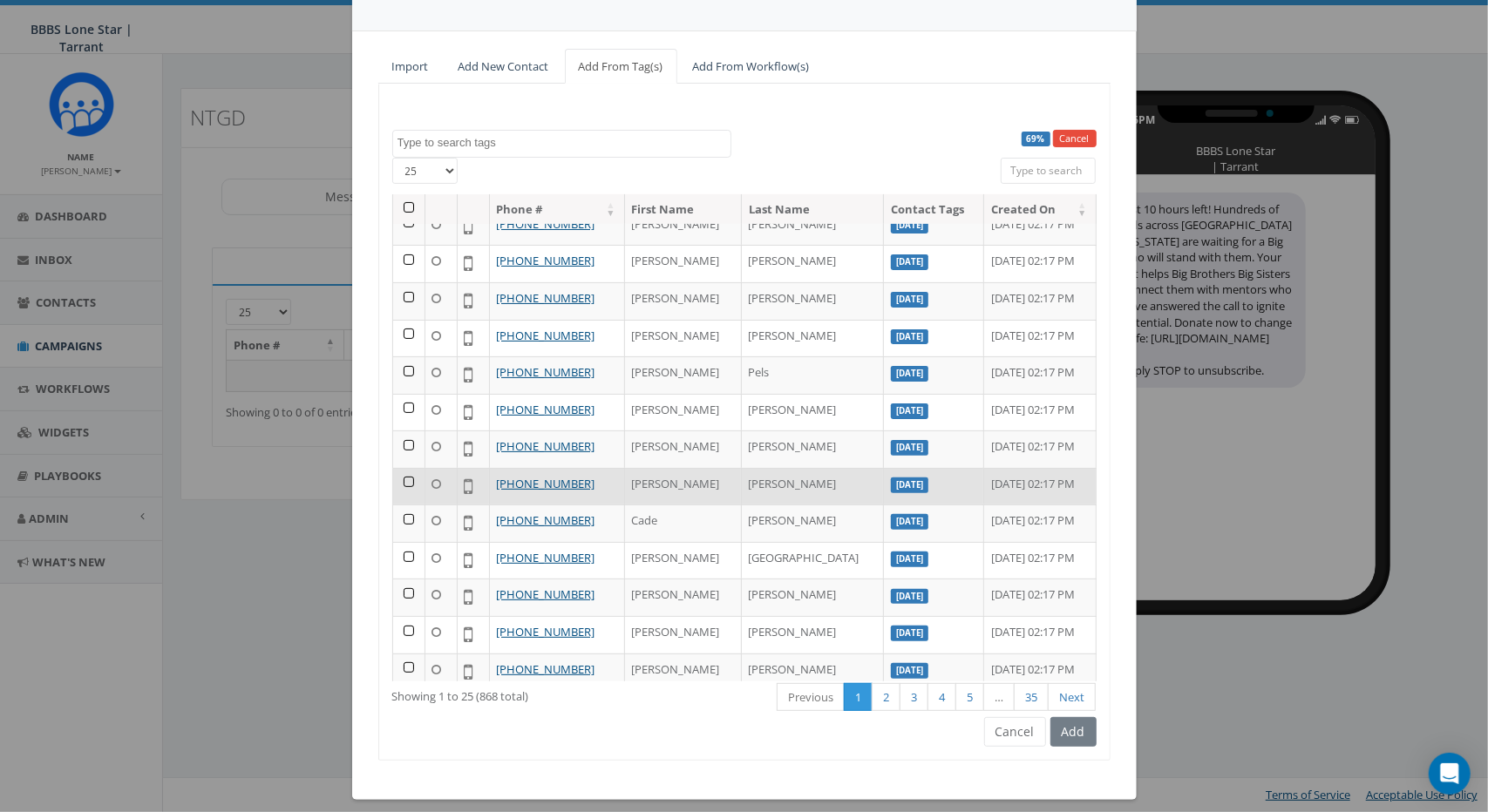
scroll to position [127, 0]
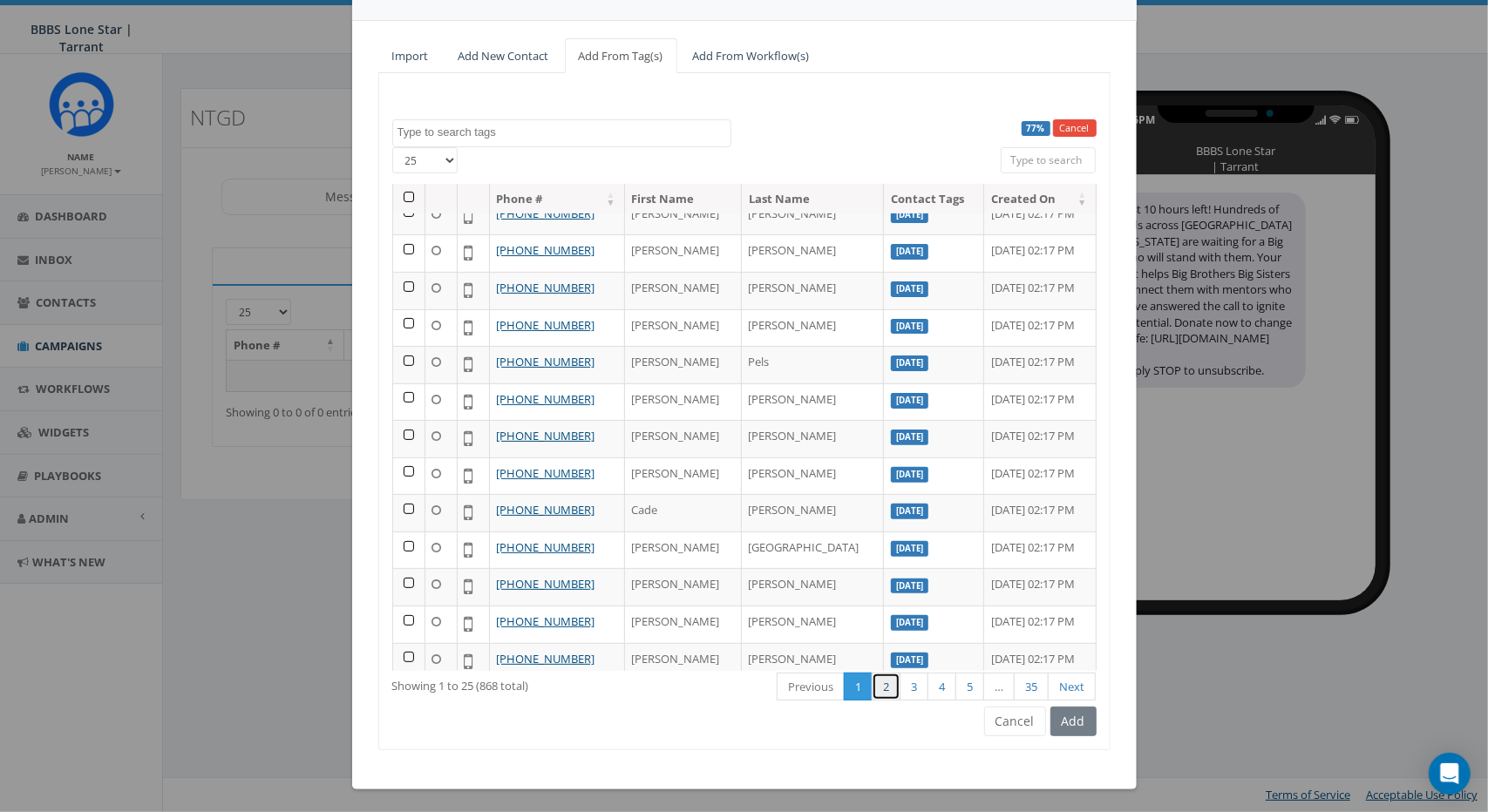
click at [894, 682] on link "2" at bounding box center [886, 687] width 29 height 29
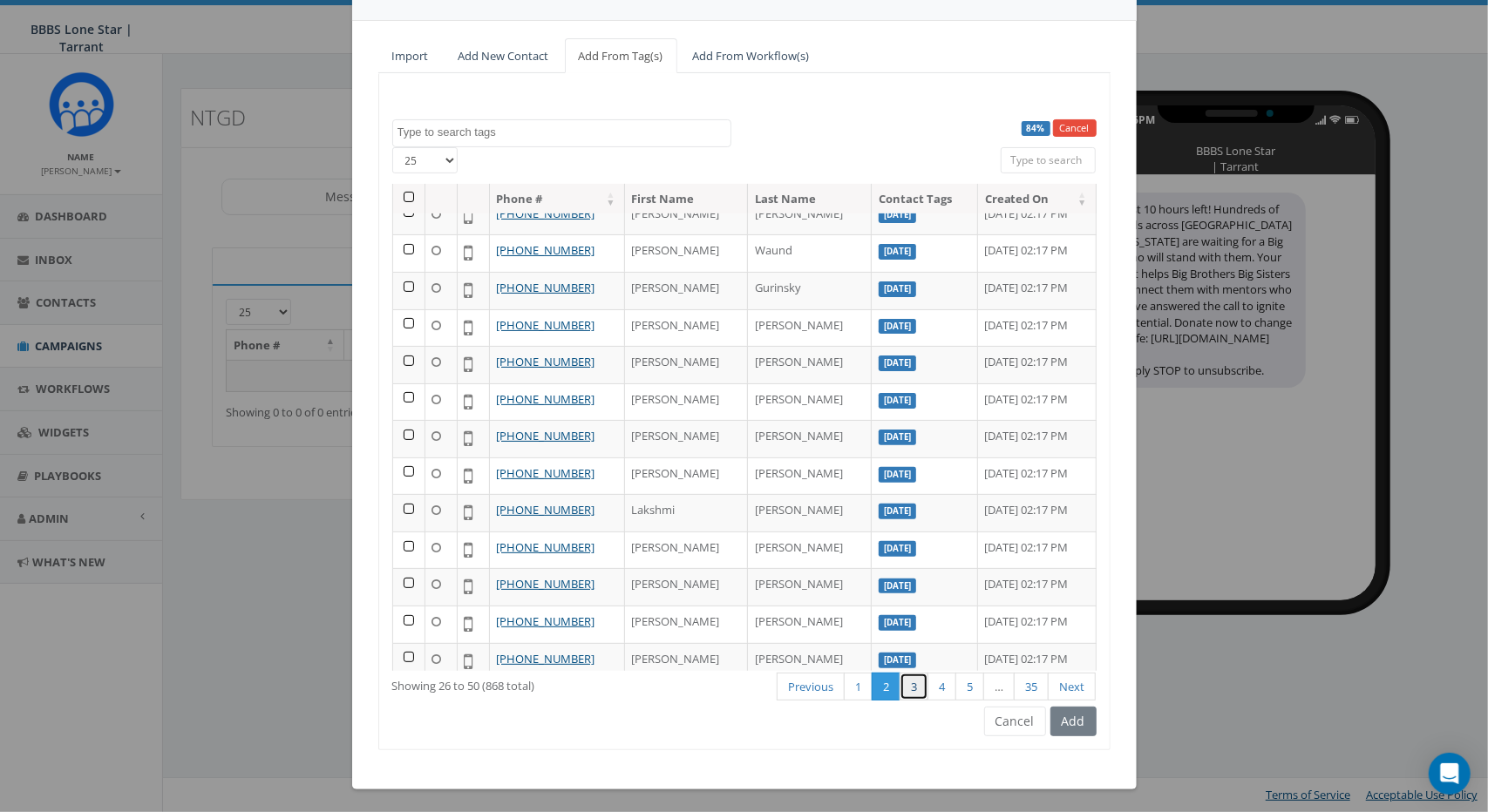
click at [921, 684] on link "3" at bounding box center [914, 687] width 29 height 29
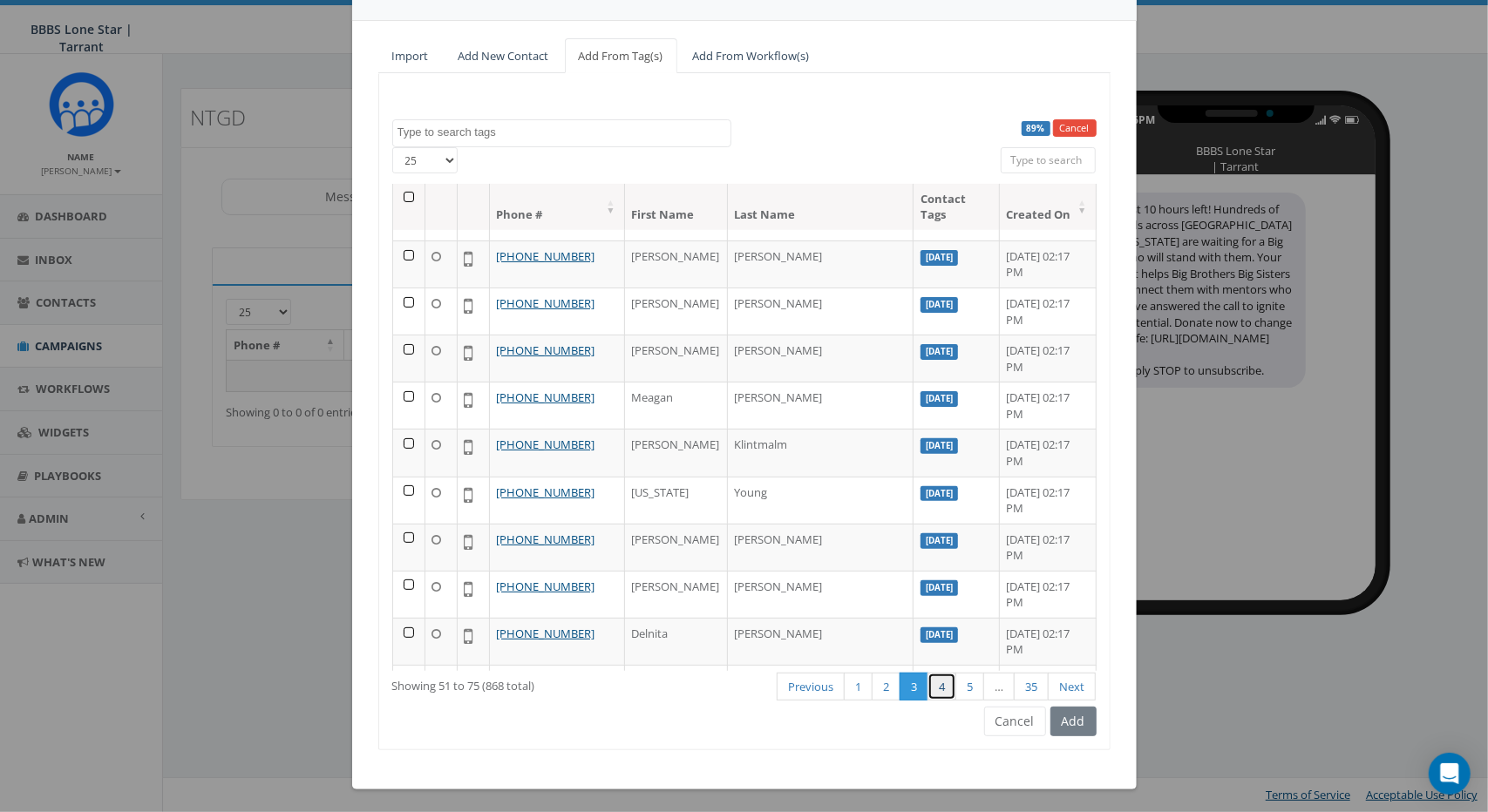
click at [944, 684] on link "4" at bounding box center [942, 687] width 29 height 29
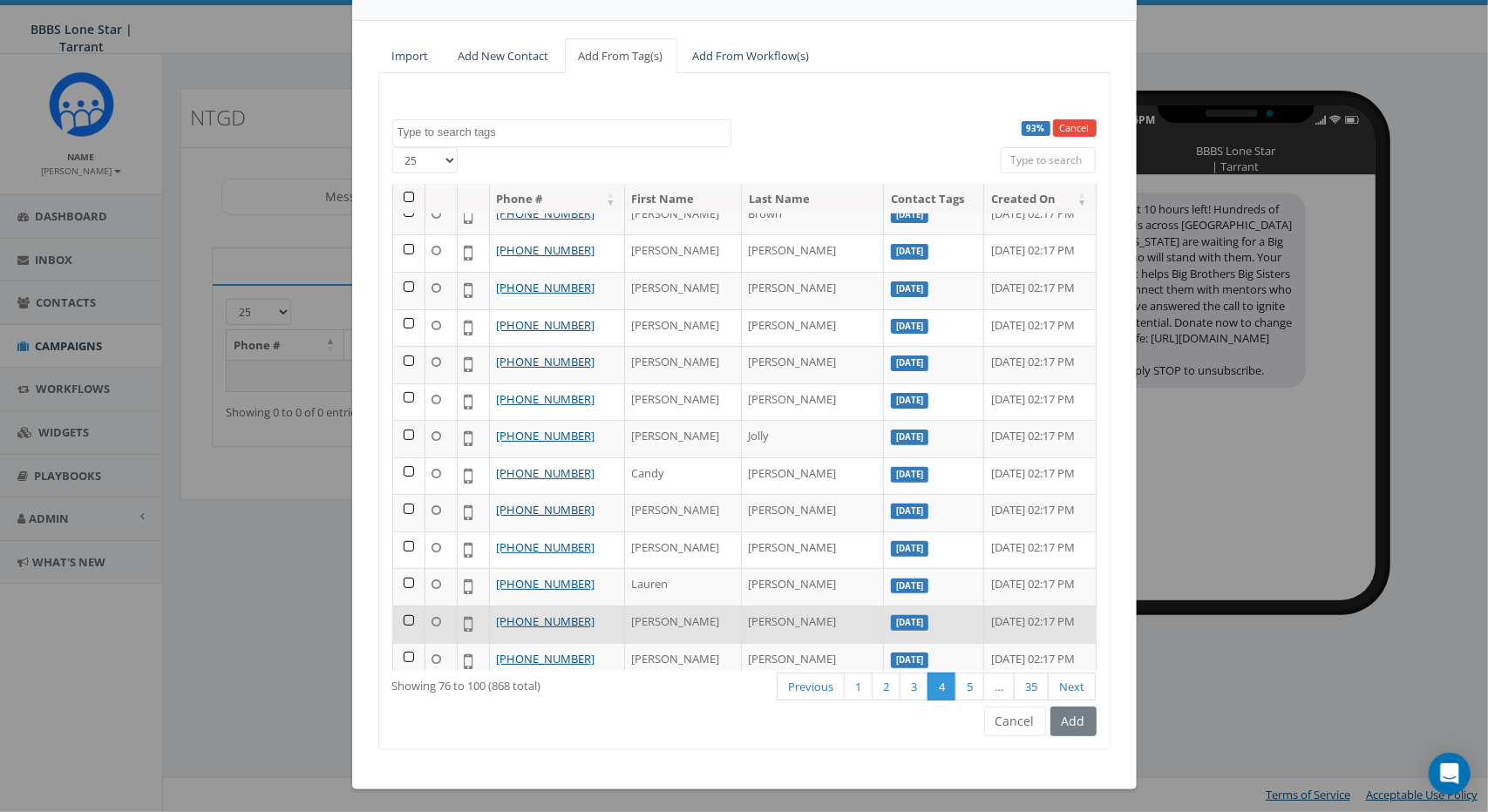
click at [891, 615] on label "[DATE]" at bounding box center [909, 623] width 37 height 15
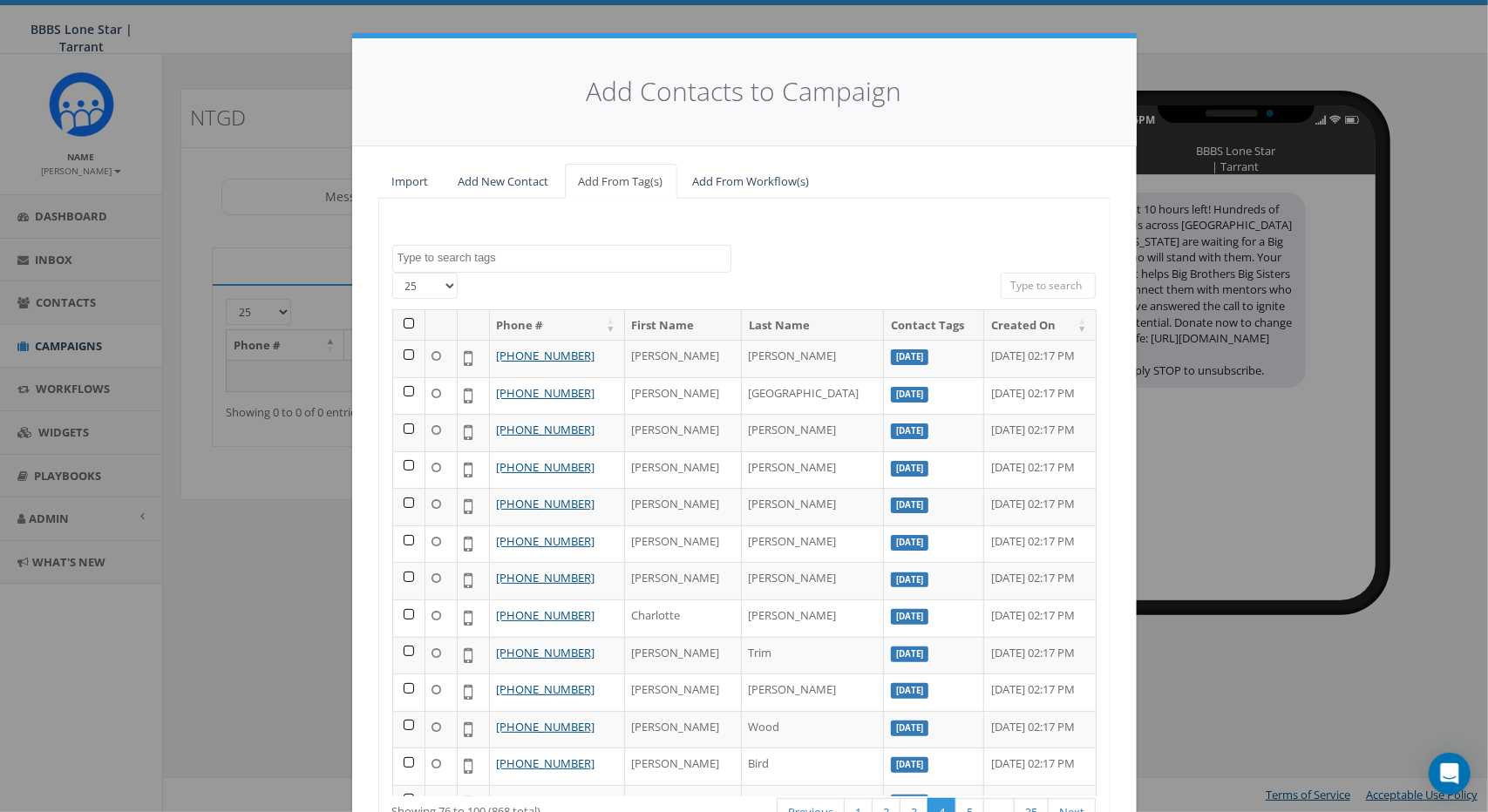
scroll to position [0, 0]
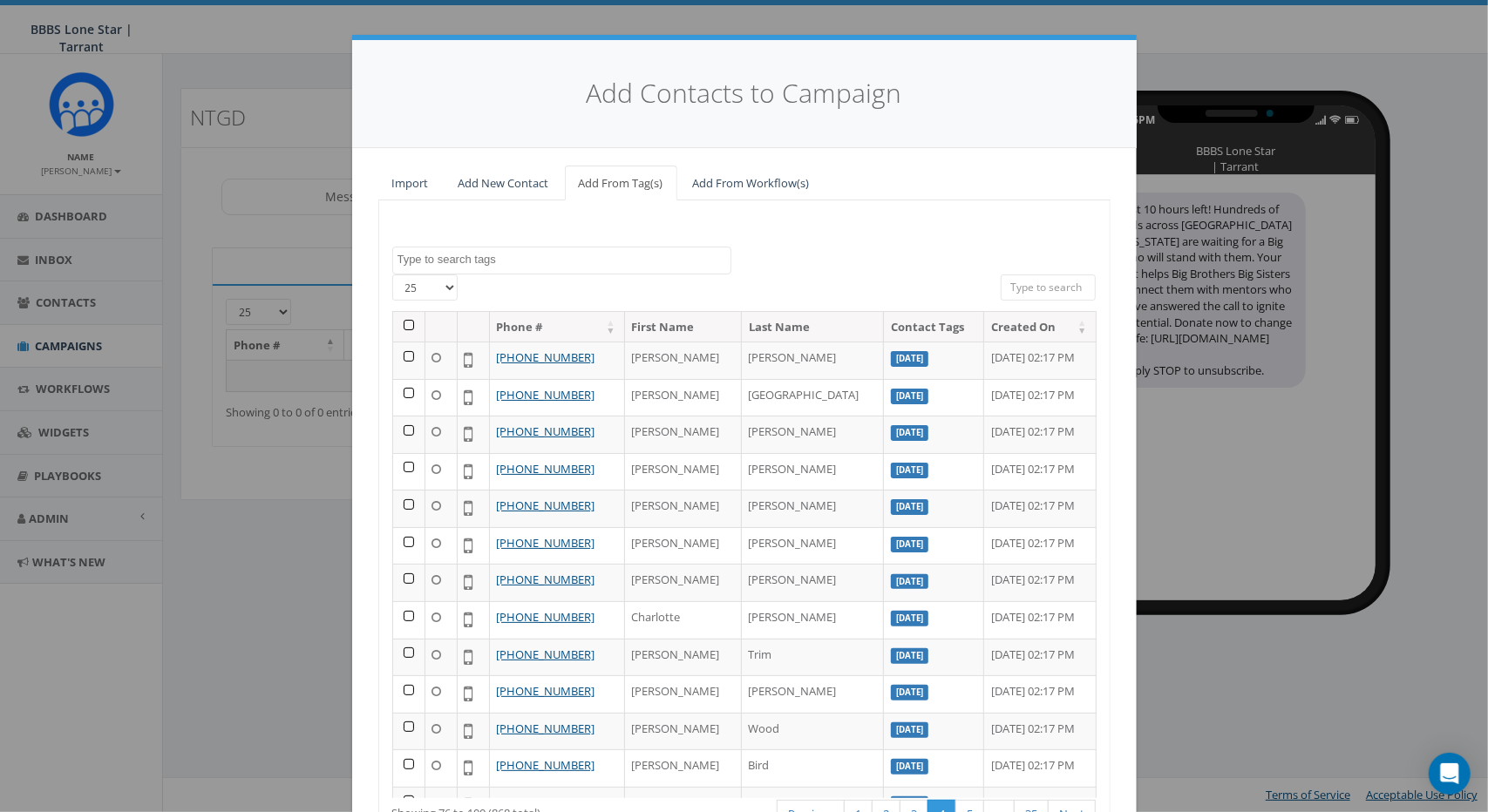
click at [515, 261] on textarea "Search" at bounding box center [564, 259] width 333 height 15
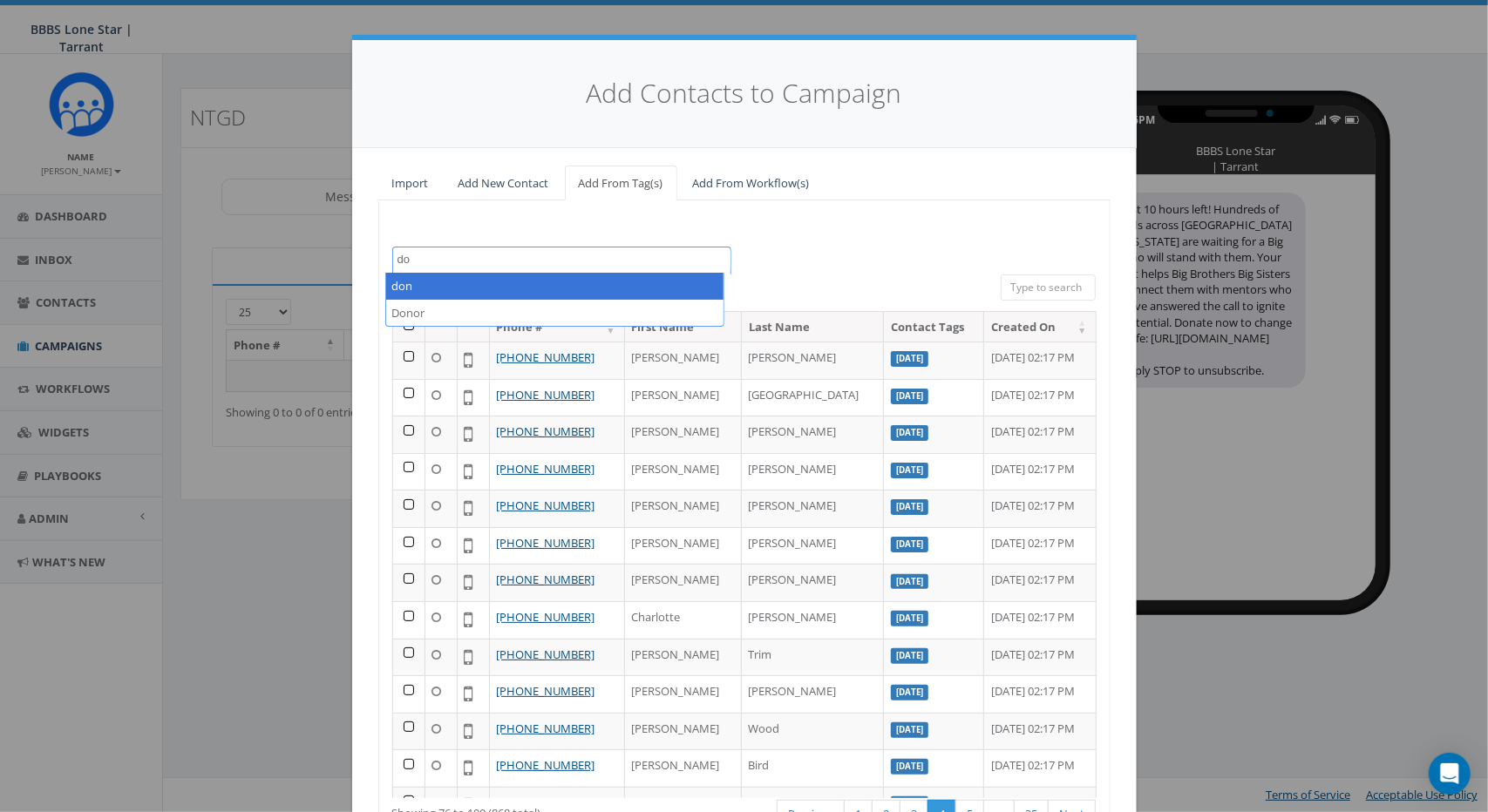
type textarea "d"
type textarea "tarr"
click at [629, 215] on div "100% Cancel 2025/09/18 BIG WING Donor Former Denton Board Member Former Tarrant…" at bounding box center [744, 538] width 732 height 676
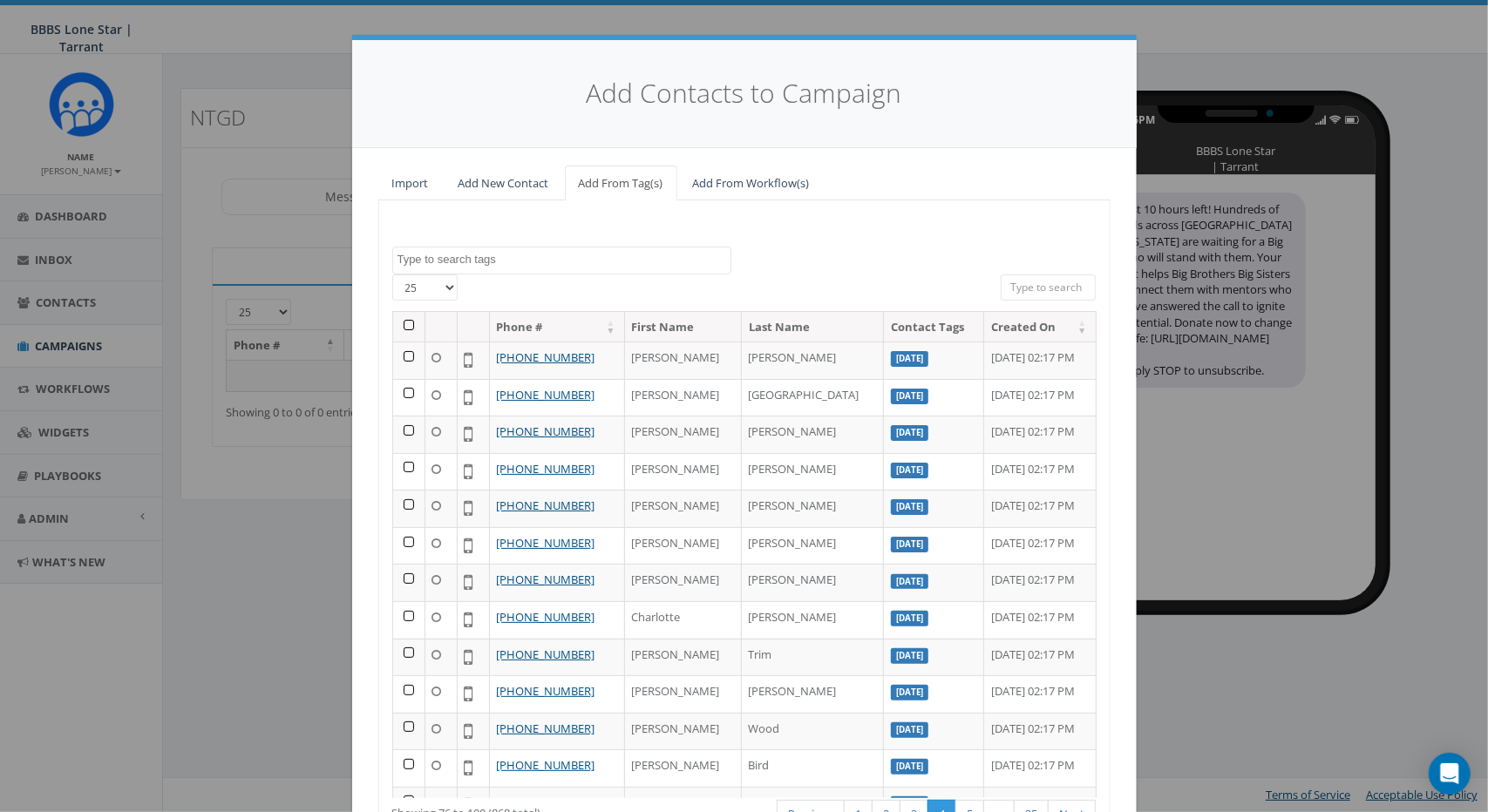
click at [1194, 156] on div "Add Contacts to Campaign Import Add New Contact Add From Tag(s) Add From Workfl…" at bounding box center [744, 406] width 1488 height 812
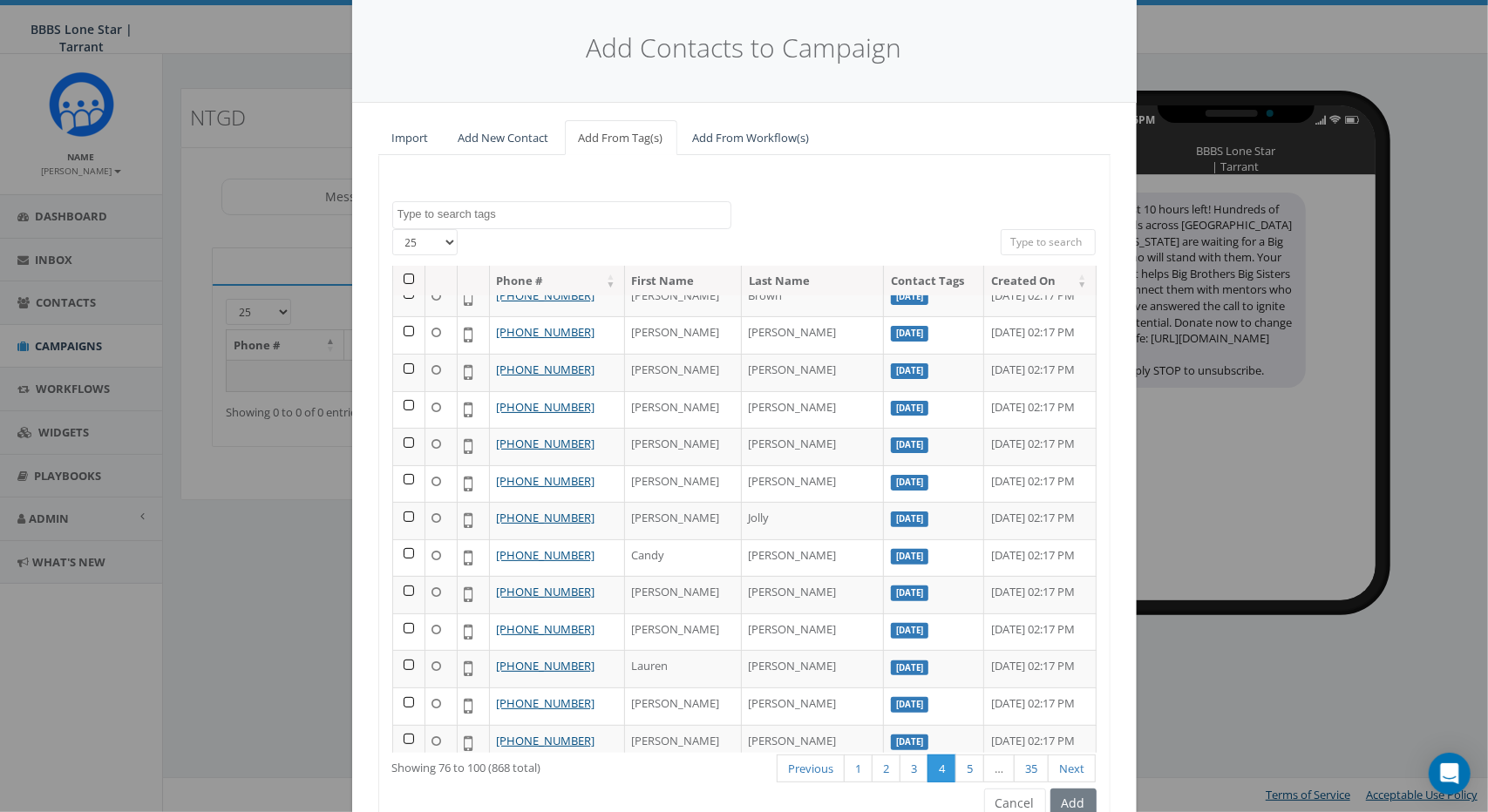
scroll to position [127, 0]
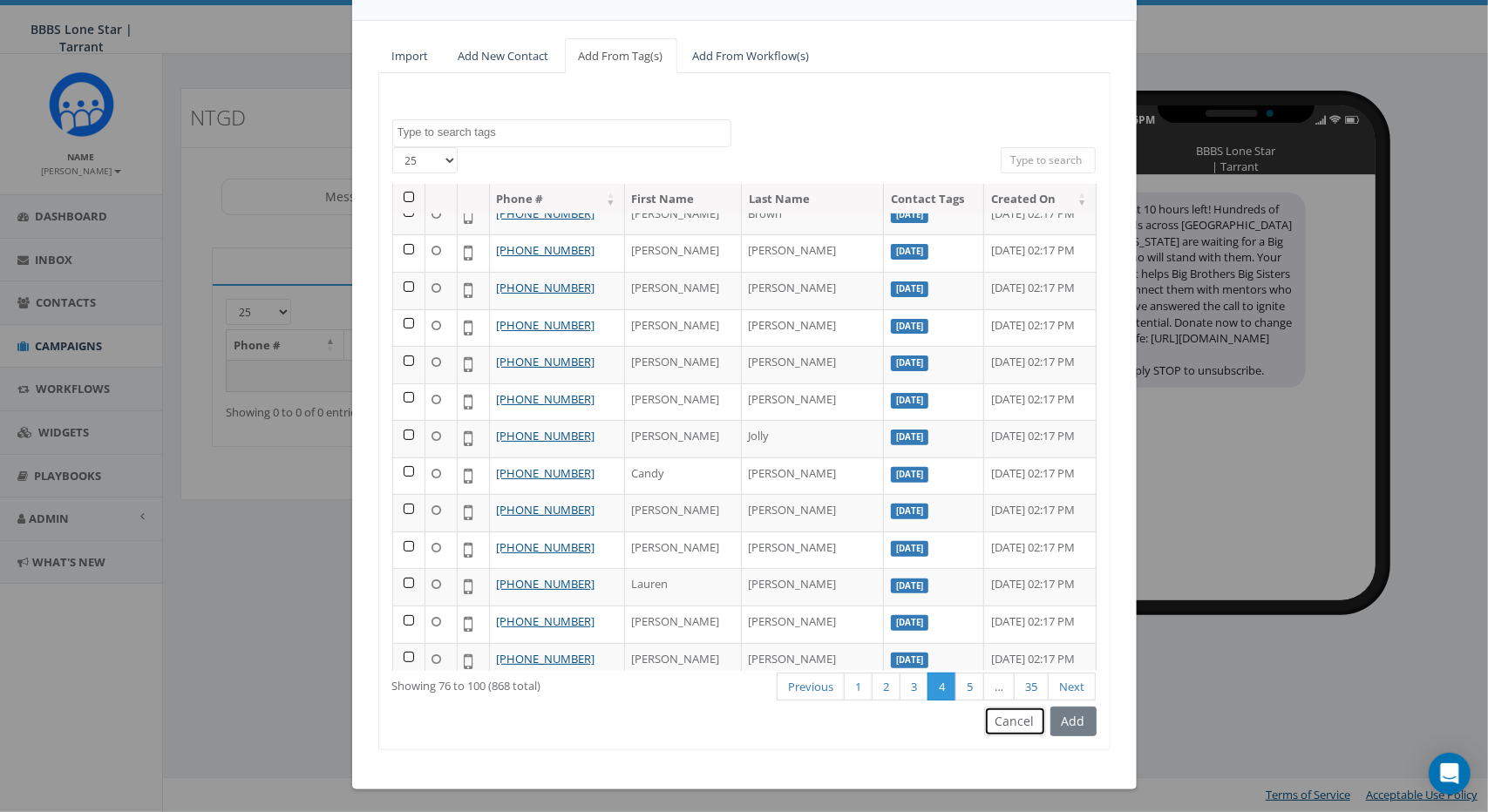
click at [1028, 715] on button "Cancel" at bounding box center [1015, 721] width 62 height 30
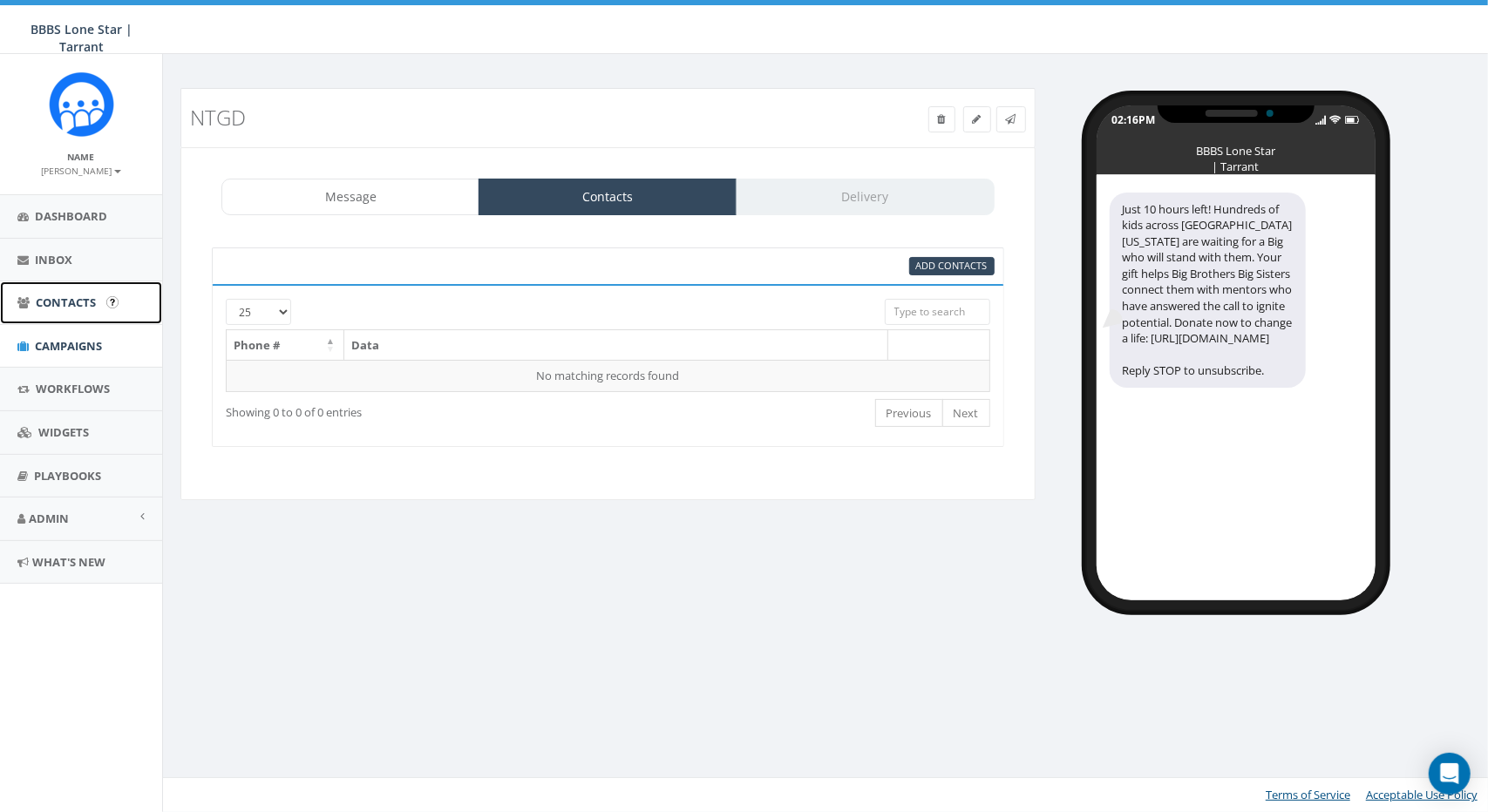
click at [73, 296] on span "Contacts" at bounding box center [65, 302] width 60 height 15
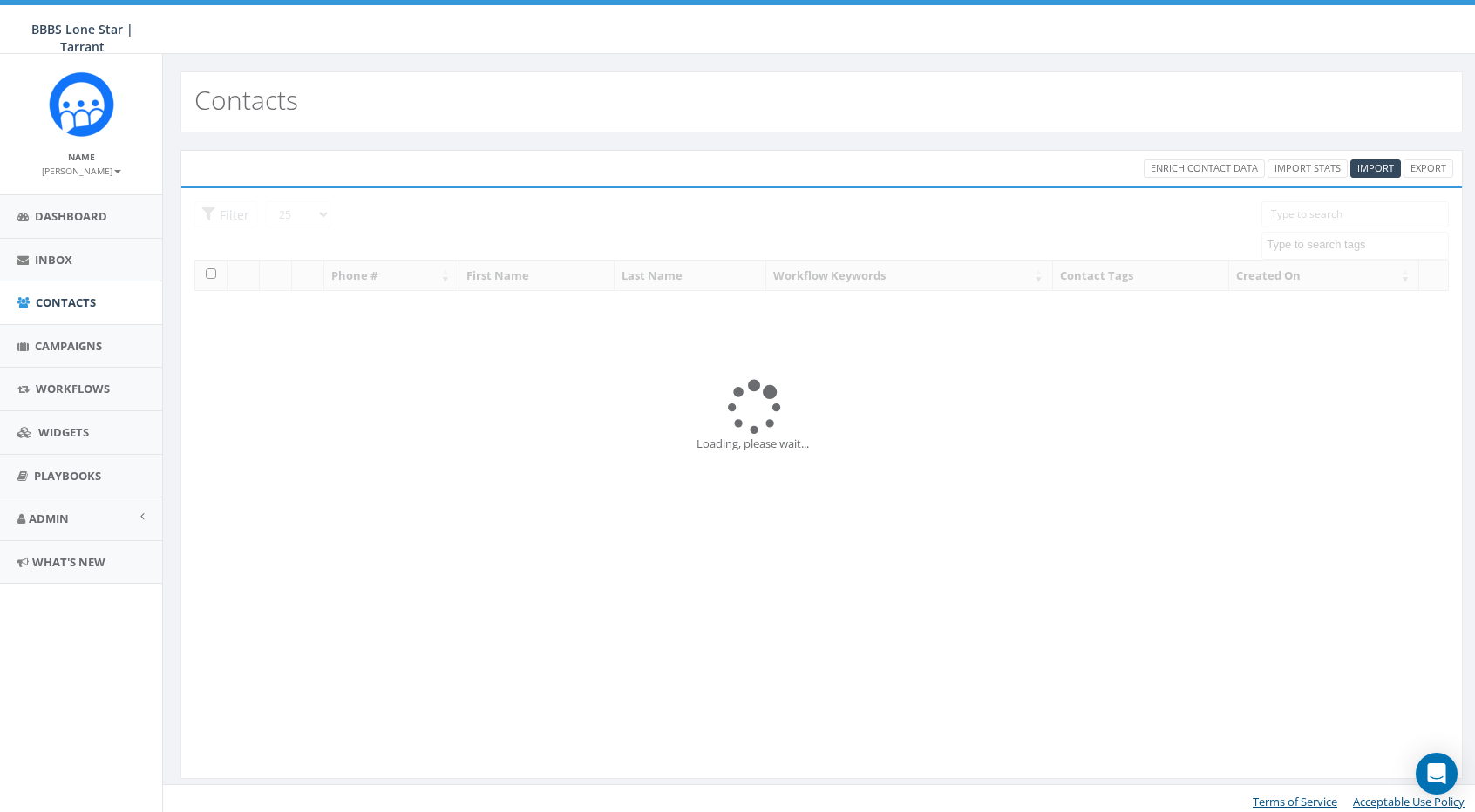
select select
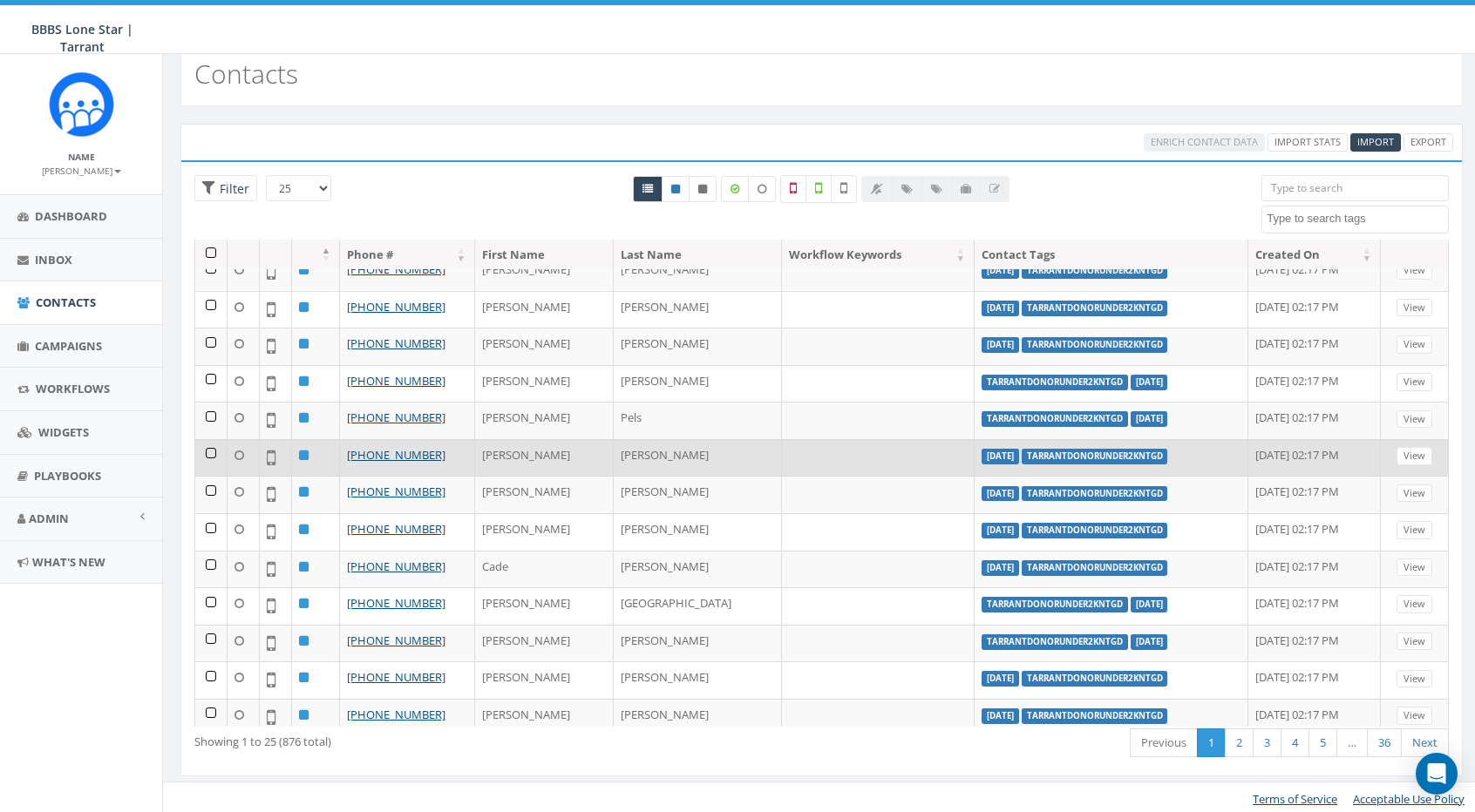
scroll to position [27, 0]
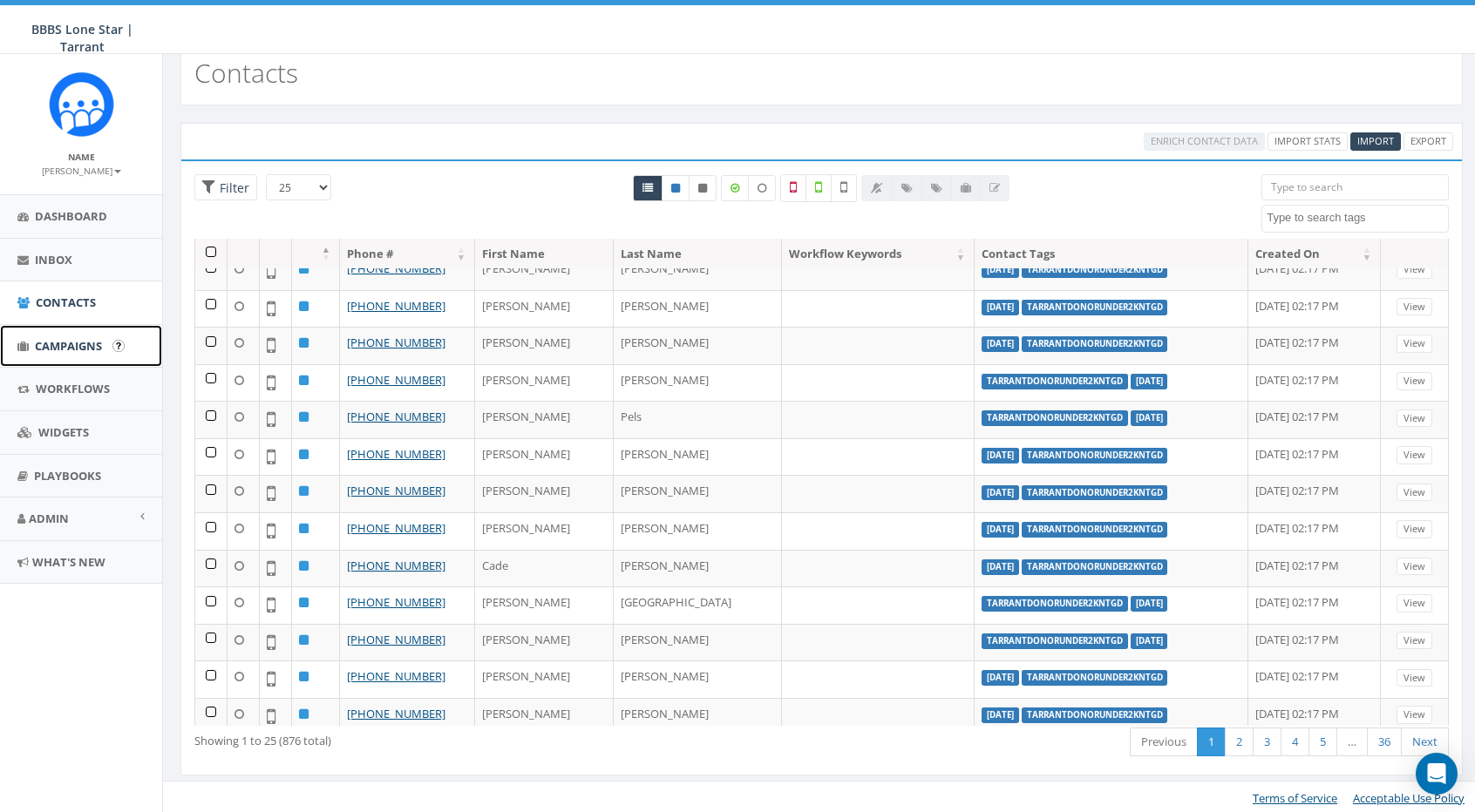
click at [65, 350] on span "Campaigns" at bounding box center [68, 346] width 67 height 15
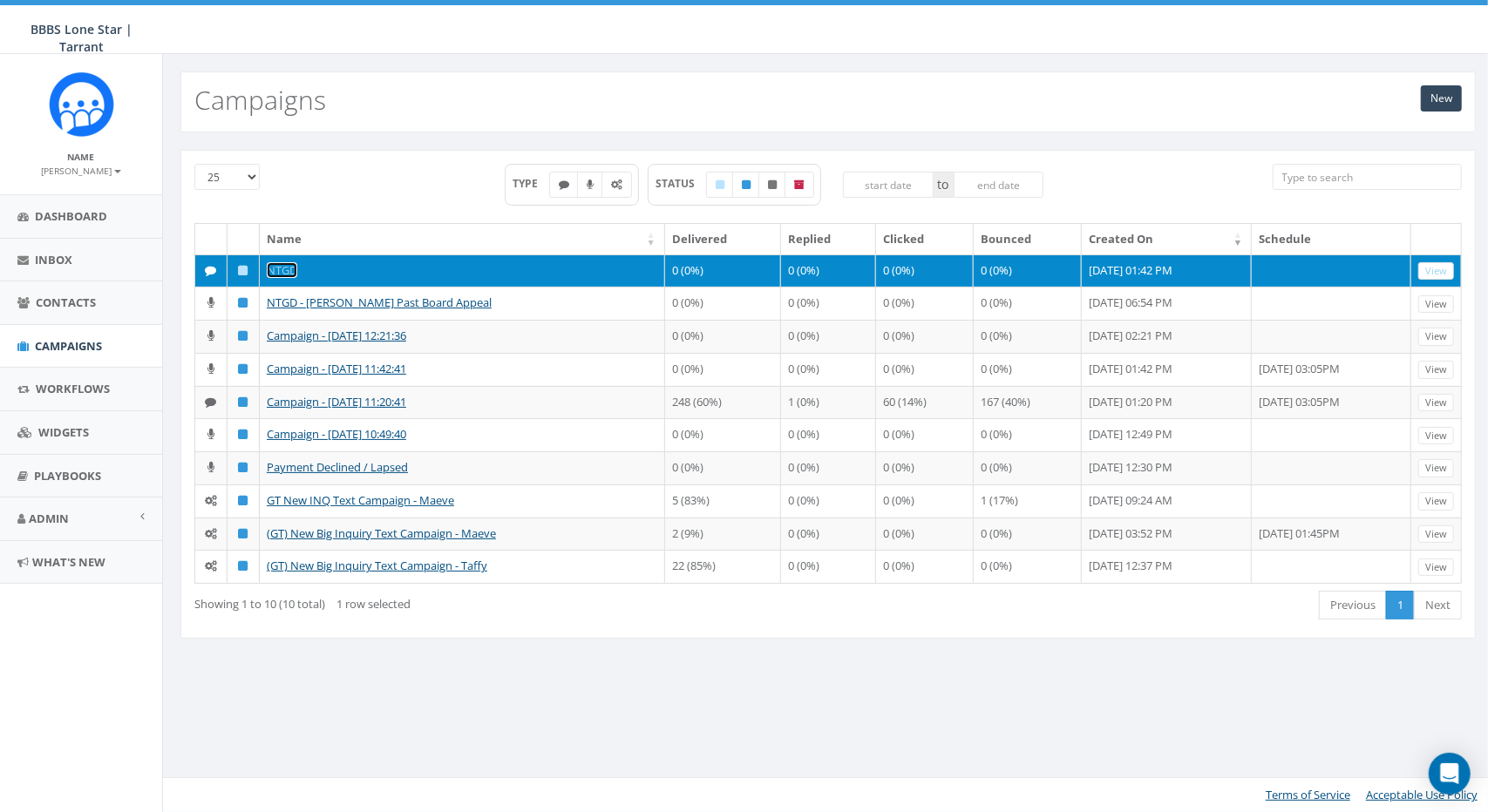
click at [284, 268] on link "NTGD" at bounding box center [282, 270] width 31 height 15
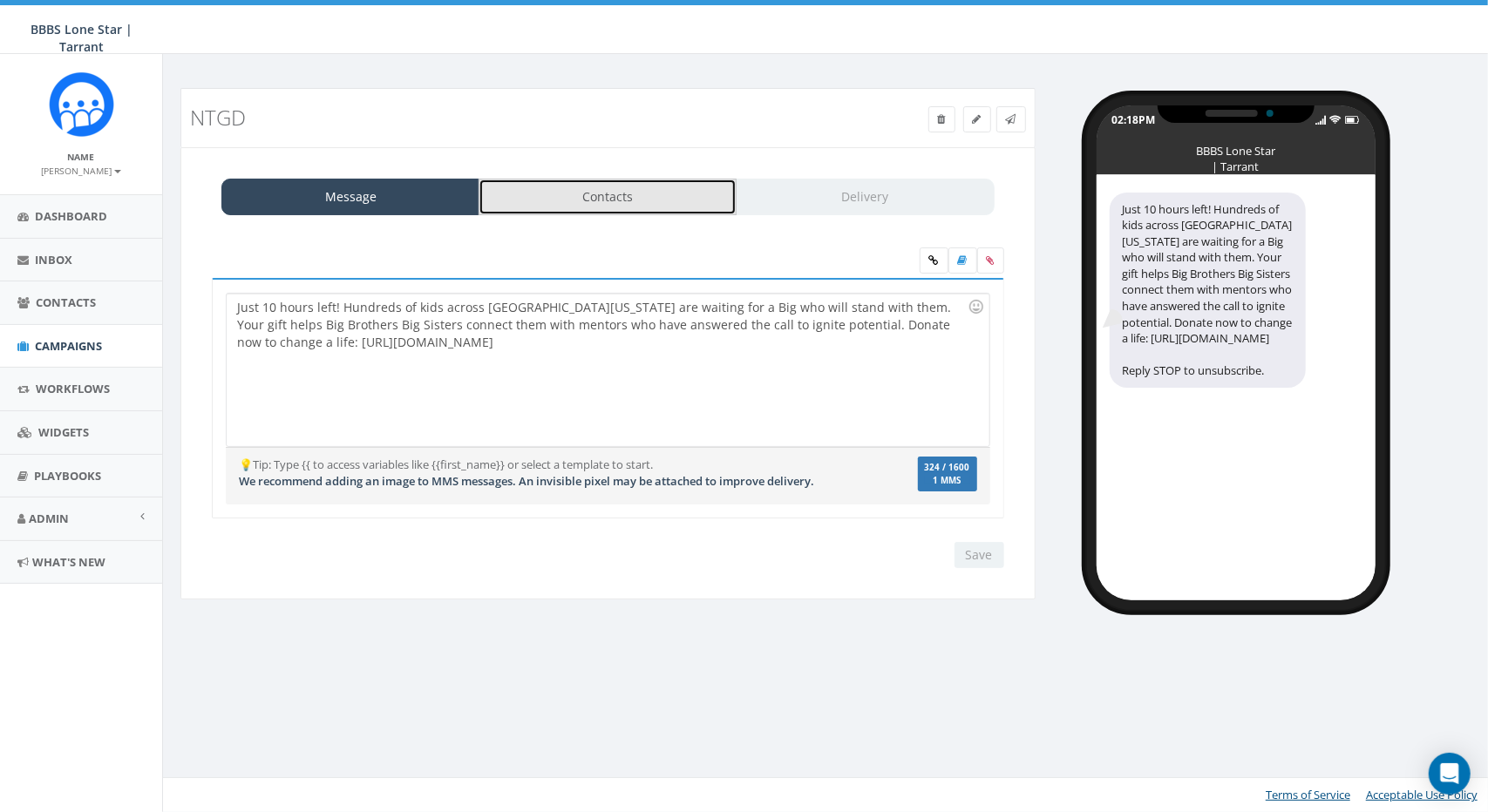
click at [615, 191] on link "Contacts" at bounding box center [608, 197] width 258 height 36
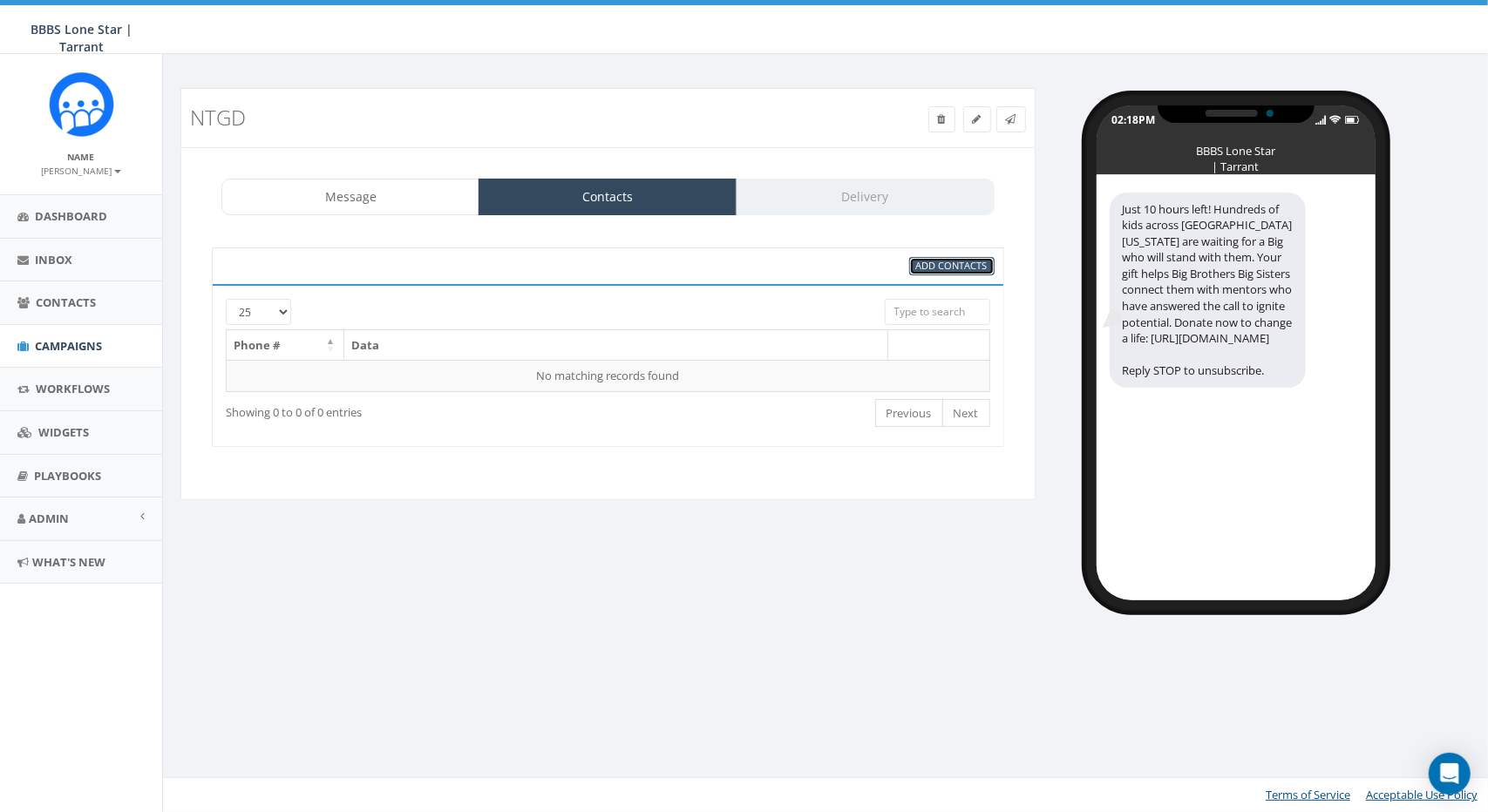
click at [938, 268] on span "Add Contacts" at bounding box center [952, 266] width 72 height 13
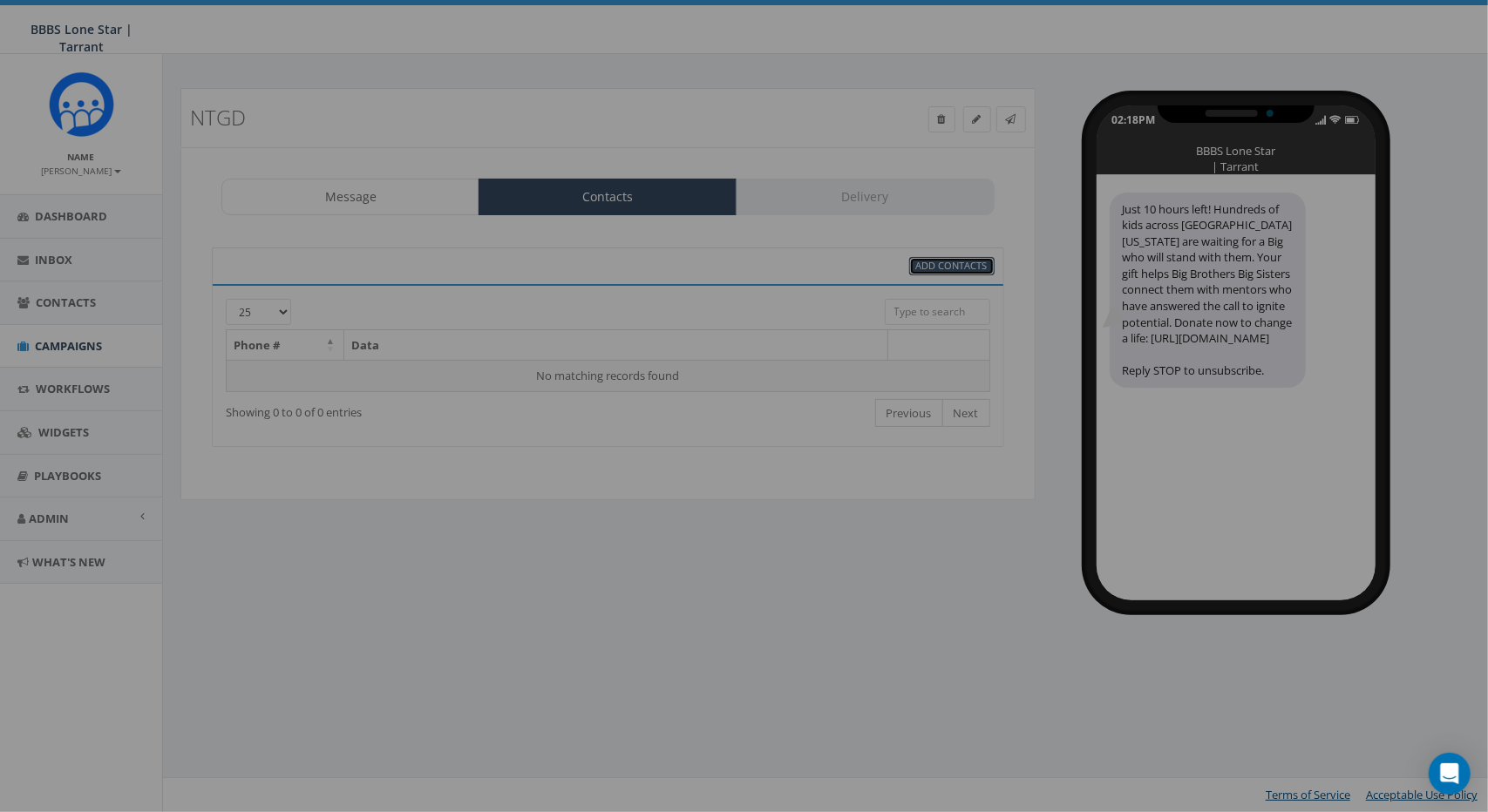
select select
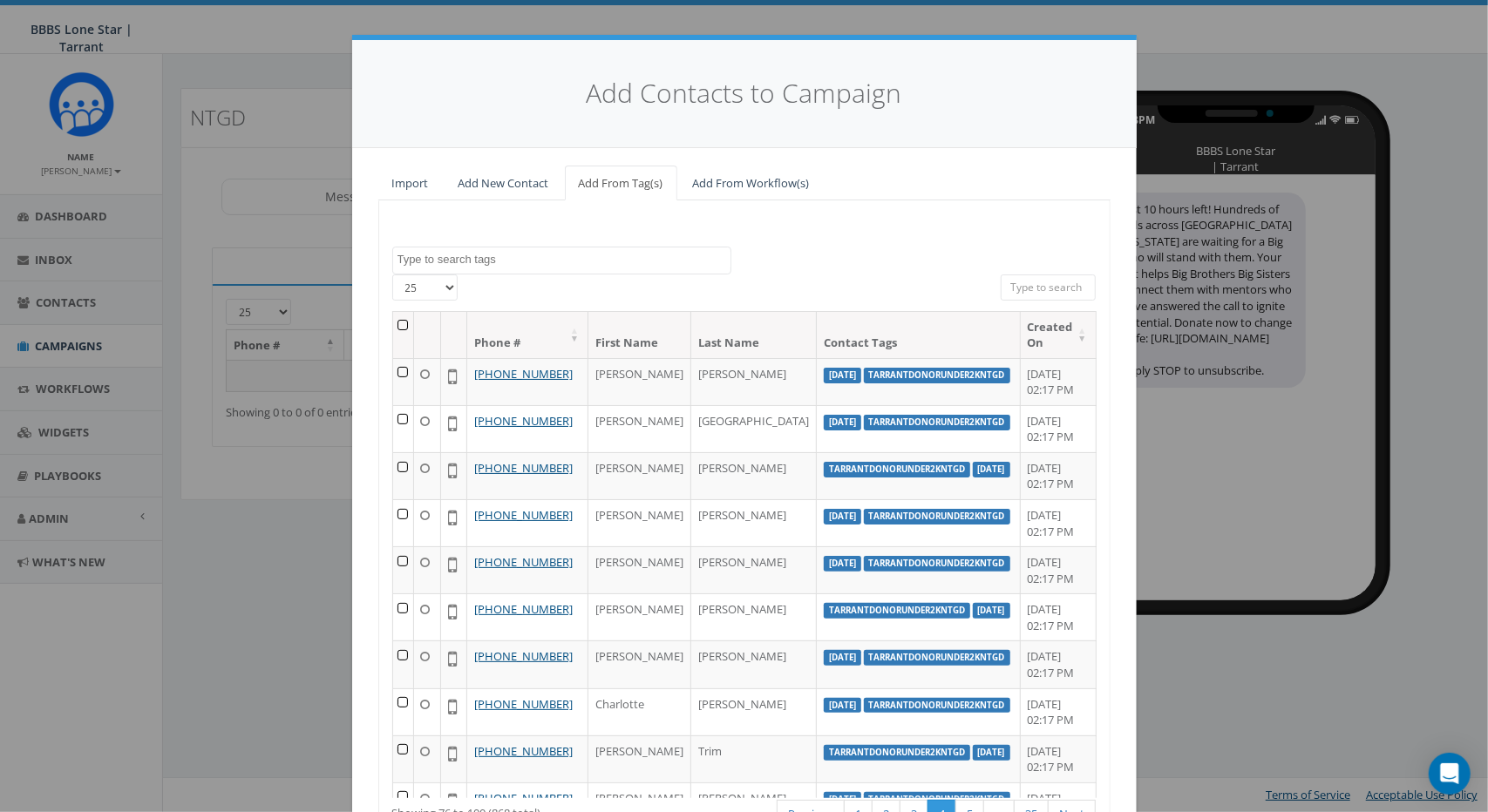
click at [614, 255] on textarea "Search" at bounding box center [564, 259] width 333 height 15
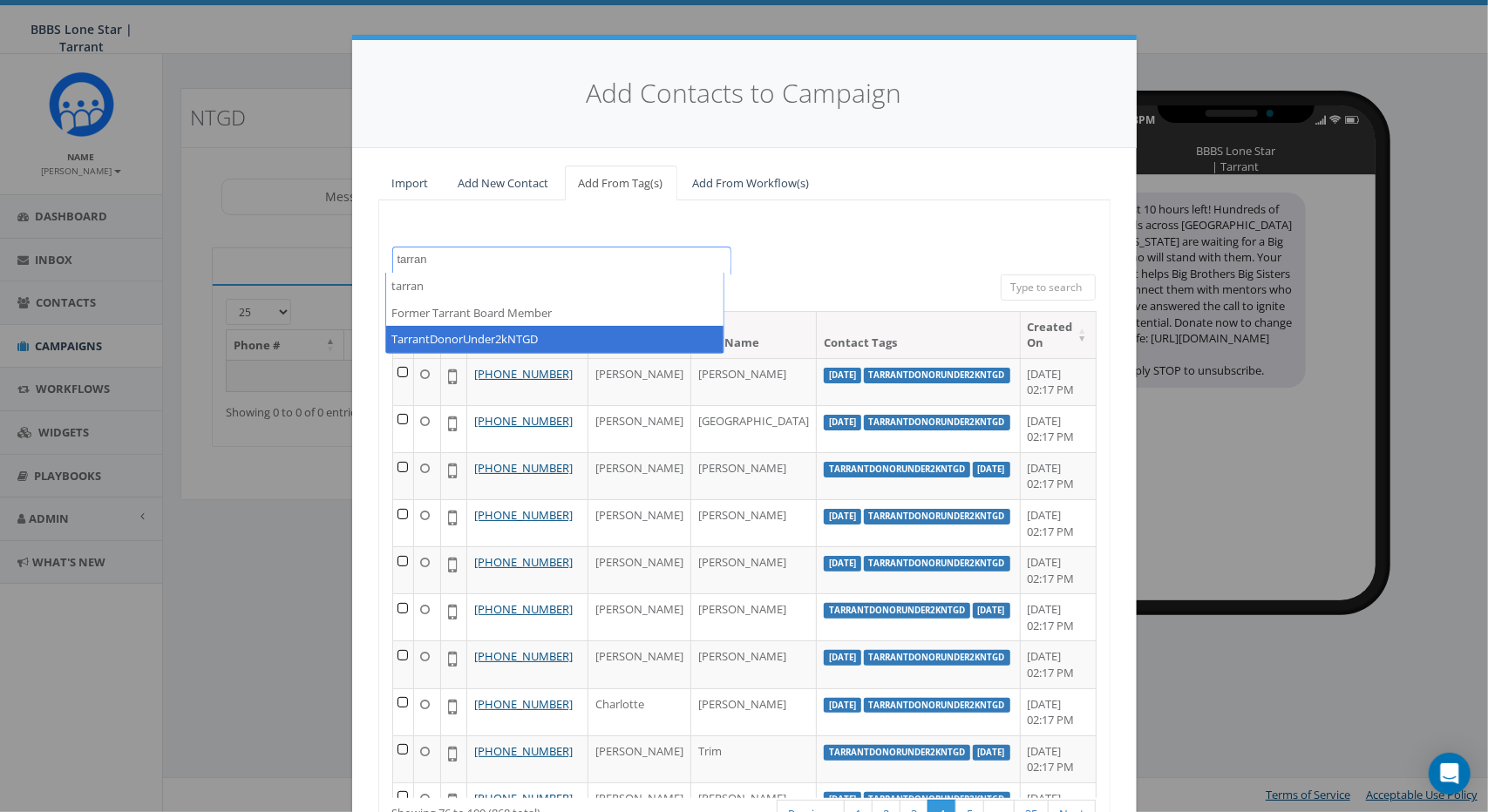
type textarea "tarran"
select select "TarrantDonorUnder2kNTGD"
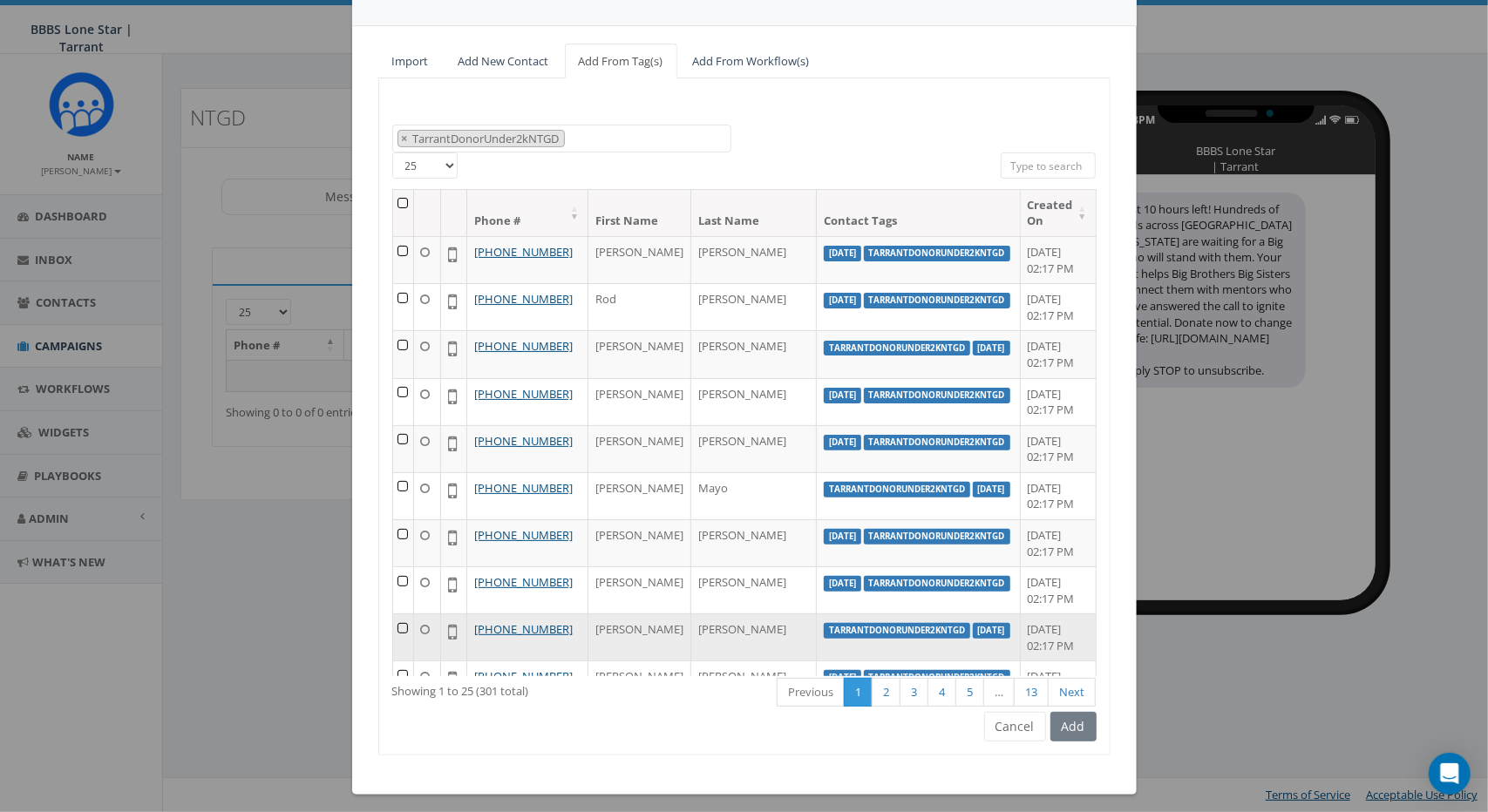
scroll to position [127, 0]
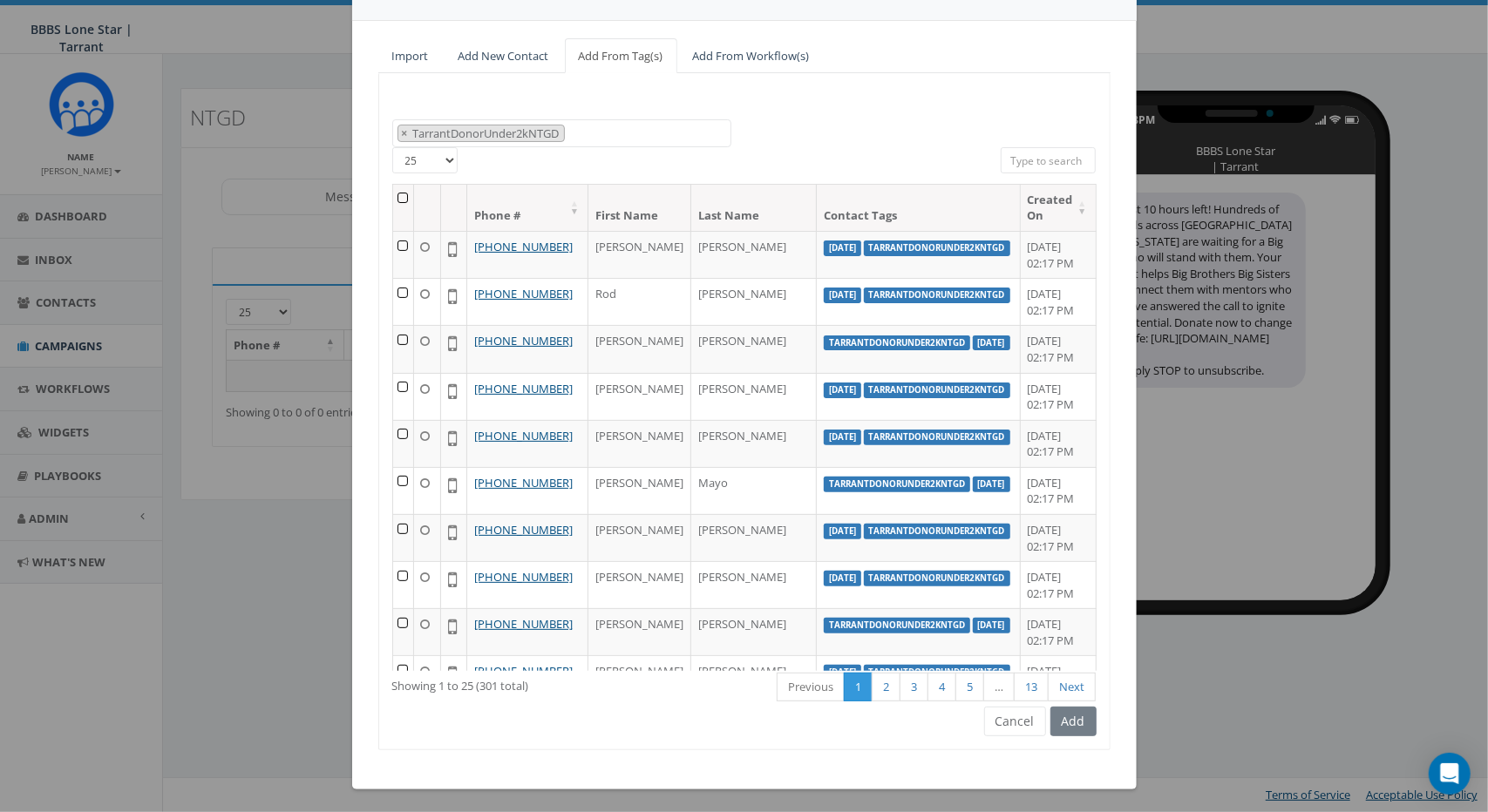
click at [1065, 718] on div "Add" at bounding box center [1071, 721] width 51 height 30
click at [775, 713] on div "2025/09/18 BIG WING Donor Former Denton Board Member Former Tarrant Board Membe…" at bounding box center [744, 412] width 732 height 677
click at [611, 124] on span "× TarrantDonorUnder2kNTGD" at bounding box center [562, 134] width 339 height 29
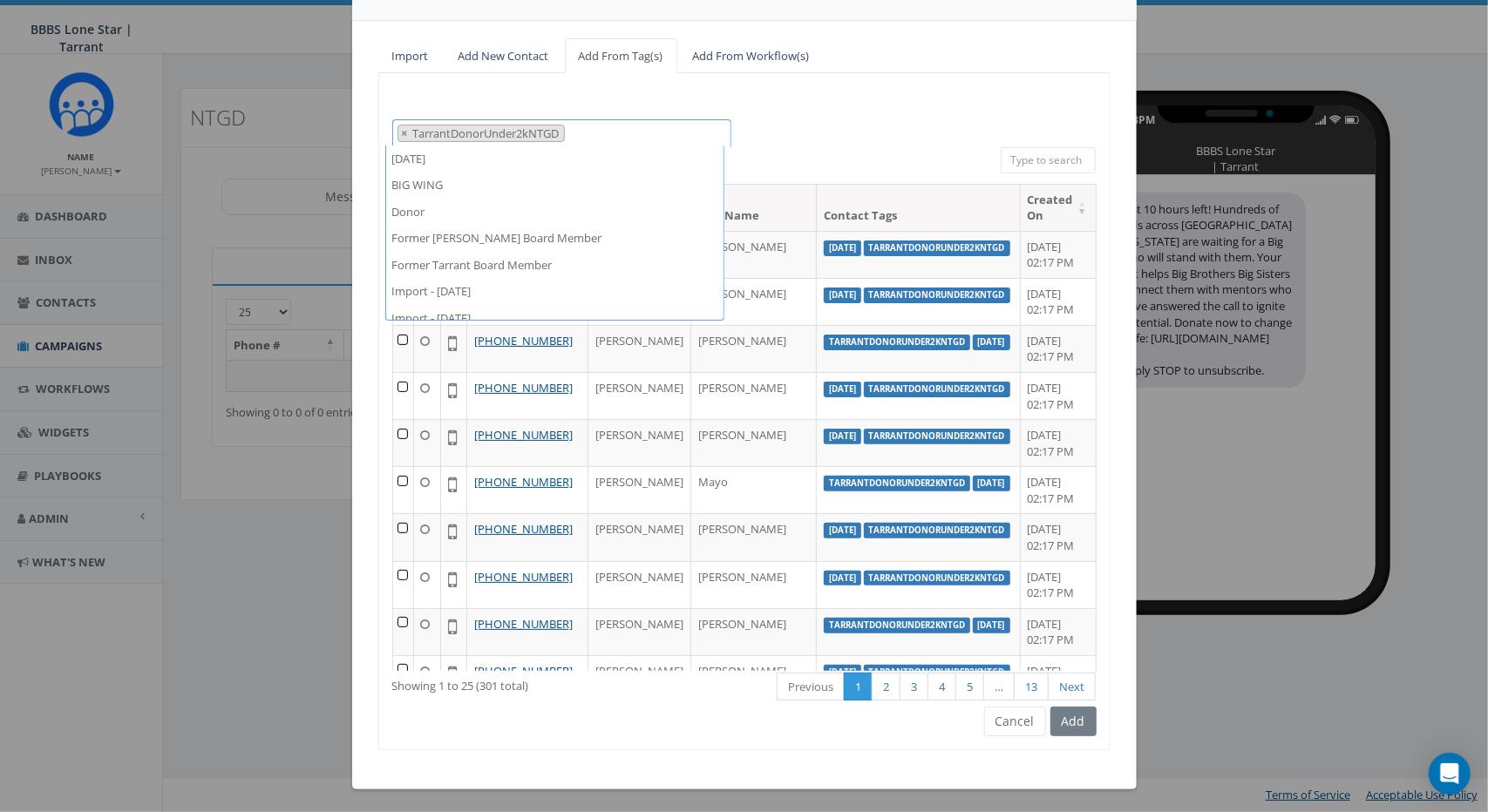
scroll to position [305, 0]
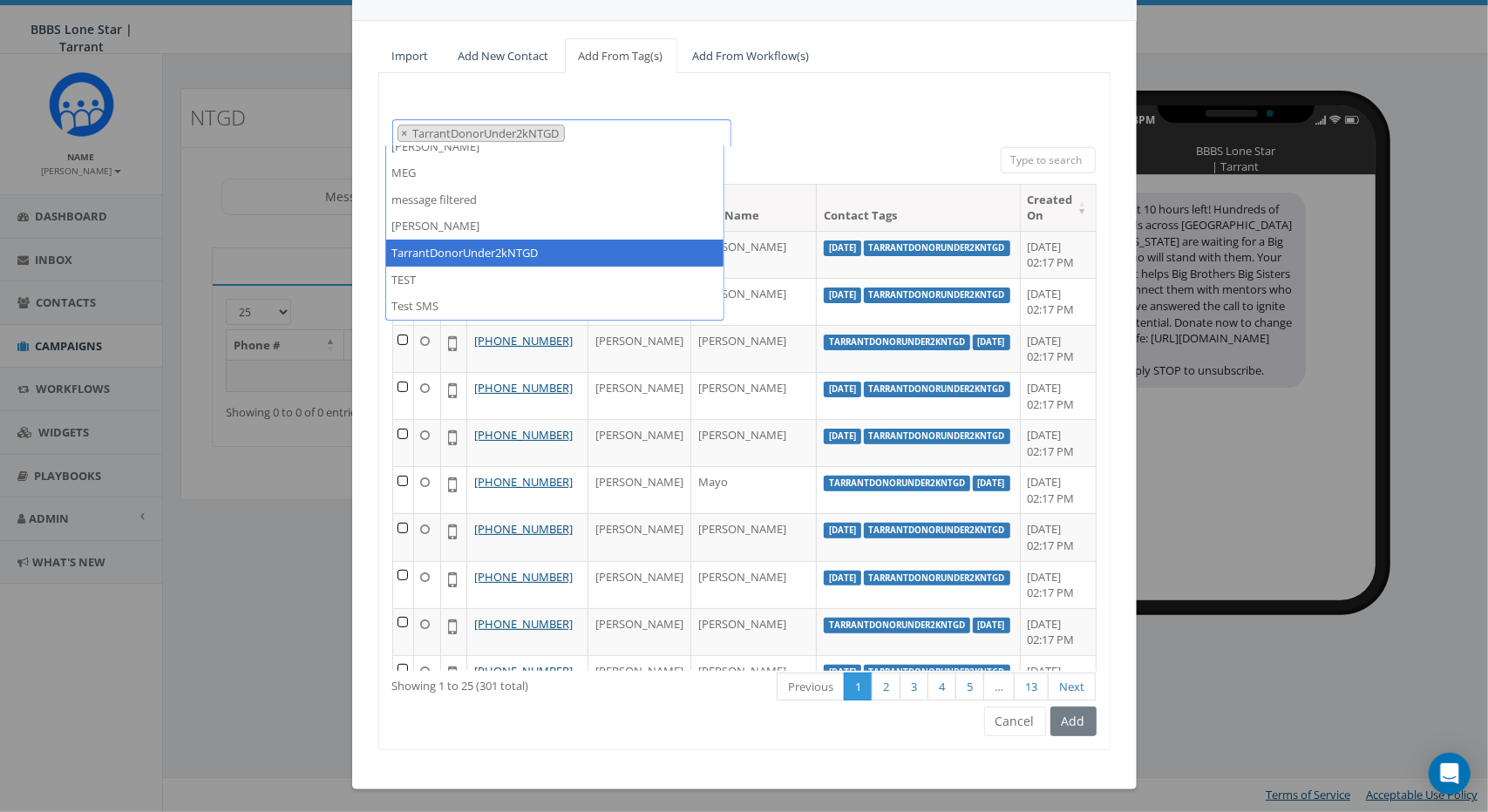
click at [804, 113] on div "2025/09/18 BIG WING Donor Former Denton Board Member Former Tarrant Board Membe…" at bounding box center [744, 411] width 732 height 676
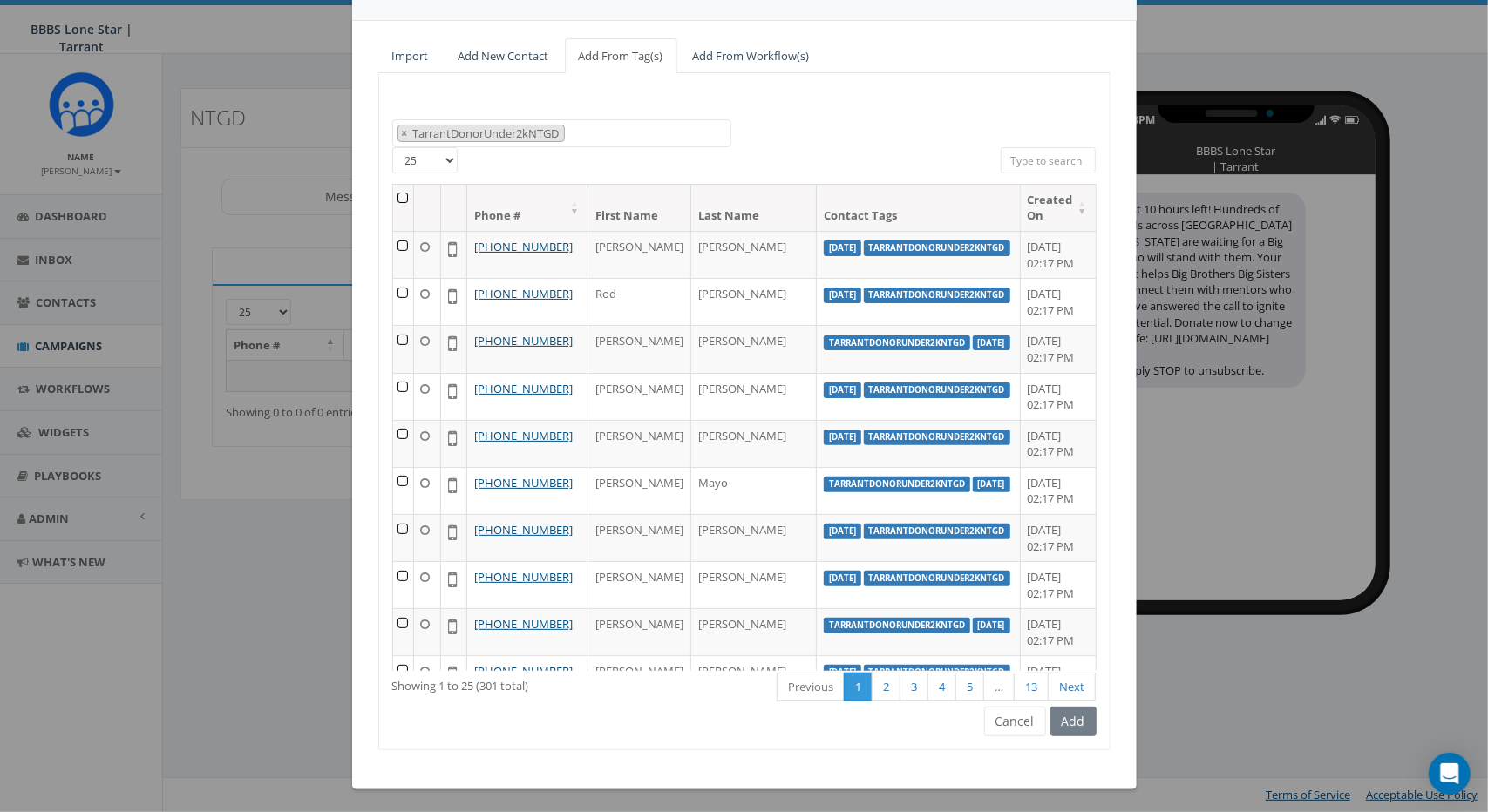
click at [399, 198] on th at bounding box center [404, 208] width 21 height 46
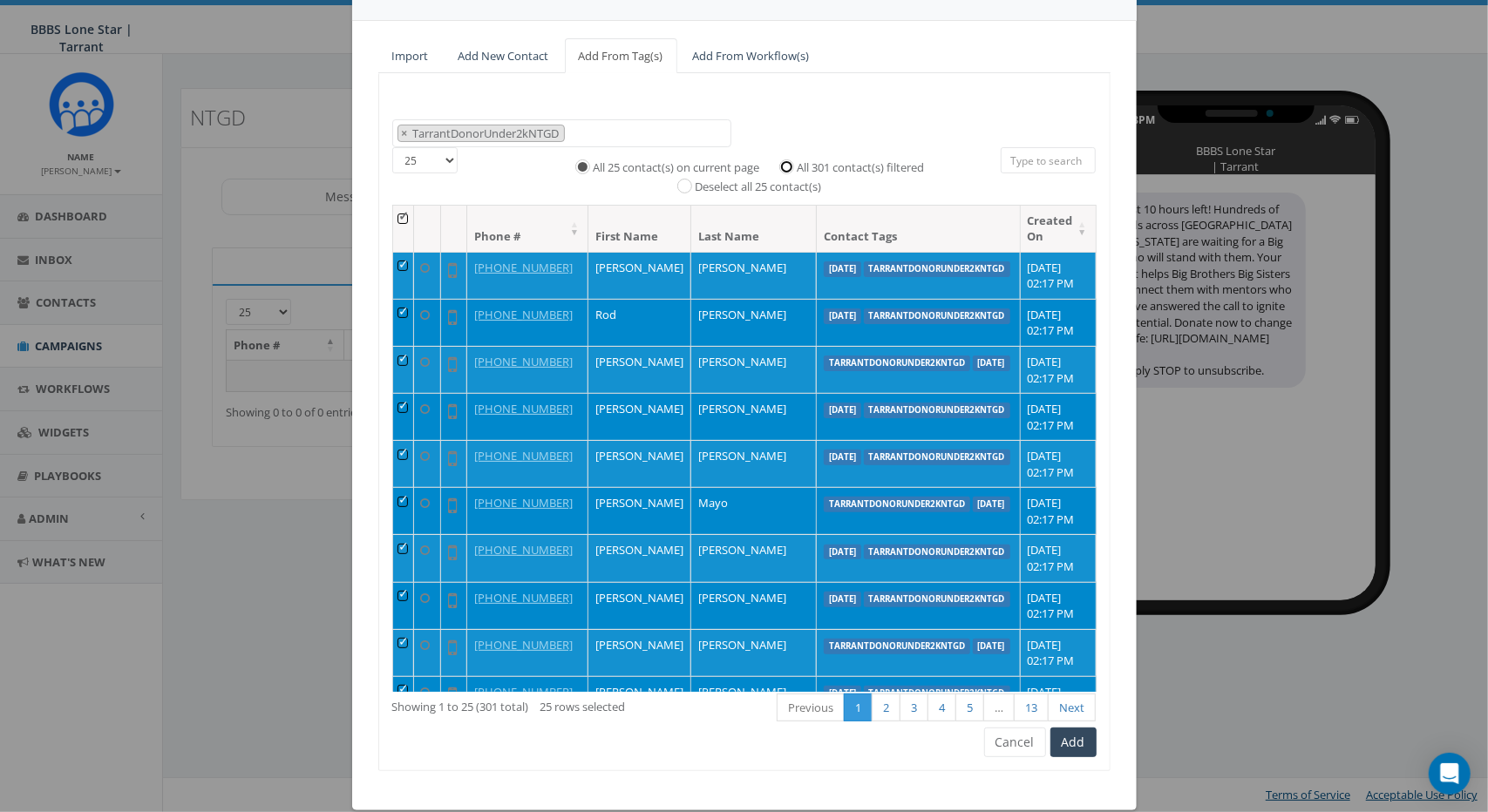
click at [786, 165] on input "All 301 contact(s) filtered" at bounding box center [791, 165] width 11 height 11
radio input "true"
click at [1067, 743] on button "Add" at bounding box center [1074, 742] width 46 height 30
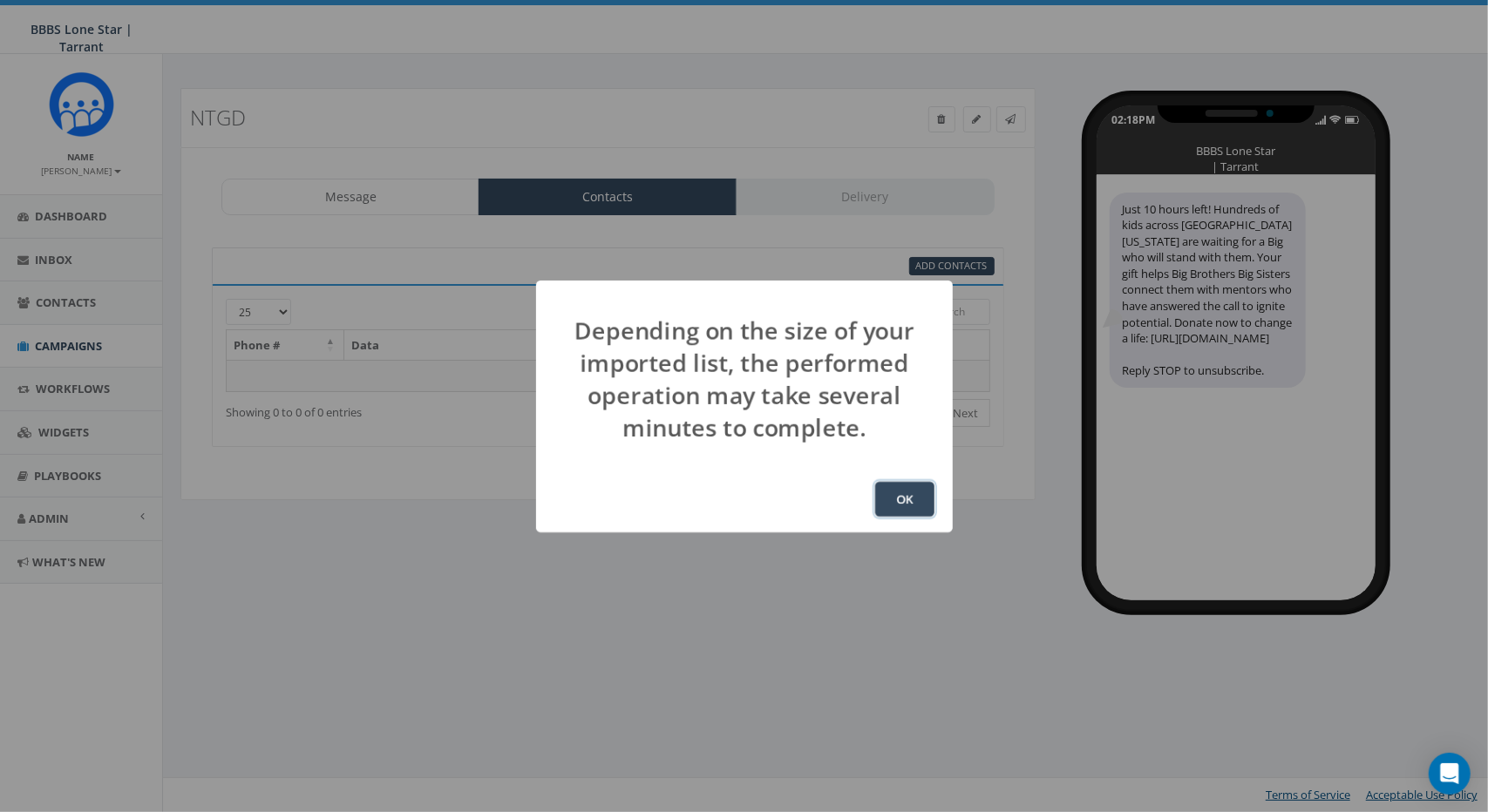
click at [907, 503] on button "OK" at bounding box center [905, 499] width 59 height 34
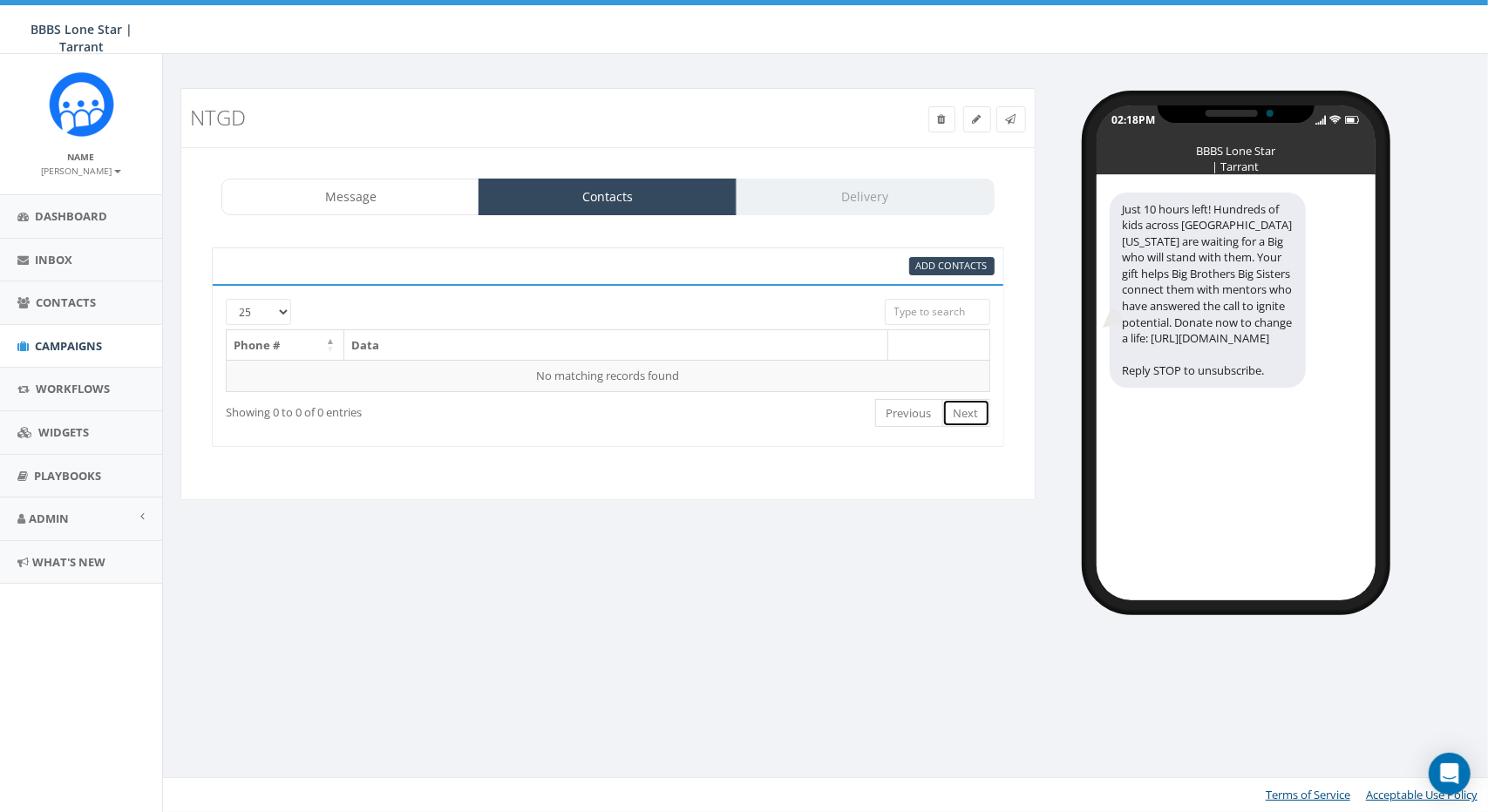
click at [976, 406] on link "Next" at bounding box center [966, 413] width 48 height 29
click at [837, 196] on div "Message Contacts Delivery" at bounding box center [608, 197] width 773 height 36
click at [651, 186] on link "Contacts" at bounding box center [608, 197] width 258 height 36
click at [390, 192] on link "Message" at bounding box center [350, 197] width 258 height 36
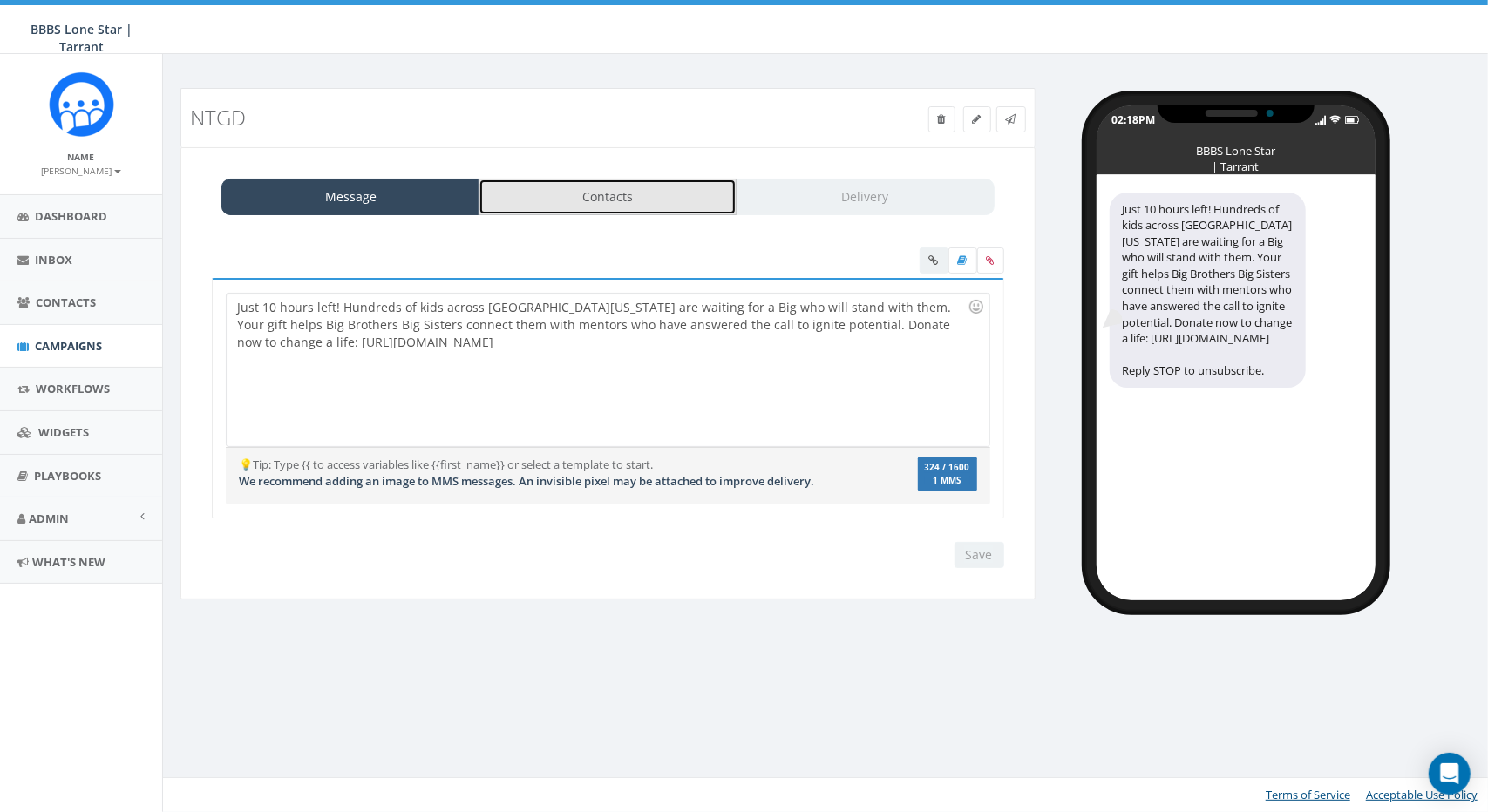
click at [630, 196] on link "Contacts" at bounding box center [608, 197] width 258 height 36
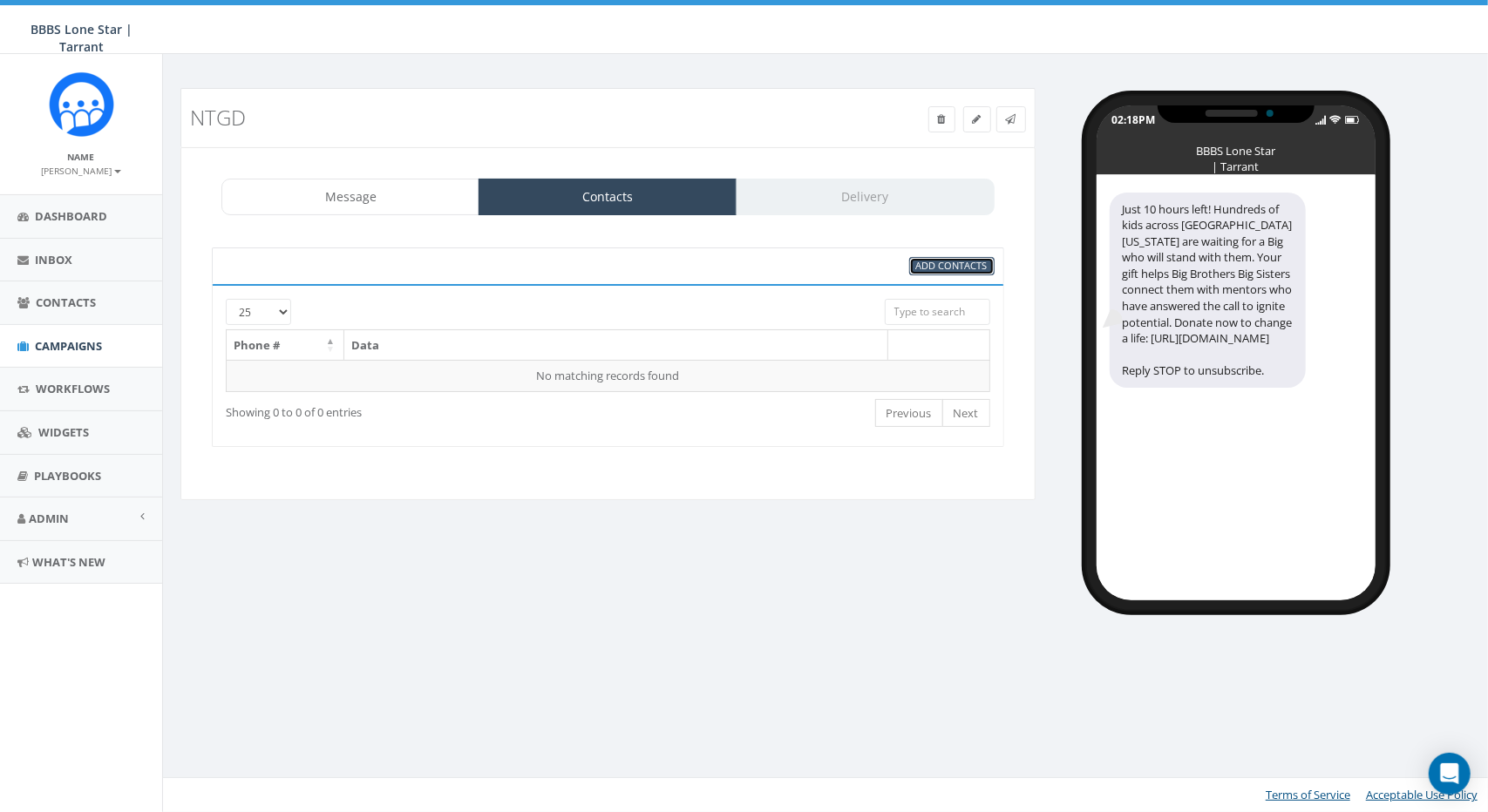
click at [938, 268] on span "Add Contacts" at bounding box center [952, 266] width 72 height 13
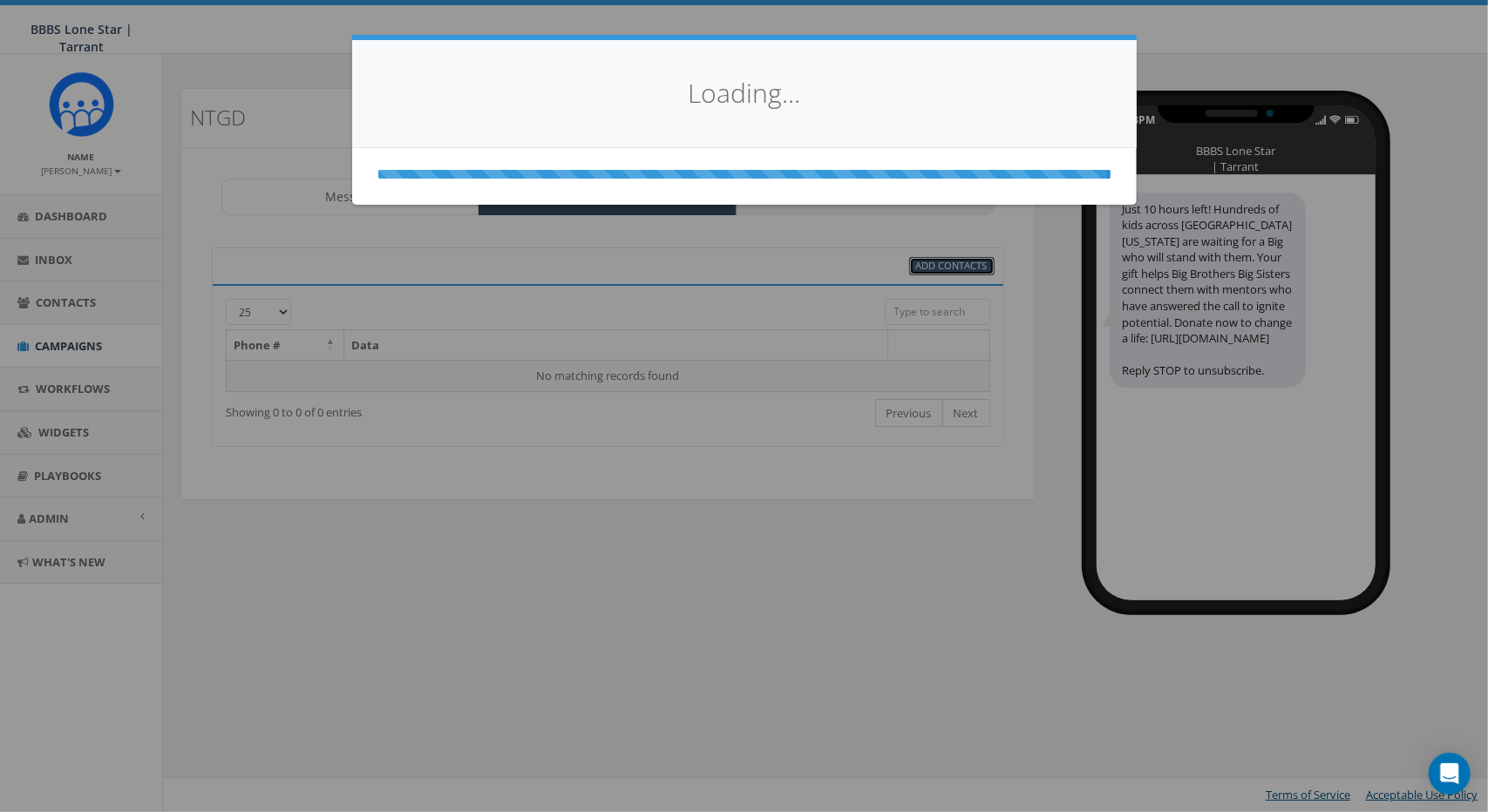
select select
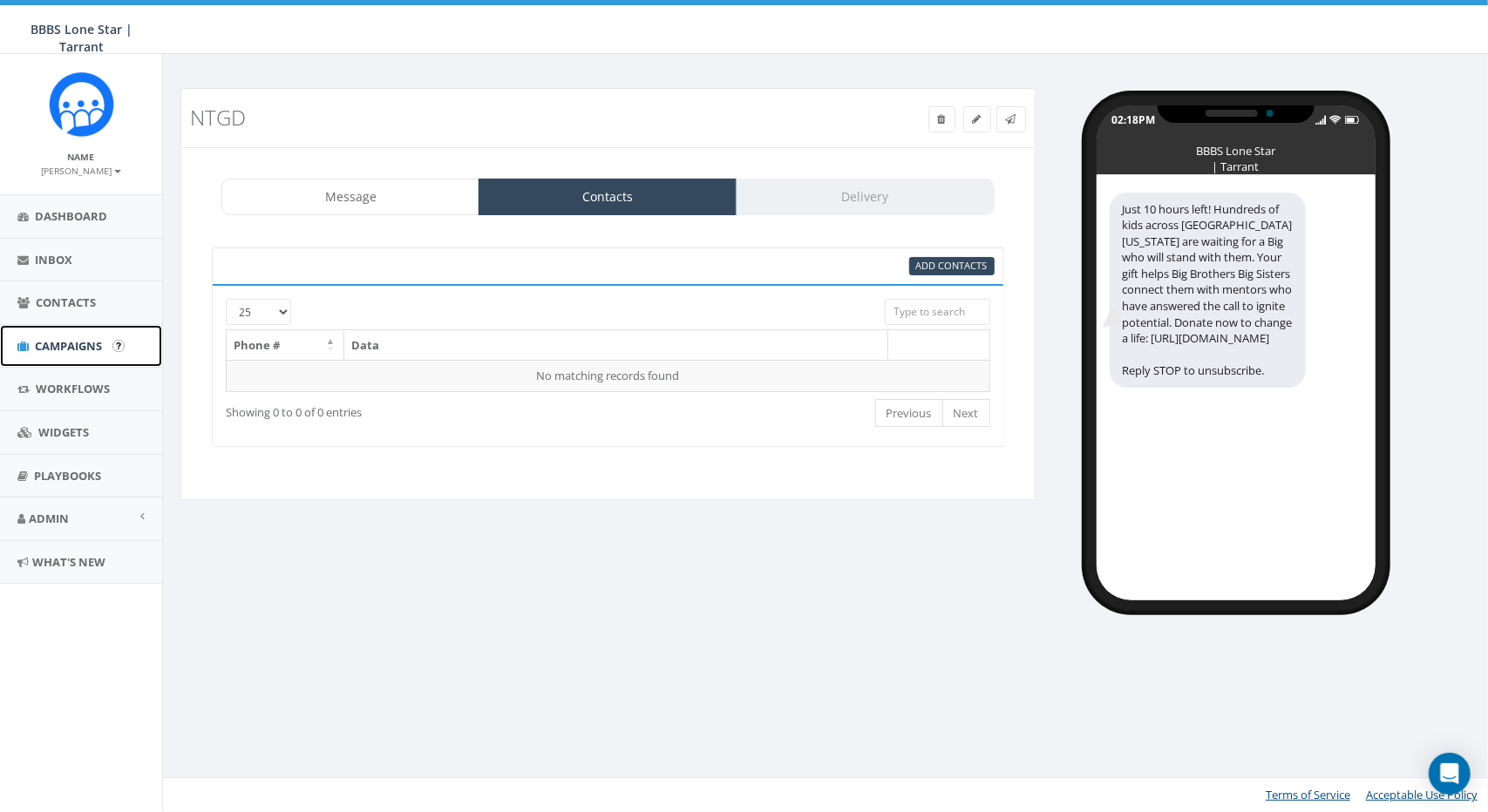
click at [72, 339] on span "Campaigns" at bounding box center [68, 346] width 67 height 15
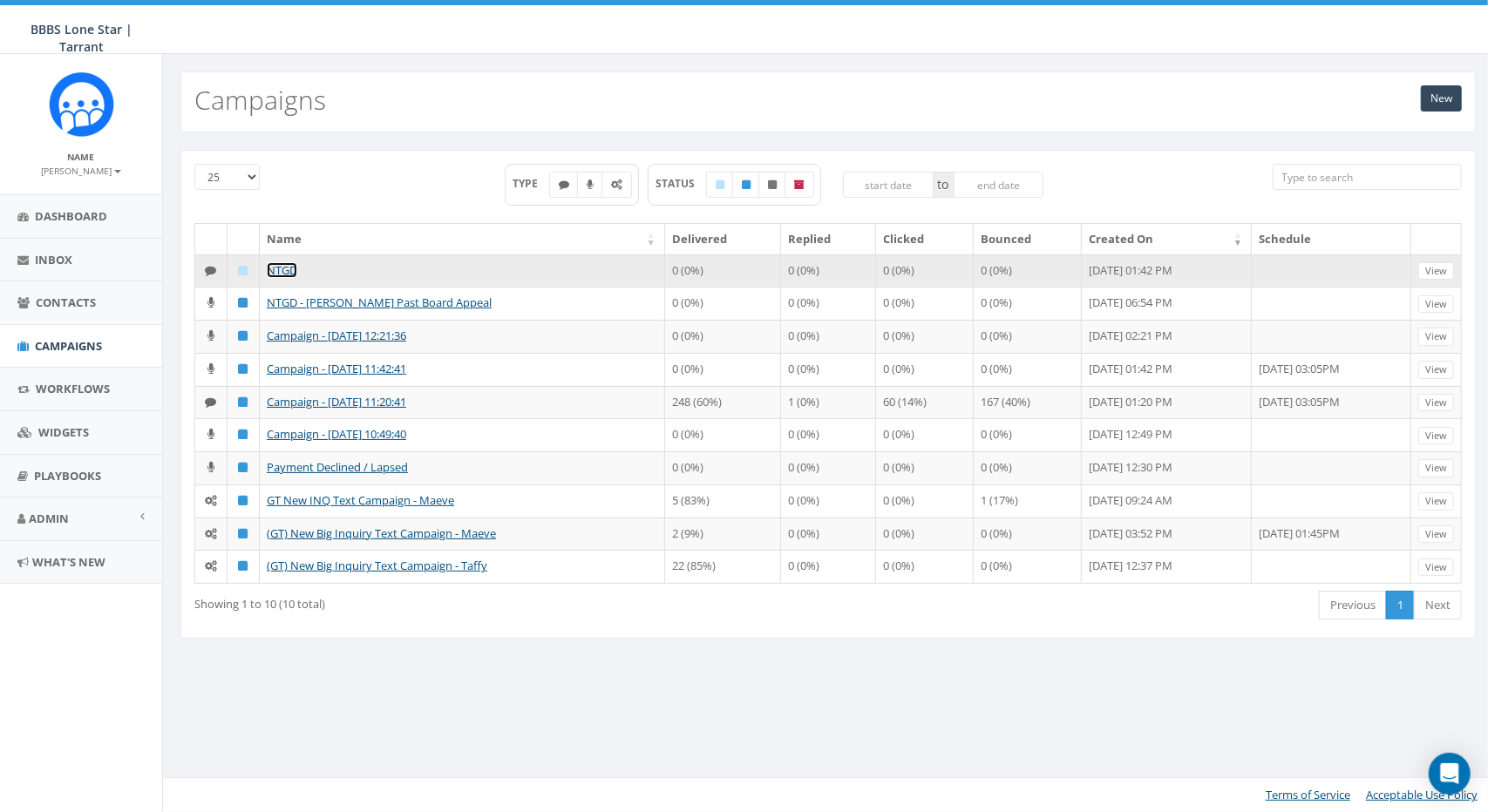
click at [274, 267] on link "NTGD" at bounding box center [282, 270] width 31 height 15
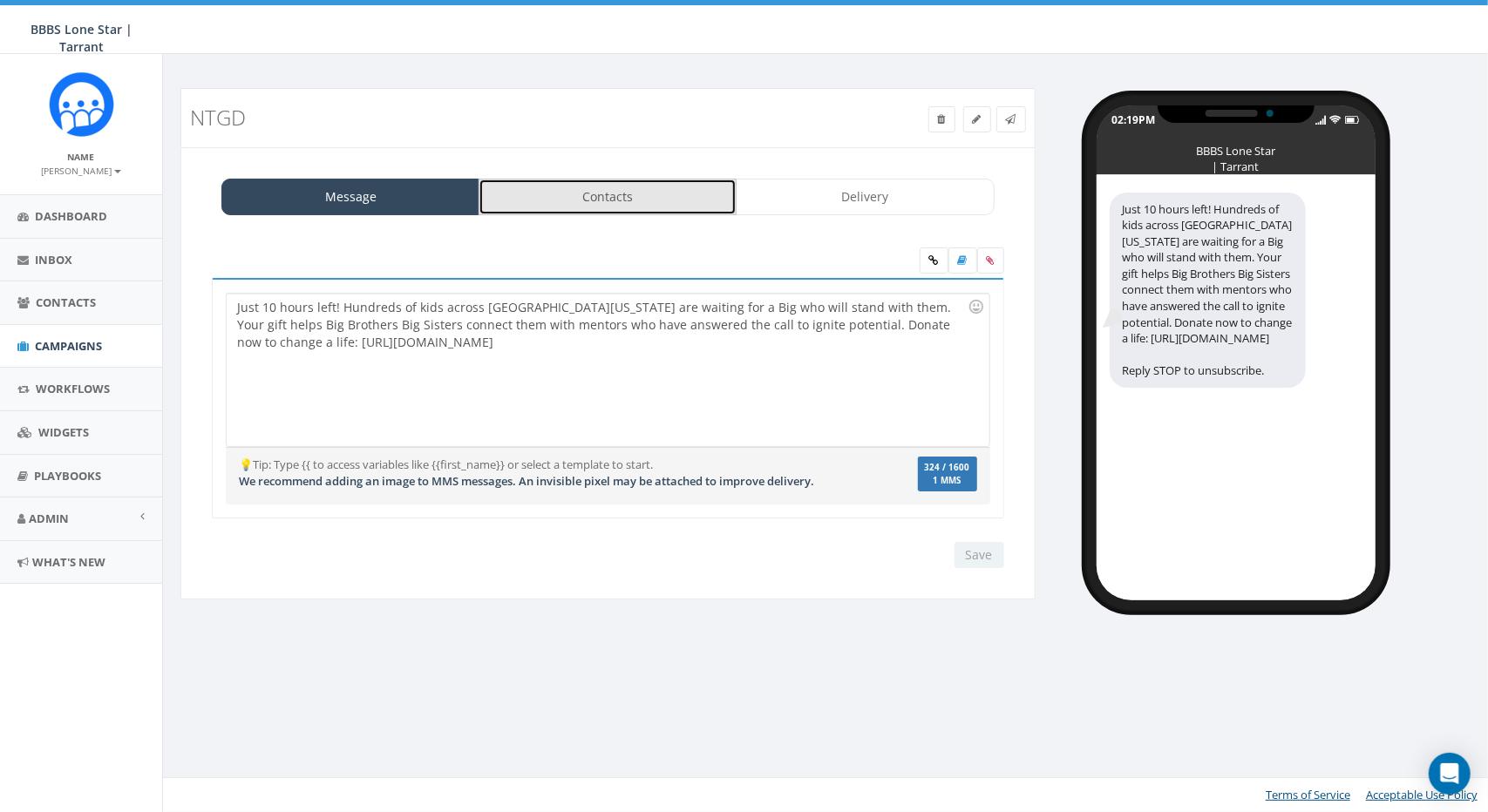
click at [602, 192] on link "Contacts" at bounding box center [608, 197] width 258 height 36
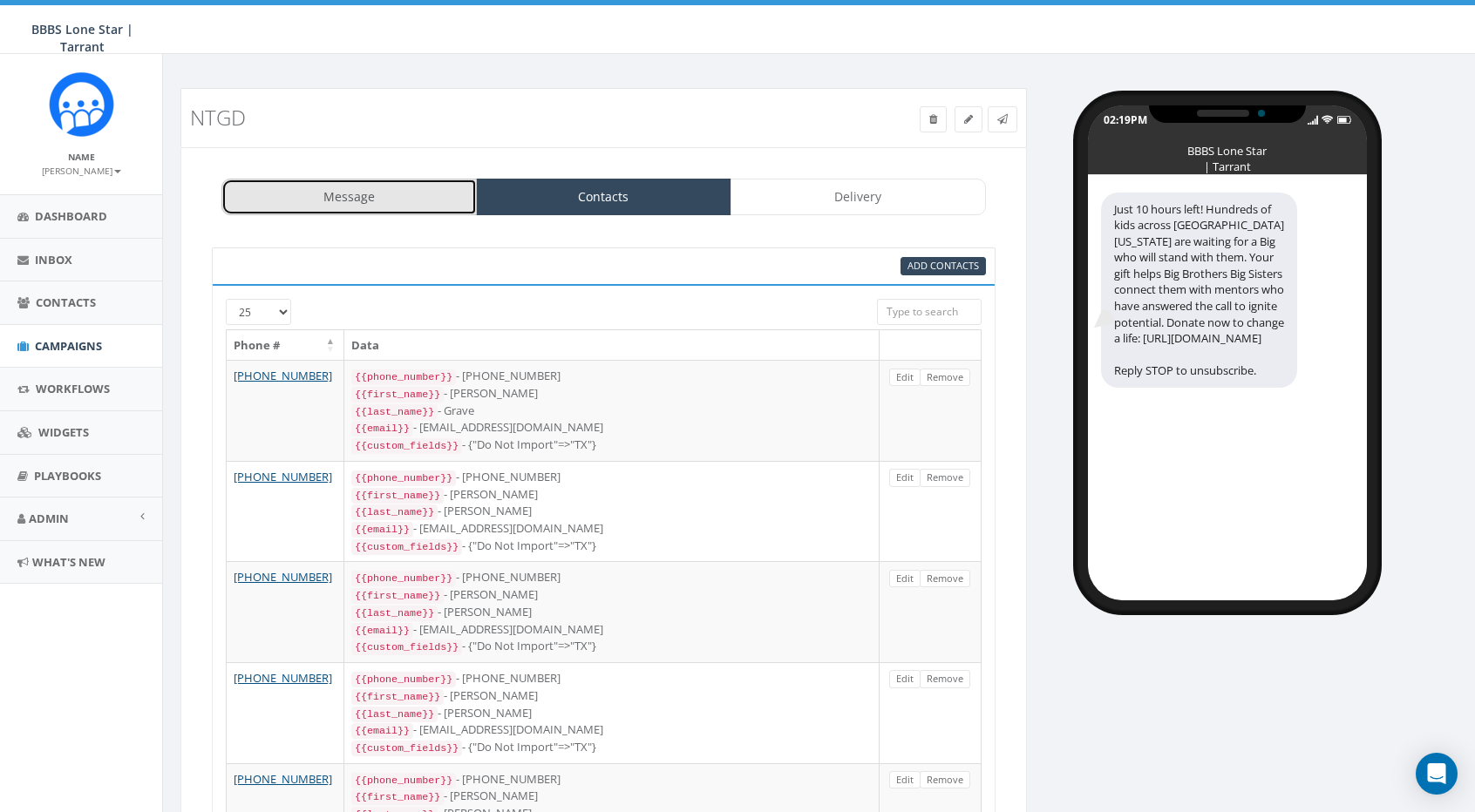
click at [401, 182] on link "Message" at bounding box center [348, 197] width 255 height 36
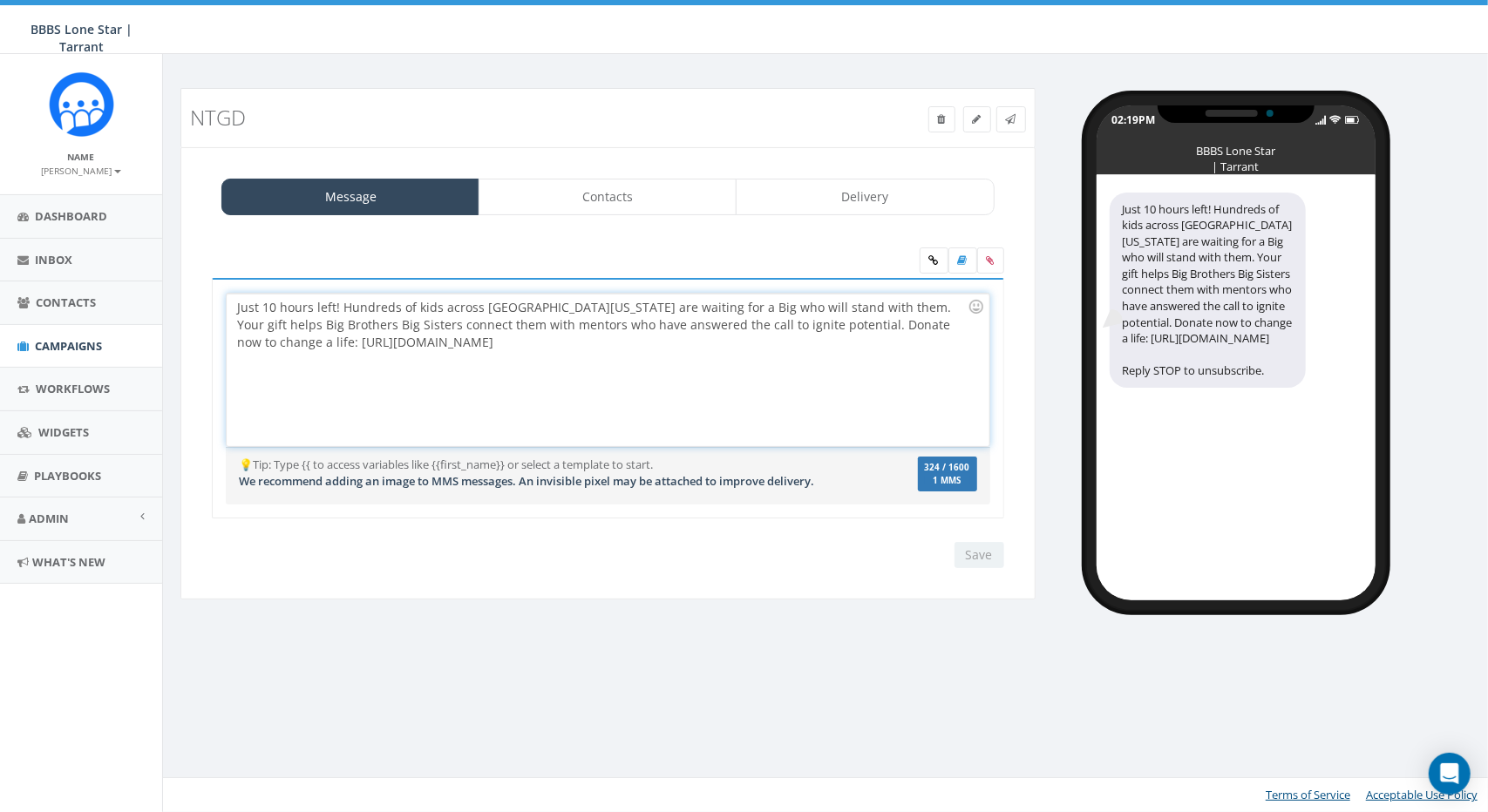
click at [702, 318] on div "Just 10 hours left! Hundreds of kids across [GEOGRAPHIC_DATA][US_STATE] are wai…" at bounding box center [608, 369] width 762 height 152
click at [520, 312] on div "Just 10 hours left! Hundreds of kids across [GEOGRAPHIC_DATA][US_STATE] are wai…" at bounding box center [608, 369] width 762 height 152
click at [434, 301] on div "Just 10 hours left! Hundreds of kids across [GEOGRAPHIC_DATA][US_STATE] are wai…" at bounding box center [608, 369] width 762 height 152
drag, startPoint x: 437, startPoint y: 303, endPoint x: 413, endPoint y: 304, distance: 24.0
click at [413, 304] on div "Just 10 hours left! Hundreds of kids across [GEOGRAPHIC_DATA][US_STATE] are wai…" at bounding box center [608, 369] width 762 height 152
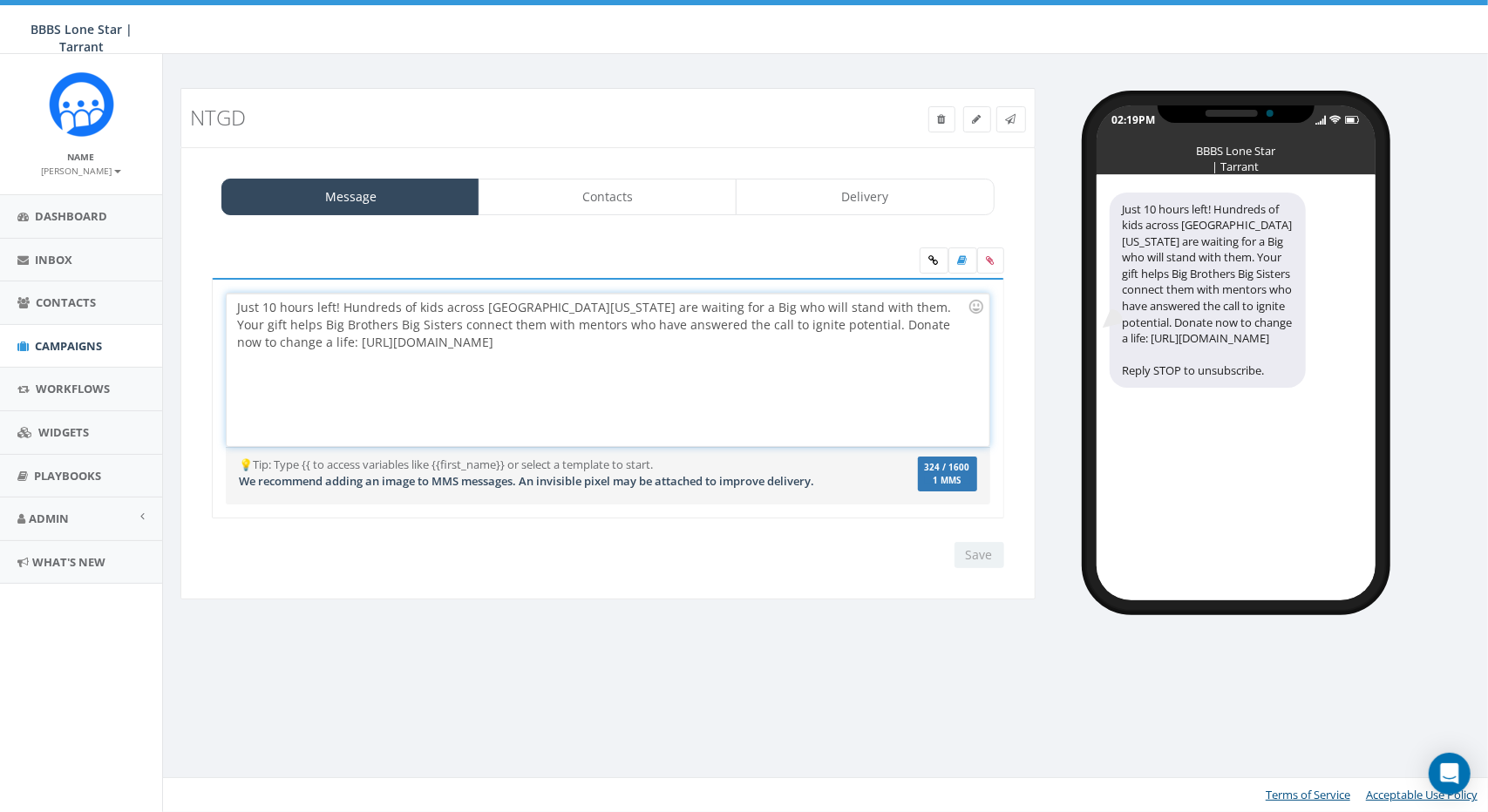
click at [524, 326] on div "Just 10 hours left! Hundreds of kids across [GEOGRAPHIC_DATA][US_STATE] are wai…" at bounding box center [608, 369] width 762 height 152
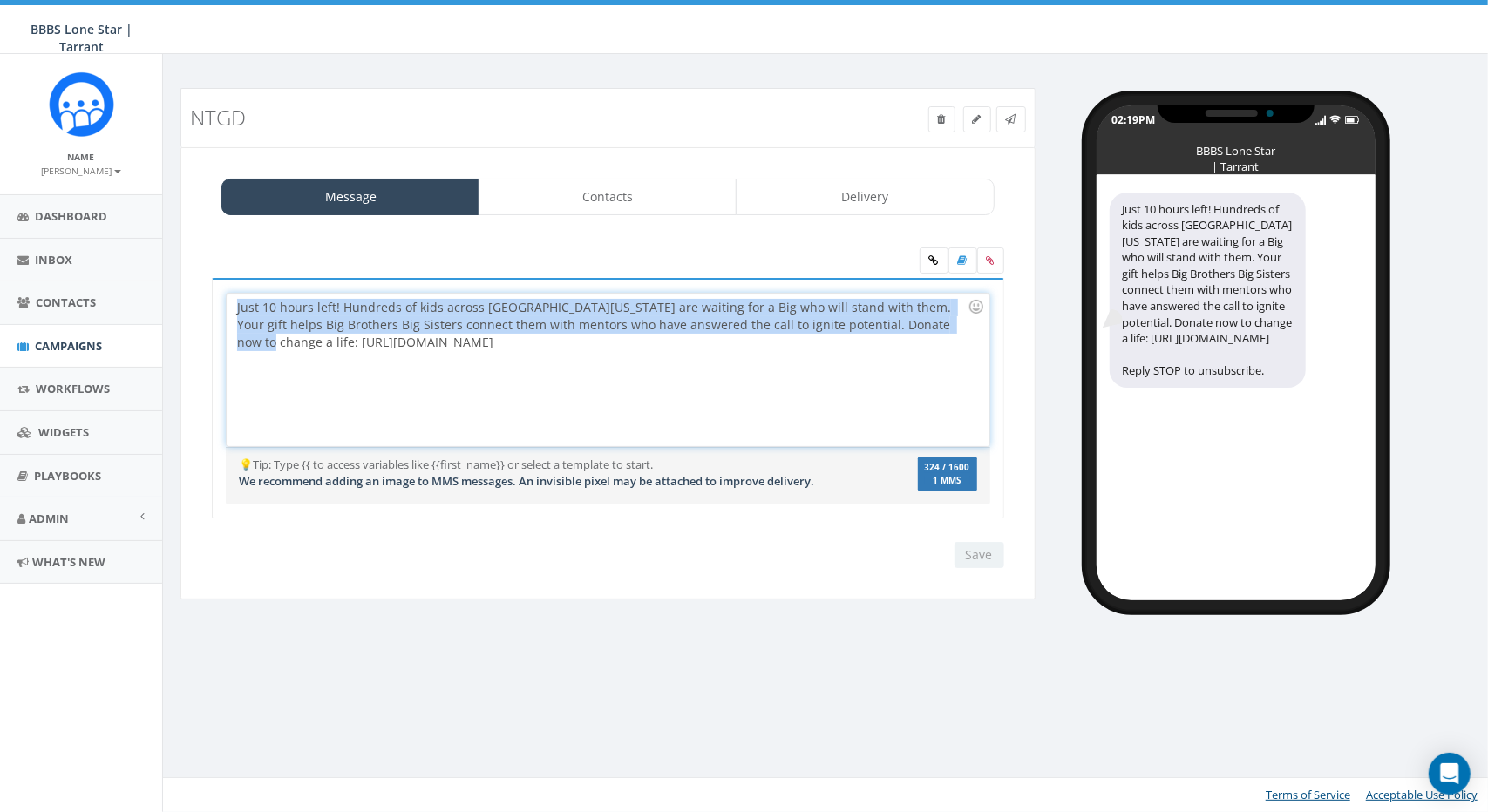
drag, startPoint x: 959, startPoint y: 329, endPoint x: 166, endPoint y: 258, distance: 796.2
click at [166, 258] on div "NTGD Test Message Status: Message Contacts Delivery Just 10 hours left! Hundred…" at bounding box center [828, 345] width 1330 height 584
copy div "Just 10 hours left! Hundreds of kids across North Texas are waiting for a Big w…"
click at [579, 302] on div "Just 10 hours left! Hundreds of kids across North Texas are waiting for a Big w…" at bounding box center [608, 369] width 762 height 152
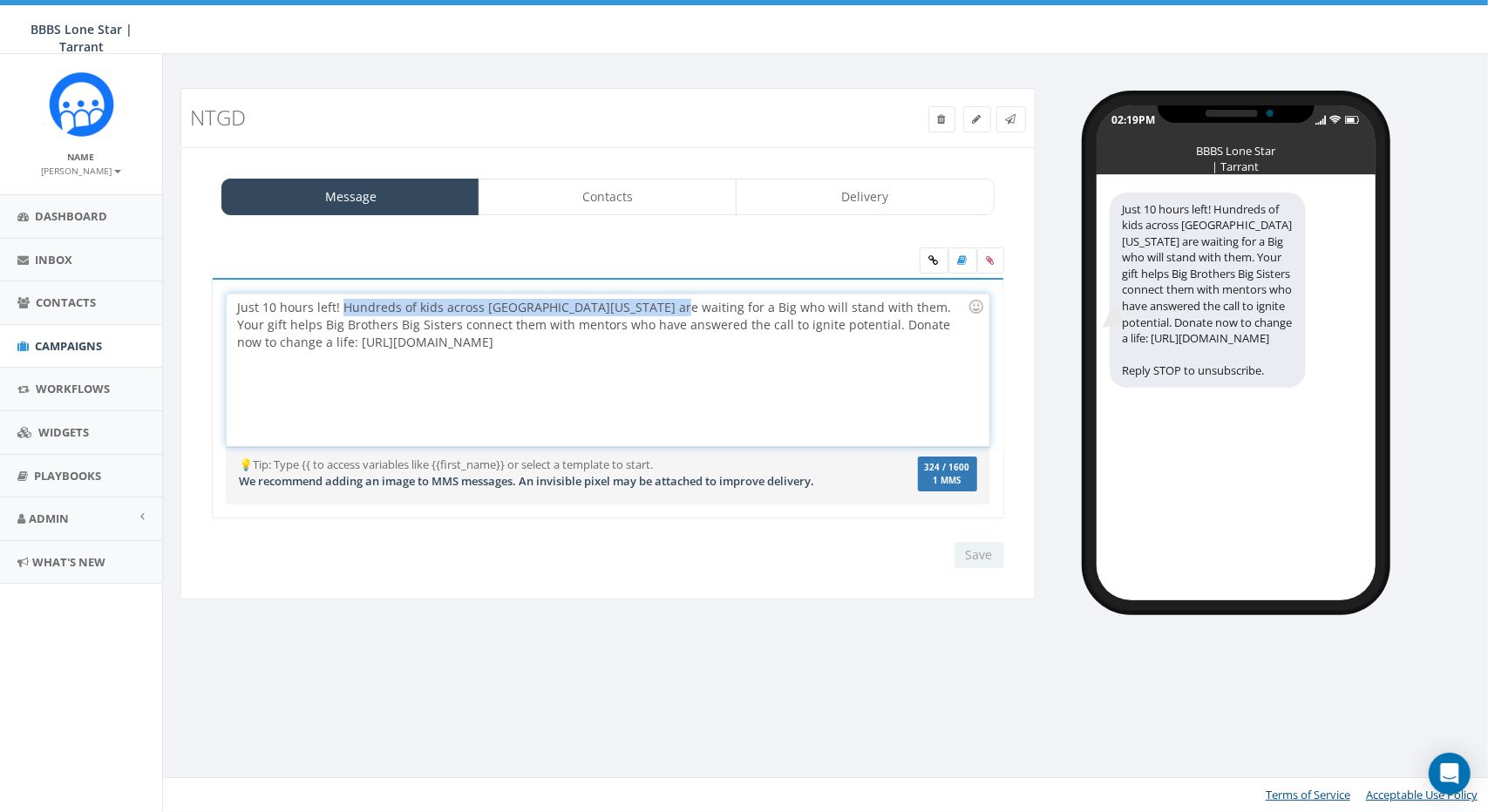
drag, startPoint x: 339, startPoint y: 308, endPoint x: 646, endPoint y: 299, distance: 307.1
click at [646, 299] on div "Just 10 hours left! Hundreds of kids across North Texas are waiting for a Big w…" at bounding box center [608, 369] width 762 height 152
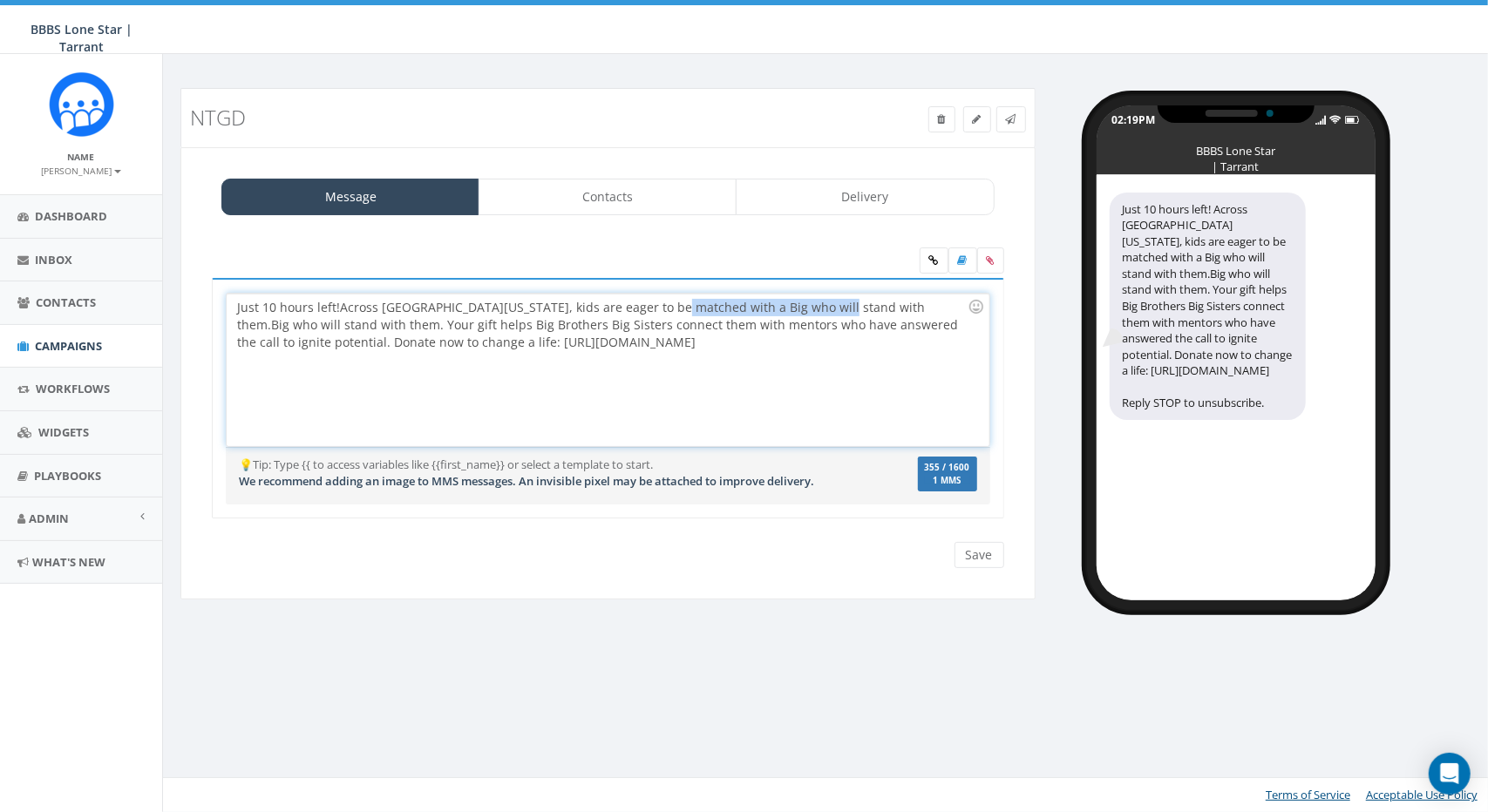
drag, startPoint x: 823, startPoint y: 306, endPoint x: 663, endPoint y: 309, distance: 160.0
click at [663, 309] on div "Just 10 hours left! Across North Texas, kids are eager to be matched with a Big…" at bounding box center [608, 369] width 762 height 152
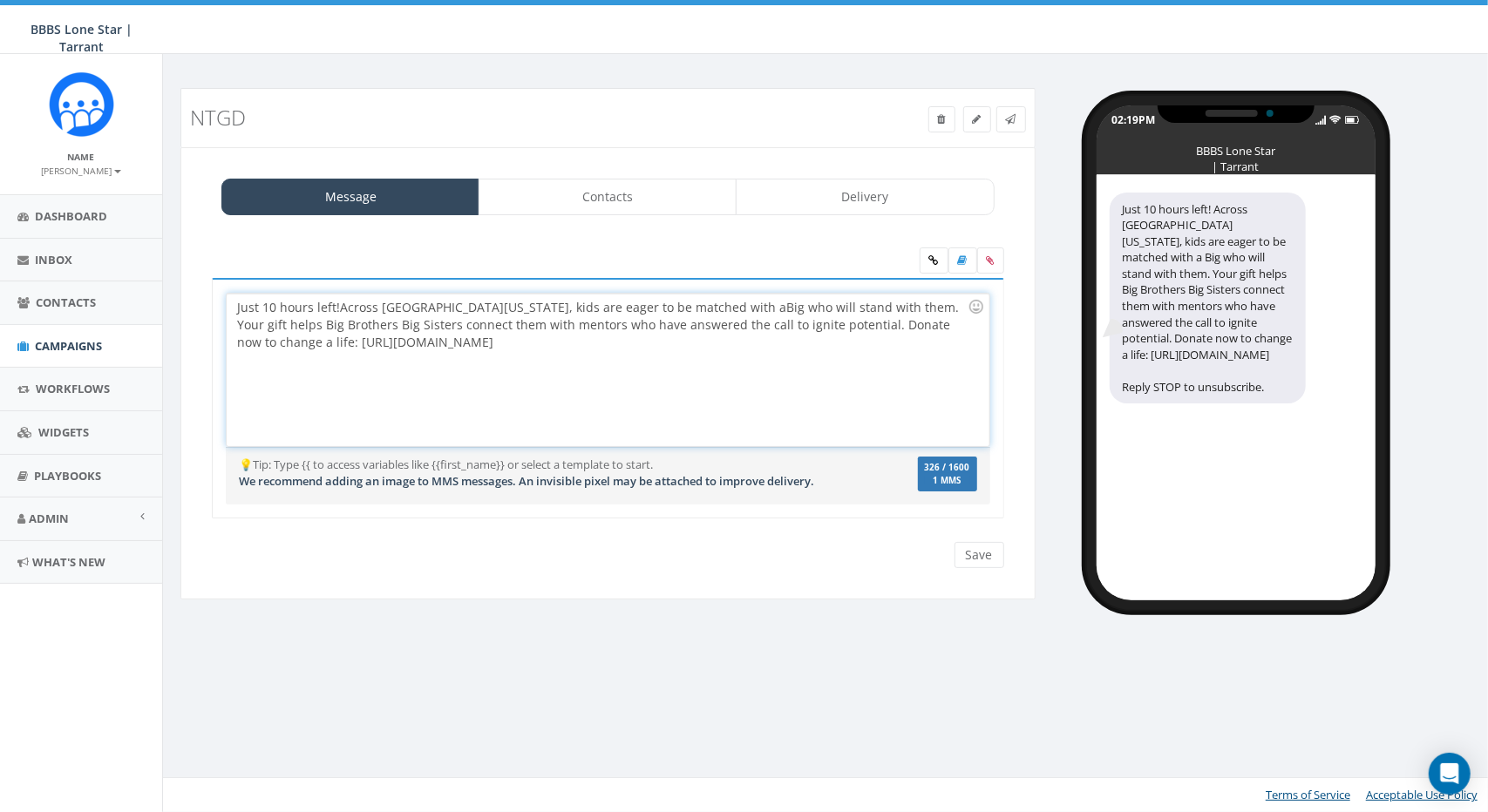
click at [819, 340] on div "Just 10 hours left! Across North Texas, kids are eager to be matched with a Big…" at bounding box center [608, 369] width 762 height 152
click at [329, 300] on div "Just 10 hours left! Across North Texas, kids are eager to be matched with a Big…" at bounding box center [608, 369] width 762 height 152
click at [344, 304] on div "Just 10 hours left! Across North Texas, kids are eager to be matched with a Big…" at bounding box center [608, 369] width 762 height 152
click at [935, 325] on div "Just 10 hours left! Across North Texas, kids are eager to be matched with a Big…" at bounding box center [608, 369] width 762 height 152
click at [888, 362] on div "Just 10 hours left! Across North Texas, kids are eager to be matched with a Big…" at bounding box center [608, 369] width 762 height 152
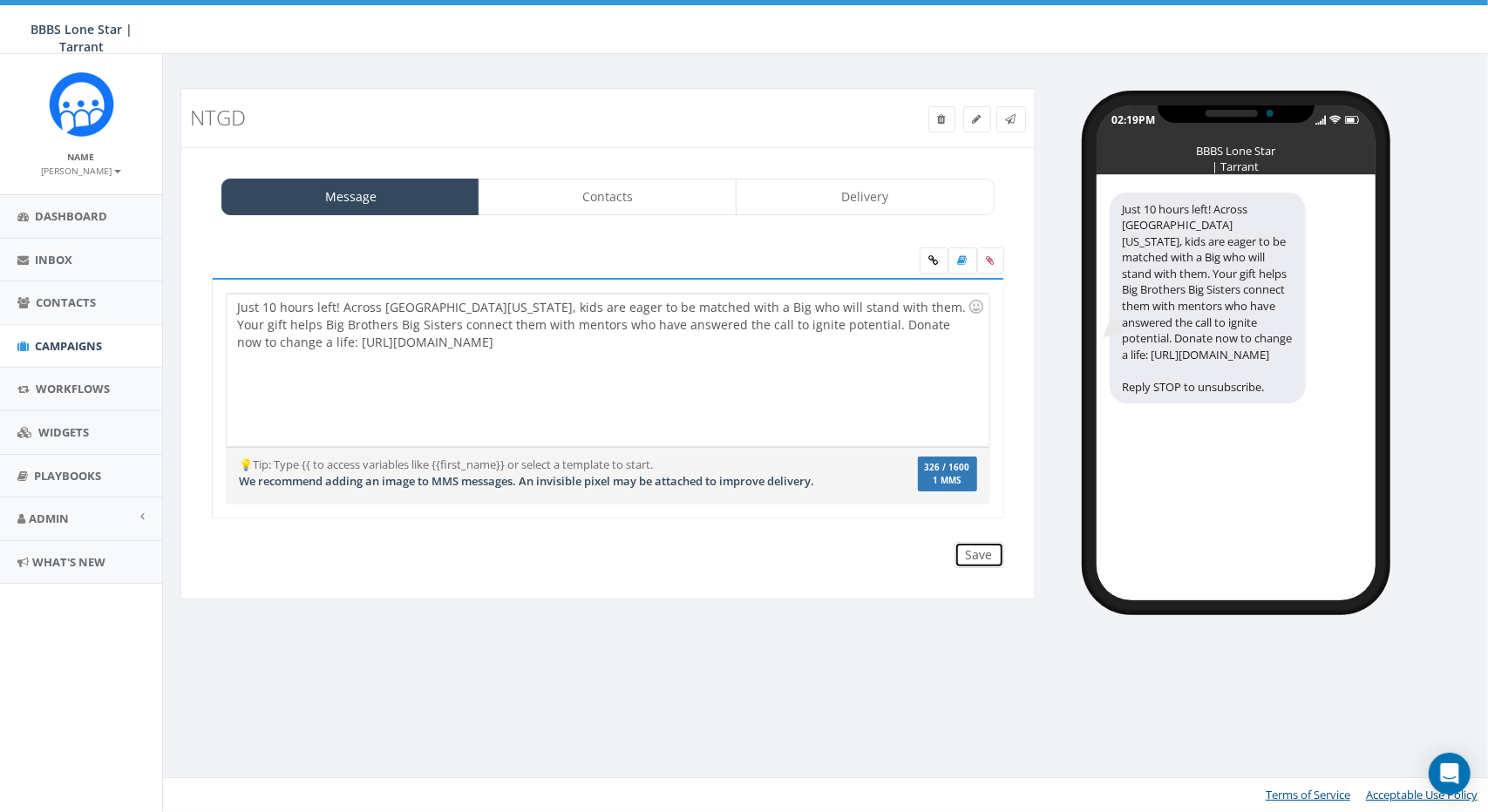
click at [989, 553] on input "Save" at bounding box center [980, 555] width 50 height 26
click at [545, 300] on div "Just 10 hours left! Across North Texas, kids are eager to be matched with a Big…" at bounding box center [608, 369] width 762 height 152
click at [492, 309] on div "Just 10 hours left! Across North Texas, kids are eager to be matched with a Big…" at bounding box center [608, 369] width 762 height 152
click at [469, 309] on div "Just 10 hours left! Across North Texas, kids are eager to be matched with a Big…" at bounding box center [608, 369] width 762 height 152
drag, startPoint x: 473, startPoint y: 302, endPoint x: 456, endPoint y: 302, distance: 17.0
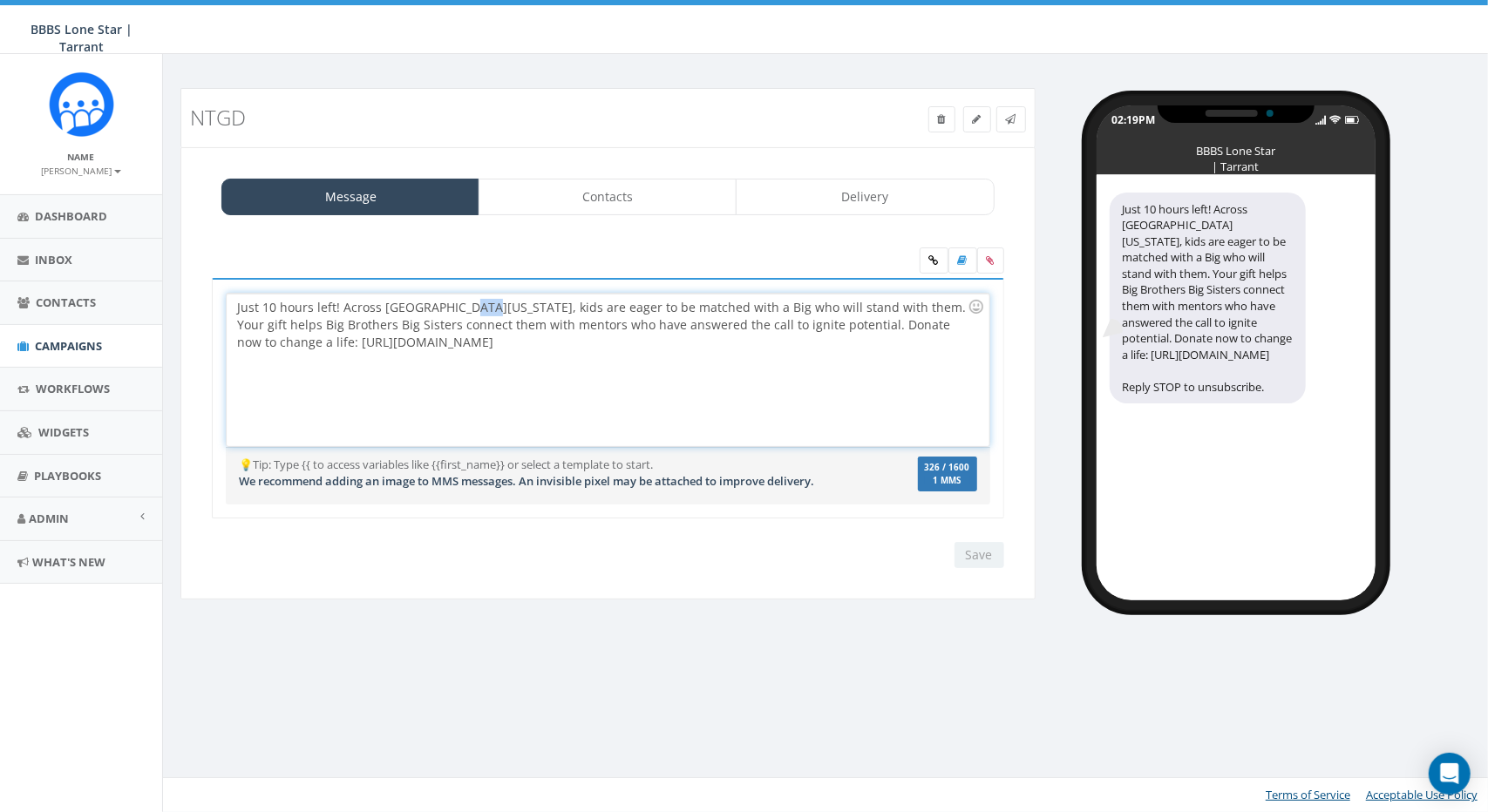
click at [456, 302] on div "Just 10 hours left! Across North Texas, kids are eager to be matched with a Big…" at bounding box center [608, 369] width 762 height 152
click at [488, 304] on div "Just 10 hours left! Across North Texas, kids are eager to be matched with a Big…" at bounding box center [608, 369] width 762 height 152
drag, startPoint x: 477, startPoint y: 304, endPoint x: 455, endPoint y: 306, distance: 22.1
click at [455, 306] on div "Just 10 hours left! Across North Texas, kids are eager to be matched with a Big…" at bounding box center [608, 369] width 762 height 152
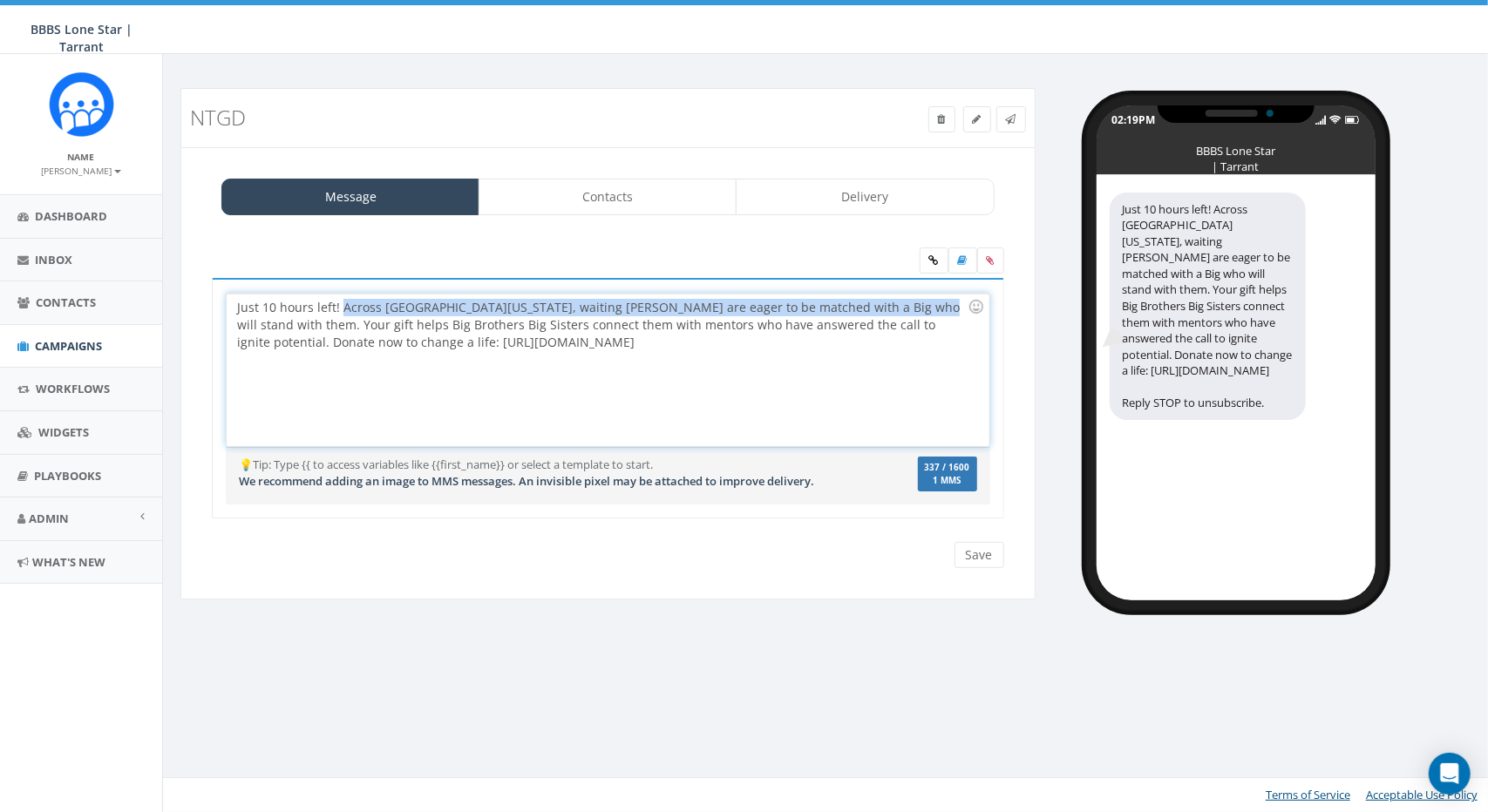
drag, startPoint x: 880, startPoint y: 307, endPoint x: 340, endPoint y: 298, distance: 540.1
click at [340, 298] on div "Just 10 hours left! Across North Texas, waiting Littles are eager to be matched…" at bounding box center [608, 369] width 762 height 152
copy div "Across North Texas, waiting Littles are eager to be matched with a Big who will…"
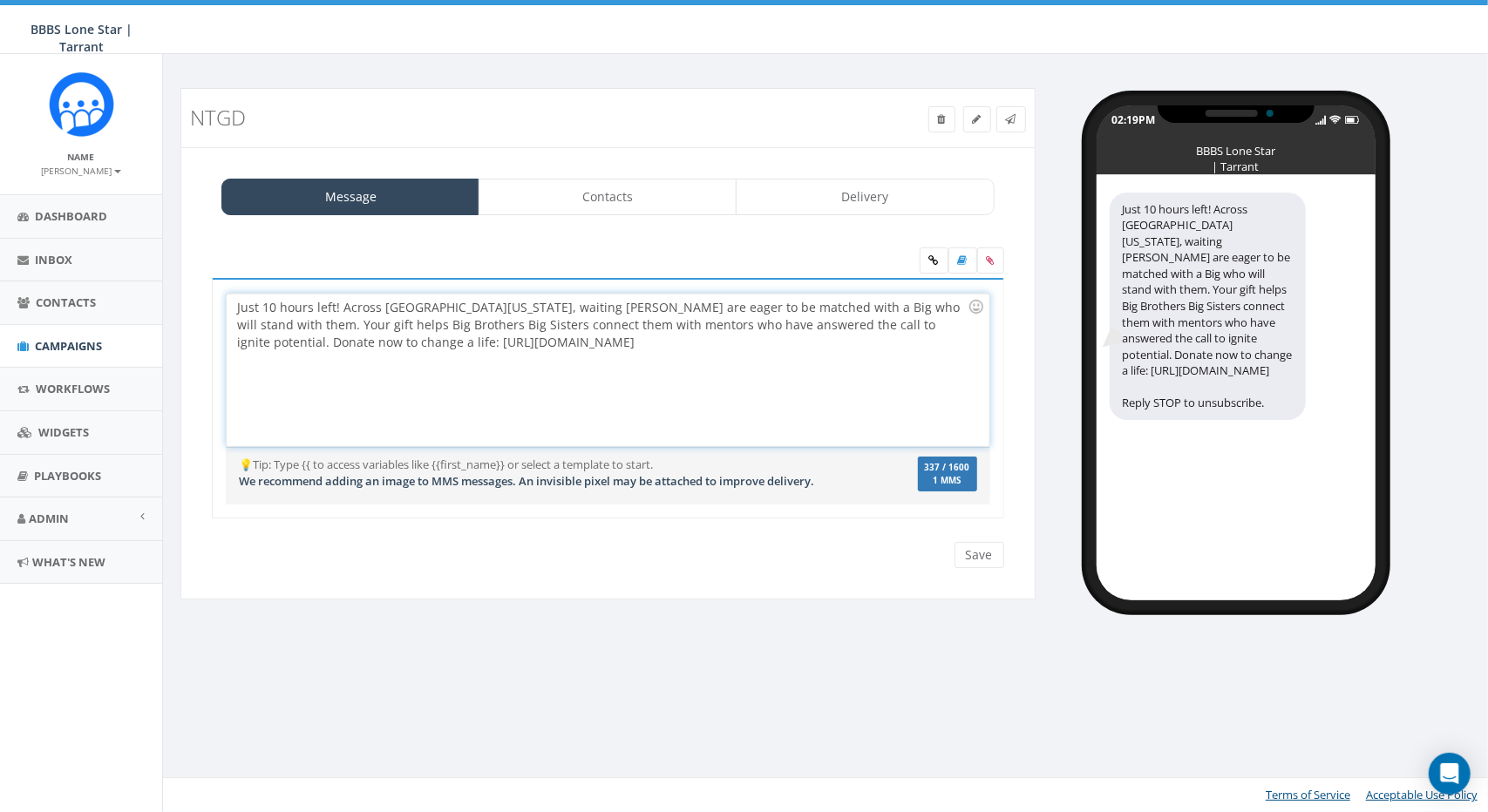
click at [500, 308] on div "Just 10 hours left! Across North Texas, waiting Littles are eager to be matched…" at bounding box center [608, 369] width 762 height 152
drag, startPoint x: 495, startPoint y: 306, endPoint x: 454, endPoint y: 305, distance: 41.0
click at [454, 305] on div "Just 10 hours left! Across North Texas, waiting Littles are eager to be matched…" at bounding box center [608, 369] width 762 height 152
click at [579, 329] on div "Just 10 hours left! Across North Texas, waiting Littles are eager to be matched…" at bounding box center [608, 369] width 762 height 152
drag, startPoint x: 272, startPoint y: 304, endPoint x: 260, endPoint y: 302, distance: 12.2
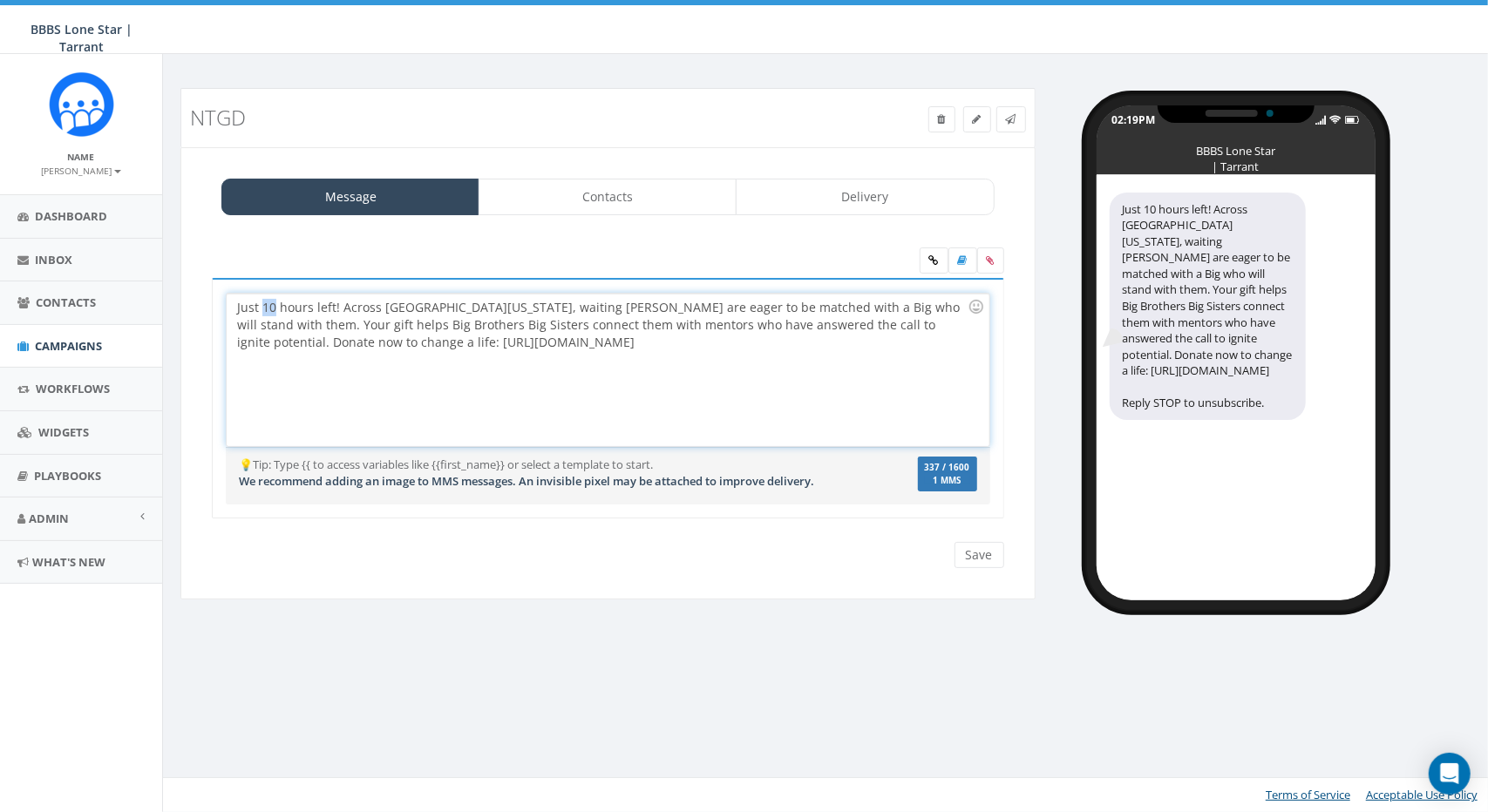
click at [260, 302] on div "Just 10 hours left! Across North Texas, waiting Littles are eager to be matched…" at bounding box center [608, 369] width 762 height 152
click at [538, 349] on div "Just 10 hours left! Across North Texas, waiting Littles are eager to be matched…" at bounding box center [608, 369] width 762 height 152
click at [682, 316] on div "Just 10 hours left! Across North Texas, waiting Littles are eager to be matched…" at bounding box center [608, 369] width 762 height 152
click at [682, 300] on div "Just 10 hours left! Across North Texas, waiting Littles are eager to be matched…" at bounding box center [608, 369] width 762 height 152
click at [702, 302] on div "Just 10 hours left! Across North Texas, waiting Littles are eager to be matched…" at bounding box center [608, 369] width 762 height 152
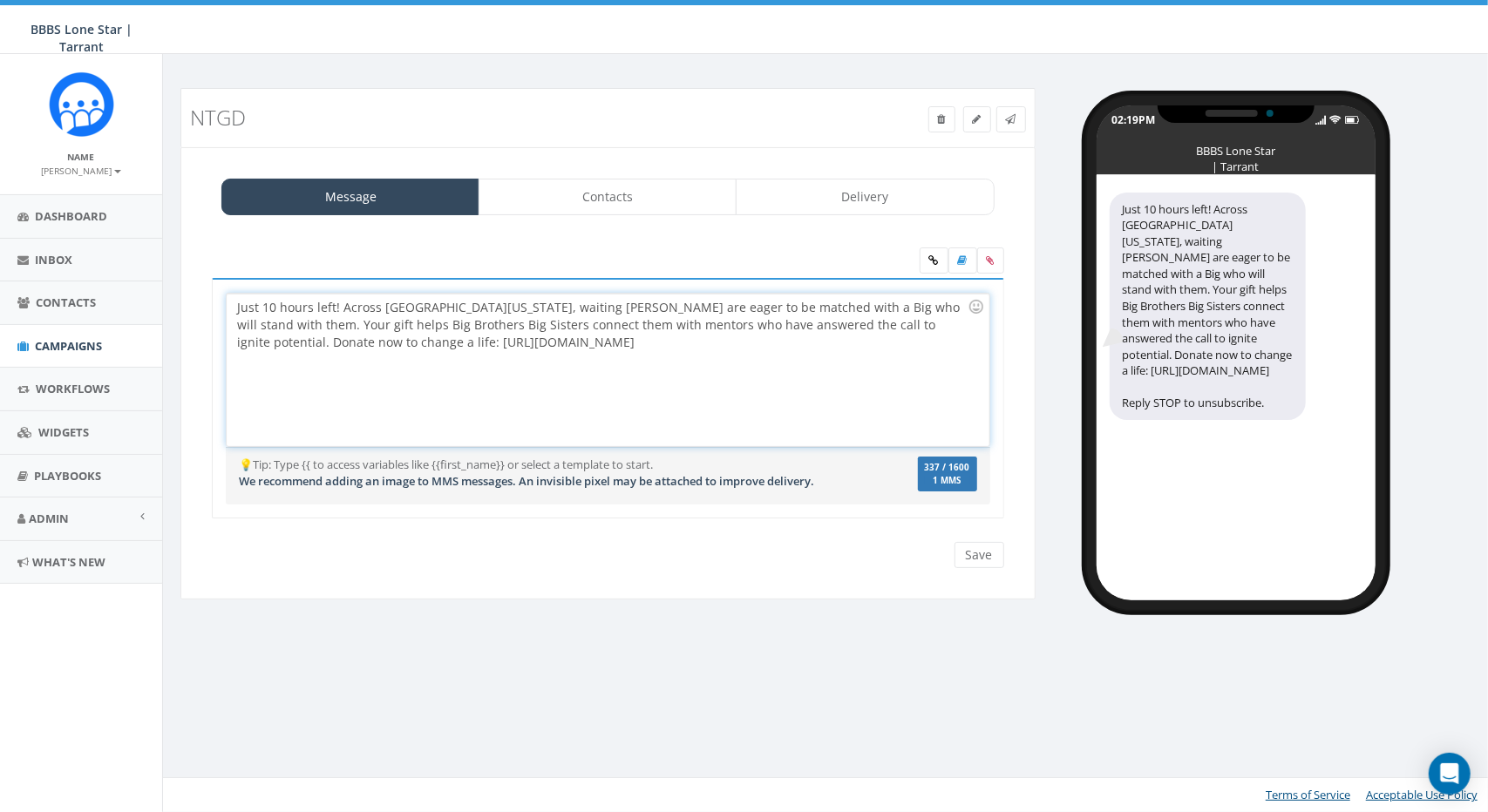
click at [663, 306] on div "Just 10 hours left! Across North Texas, waiting Littles are eager to be matched…" at bounding box center [608, 369] width 762 height 152
click at [563, 306] on div "Just 10 hours left! Across North Texas, waiting Littles are eager to be matched…" at bounding box center [608, 369] width 762 height 152
drag, startPoint x: 450, startPoint y: 307, endPoint x: 494, endPoint y: 306, distance: 44.0
click at [494, 306] on div "Just 10 hours left! Across North Texas, waiting Littles are eager to be matched…" at bounding box center [608, 369] width 762 height 152
click at [522, 303] on div "Just 10 hours left! Across North Texas, Littles are eager to be matched with a …" at bounding box center [608, 369] width 762 height 152
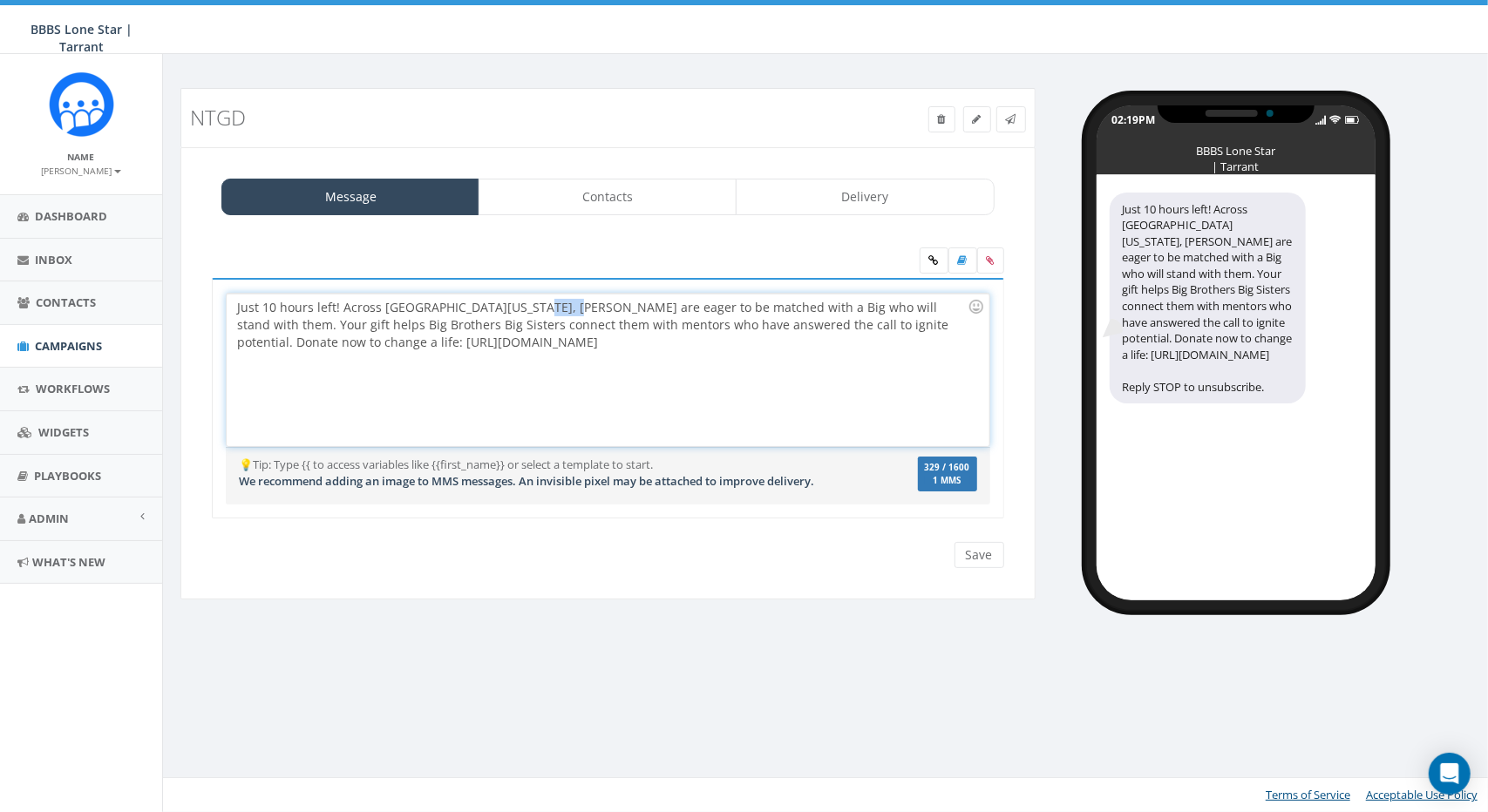
drag, startPoint x: 511, startPoint y: 303, endPoint x: 544, endPoint y: 304, distance: 33.0
click at [544, 304] on div "Just 10 hours left! Across North Texas, Littles are eager to be matched with a …" at bounding box center [608, 369] width 762 height 152
click at [675, 348] on div "Just 10 hours left! Across North Texas, Littles are waiting to be matched with …" at bounding box center [608, 369] width 762 height 152
click at [472, 302] on div "Just 10 hours left! Across North Texas, Littles are waiting to be matched with …" at bounding box center [608, 369] width 762 height 152
drag, startPoint x: 450, startPoint y: 304, endPoint x: 842, endPoint y: 294, distance: 392.1
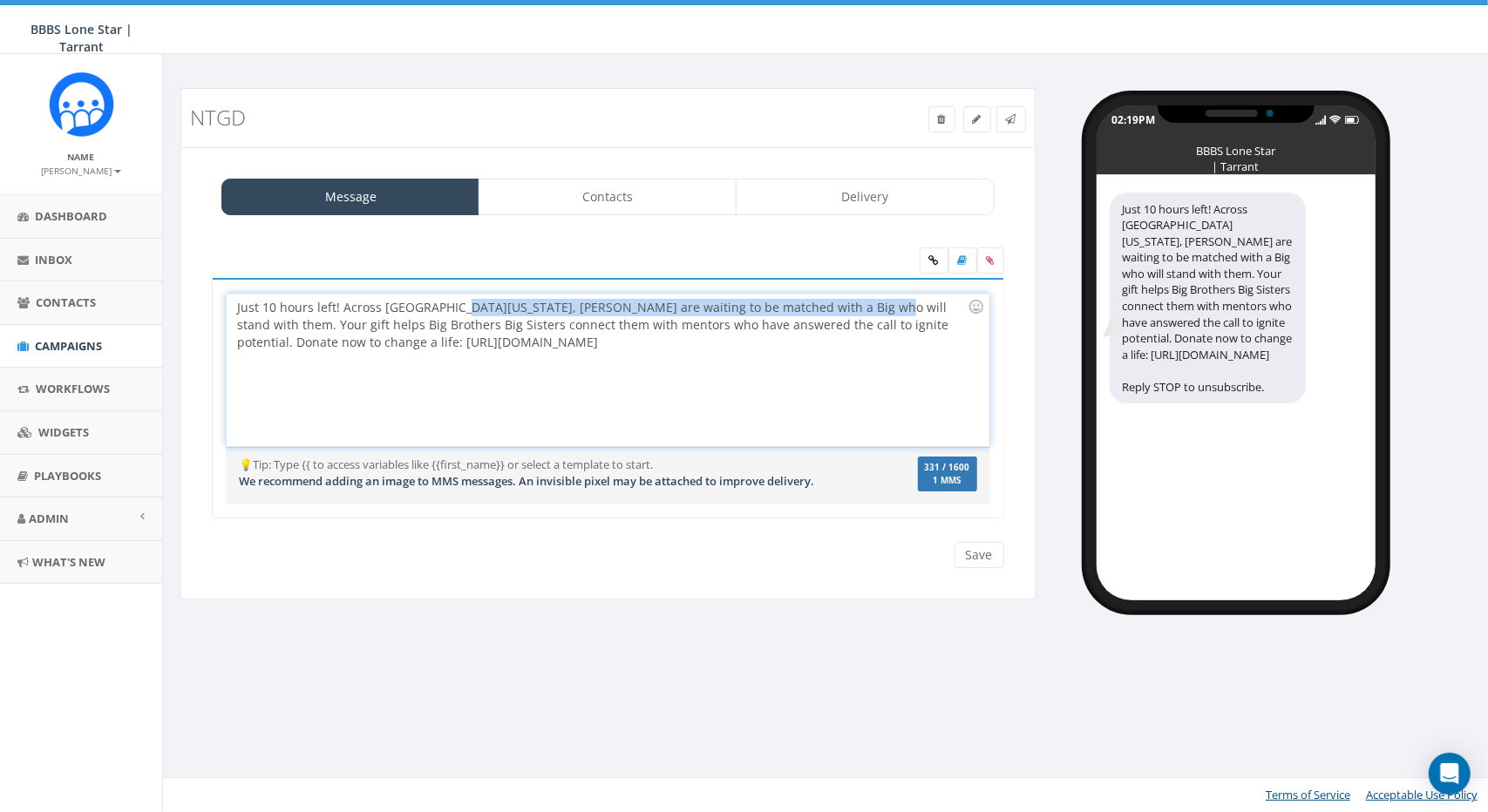
click at [842, 294] on div "Just 10 hours left! Across North Texas, Littles are waiting to be matched with …" at bounding box center [608, 369] width 762 height 152
click at [835, 300] on div "Just 10 hours left! Across North Texas, Littles are waiting to be matched with …" at bounding box center [608, 369] width 762 height 152
click at [709, 318] on div "Just 10 hours left! Across North Texas, Littles are waiting to be matched with …" at bounding box center [608, 369] width 762 height 152
click at [901, 306] on div "Just 10 hours left! Across North Texas, Littles are waiting to be matched with …" at bounding box center [608, 369] width 762 height 152
click at [849, 316] on div "Just 10 hours left! Across North Texas, Littles are waiting to be matched with …" at bounding box center [608, 369] width 762 height 152
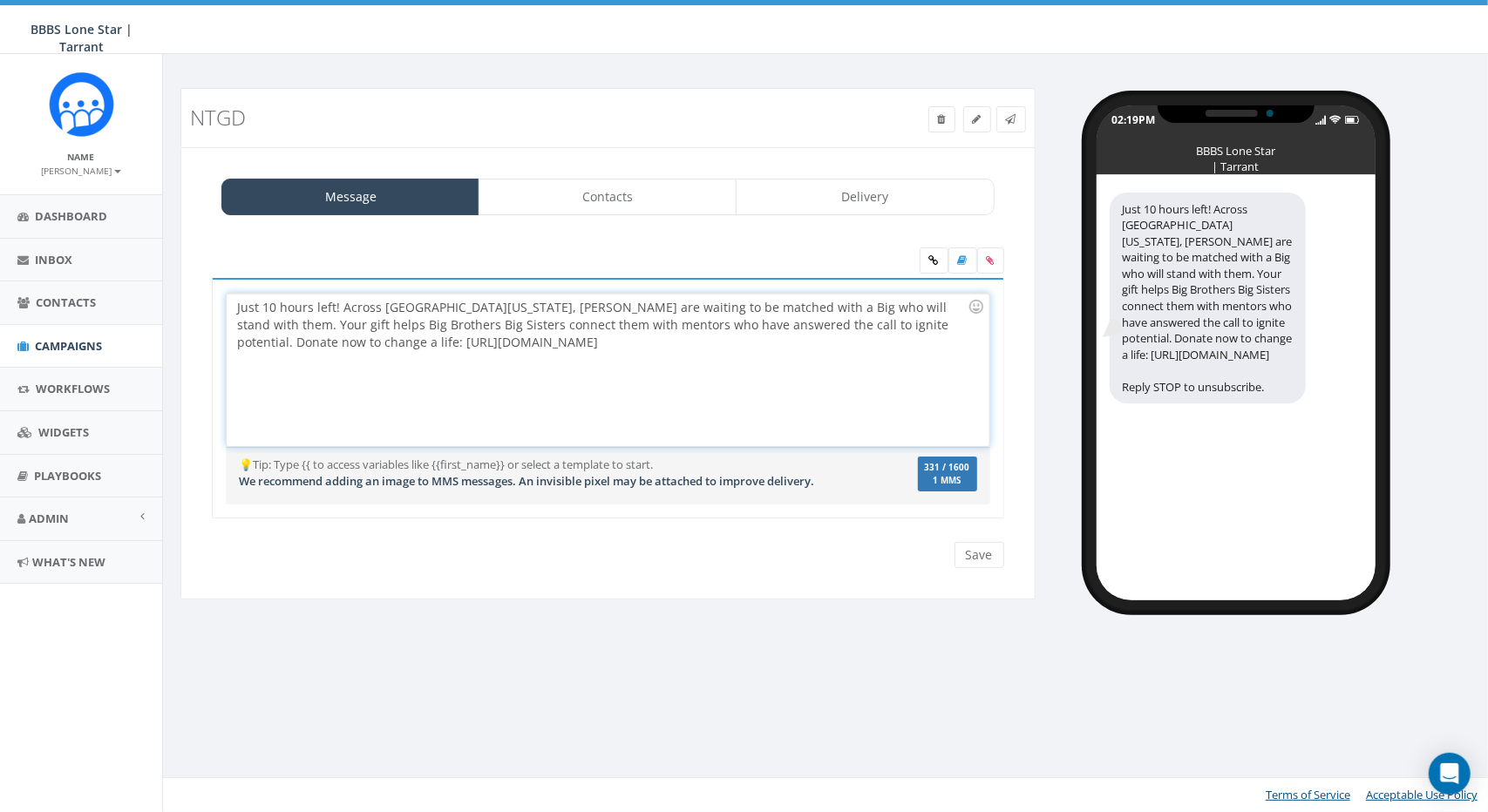
click at [840, 308] on div "Just 10 hours left! Across North Texas, Littles are waiting to be matched with …" at bounding box center [608, 369] width 762 height 152
click at [703, 339] on div "Just 10 hours left! Across North Texas, Littles are waiting to be matched with …" at bounding box center [608, 369] width 762 height 152
click at [994, 553] on input "Save" at bounding box center [980, 555] width 50 height 26
click at [665, 201] on link "Contacts" at bounding box center [608, 197] width 258 height 36
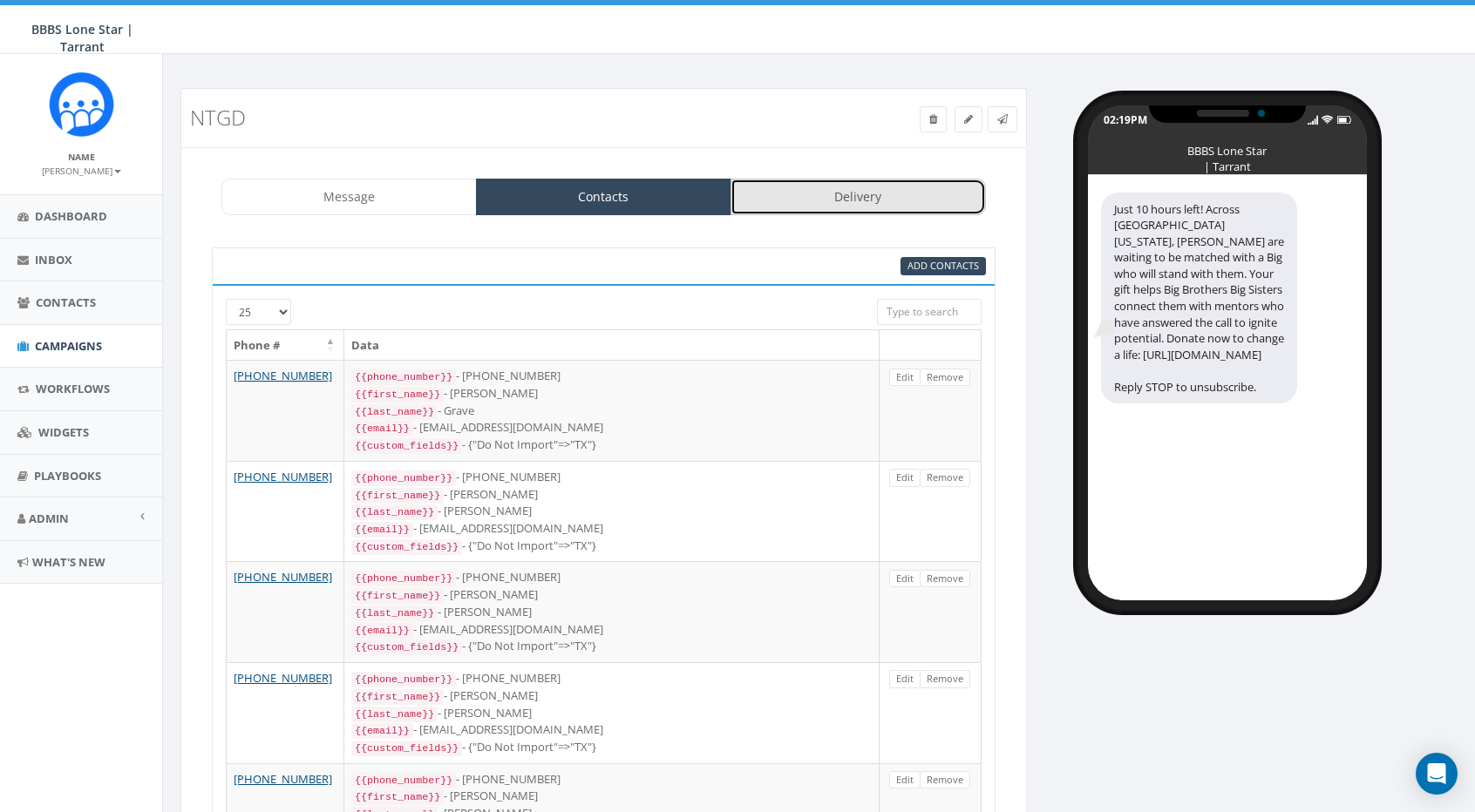
click at [883, 205] on link "Delivery" at bounding box center [858, 197] width 255 height 36
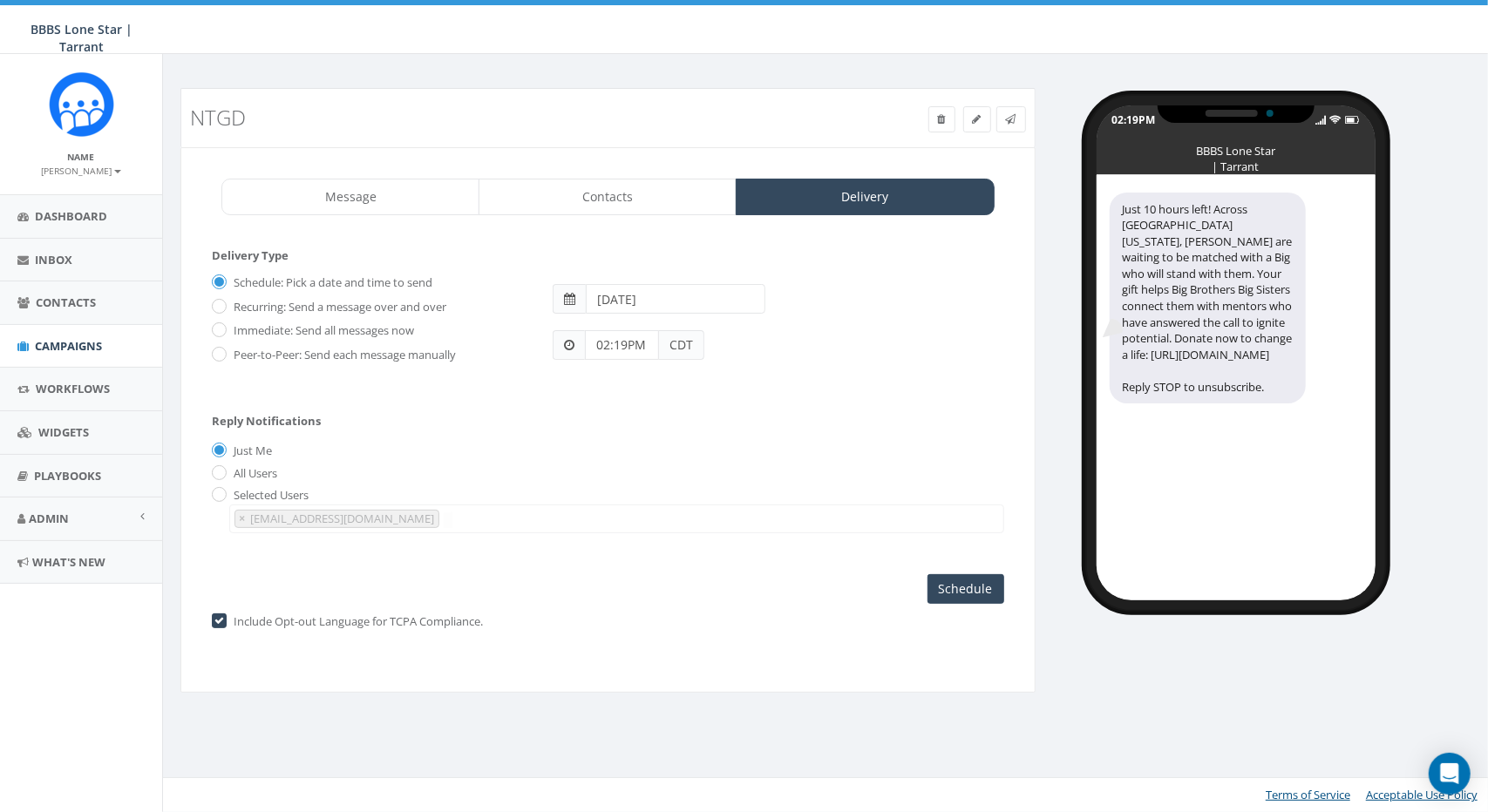
click at [612, 340] on input "02:19PM" at bounding box center [621, 344] width 74 height 30
click at [738, 163] on div "1 2 3 4 5 6 7 8 9 10 11 12 00 05 10 15 20 25 30 35 40 45 50 55" at bounding box center [684, 194] width 174 height 174
click at [699, 76] on span "00" at bounding box center [700, 76] width 24 height 24
drag, startPoint x: 683, startPoint y: 125, endPoint x: 684, endPoint y: 281, distance: 156.0
click at [684, 281] on div "1 2 3 4 5 6 7 8 9 10 11 12 00 05 10 15 20 25 30 35 40 45 50 55 AM PM" at bounding box center [684, 208] width 195 height 223
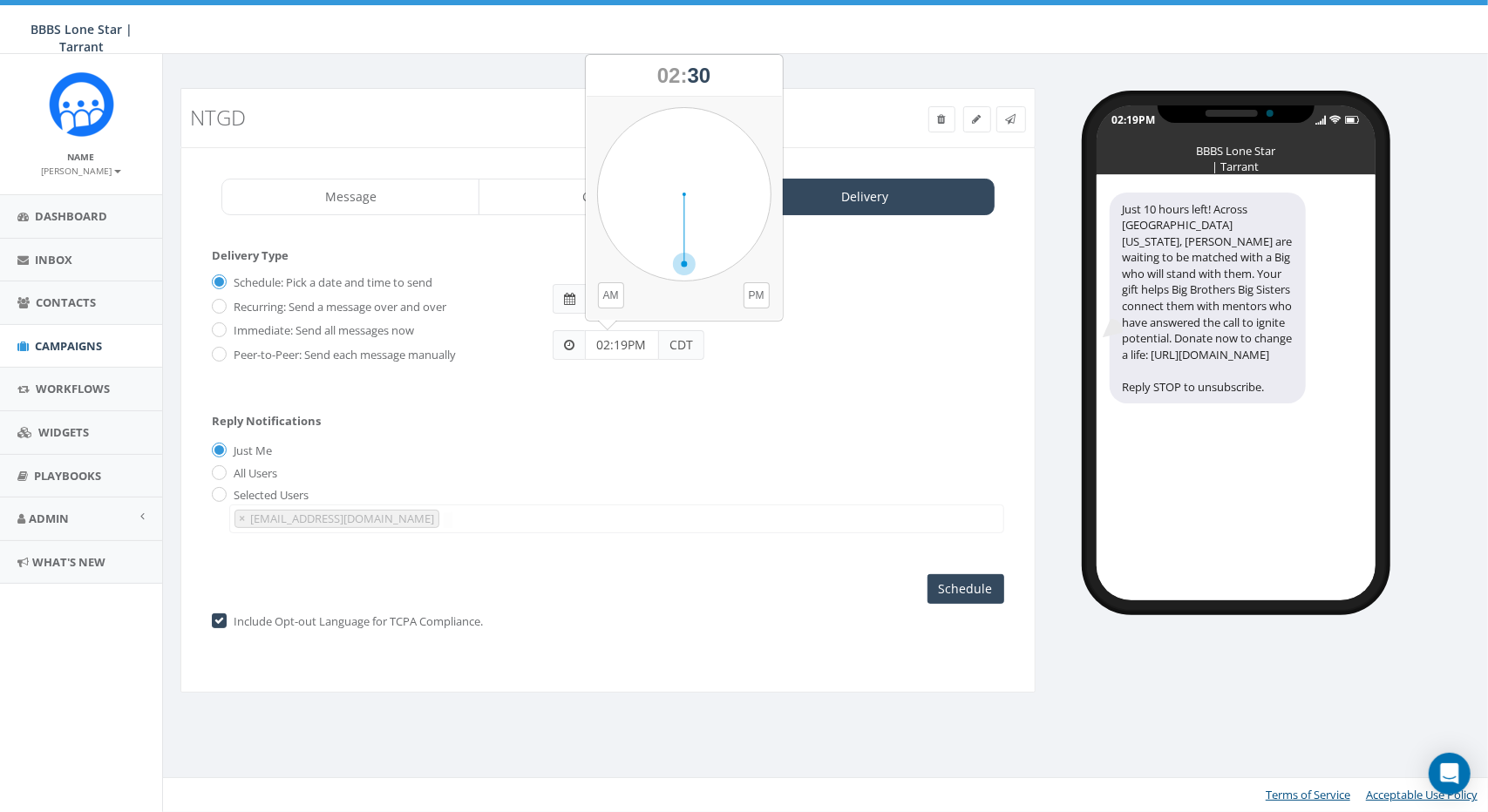
type input "02:30PM"
click at [655, 302] on input "2025-09-19" at bounding box center [676, 298] width 180 height 30
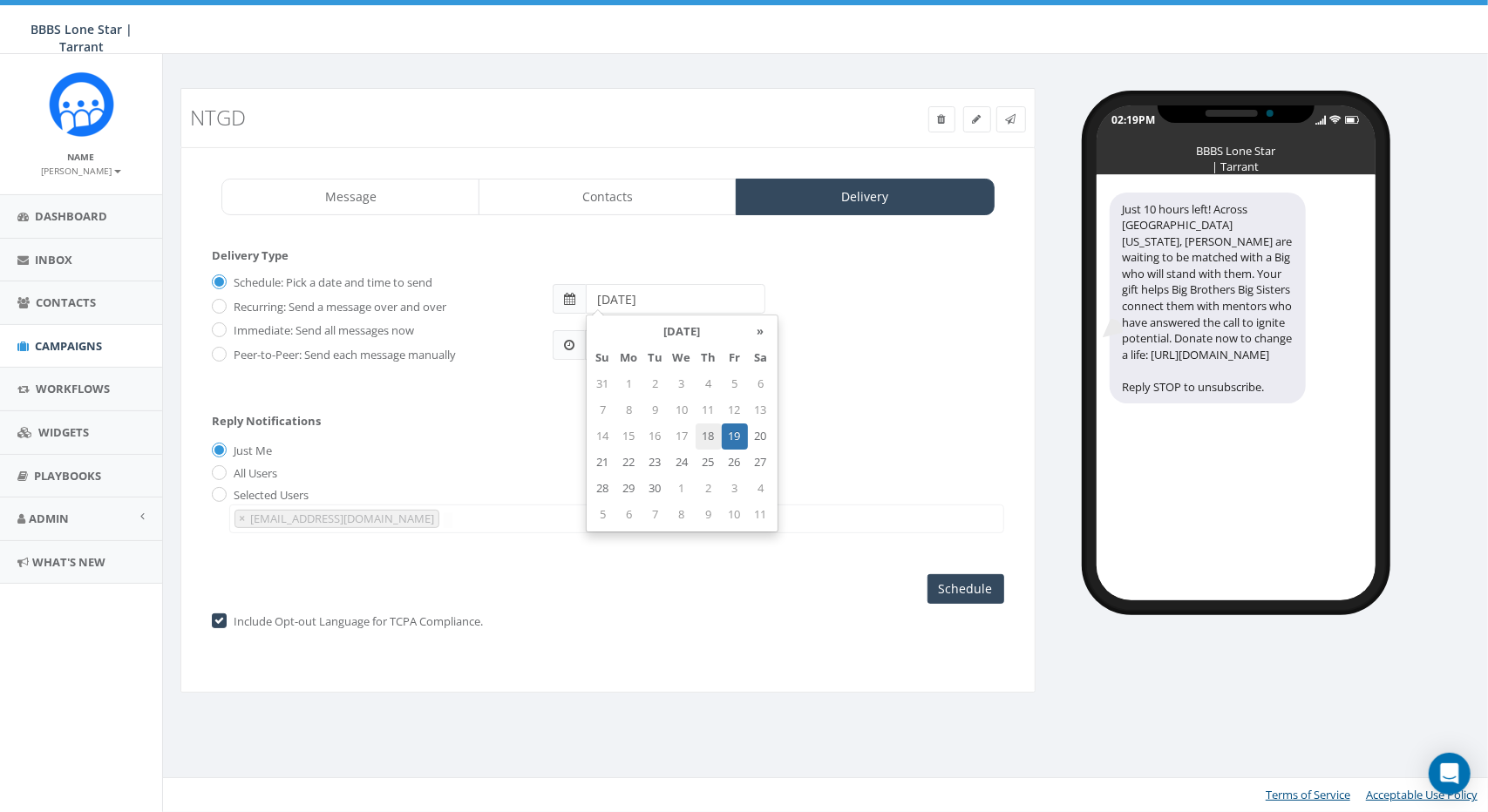
click at [707, 442] on td "18" at bounding box center [708, 436] width 26 height 26
type input "2025-09-18"
click at [947, 346] on div "02:30PM CDT" at bounding box center [778, 337] width 477 height 46
click at [979, 585] on input "Schedule" at bounding box center [966, 588] width 77 height 30
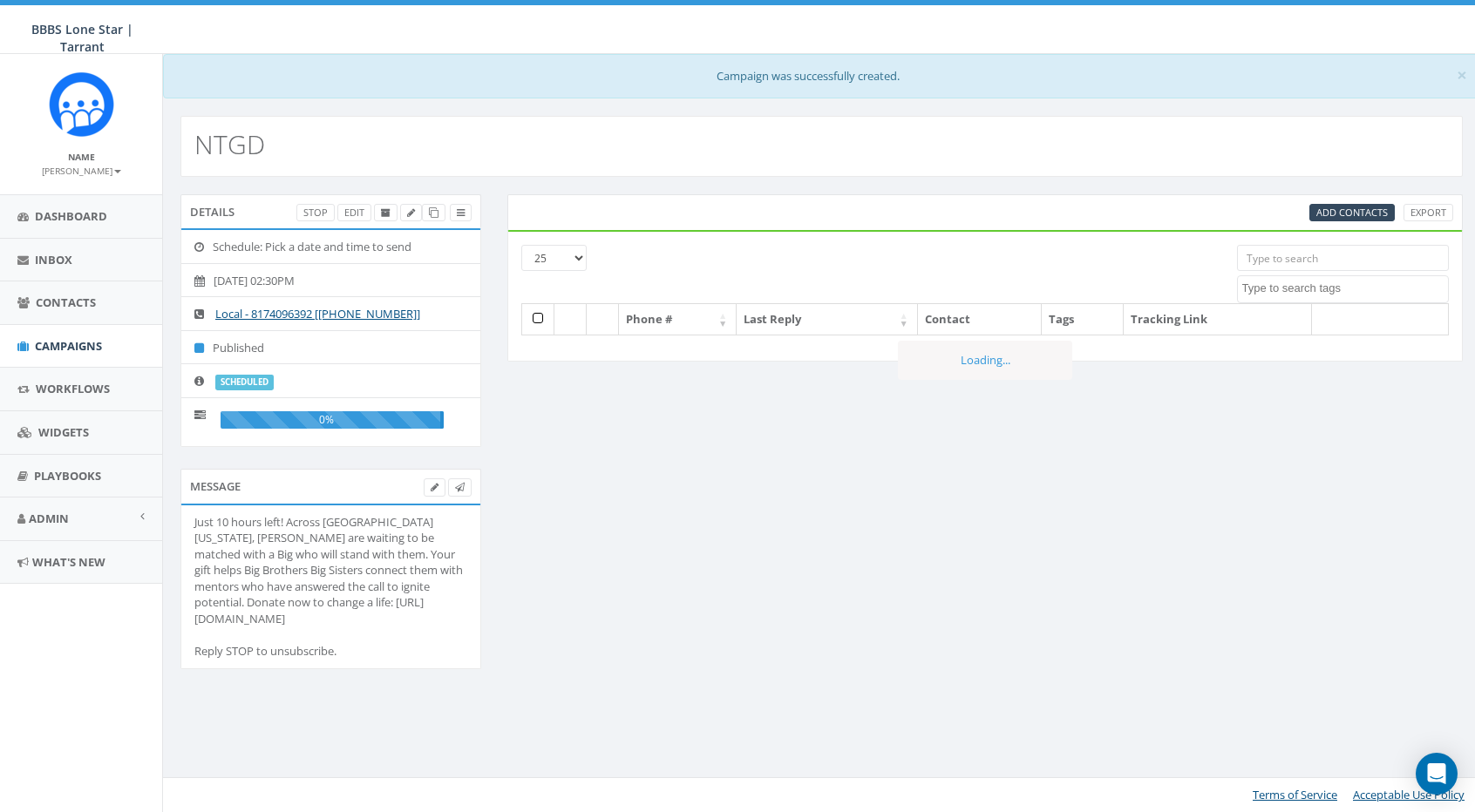
select select
